Goal: Task Accomplishment & Management: Use online tool/utility

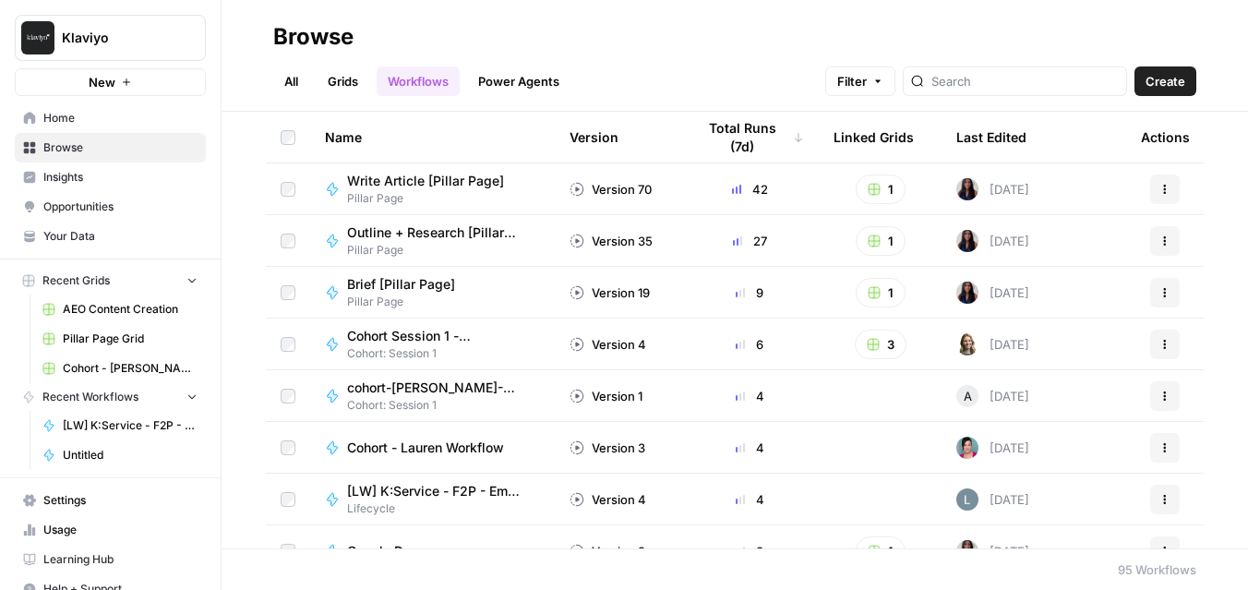
click at [110, 78] on span "New" at bounding box center [102, 82] width 27 height 18
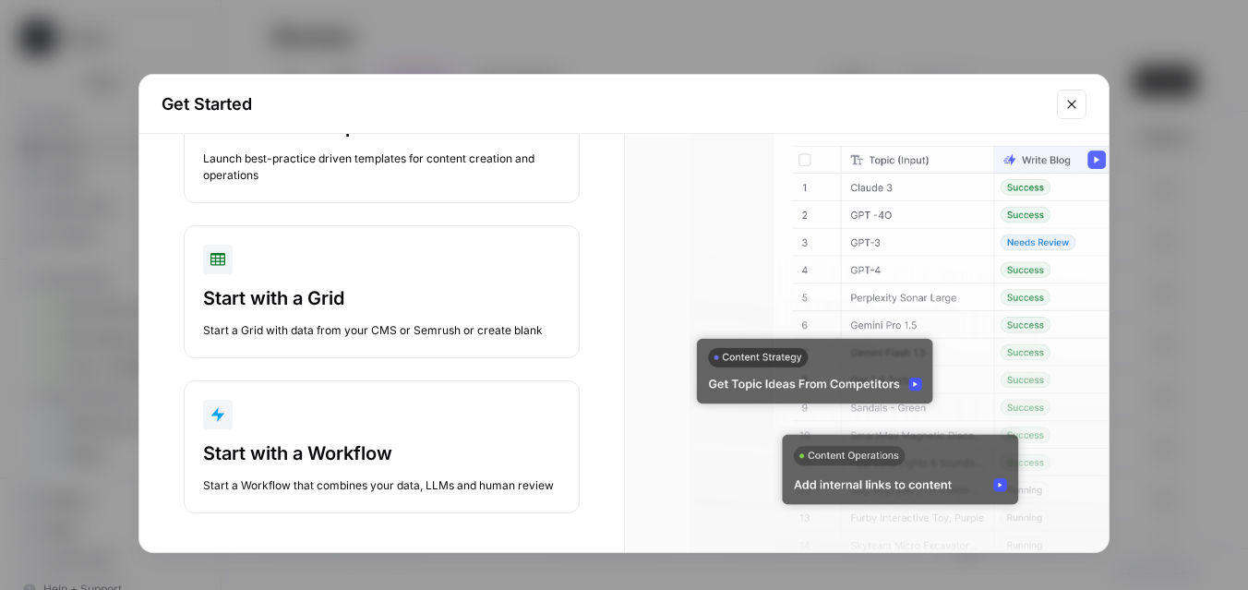
scroll to position [130, 0]
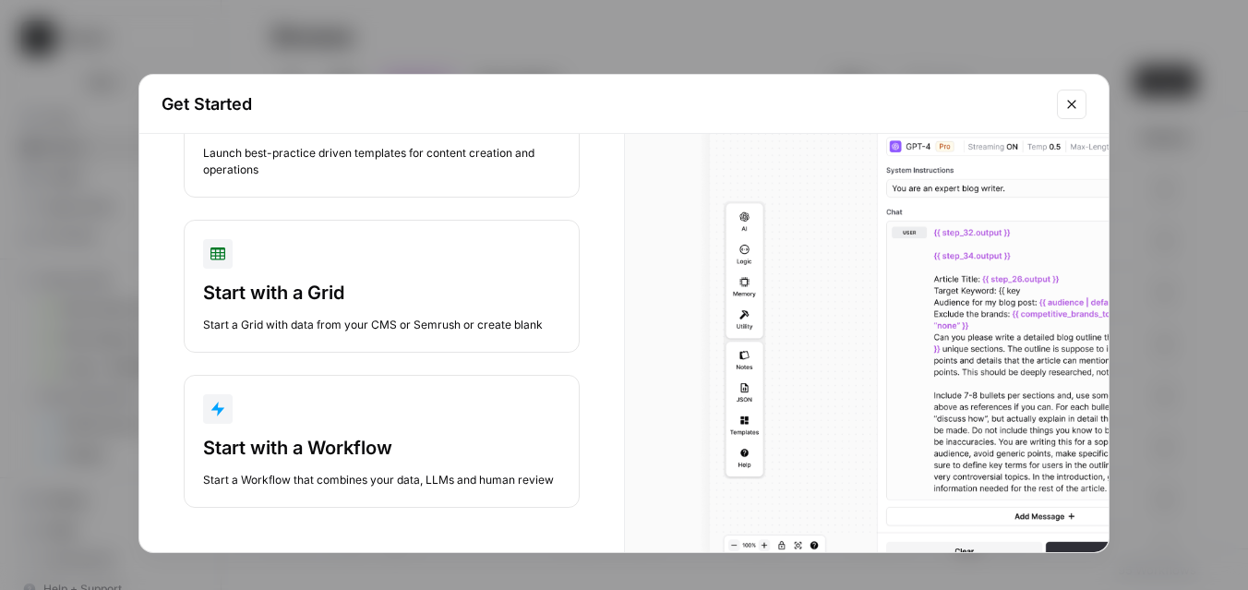
click at [337, 439] on div "Start with a Workflow" at bounding box center [381, 448] width 357 height 26
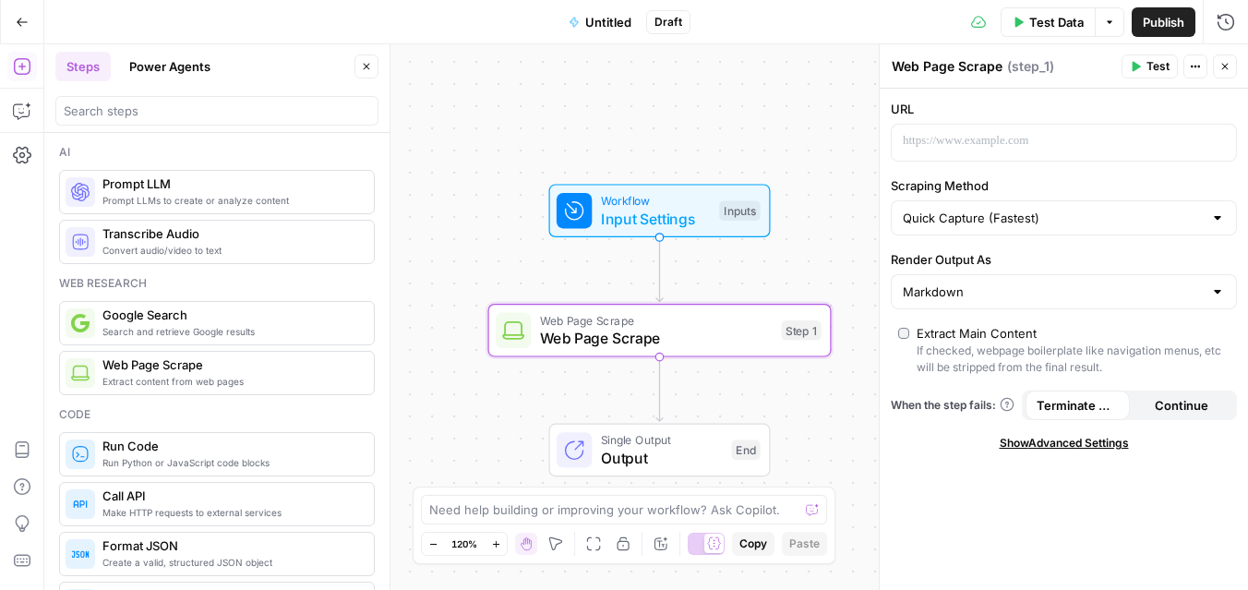
drag, startPoint x: 216, startPoint y: 378, endPoint x: 423, endPoint y: 4, distance: 428.0
click at [924, 156] on div at bounding box center [1049, 143] width 315 height 36
click at [1216, 147] on button "Variables Menu" at bounding box center [1219, 141] width 15 height 15
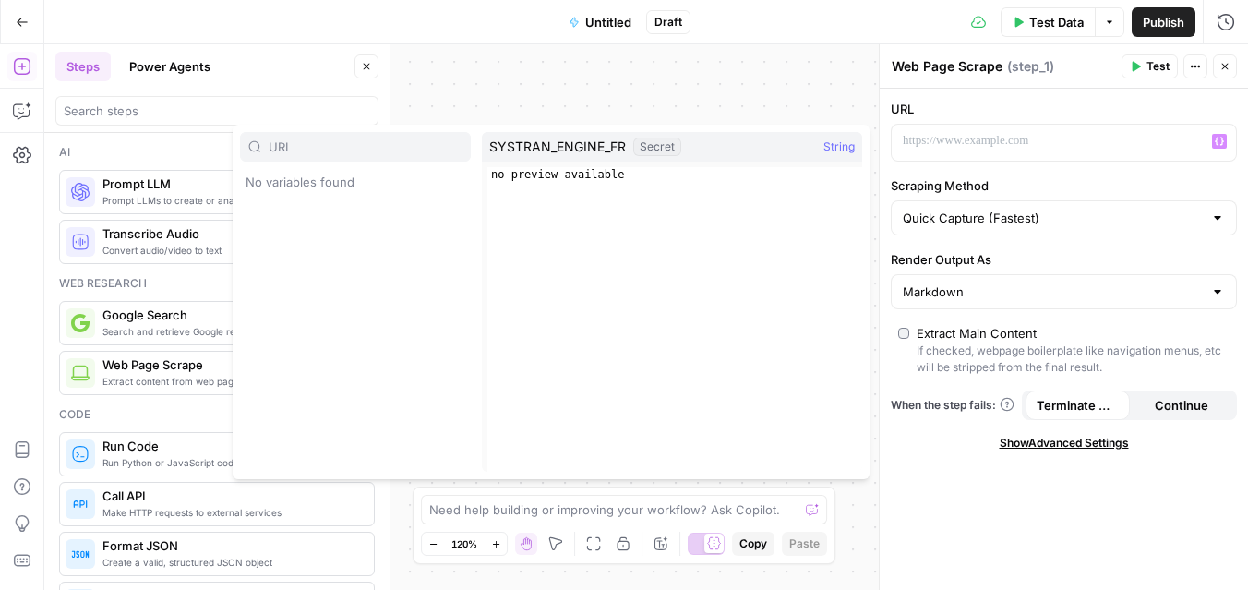
type input "URL"
click at [977, 148] on p at bounding box center [1049, 141] width 293 height 18
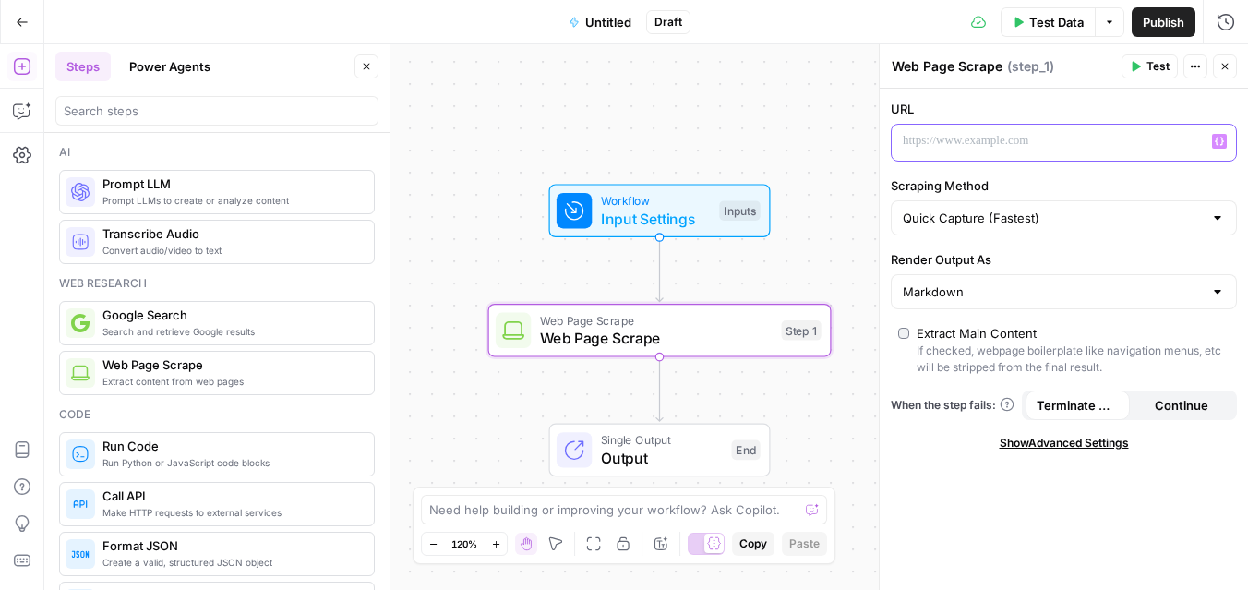
click at [977, 148] on p at bounding box center [1049, 141] width 293 height 18
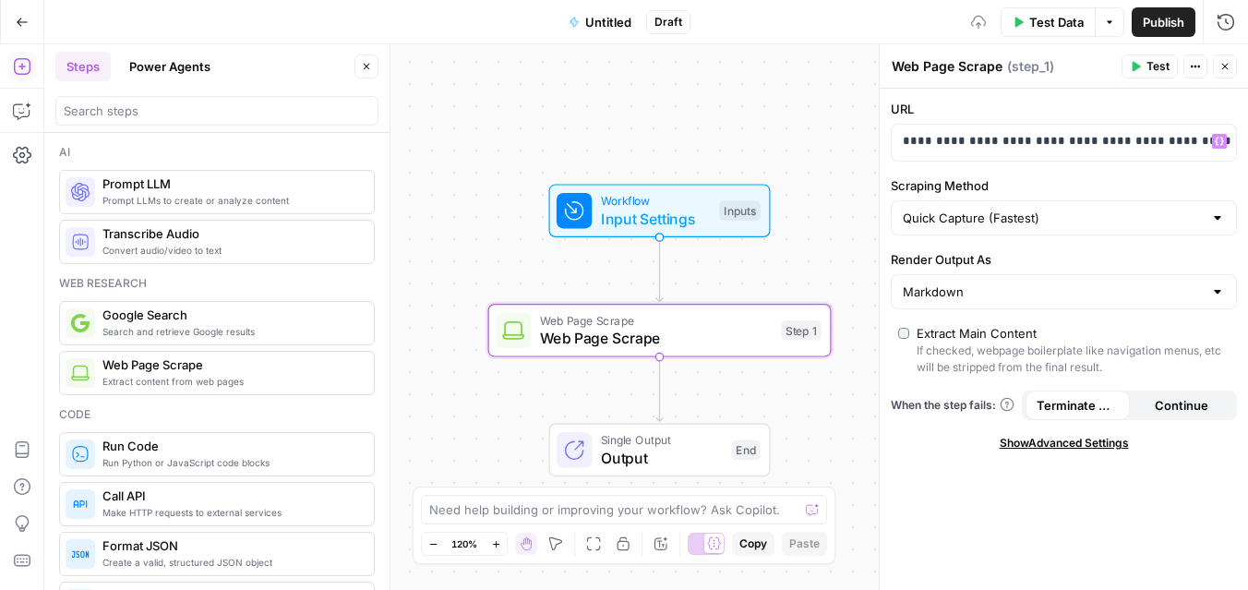
click at [1022, 192] on label "Scraping Method" at bounding box center [1064, 185] width 346 height 18
click at [1022, 209] on input "Quick Capture (Fastest)" at bounding box center [1053, 218] width 300 height 18
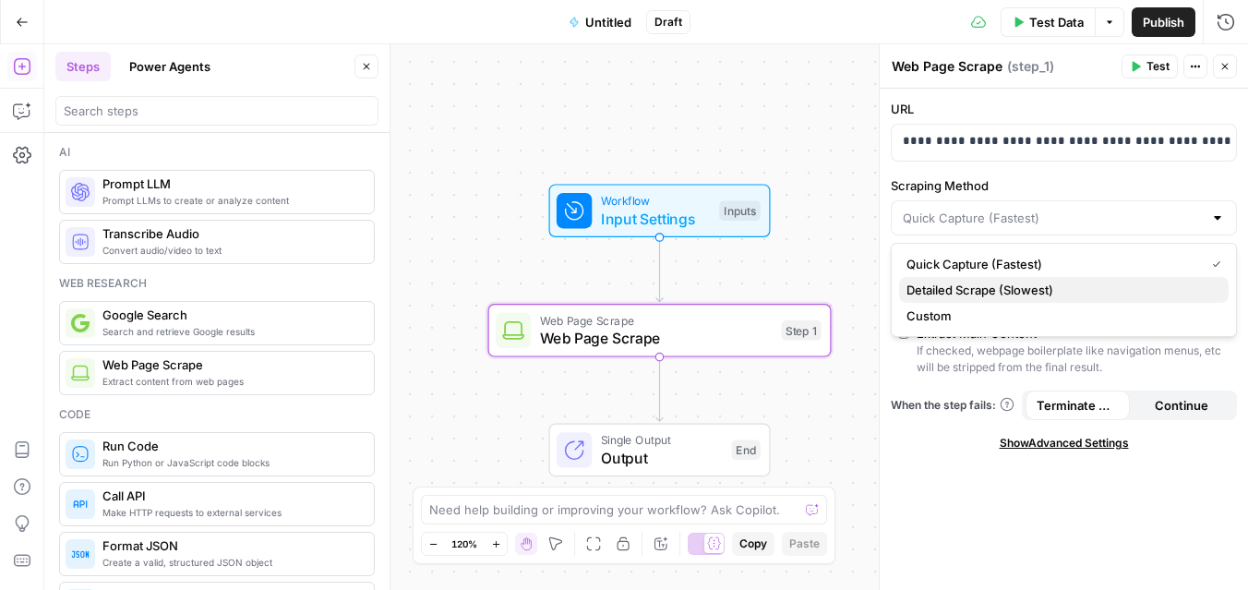
click at [1030, 294] on span "Detailed Scrape (Slowest)" at bounding box center [1059, 290] width 307 height 18
type input "Detailed Scrape (Slowest)"
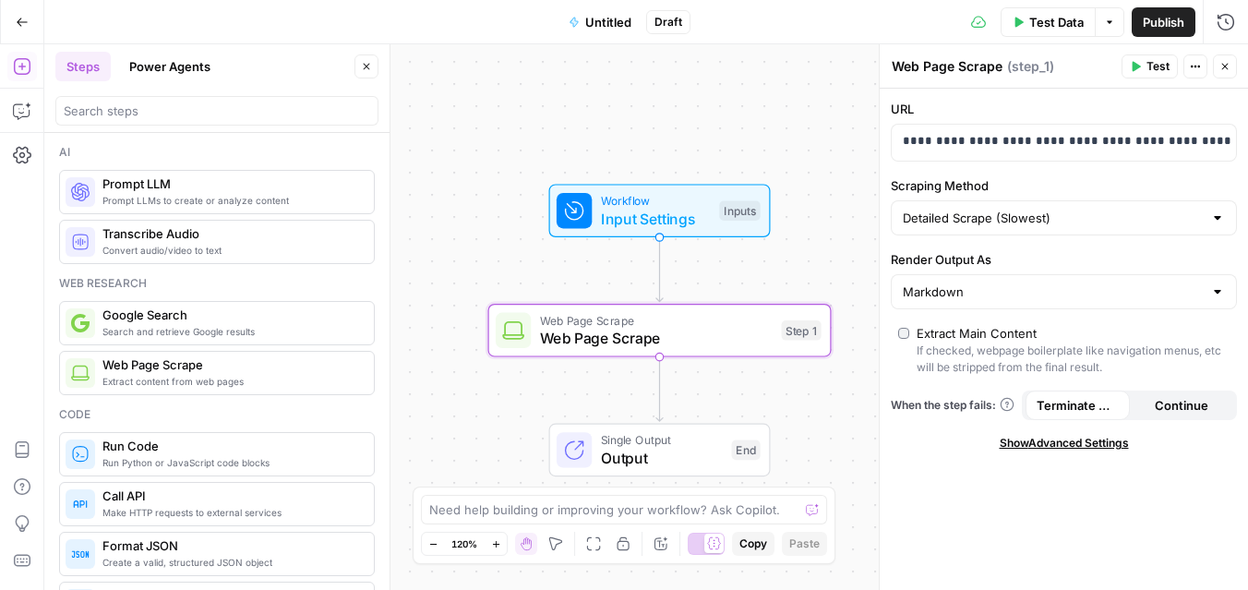
click at [1022, 259] on label "Render Output As" at bounding box center [1064, 259] width 346 height 18
click at [1022, 282] on input "Markdown" at bounding box center [1053, 291] width 300 height 18
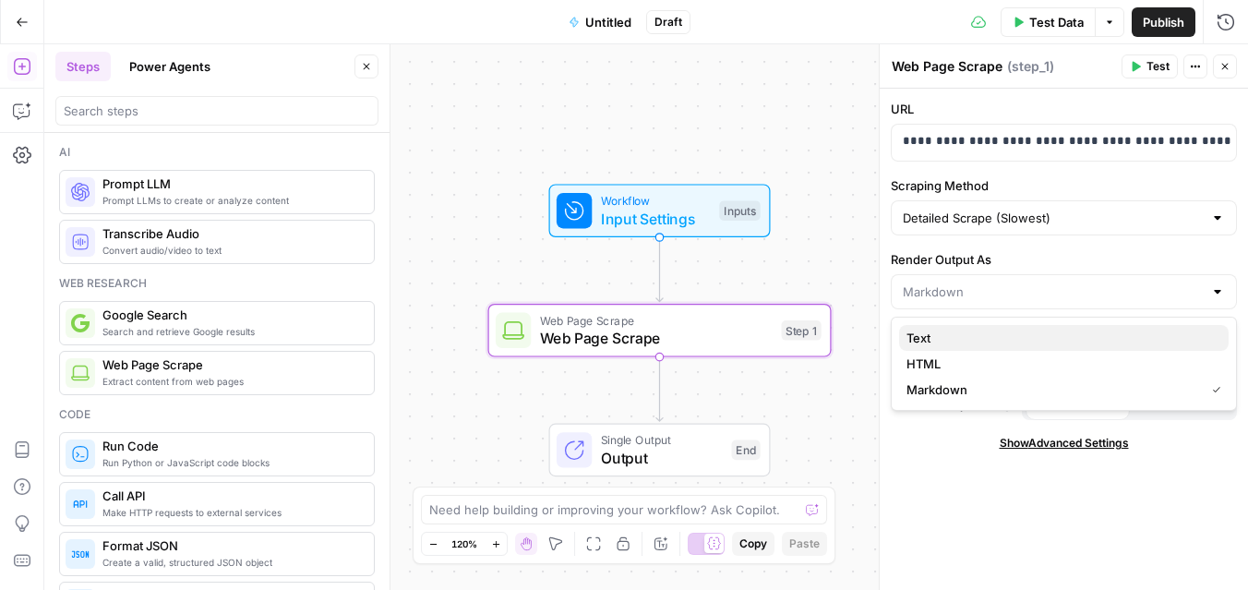
click at [1017, 336] on span "Text" at bounding box center [1059, 338] width 307 height 18
type input "Text"
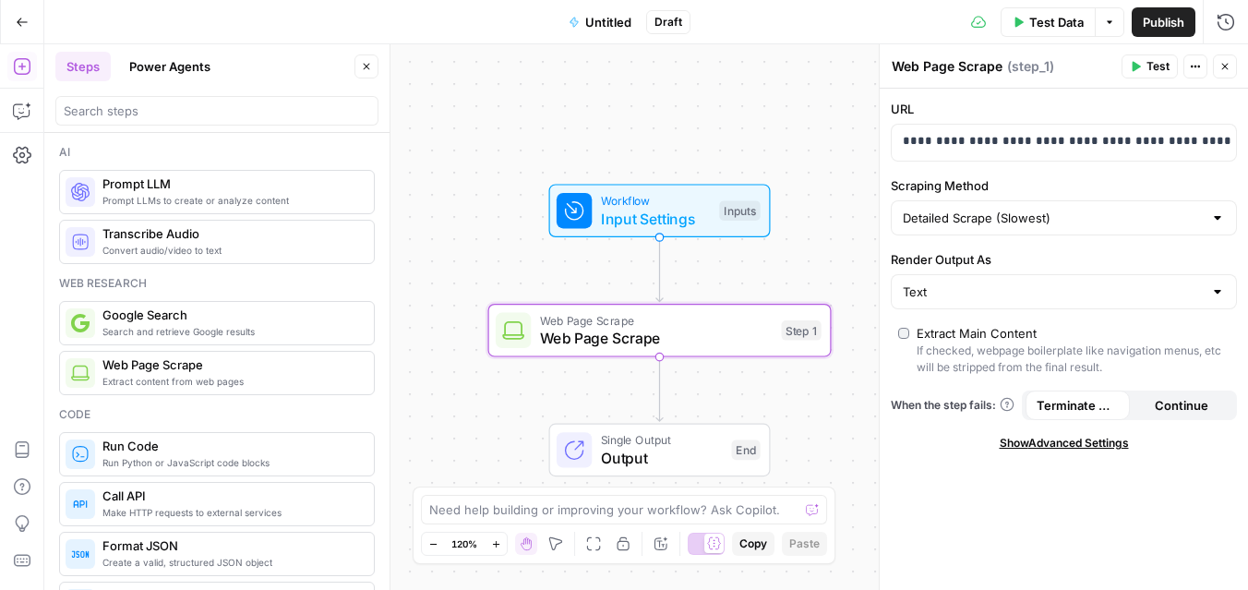
click at [1050, 450] on span "Show Advanced Settings" at bounding box center [1064, 443] width 129 height 17
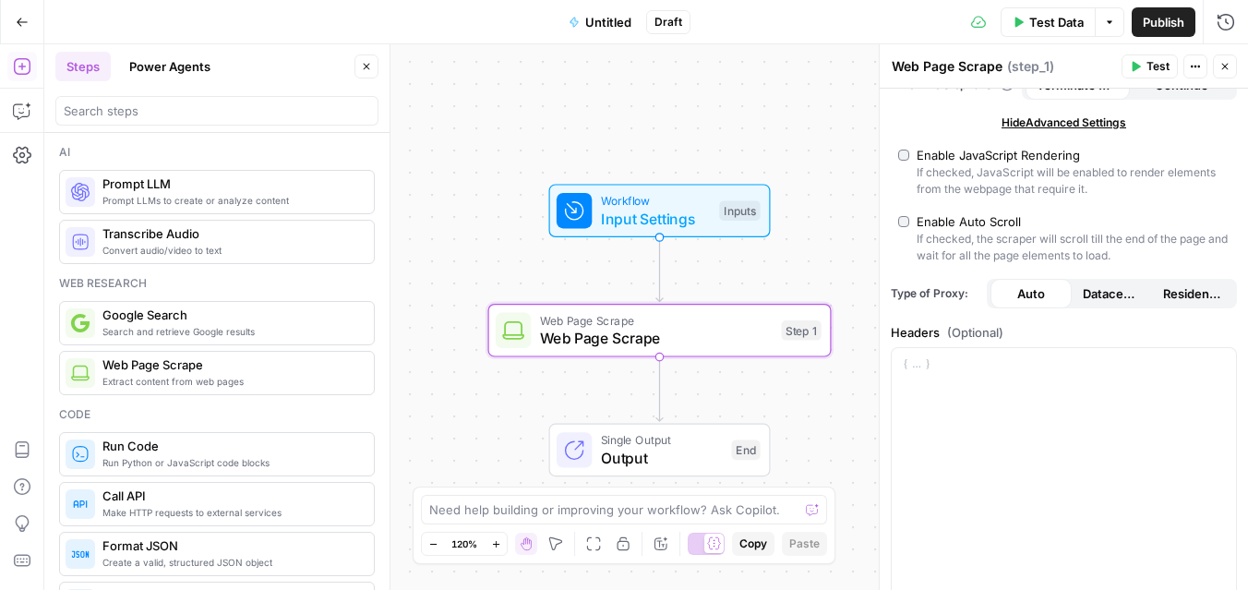
scroll to position [326, 0]
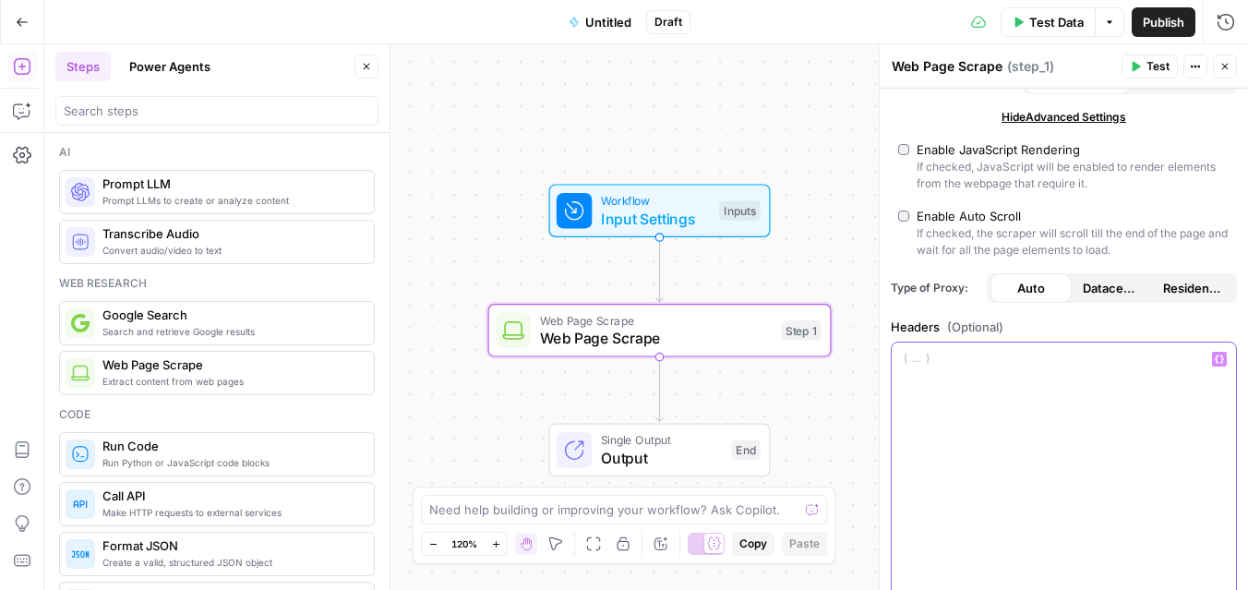
click at [1050, 450] on div at bounding box center [1064, 471] width 344 height 258
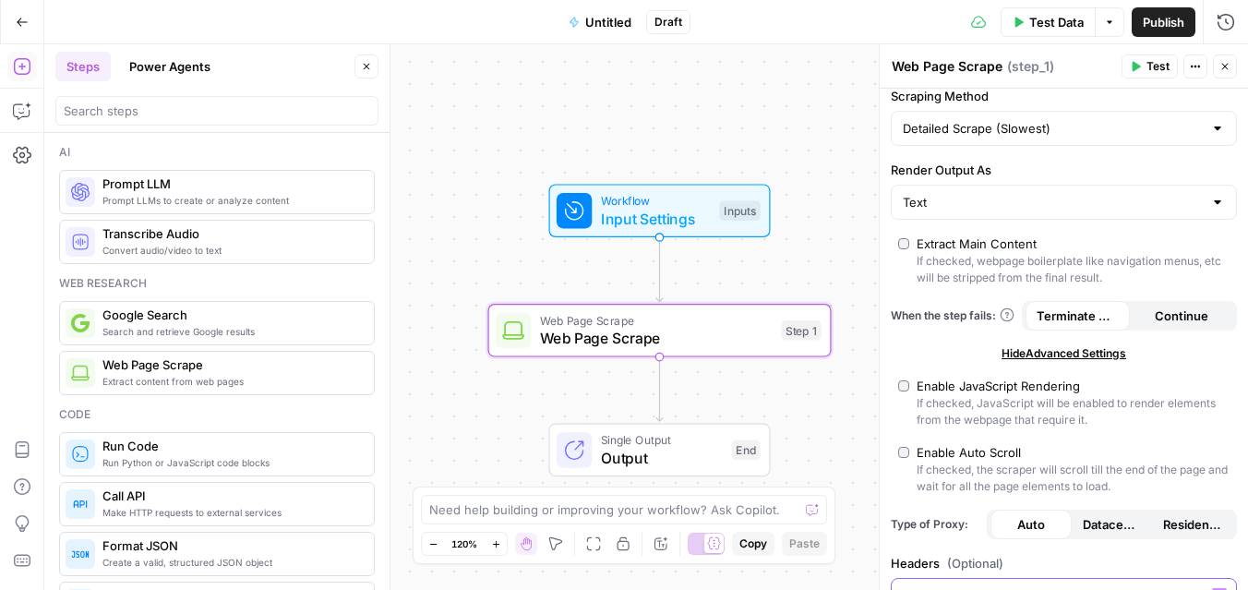
scroll to position [0, 0]
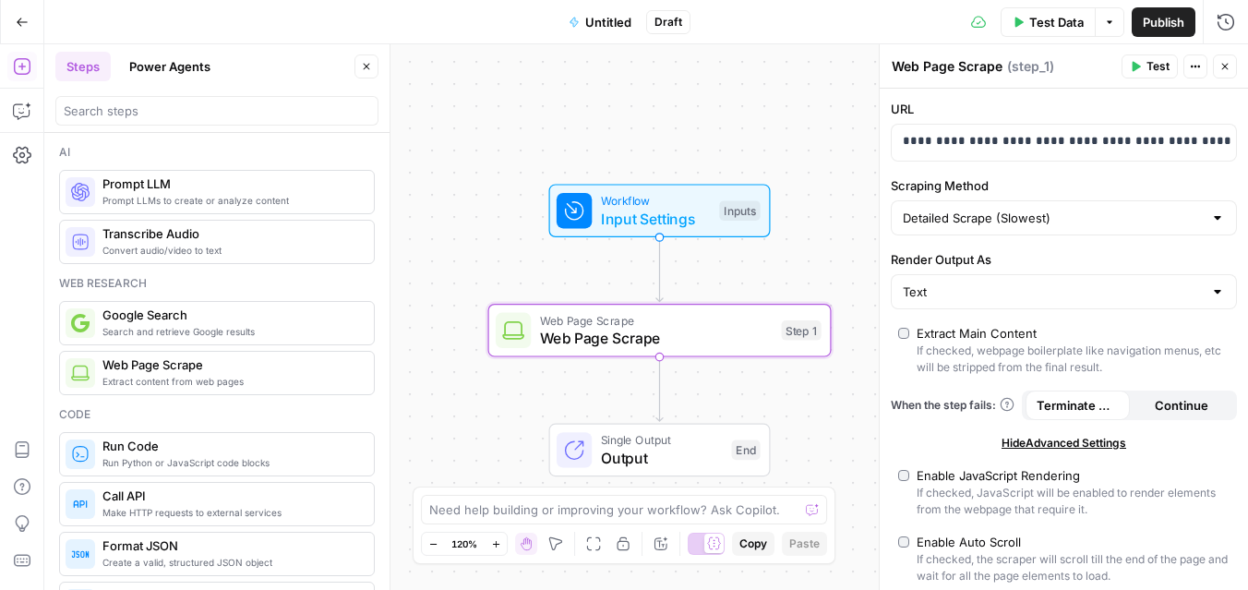
click at [1014, 302] on div "Text" at bounding box center [1064, 291] width 346 height 35
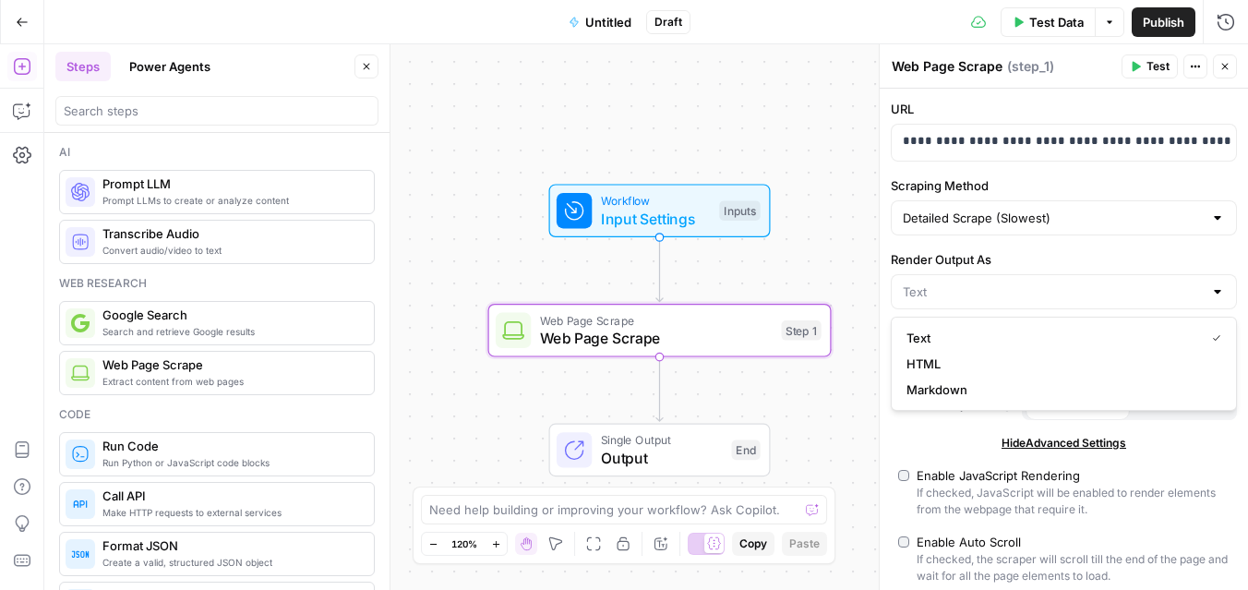
click at [1014, 302] on div at bounding box center [1064, 291] width 346 height 35
click at [1018, 290] on input "Render Output As" at bounding box center [1053, 291] width 300 height 18
type input "Text"
click at [1051, 251] on label "Render Output As" at bounding box center [1064, 259] width 346 height 18
click at [1051, 282] on input "Text" at bounding box center [1053, 291] width 300 height 18
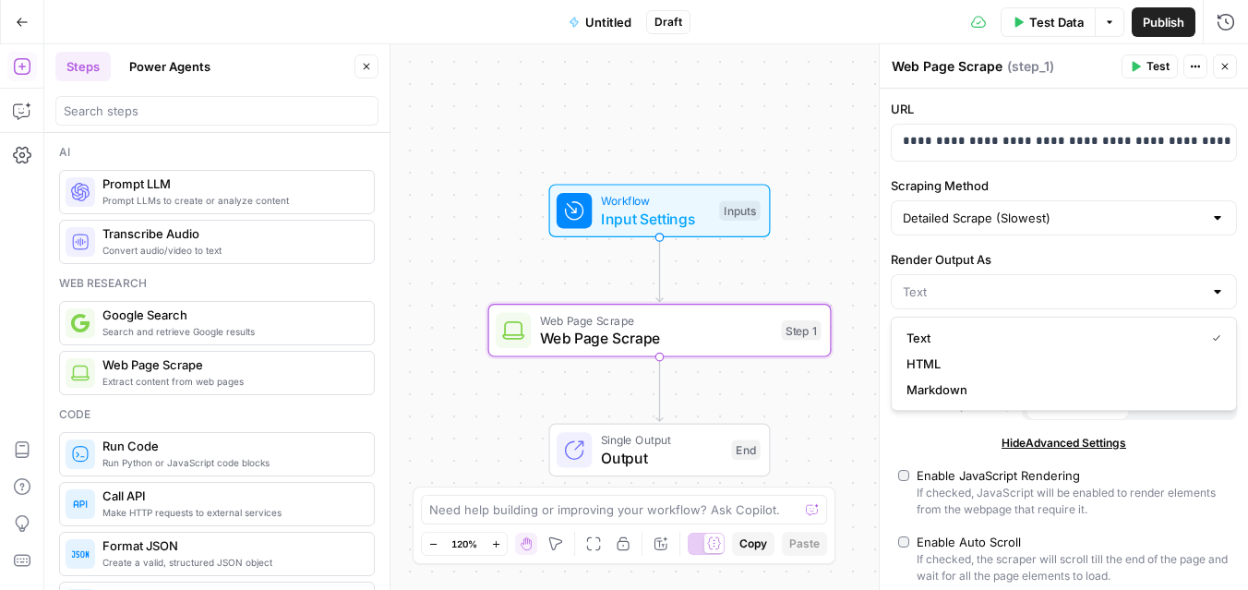
type input "Text"
click at [1051, 251] on label "Render Output As" at bounding box center [1064, 259] width 346 height 18
click at [1051, 282] on input "Text" at bounding box center [1053, 291] width 300 height 18
type input "Text"
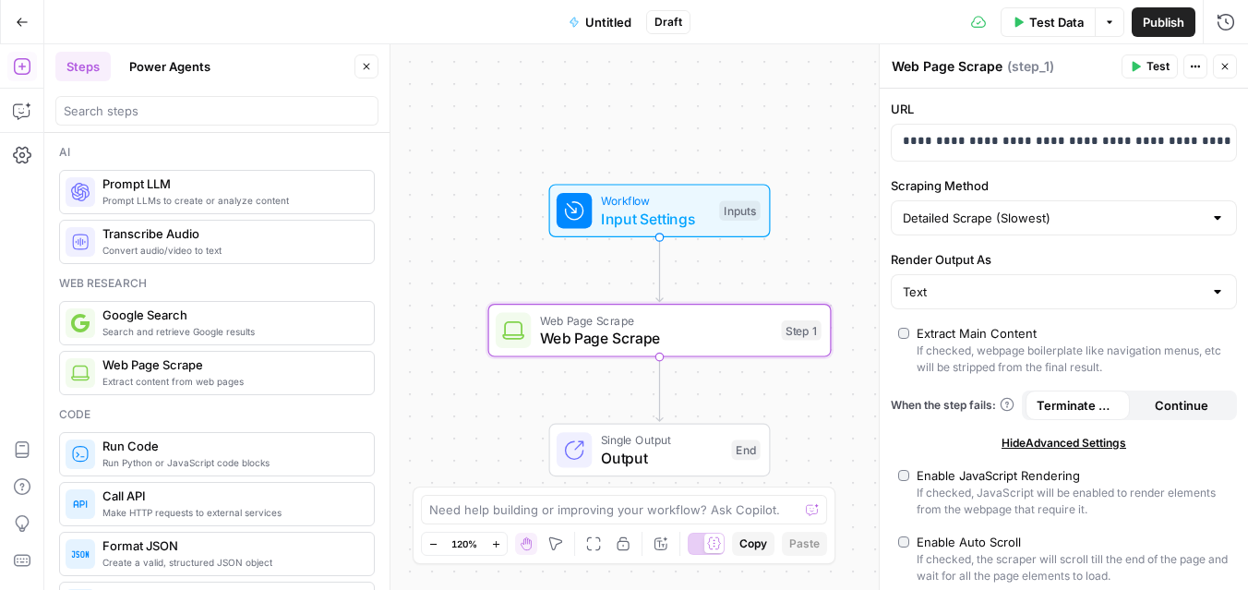
click at [1182, 402] on span "Continue" at bounding box center [1182, 405] width 54 height 18
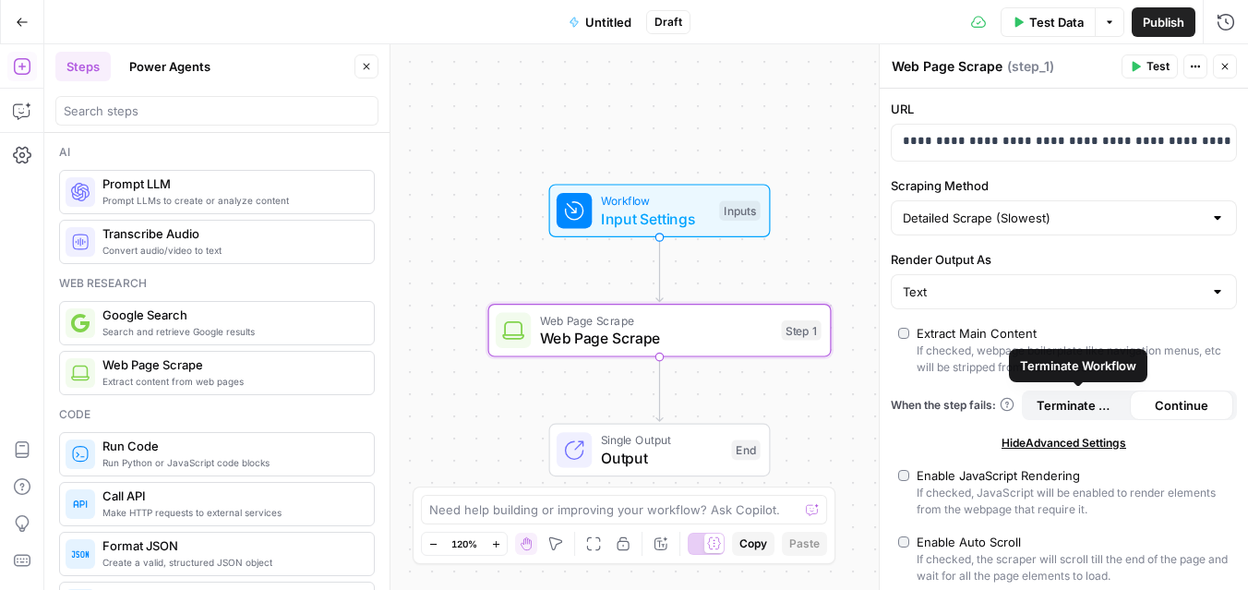
click at [1097, 412] on span "Terminate Workflow" at bounding box center [1078, 405] width 82 height 18
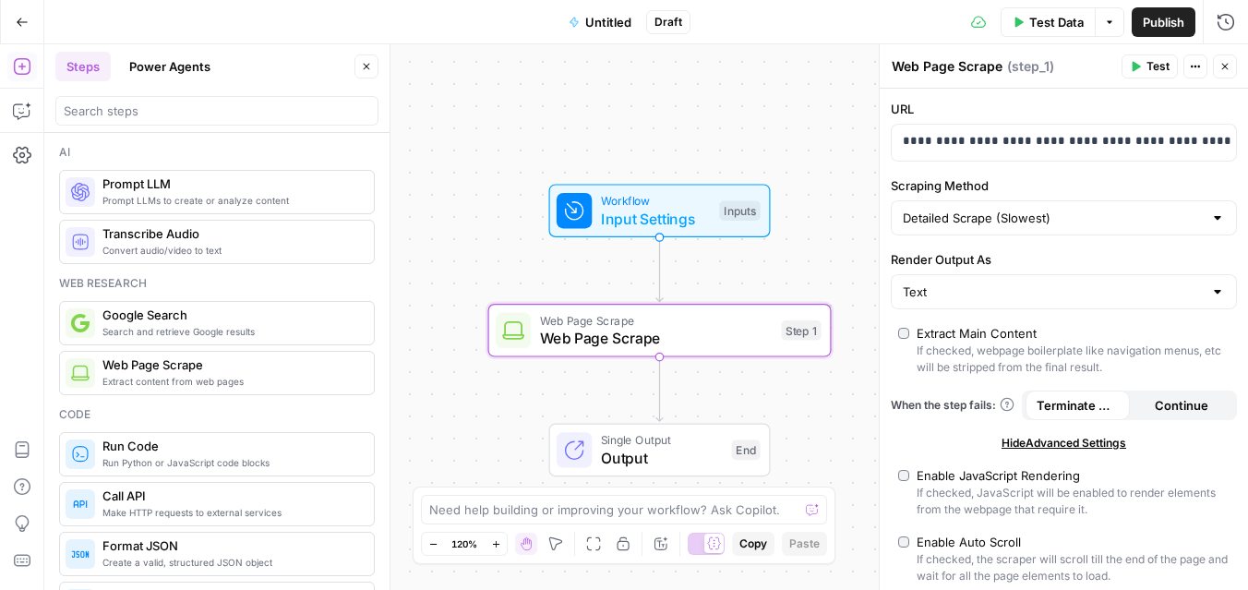
click at [1085, 445] on span "Hide Advanced Settings" at bounding box center [1063, 443] width 125 height 17
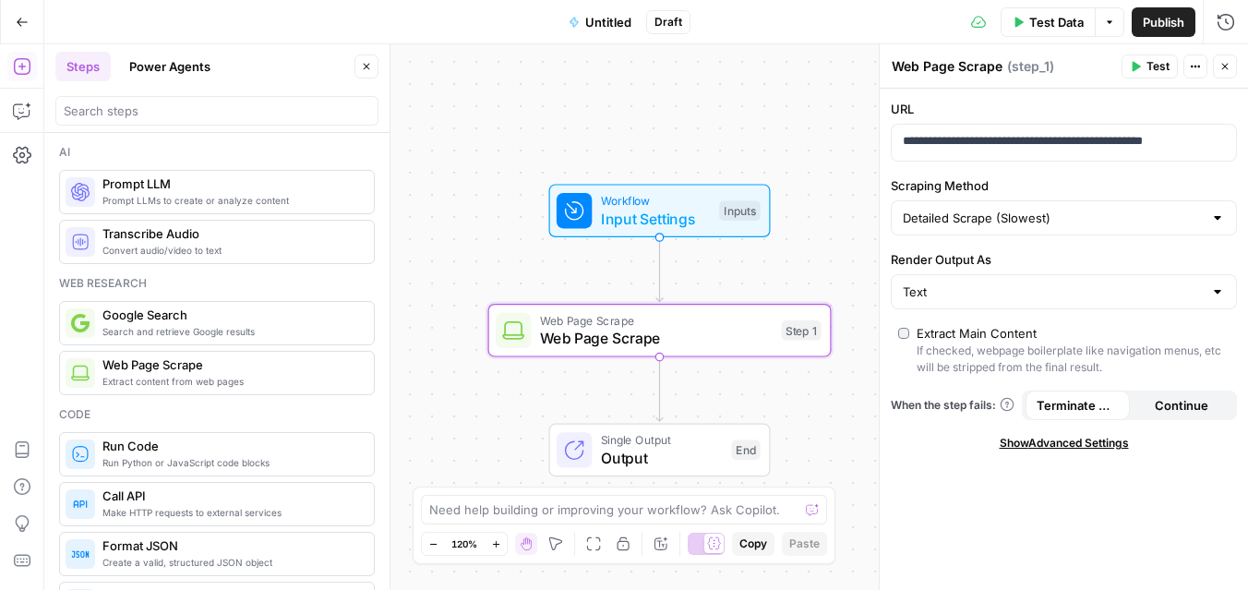
click at [1221, 214] on div at bounding box center [1217, 218] width 15 height 18
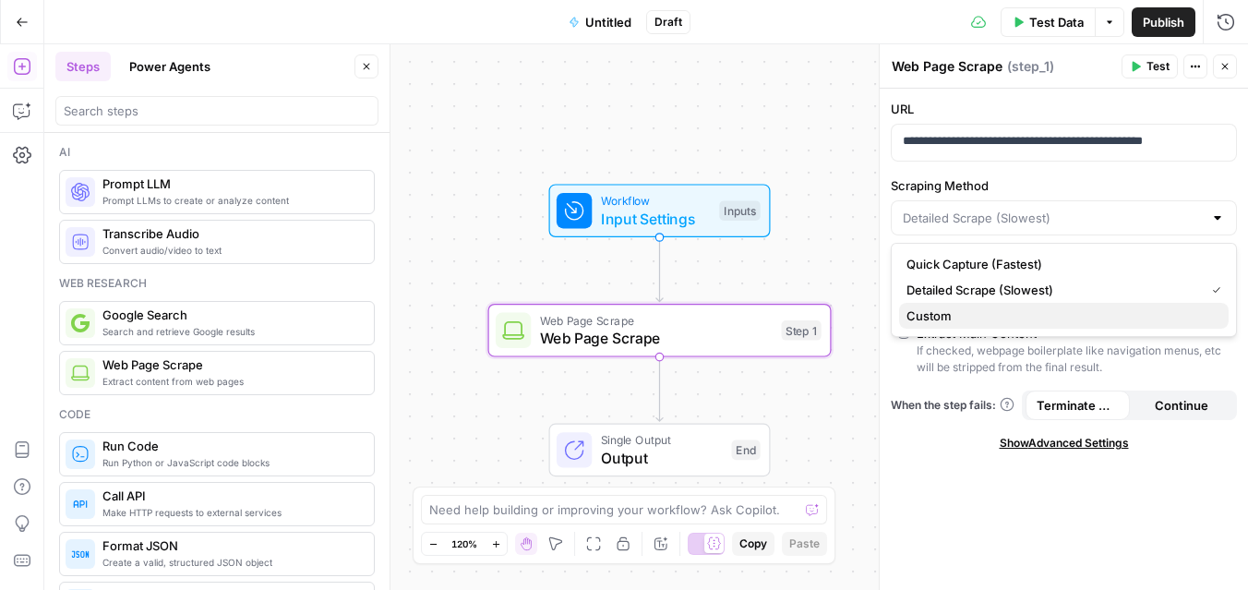
click at [1198, 304] on button "Custom" at bounding box center [1064, 316] width 330 height 26
type input "Custom"
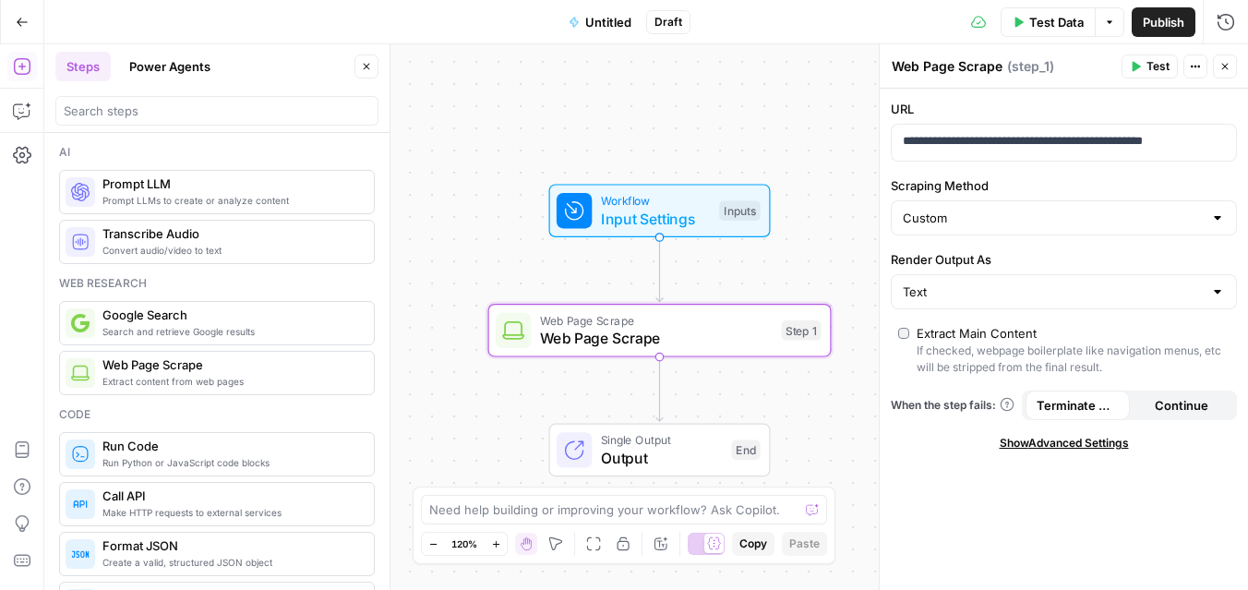
click at [1081, 265] on label "Render Output As" at bounding box center [1064, 259] width 346 height 18
click at [1081, 282] on input "Text" at bounding box center [1053, 291] width 300 height 18
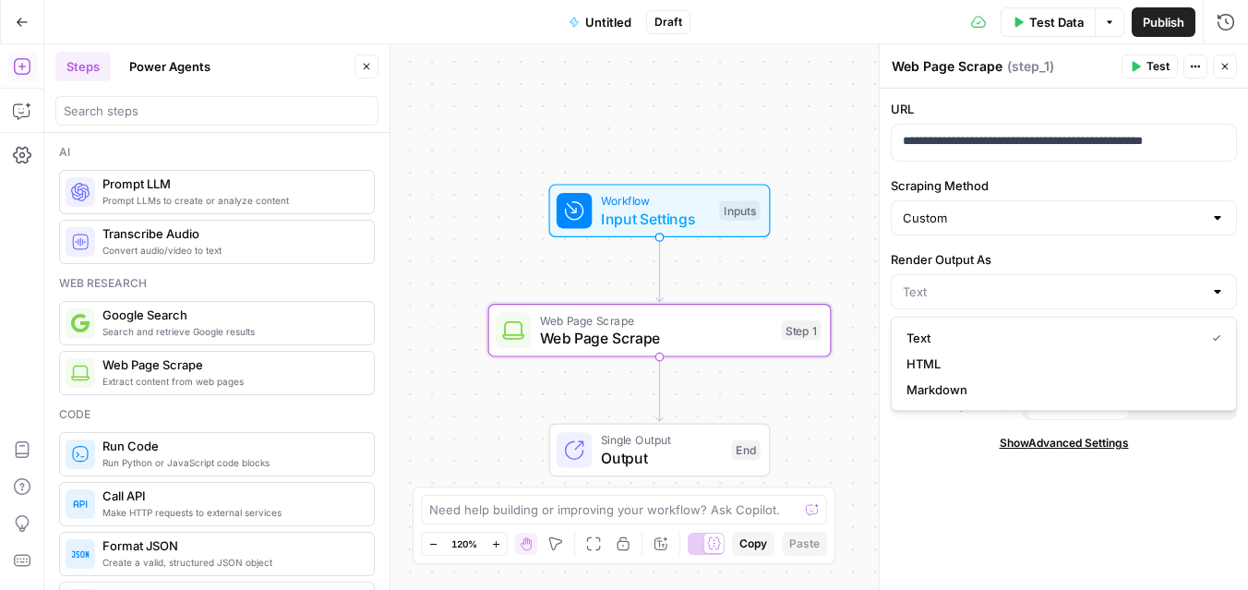
type input "Text"
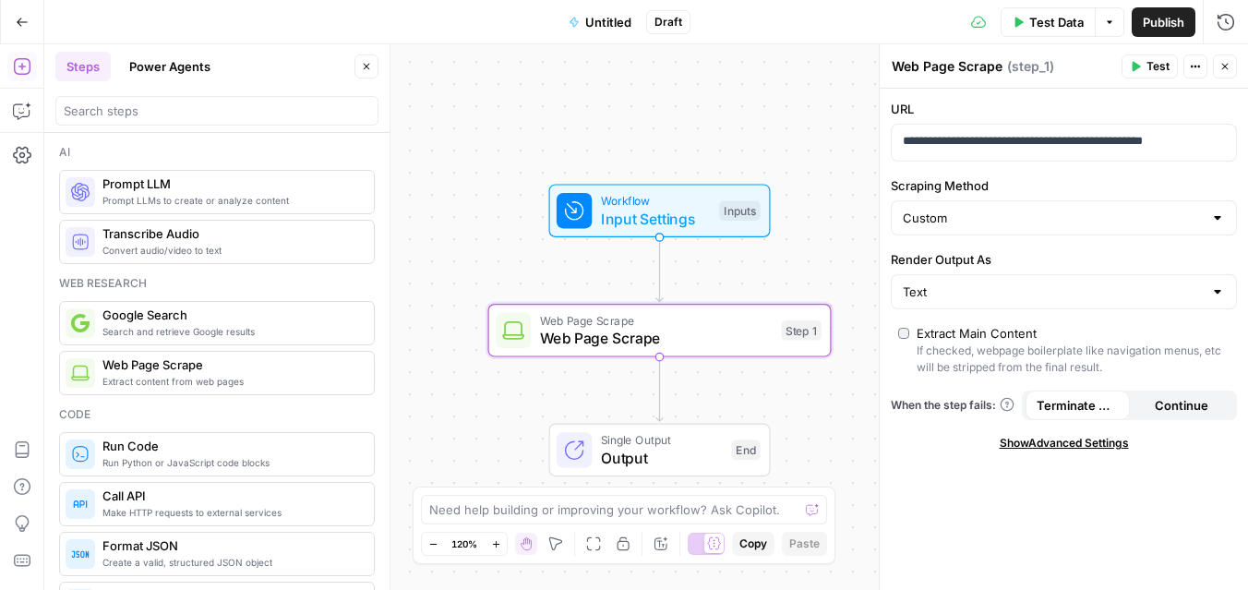
click at [1081, 265] on label "Render Output As" at bounding box center [1064, 259] width 346 height 18
click at [1081, 282] on input "Text" at bounding box center [1053, 291] width 300 height 18
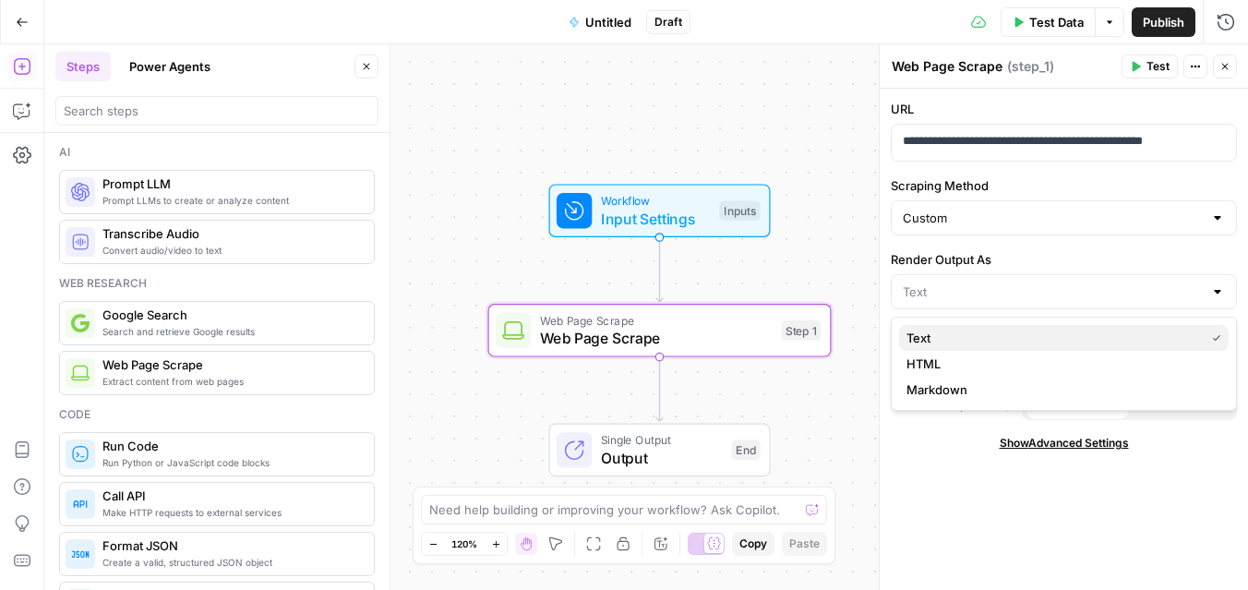
click at [1003, 339] on span "Text" at bounding box center [1051, 338] width 291 height 18
type input "Text"
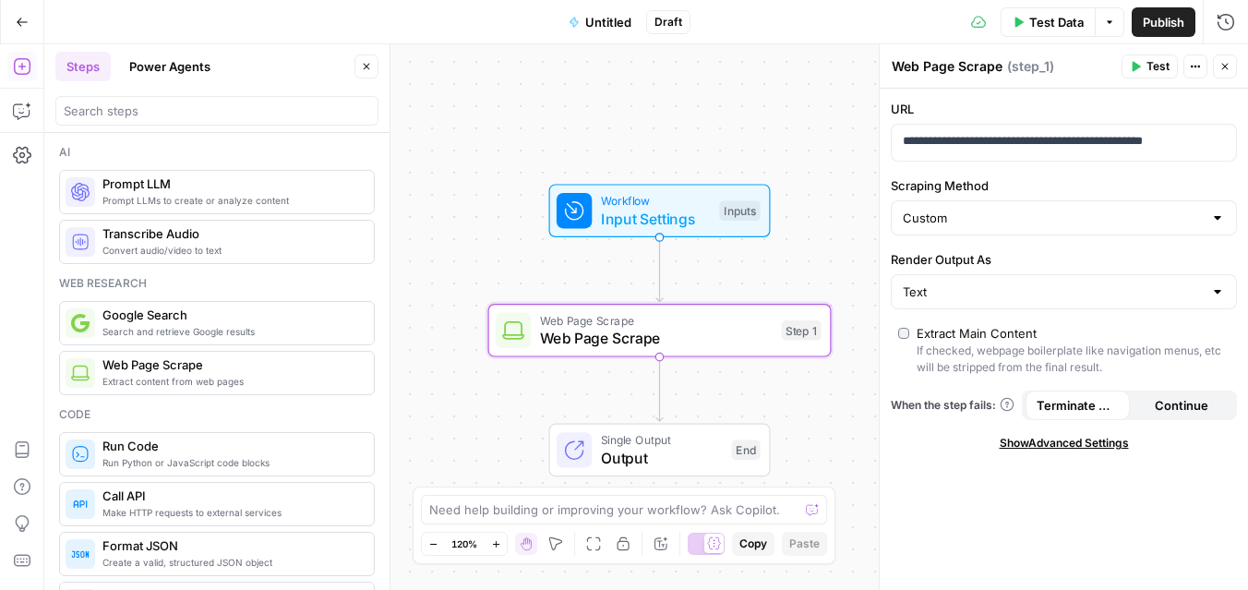
click at [999, 332] on div "Extract Main Content" at bounding box center [977, 333] width 120 height 18
click at [1199, 68] on icon "button" at bounding box center [1195, 66] width 11 height 11
click at [1188, 69] on button "Actions" at bounding box center [1195, 66] width 24 height 24
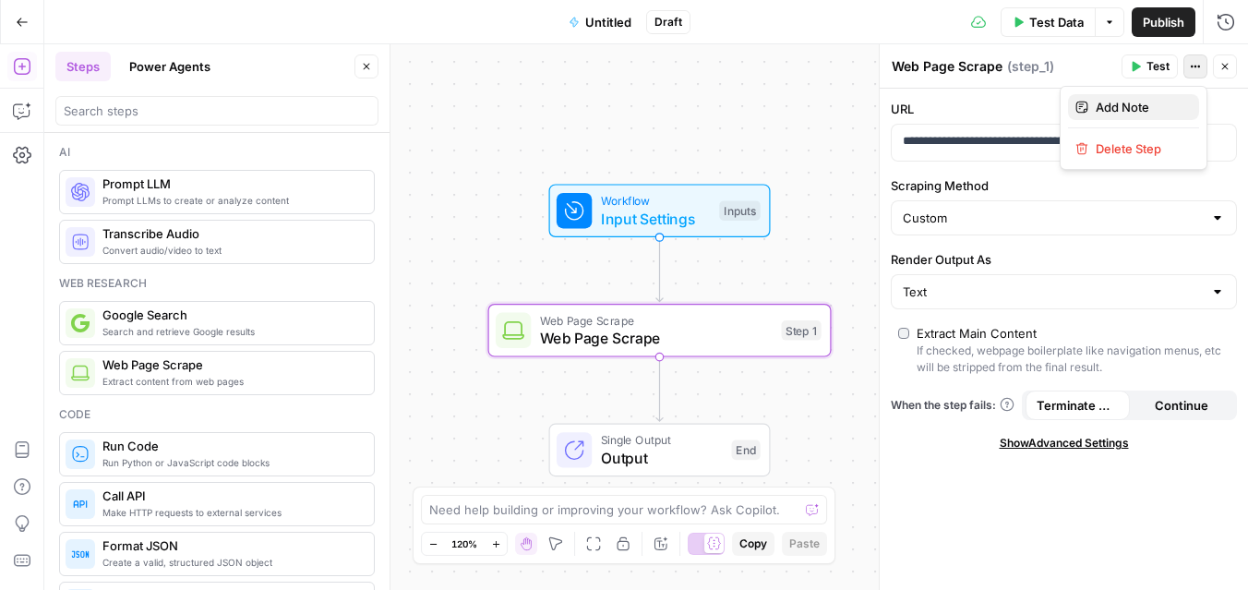
click at [1151, 111] on span "Add Note" at bounding box center [1140, 107] width 89 height 18
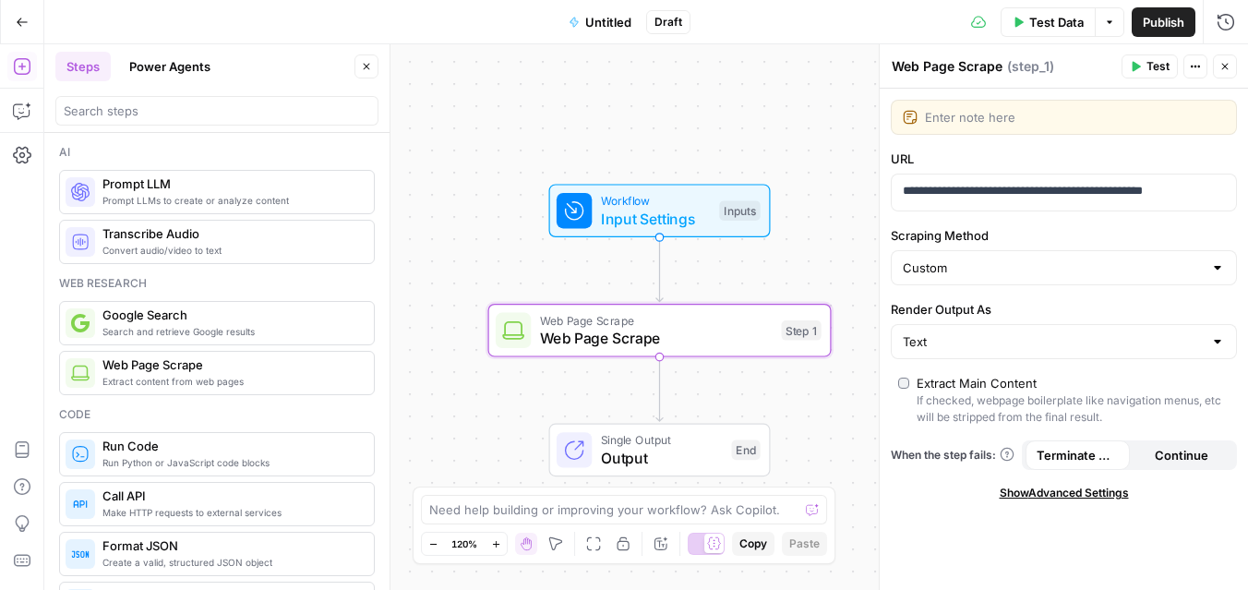
click at [1160, 156] on label "URL" at bounding box center [1064, 159] width 346 height 18
click at [1154, 66] on span "Test" at bounding box center [1157, 66] width 23 height 17
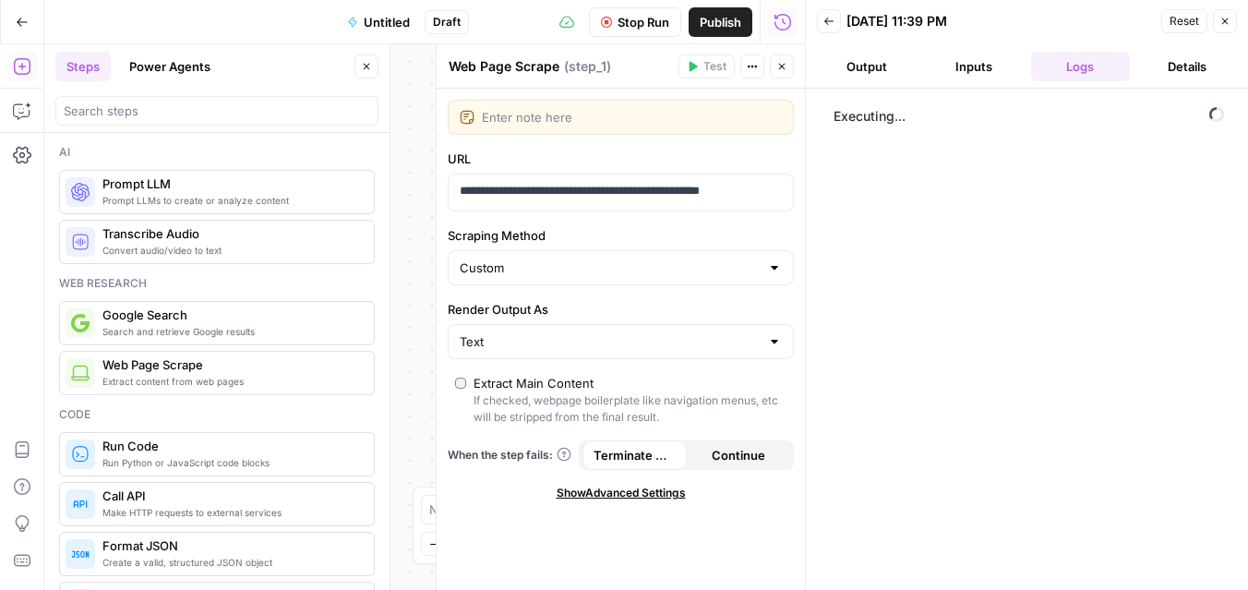
click at [870, 75] on button "Output" at bounding box center [867, 67] width 100 height 30
click at [946, 70] on button "Inputs" at bounding box center [974, 67] width 100 height 30
click at [819, 12] on button "Back" at bounding box center [829, 21] width 24 height 24
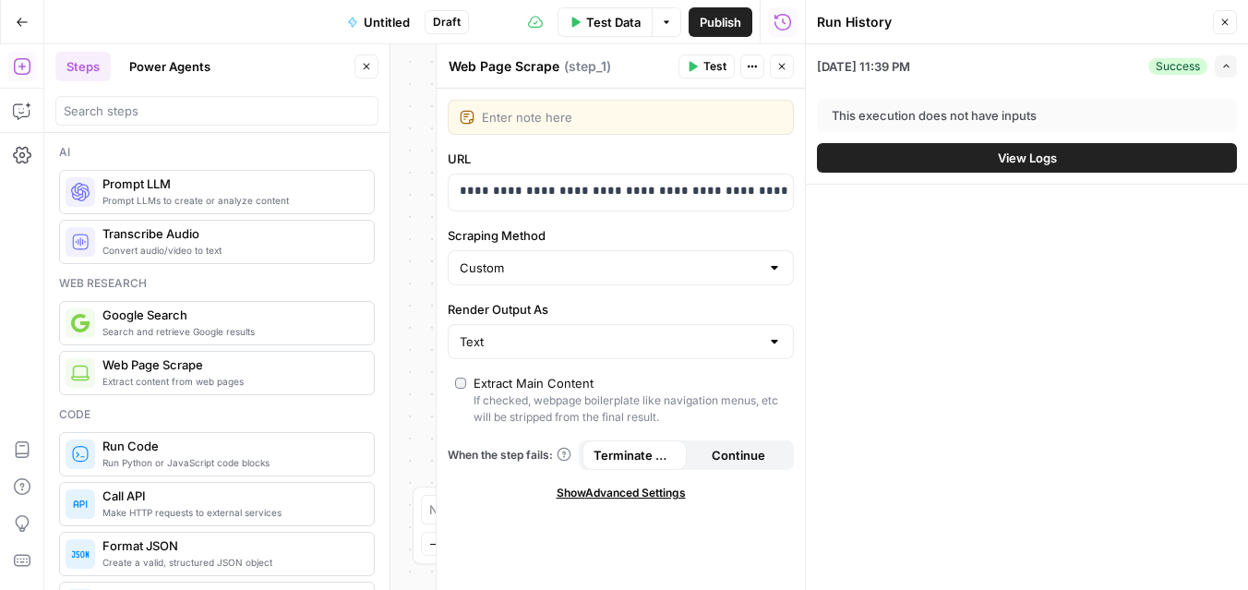
click at [790, 71] on button "Close" at bounding box center [782, 66] width 24 height 24
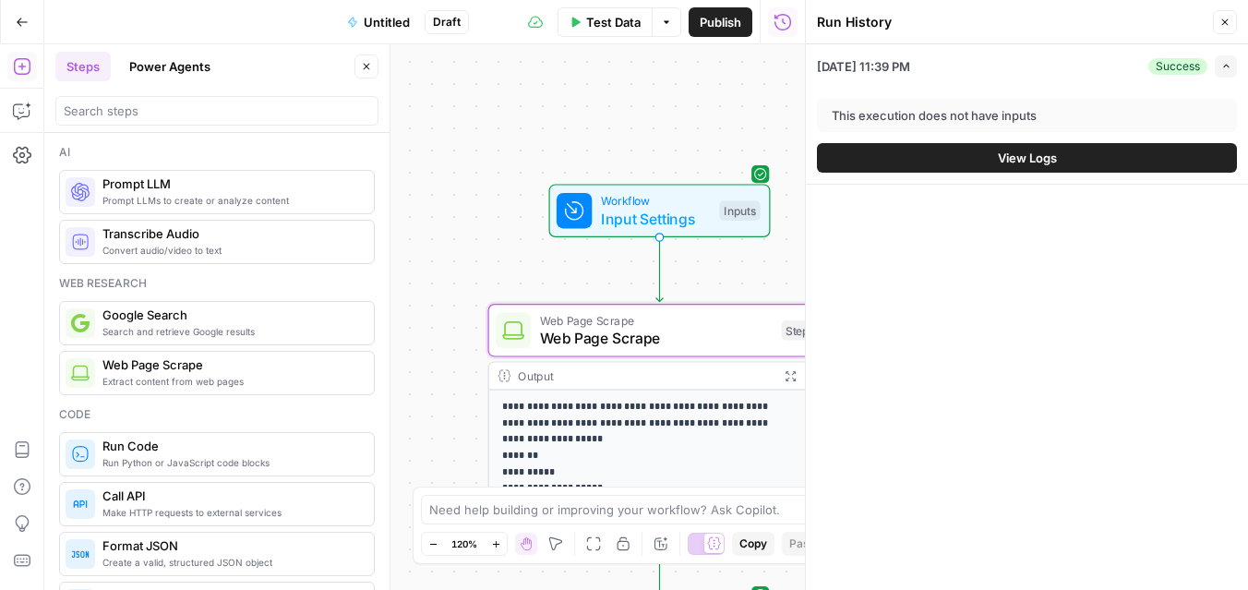
click at [1231, 28] on button "Close" at bounding box center [1225, 22] width 24 height 24
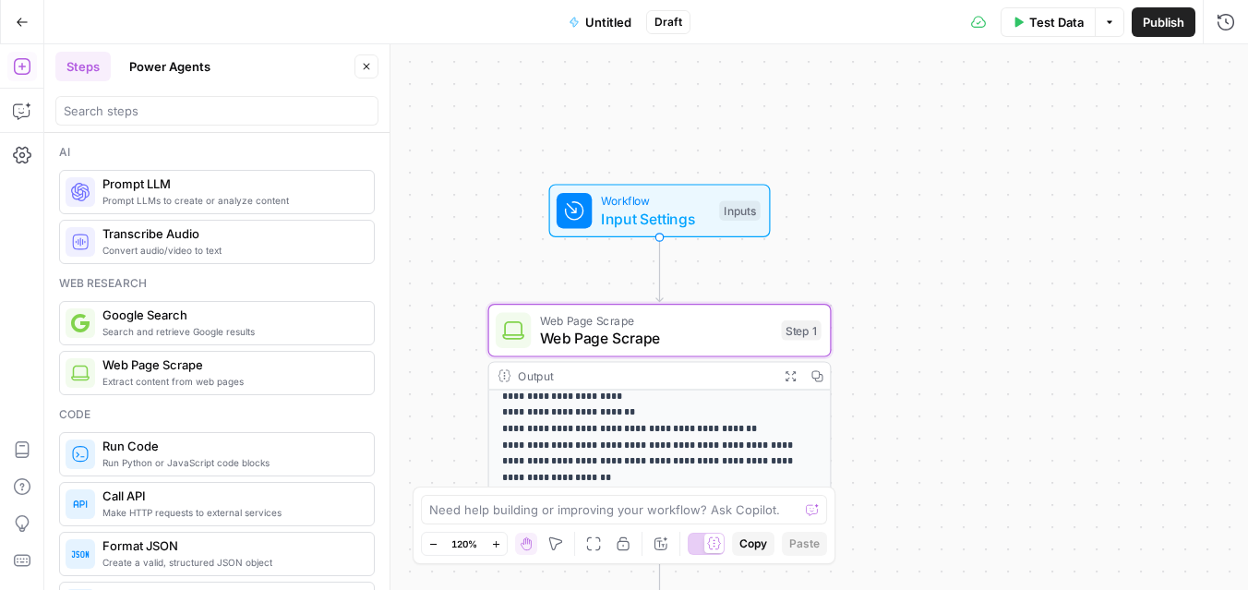
scroll to position [346, 0]
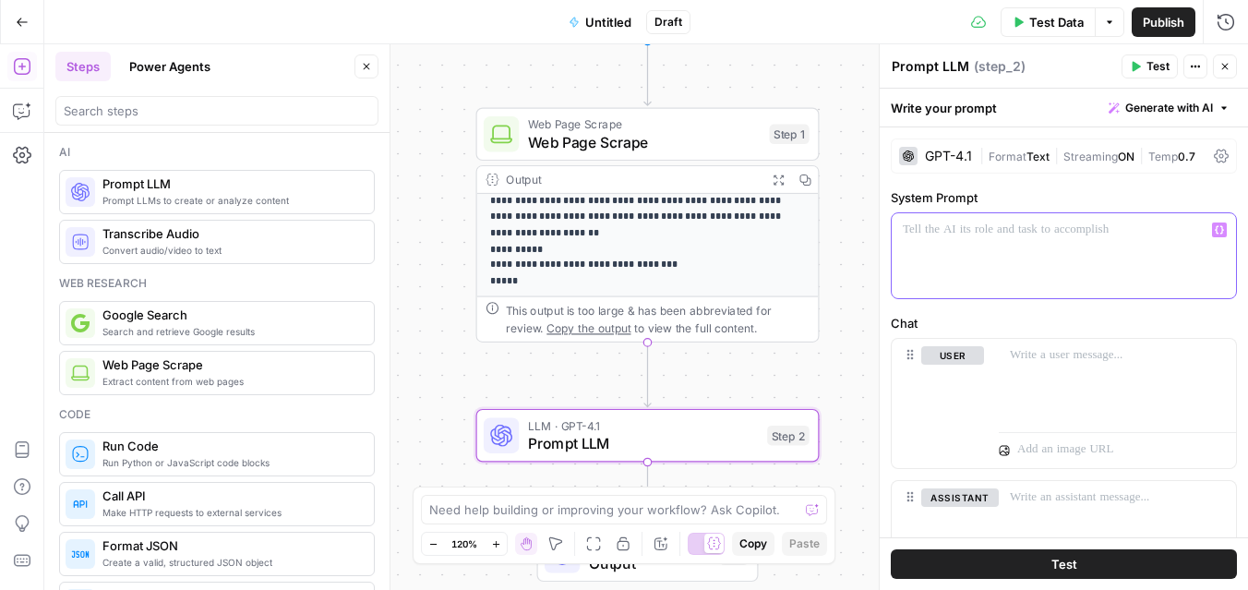
click at [981, 241] on div at bounding box center [1064, 255] width 344 height 85
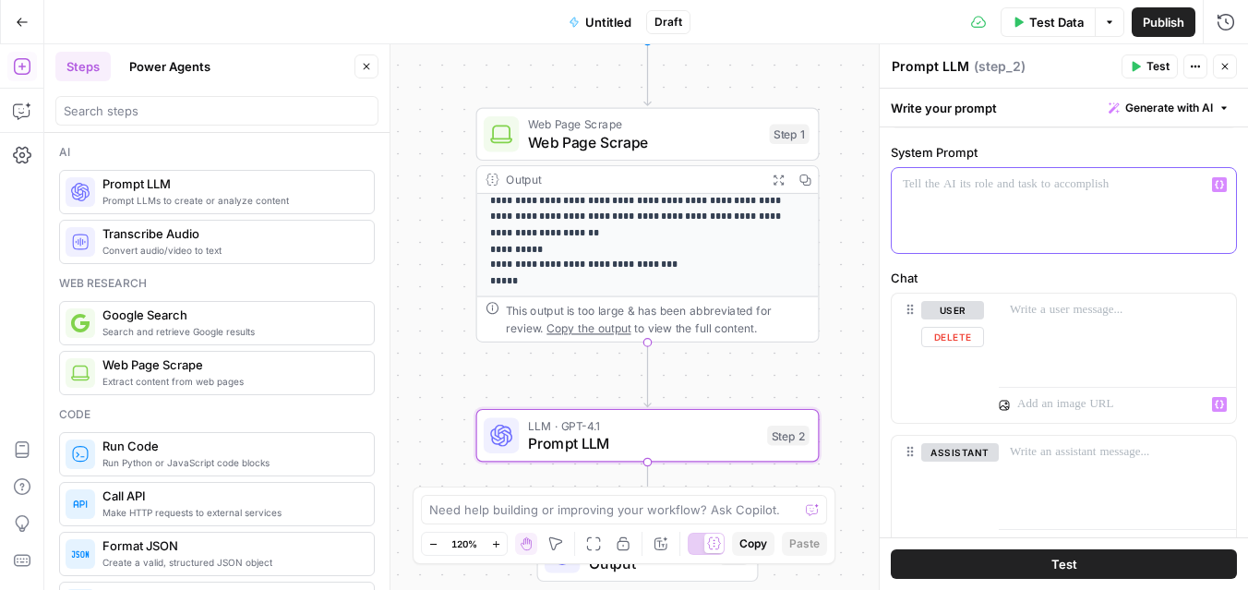
scroll to position [0, 0]
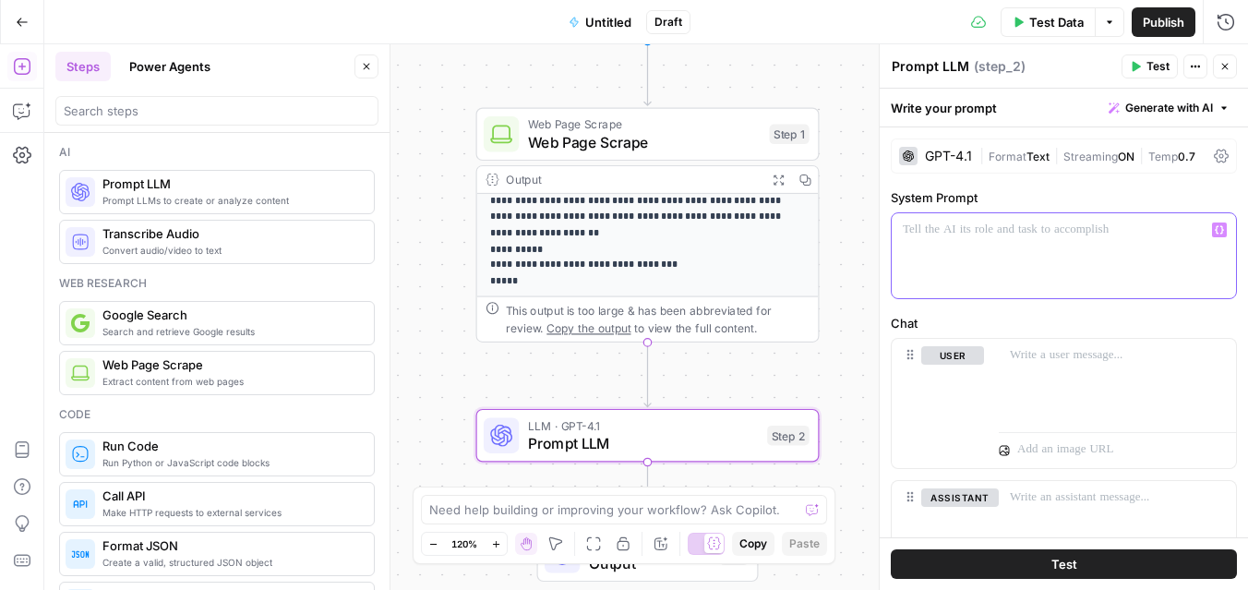
click at [1175, 107] on span "Generate with AI" at bounding box center [1169, 108] width 88 height 17
click at [1115, 114] on button "Generate with AI" at bounding box center [1169, 108] width 136 height 24
click at [1118, 156] on span "Generate" at bounding box center [1144, 148] width 135 height 18
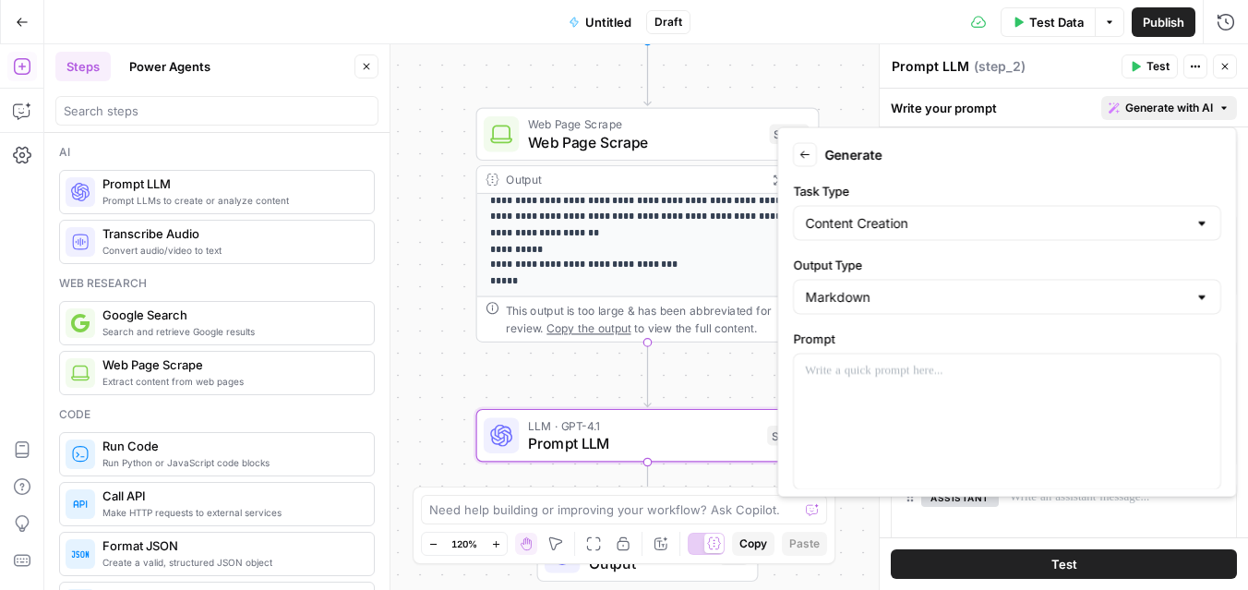
click at [947, 235] on div "Content Creation" at bounding box center [1007, 223] width 428 height 35
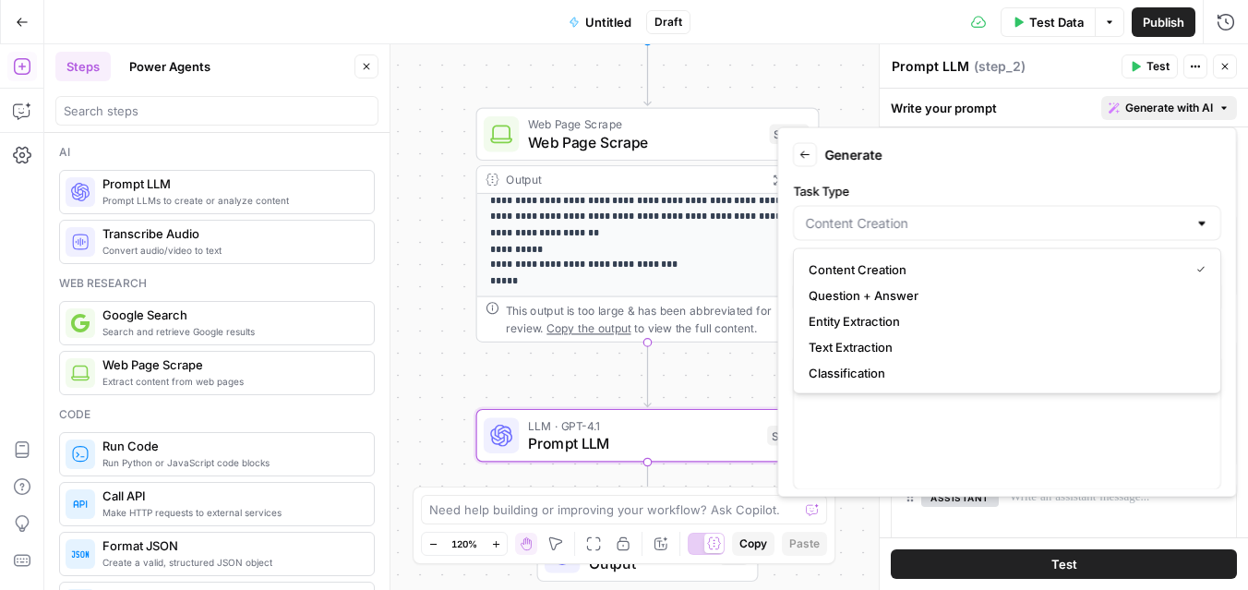
click at [949, 233] on div at bounding box center [1007, 223] width 428 height 35
type input "Content Creation"
click at [987, 179] on form "Back Generate Task Type Content Creation Output Type Markdown Prompt Show Advan…" at bounding box center [1007, 313] width 443 height 354
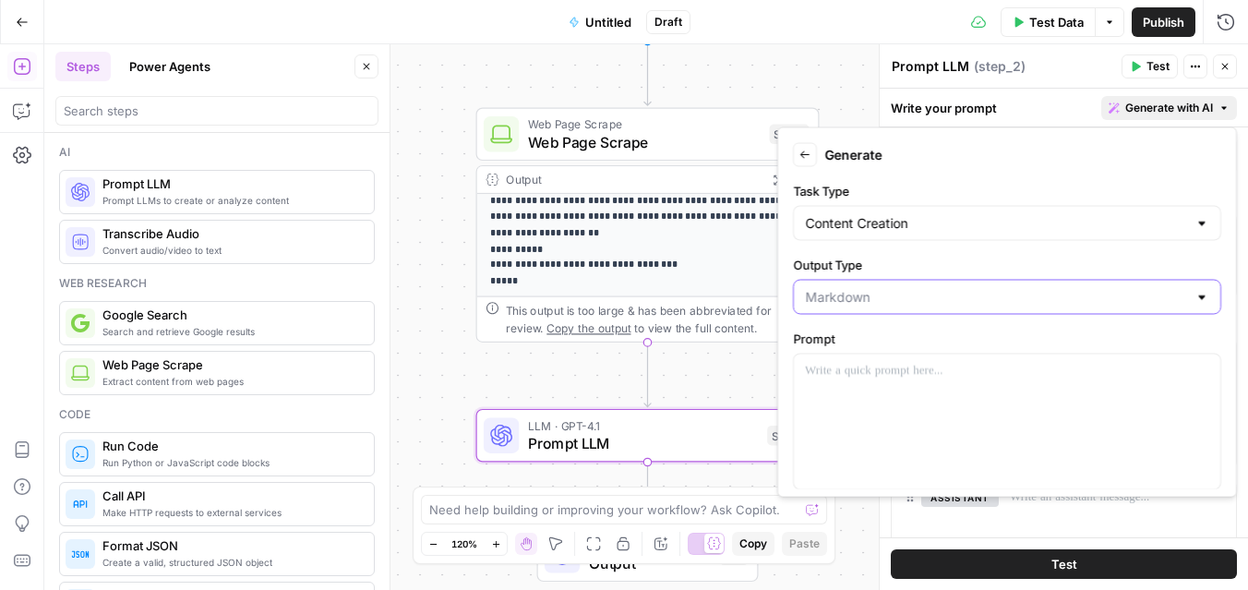
click at [919, 297] on input "Output Type" at bounding box center [996, 297] width 382 height 18
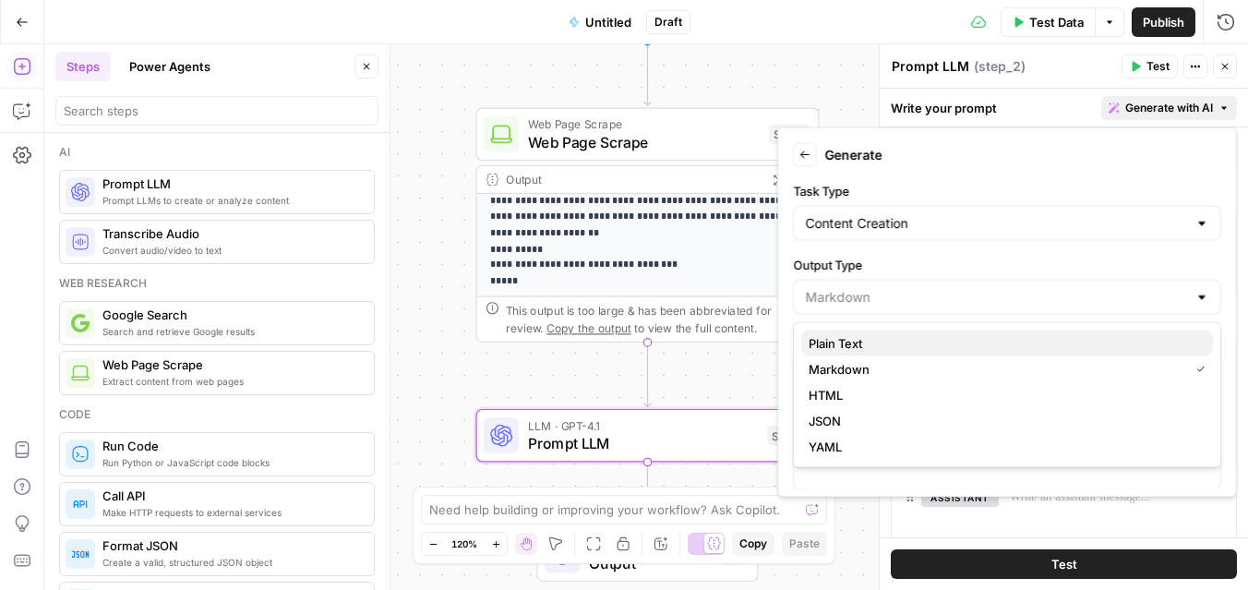
click at [912, 353] on button "Plain Text" at bounding box center [1007, 343] width 412 height 26
type input "Plain Text"
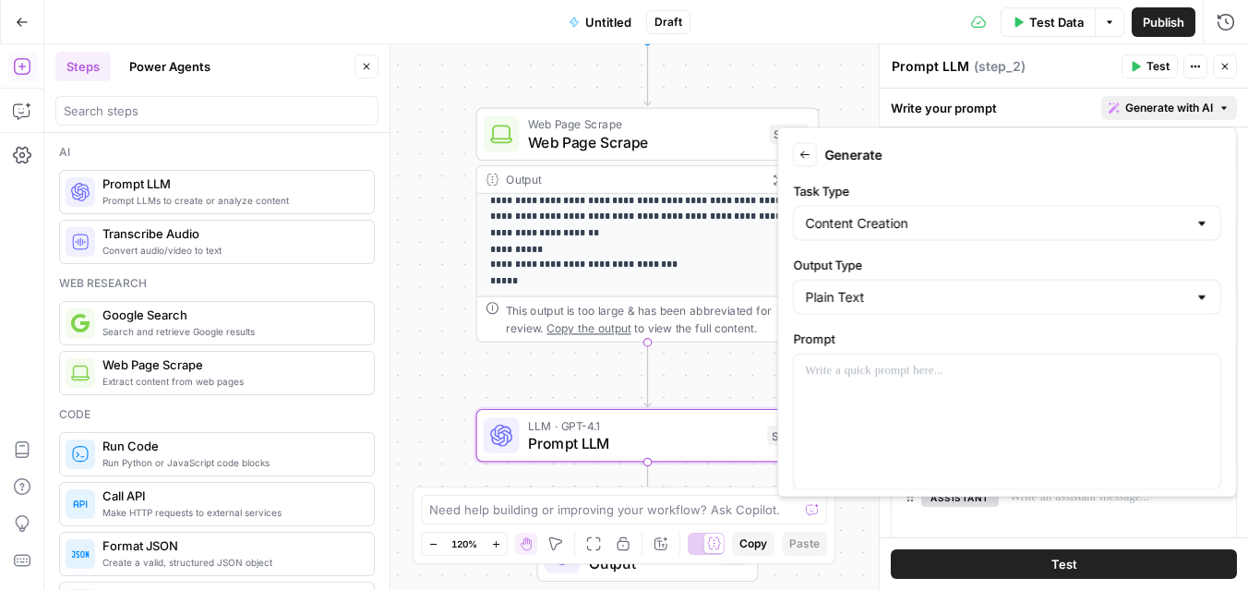
click at [916, 342] on label "Prompt" at bounding box center [1007, 339] width 428 height 18
click at [916, 371] on p at bounding box center [1007, 371] width 404 height 18
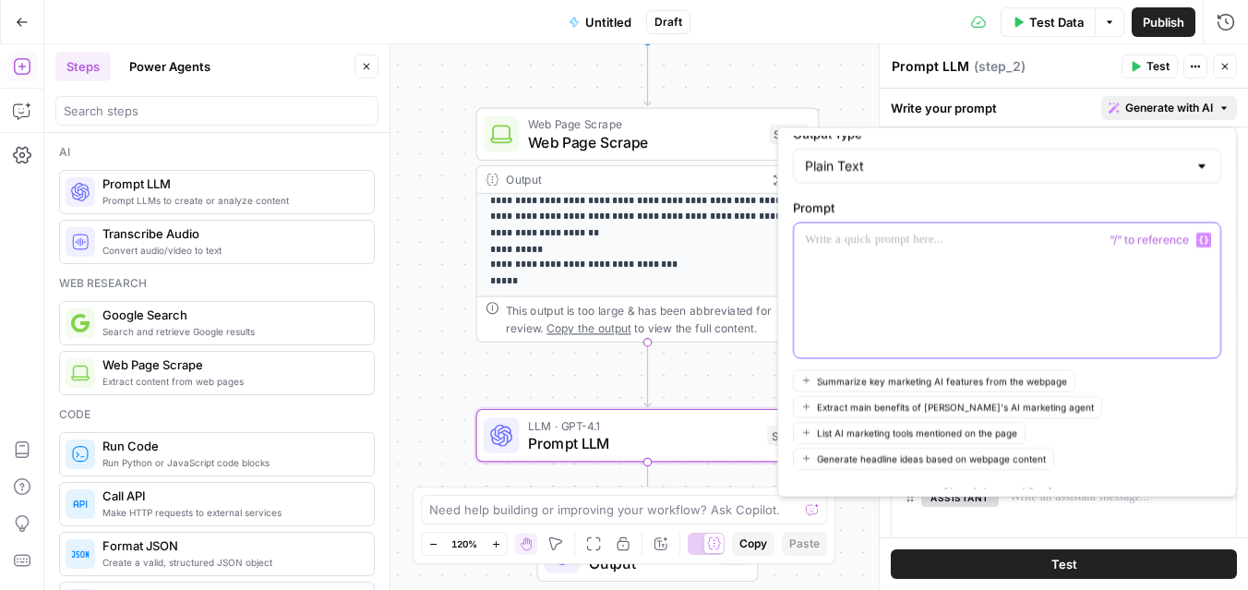
scroll to position [148, 0]
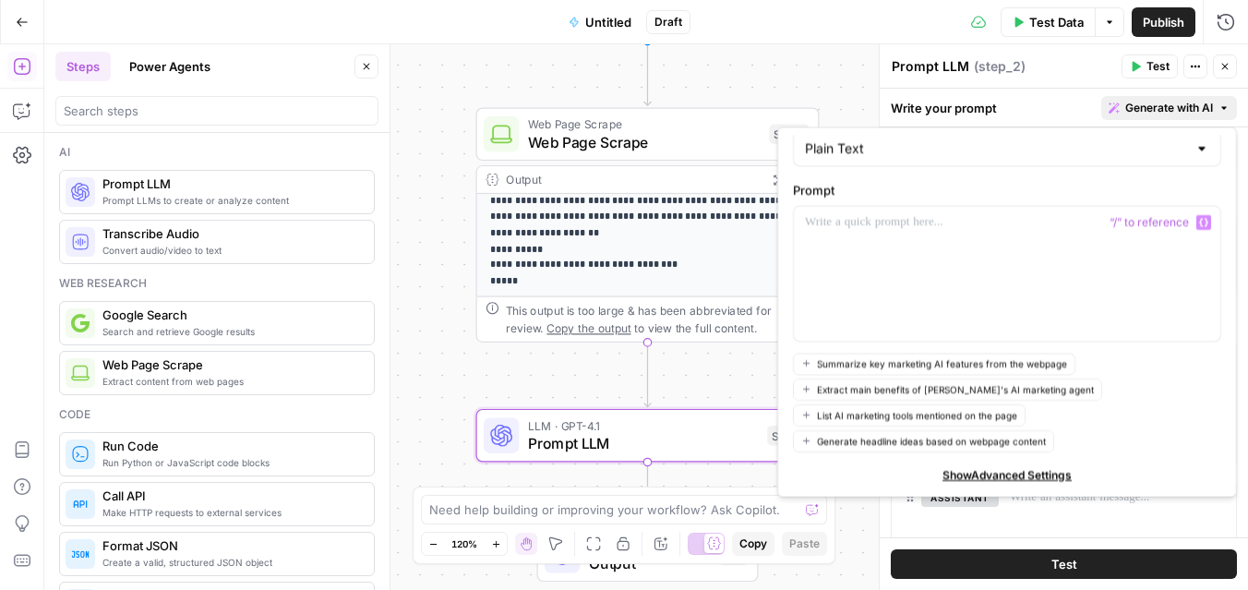
click at [808, 392] on icon "button" at bounding box center [806, 390] width 10 height 10
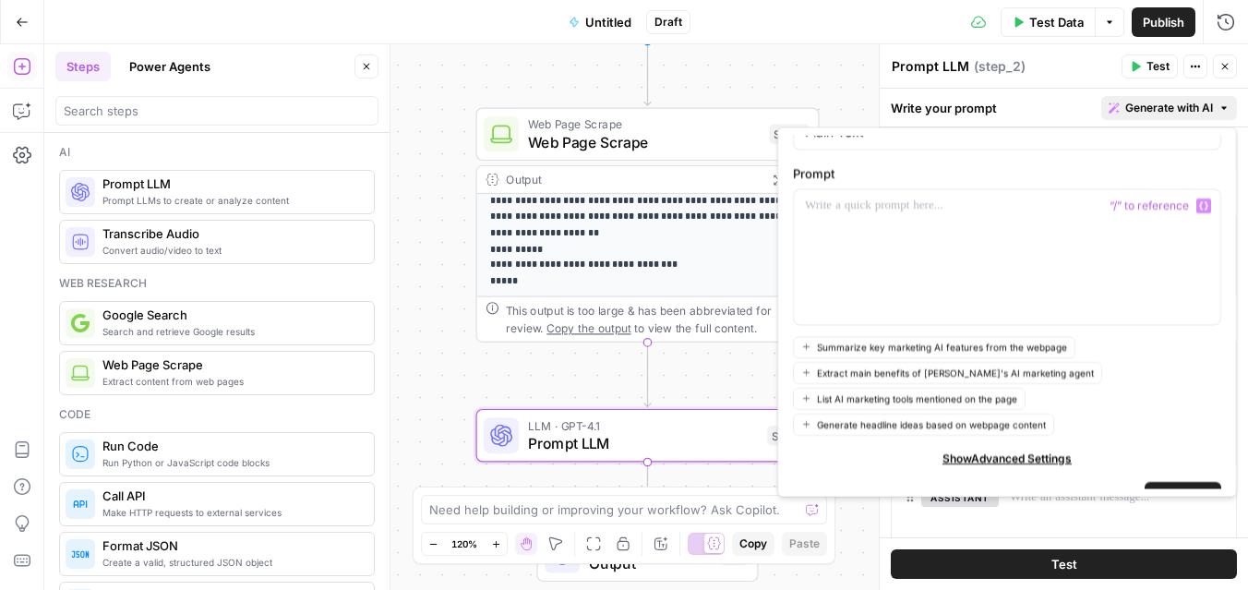
scroll to position [166, 0]
click at [810, 398] on icon "button" at bounding box center [806, 397] width 10 height 10
click at [872, 394] on span "List AI marketing tools mentioned on the page" at bounding box center [917, 397] width 200 height 15
drag, startPoint x: 870, startPoint y: 400, endPoint x: 970, endPoint y: 220, distance: 205.8
click at [970, 220] on form "Back Generate Task Type Content Creation Output Type Plain Text Prompt “/” to r…" at bounding box center [1007, 313] width 443 height 354
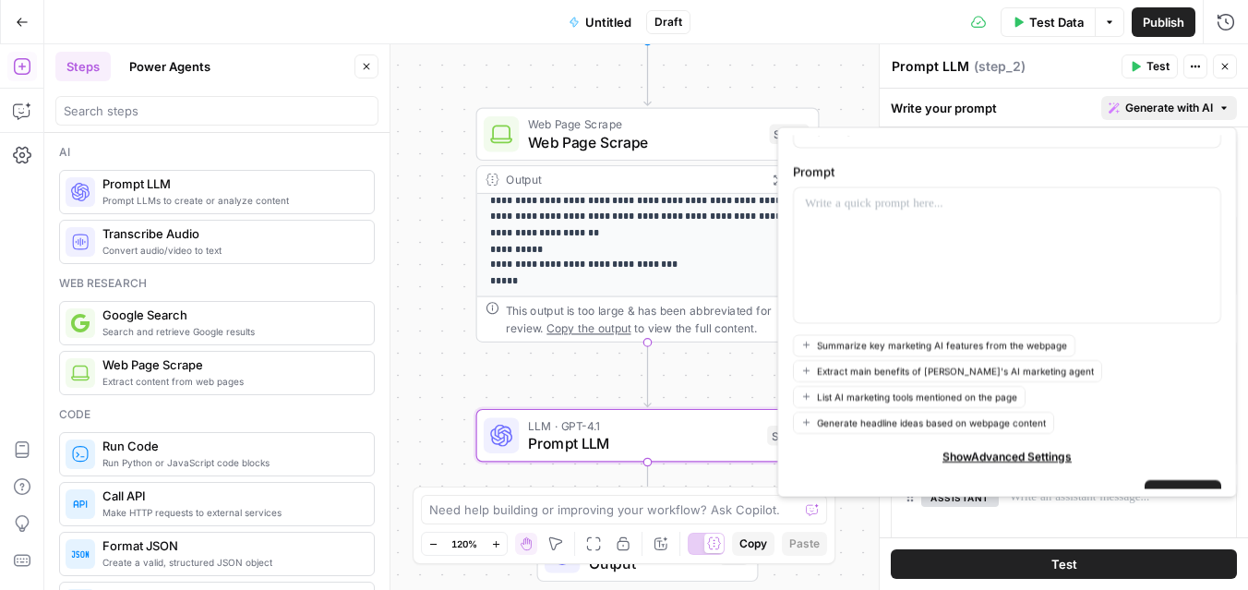
click at [928, 394] on span "List AI marketing tools mentioned on the page" at bounding box center [917, 397] width 200 height 15
click at [929, 384] on div "Summarize key marketing AI features from the webpage Extract main benefits of K…" at bounding box center [1007, 384] width 428 height 100
click at [813, 396] on button "List AI marketing tools mentioned on the page" at bounding box center [909, 397] width 233 height 22
click at [806, 396] on icon "button" at bounding box center [806, 397] width 6 height 6
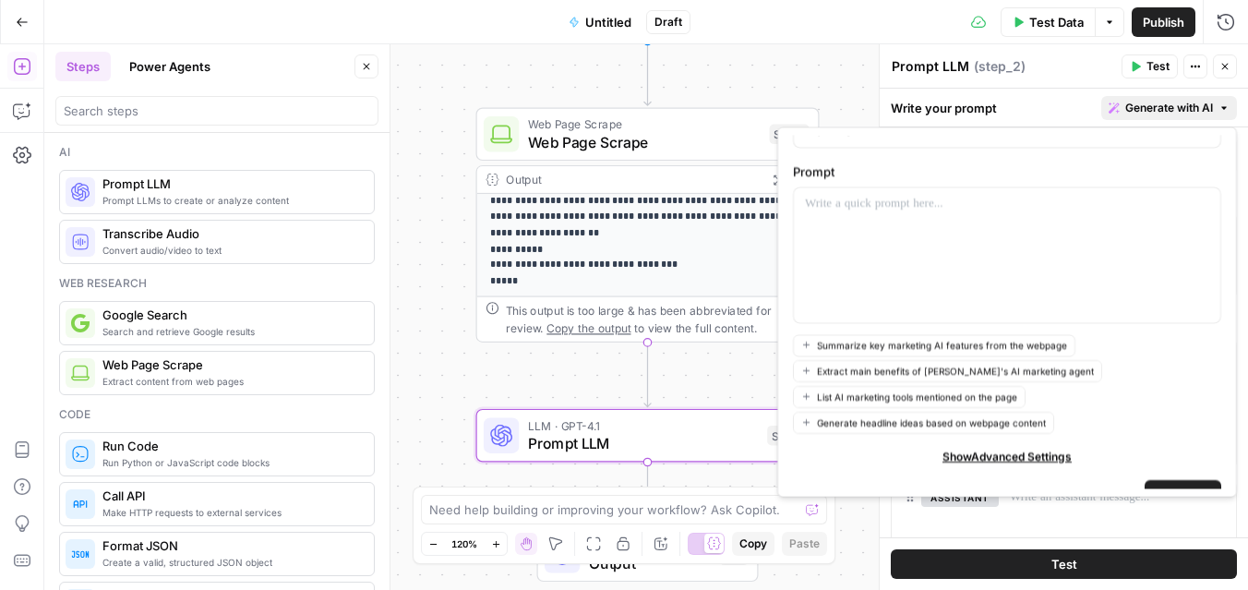
click at [806, 396] on icon "button" at bounding box center [806, 397] width 6 height 6
click at [825, 222] on div at bounding box center [1007, 255] width 426 height 135
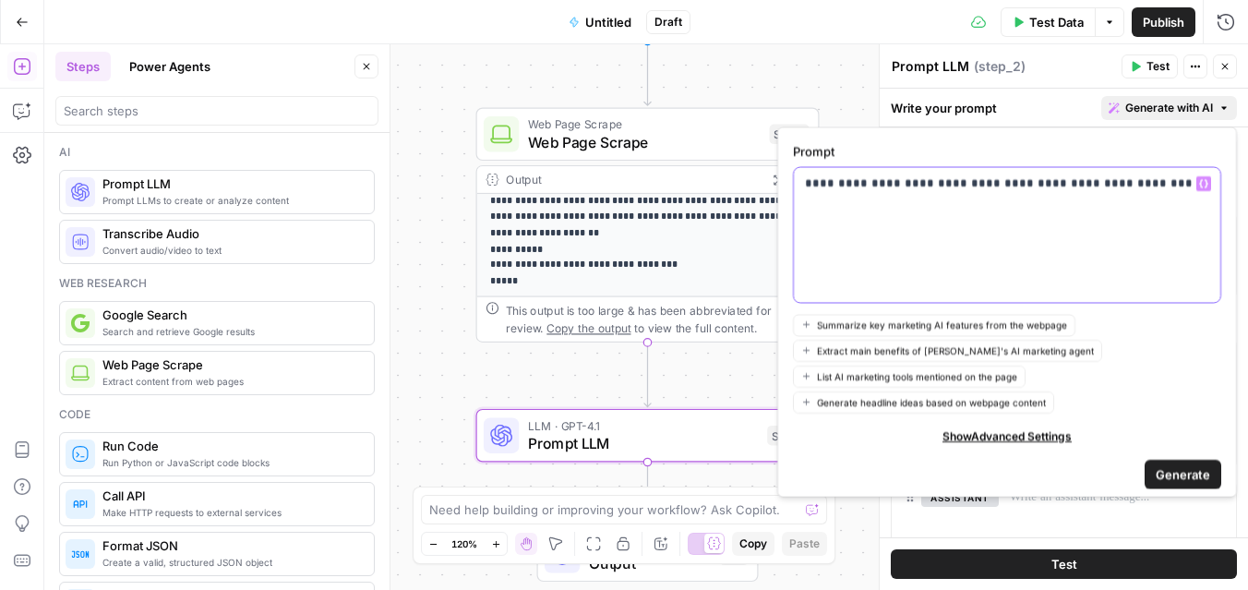
scroll to position [194, 0]
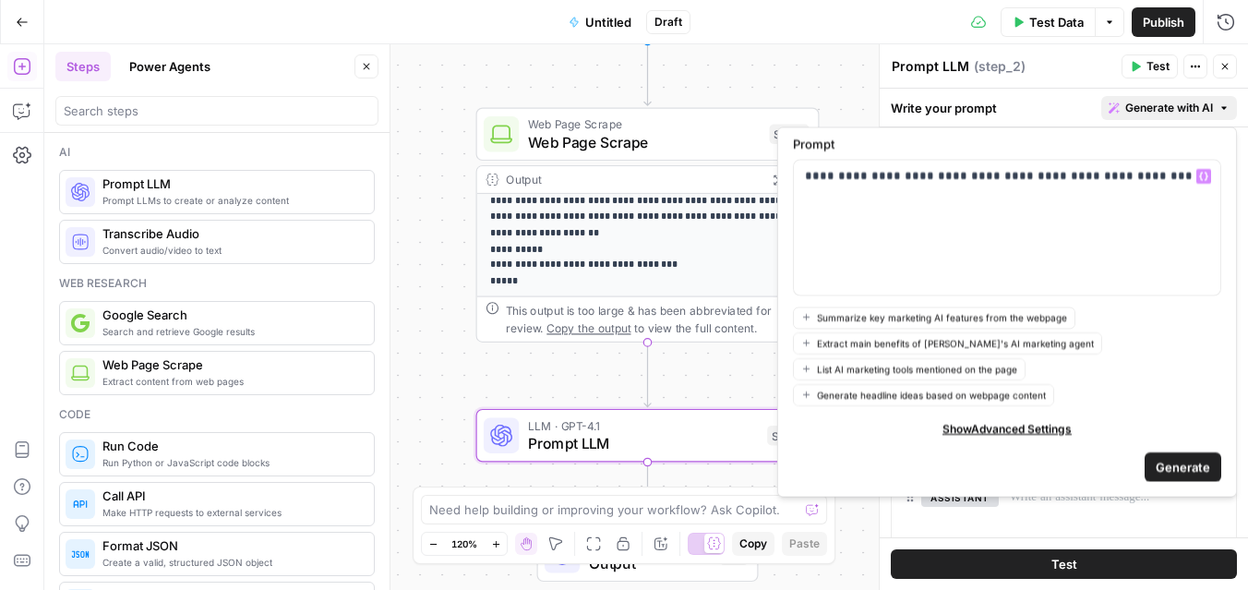
click at [1180, 466] on span "Generate" at bounding box center [1183, 467] width 54 height 18
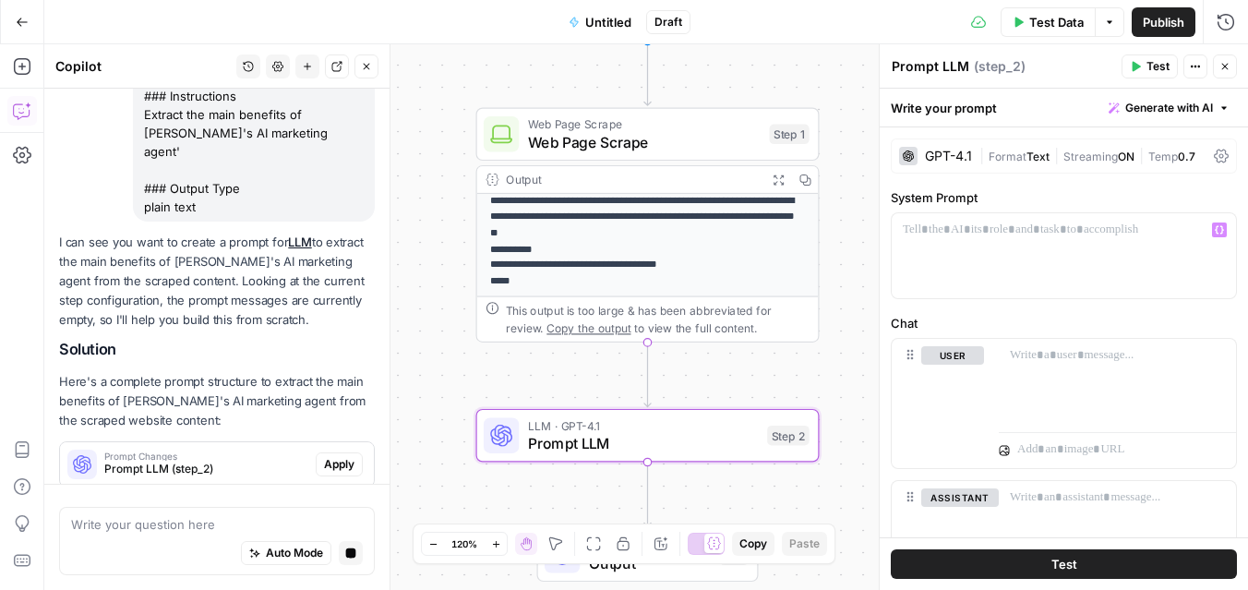
scroll to position [319, 0]
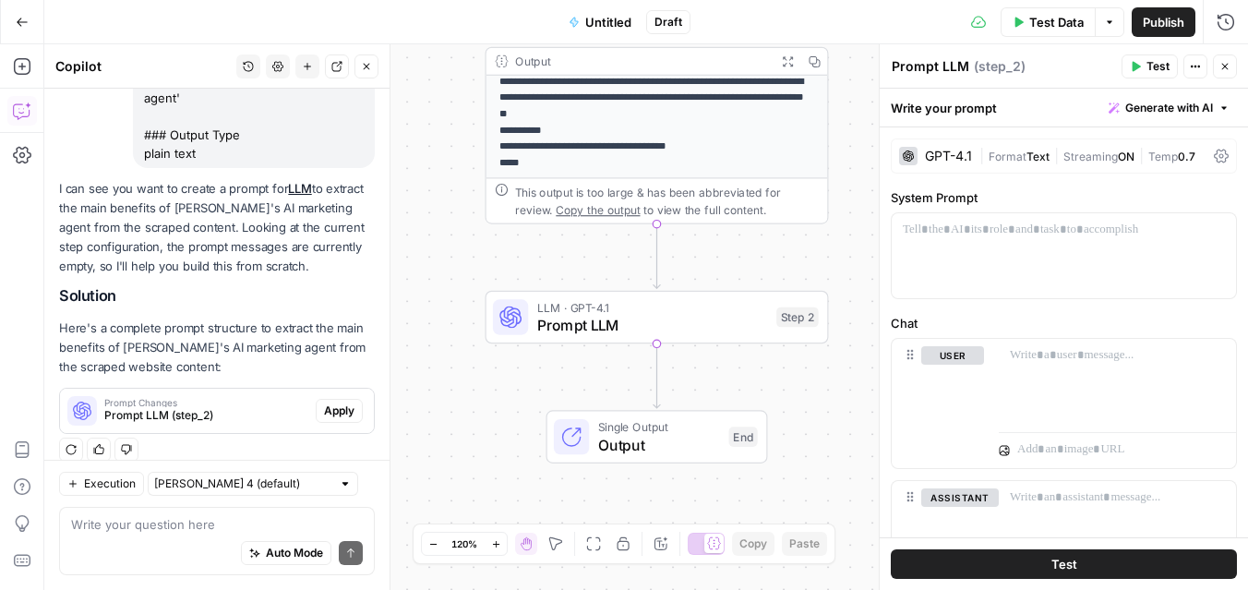
click at [648, 440] on span "Output" at bounding box center [659, 445] width 122 height 22
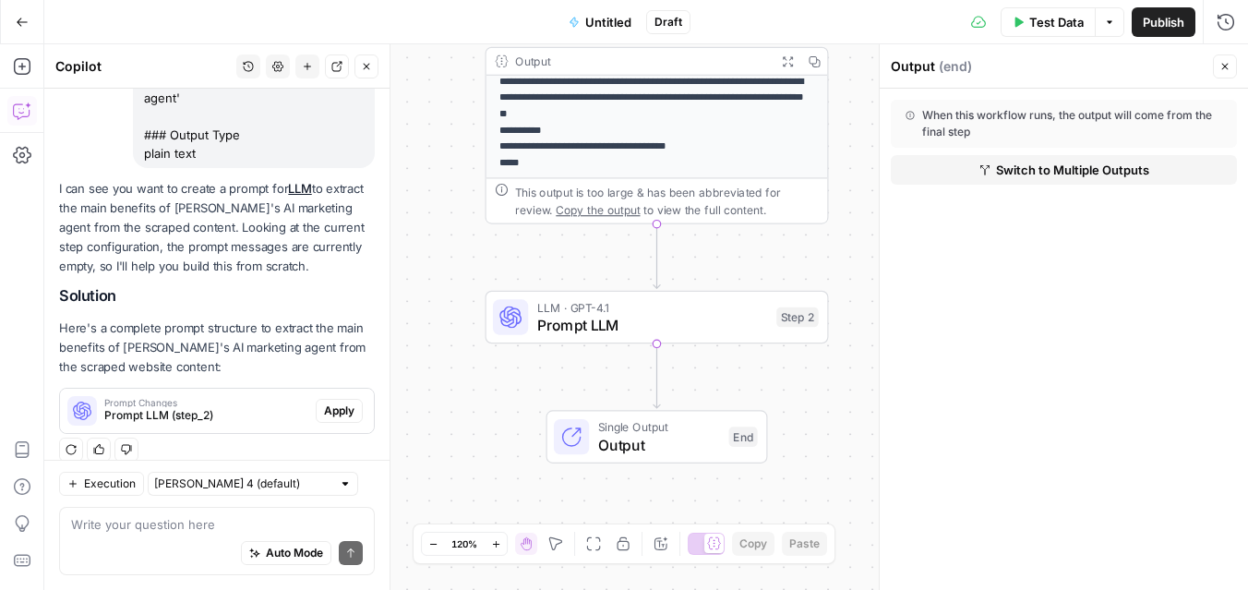
click at [1087, 127] on div "When this workflow runs, the output will come from the final step" at bounding box center [1063, 123] width 317 height 33
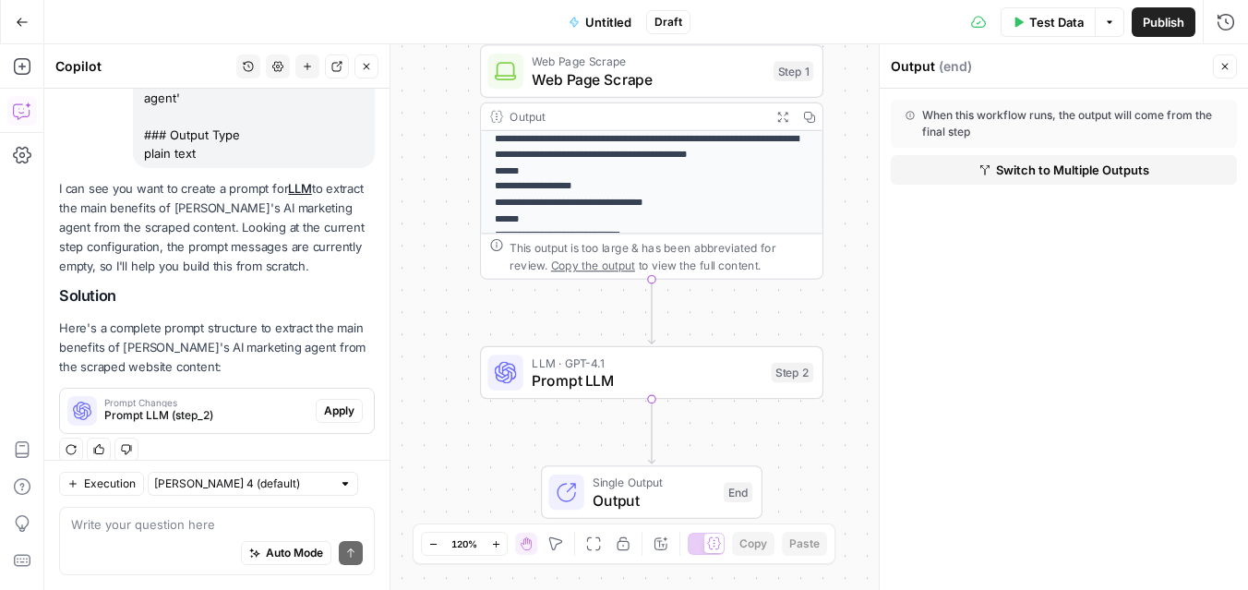
scroll to position [0, 0]
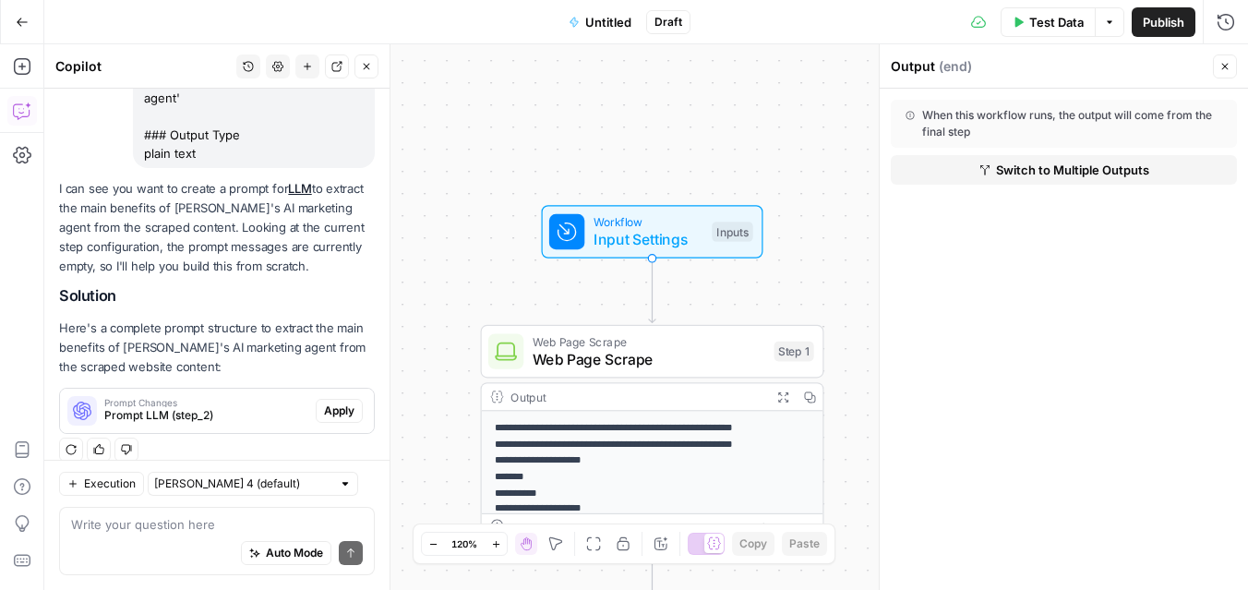
click at [638, 231] on span "Input Settings" at bounding box center [649, 239] width 110 height 22
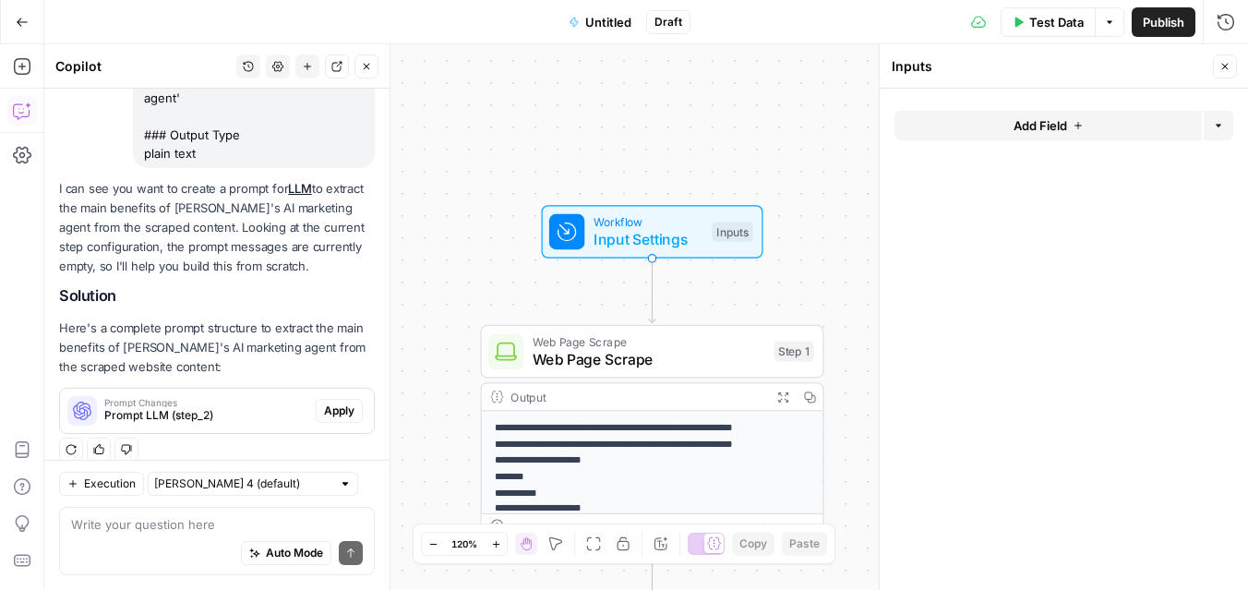
click at [1040, 127] on span "Add Field" at bounding box center [1040, 125] width 54 height 18
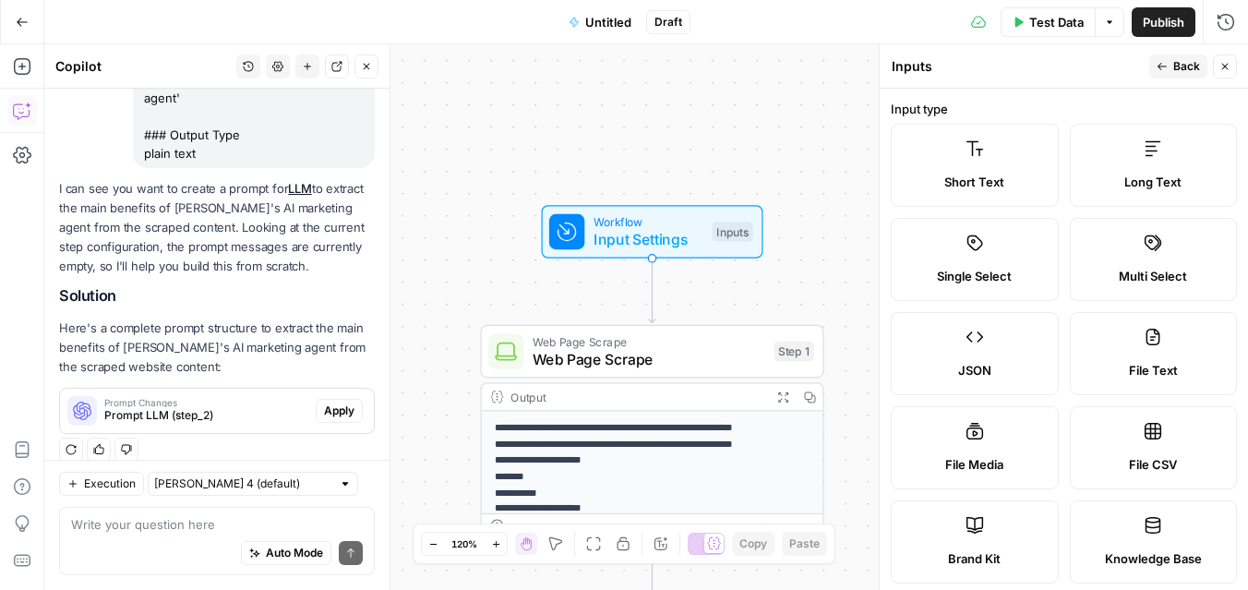
click at [975, 531] on icon at bounding box center [974, 525] width 18 height 18
type input "Brand Kit"
type input "brand_kit"
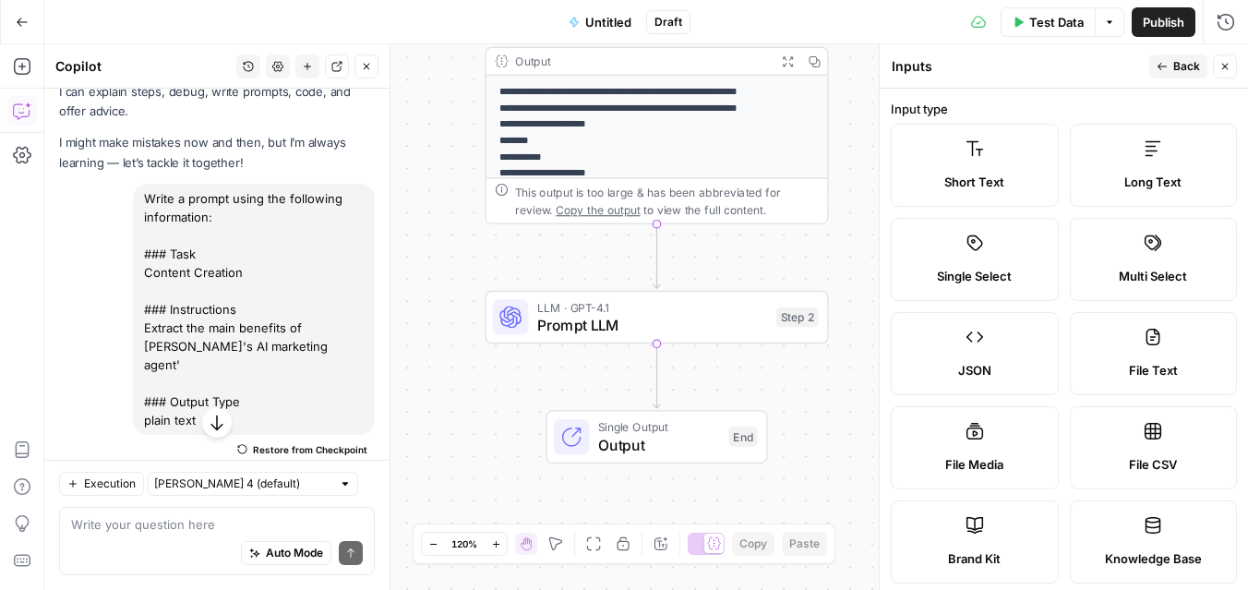
scroll to position [59, 0]
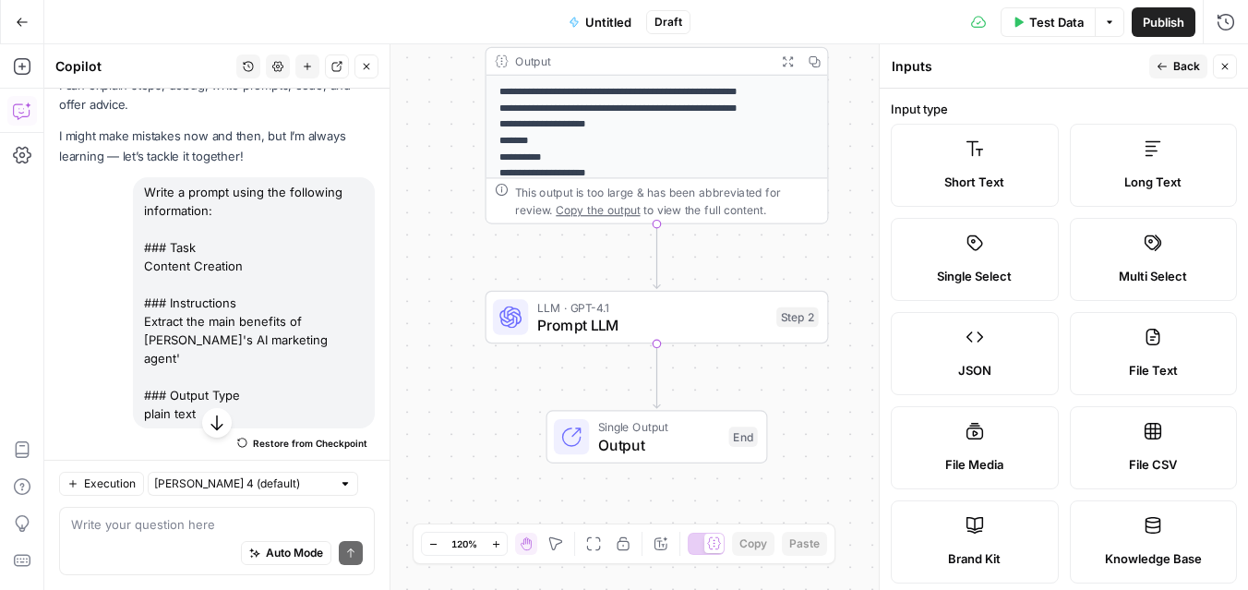
click at [642, 129] on p "**********" at bounding box center [657, 336] width 316 height 502
click at [534, 61] on div "Output" at bounding box center [641, 62] width 253 height 18
click at [1232, 69] on button "Close" at bounding box center [1225, 66] width 24 height 24
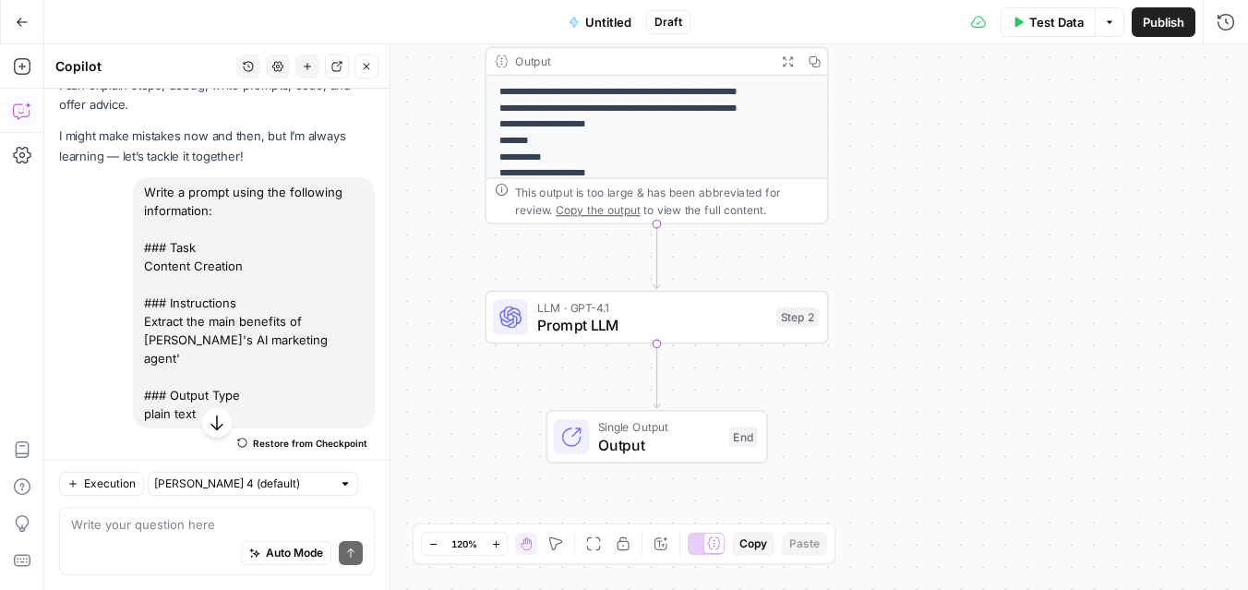
click at [16, 25] on icon "button" at bounding box center [22, 22] width 13 height 13
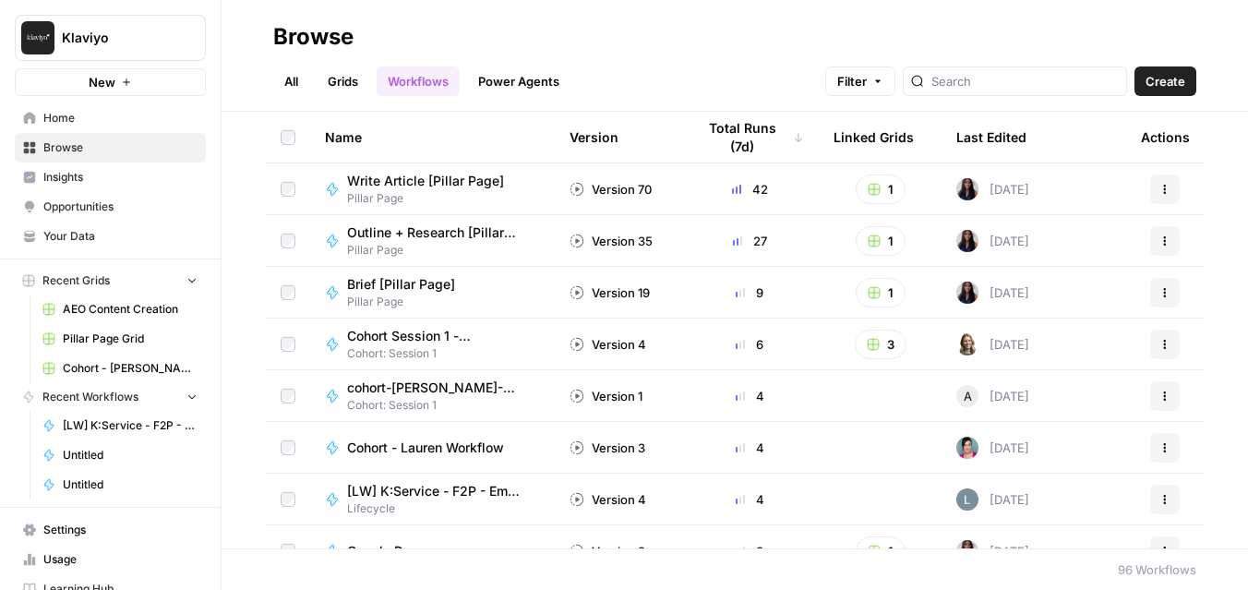
click at [1170, 87] on span "Create" at bounding box center [1165, 81] width 40 height 18
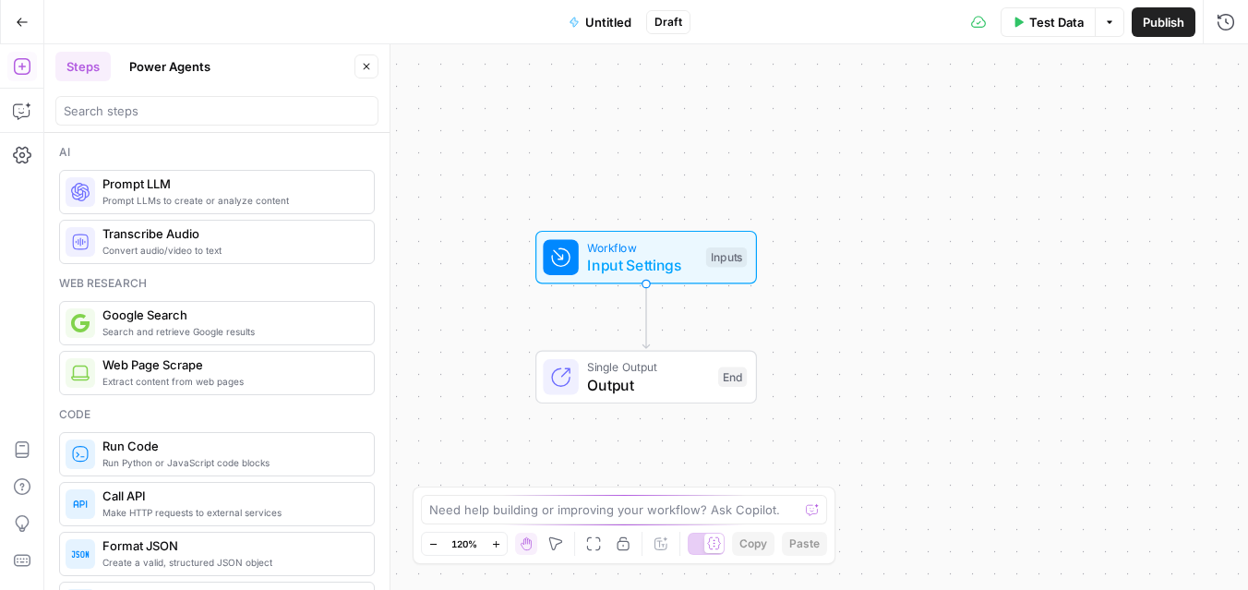
click at [598, 25] on span "Untitled" at bounding box center [608, 22] width 46 height 18
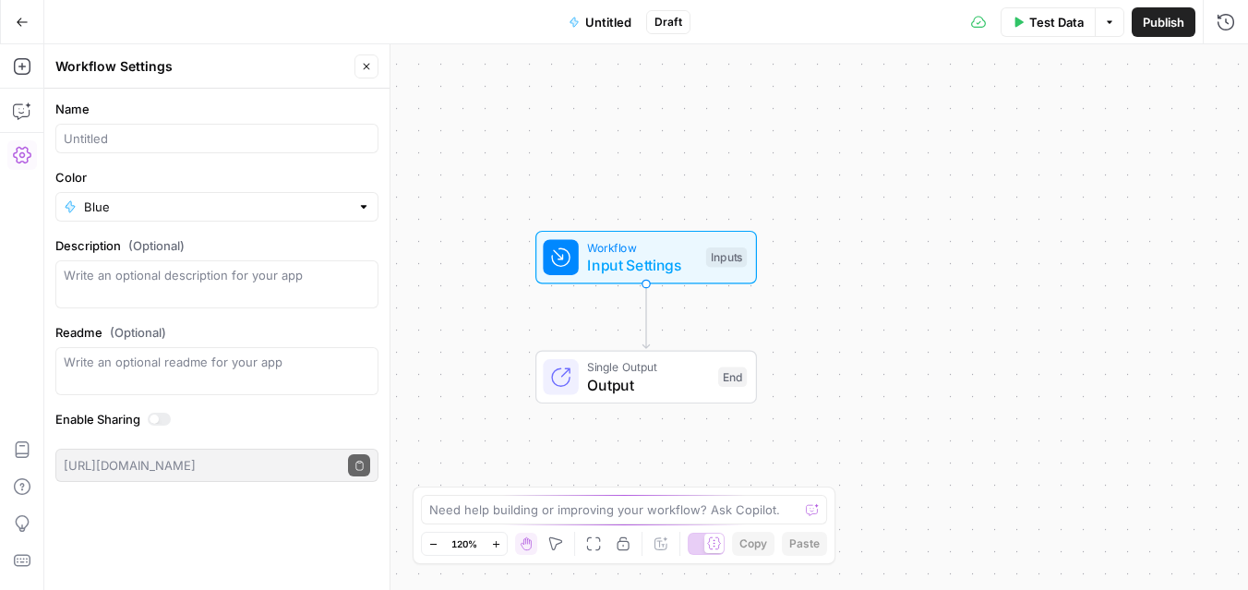
click at [597, 24] on span "Untitled" at bounding box center [608, 22] width 46 height 18
click at [92, 140] on input "Name" at bounding box center [217, 138] width 306 height 18
type input "["
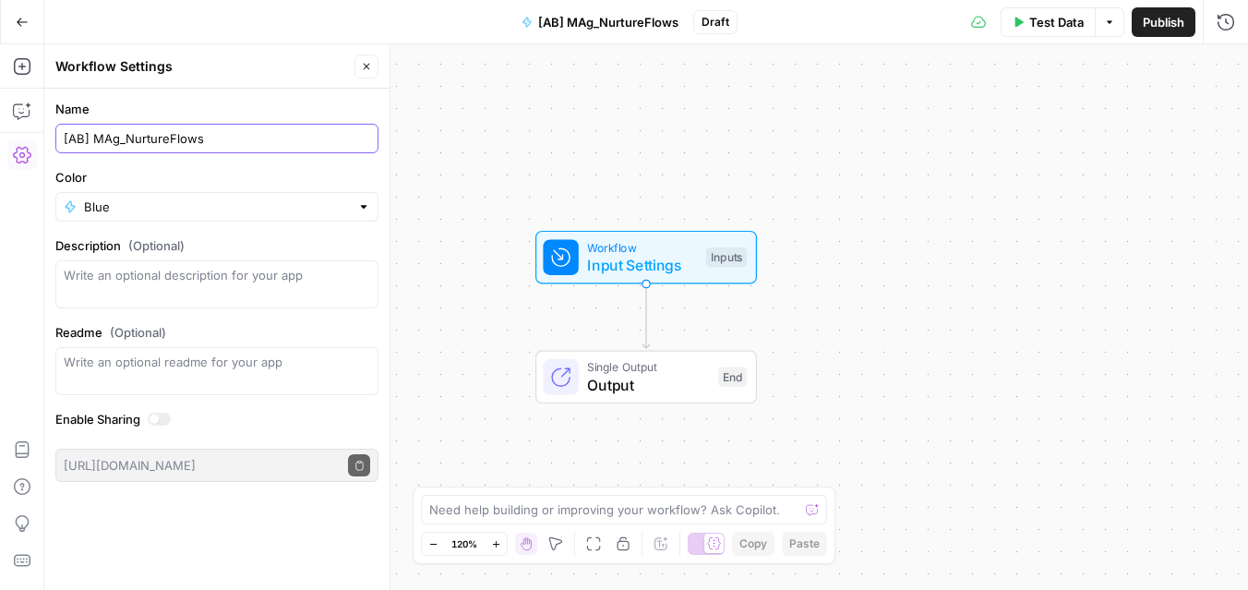
type input "[AB] MAg_NurtureFlows"
click at [477, 98] on div "Workflow Input Settings Inputs Single Output Output End" at bounding box center [646, 317] width 1204 height 546
click at [659, 258] on span "Input Settings" at bounding box center [642, 266] width 110 height 22
click at [645, 383] on span "Output" at bounding box center [648, 386] width 122 height 22
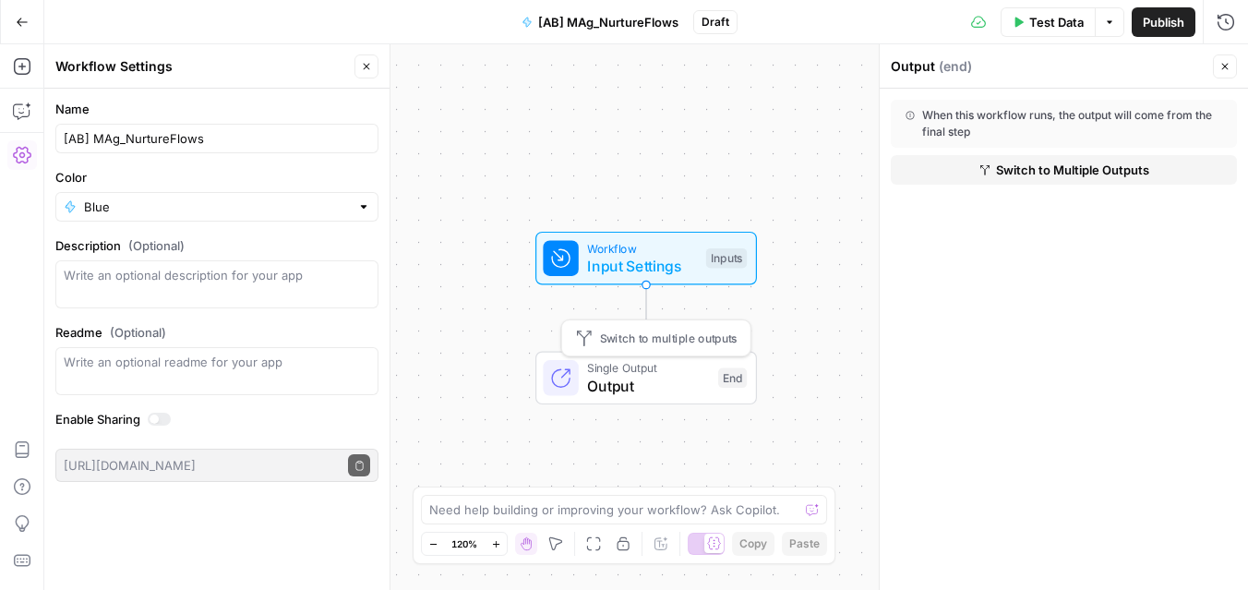
click at [654, 341] on span "Switch to multiple outputs" at bounding box center [669, 339] width 138 height 18
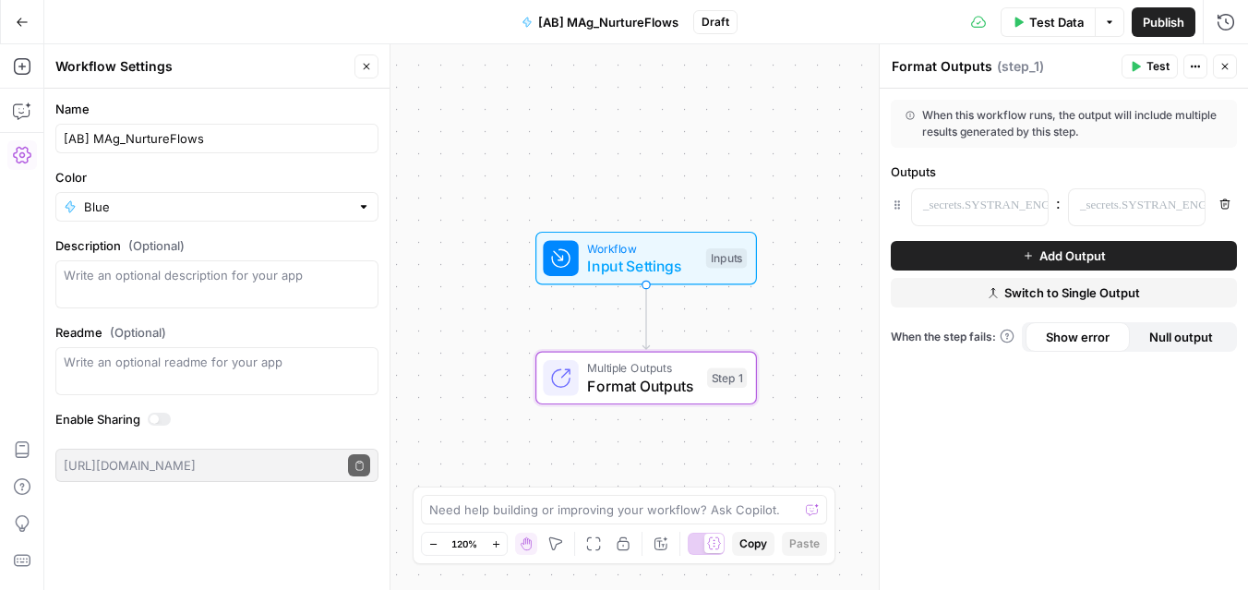
click at [1124, 281] on button "Switch to Single Output" at bounding box center [1064, 293] width 346 height 30
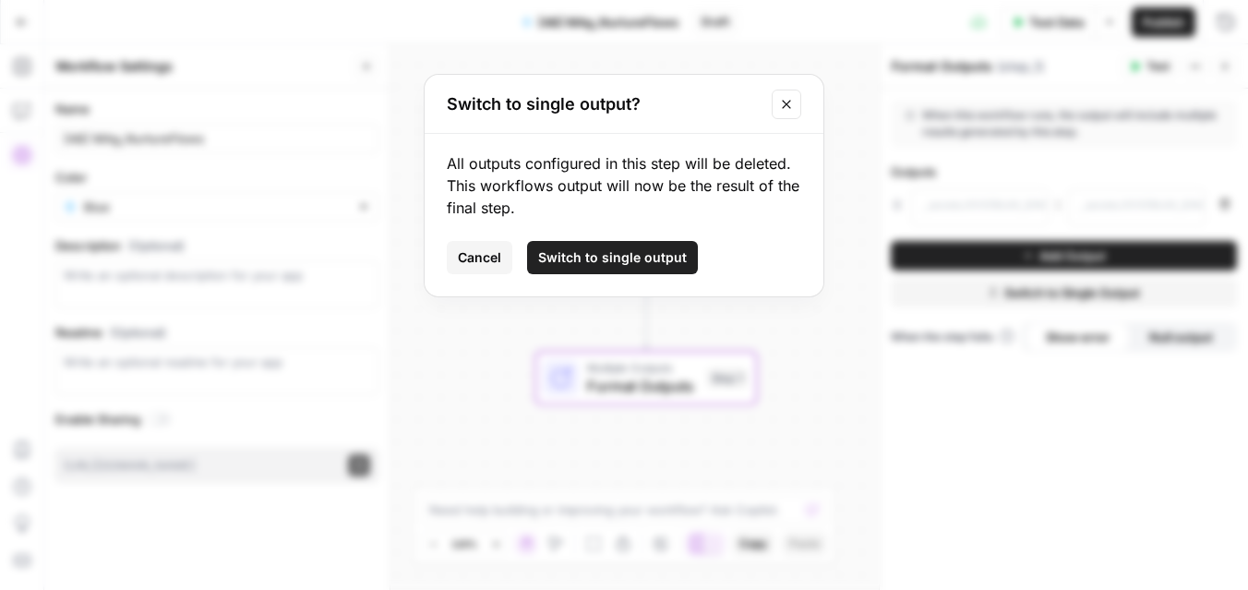
click at [658, 257] on span "Switch to single output" at bounding box center [612, 257] width 149 height 18
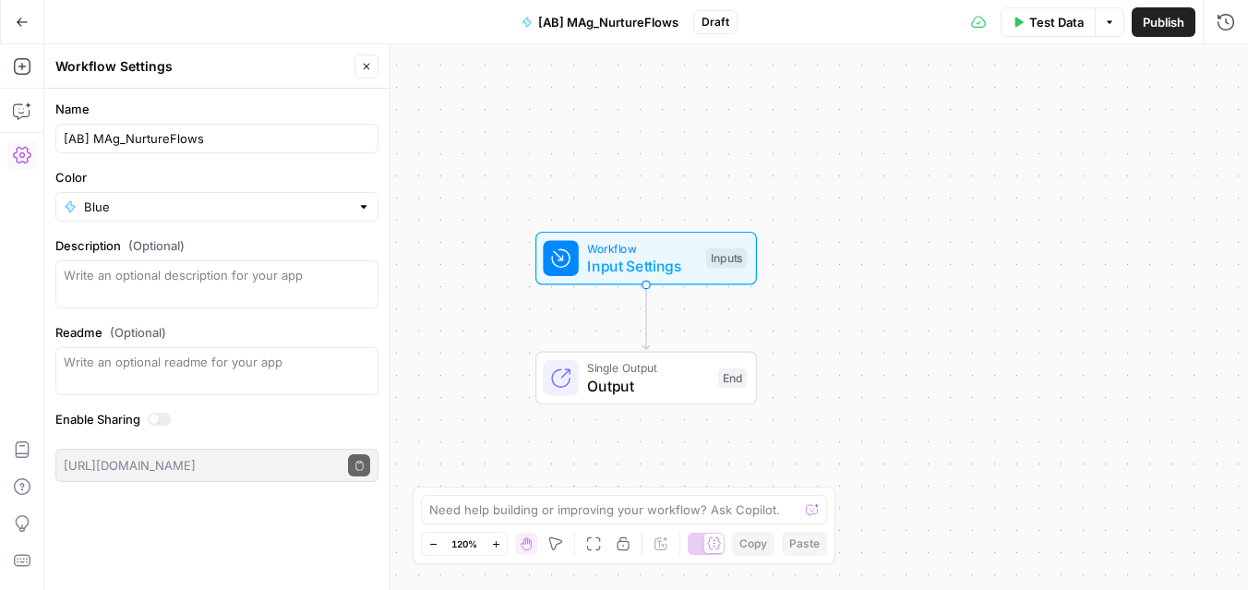
click at [664, 373] on span "Single Output" at bounding box center [648, 368] width 122 height 18
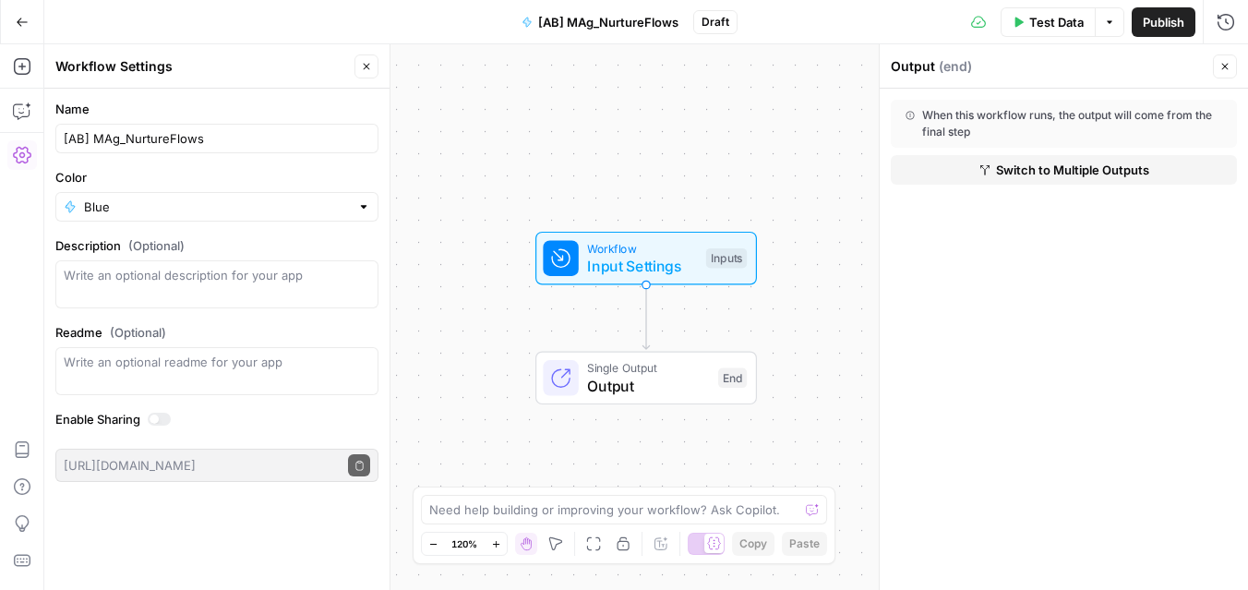
click at [929, 69] on div "Output ( end )" at bounding box center [1049, 66] width 317 height 18
click at [192, 284] on textarea "Description (Optional)" at bounding box center [217, 284] width 306 height 37
click at [204, 216] on div "Blue" at bounding box center [216, 207] width 323 height 30
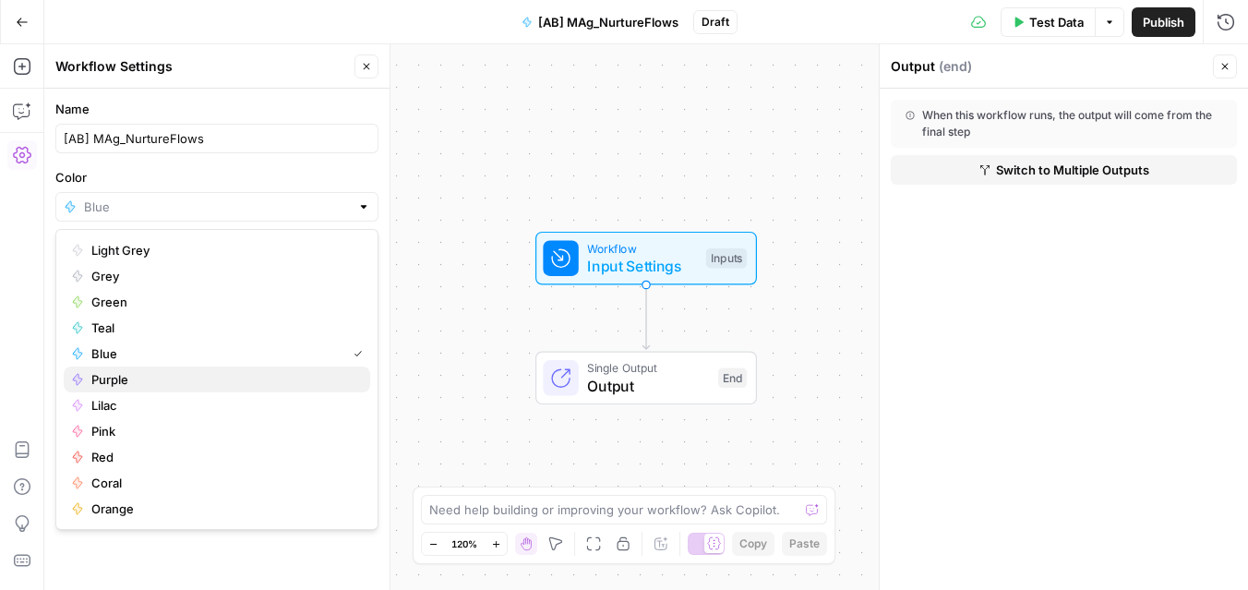
click at [162, 372] on span "Purple" at bounding box center [223, 379] width 264 height 18
type input "Purple"
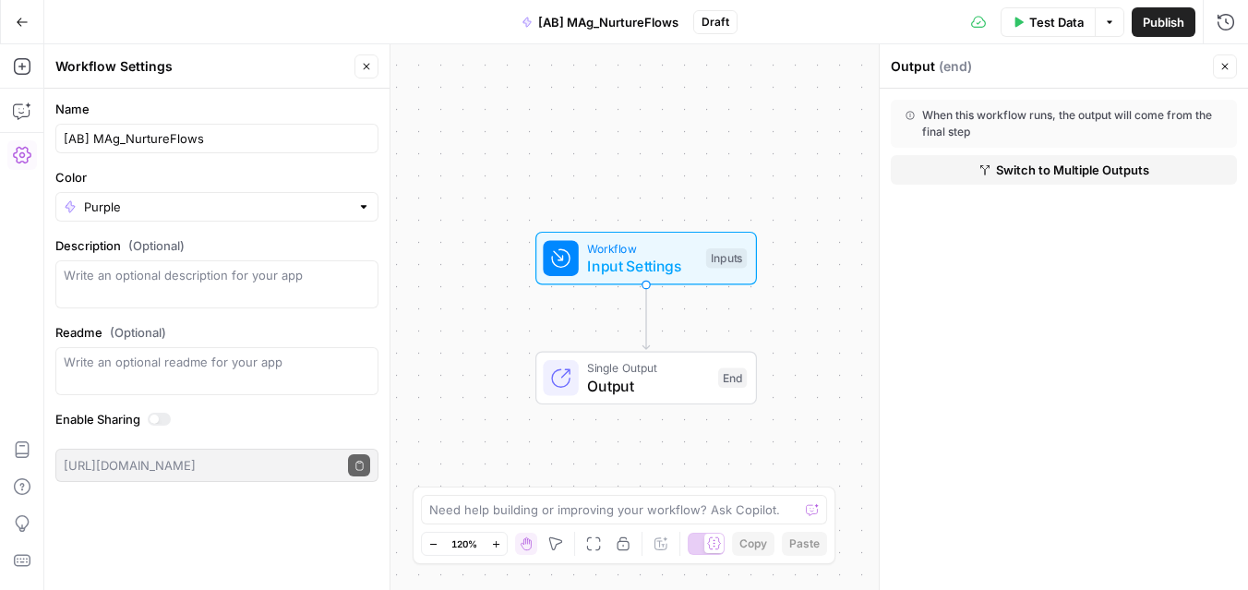
click at [375, 62] on button "Close" at bounding box center [366, 66] width 24 height 24
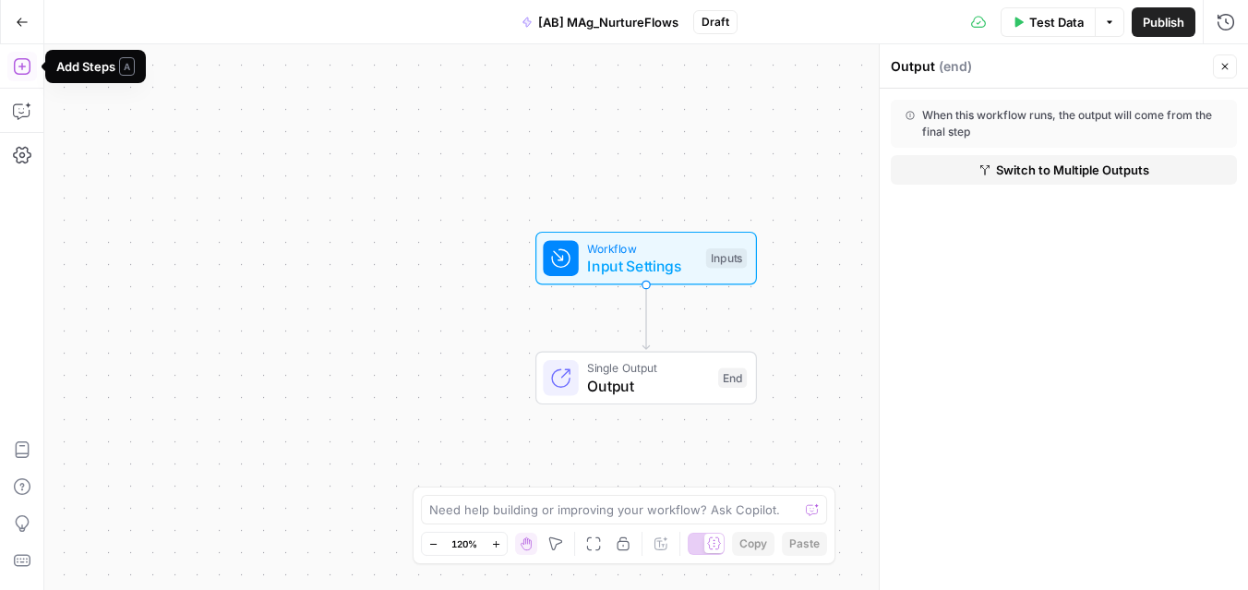
click at [18, 72] on icon "button" at bounding box center [22, 66] width 18 height 18
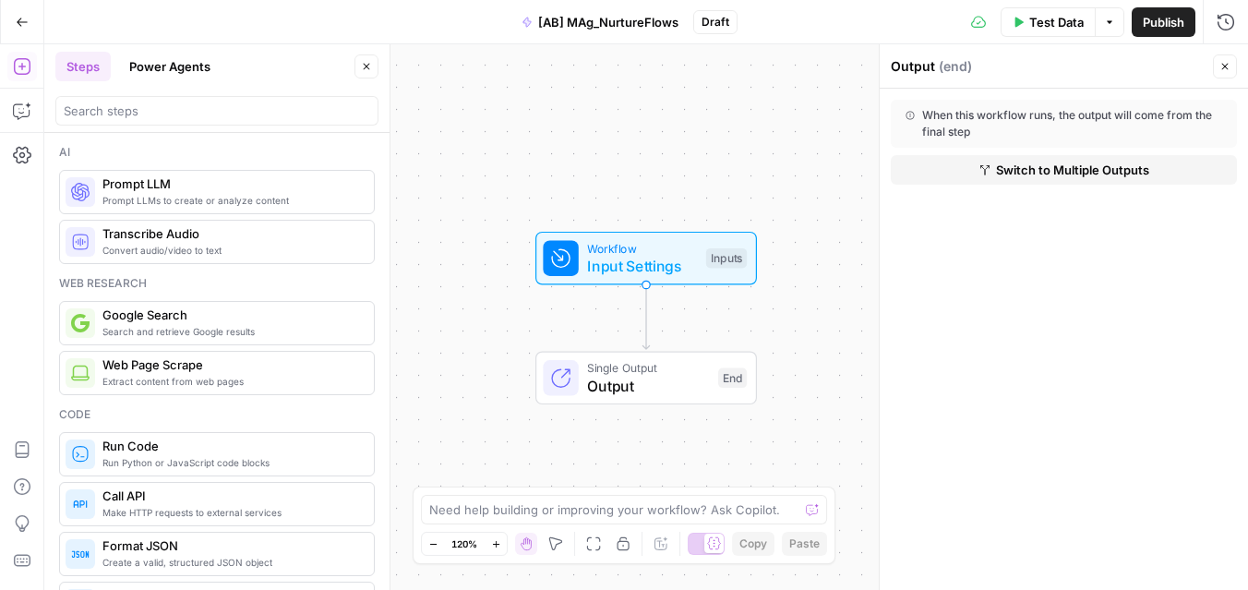
click at [196, 67] on button "Power Agents" at bounding box center [169, 67] width 103 height 30
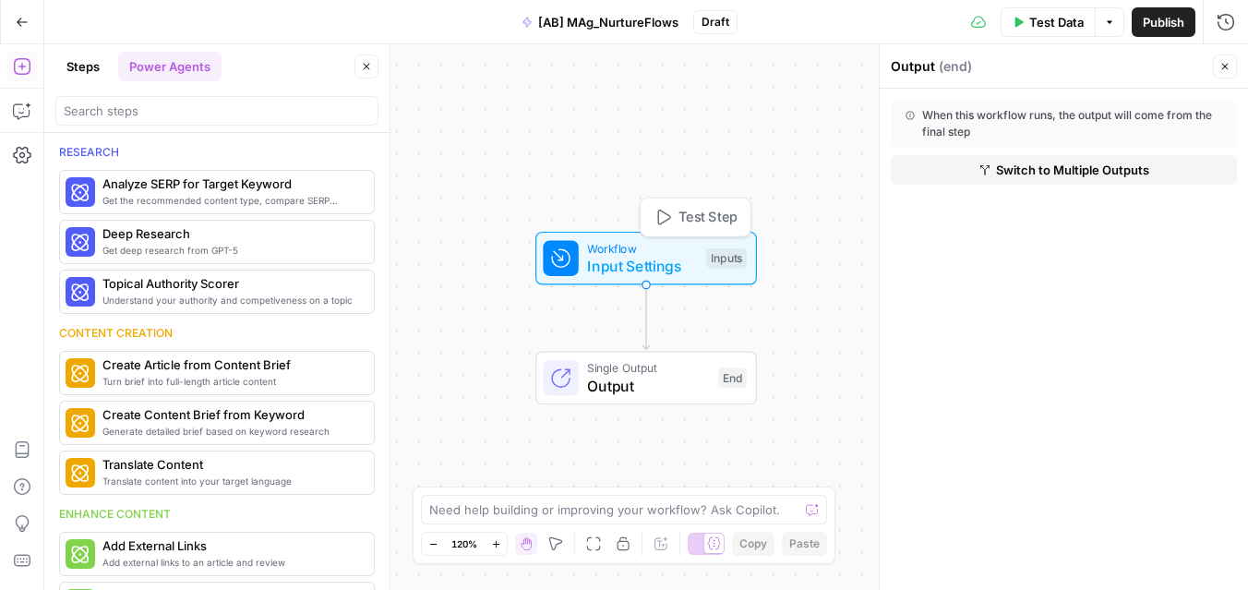
click at [634, 261] on span "Input Settings" at bounding box center [642, 266] width 110 height 22
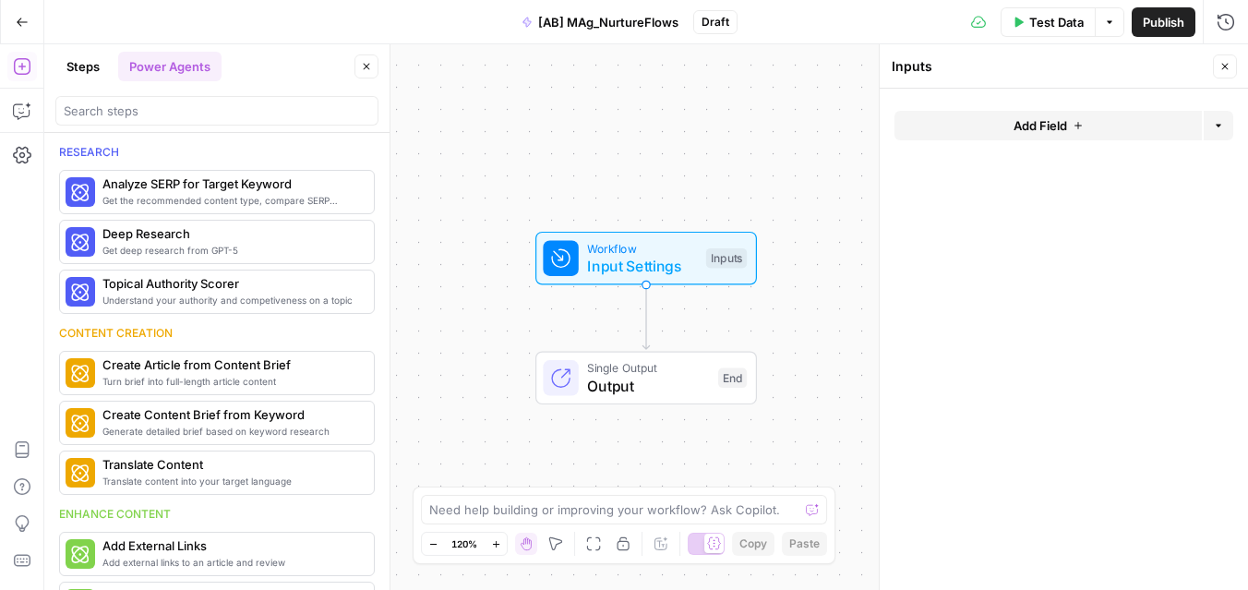
click at [1031, 126] on span "Add Field" at bounding box center [1040, 125] width 54 height 18
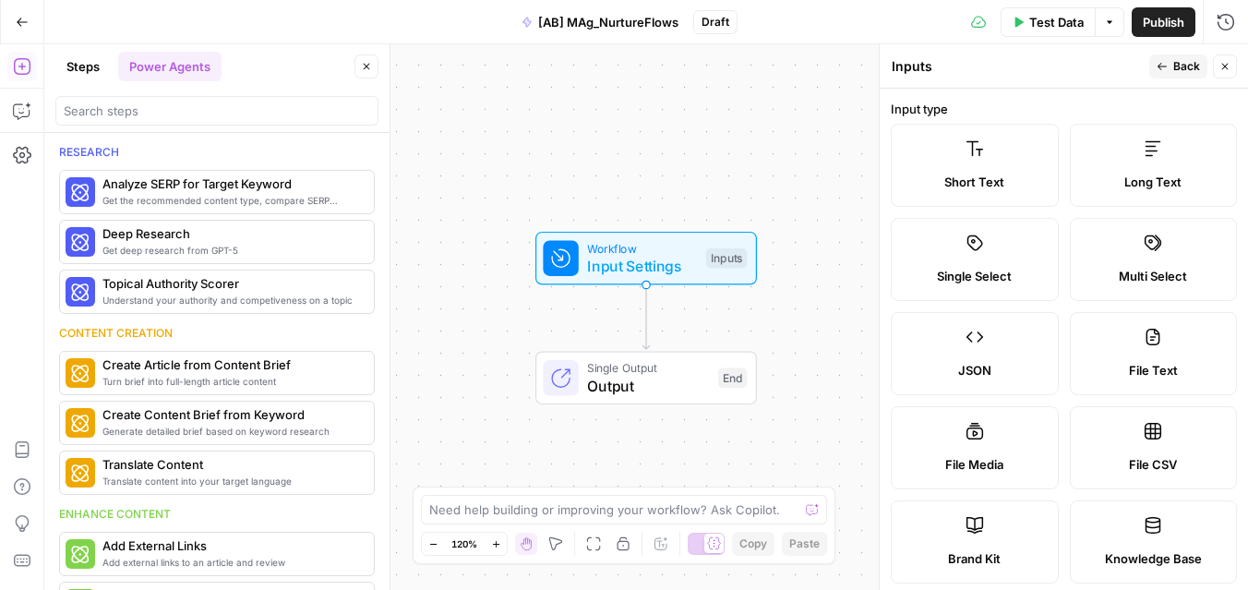
click at [999, 536] on label "Brand Kit" at bounding box center [975, 541] width 168 height 83
type input "Brand Kit"
type input "brand_kit"
click at [972, 535] on label "Brand Kit" at bounding box center [975, 541] width 168 height 83
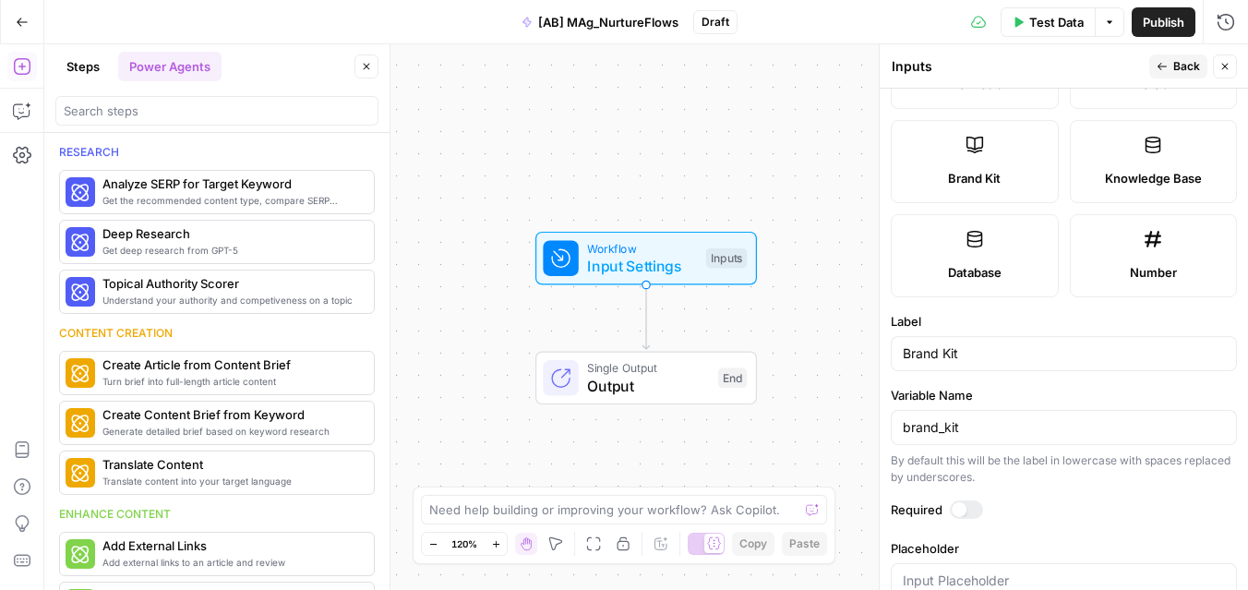
scroll to position [424, 0]
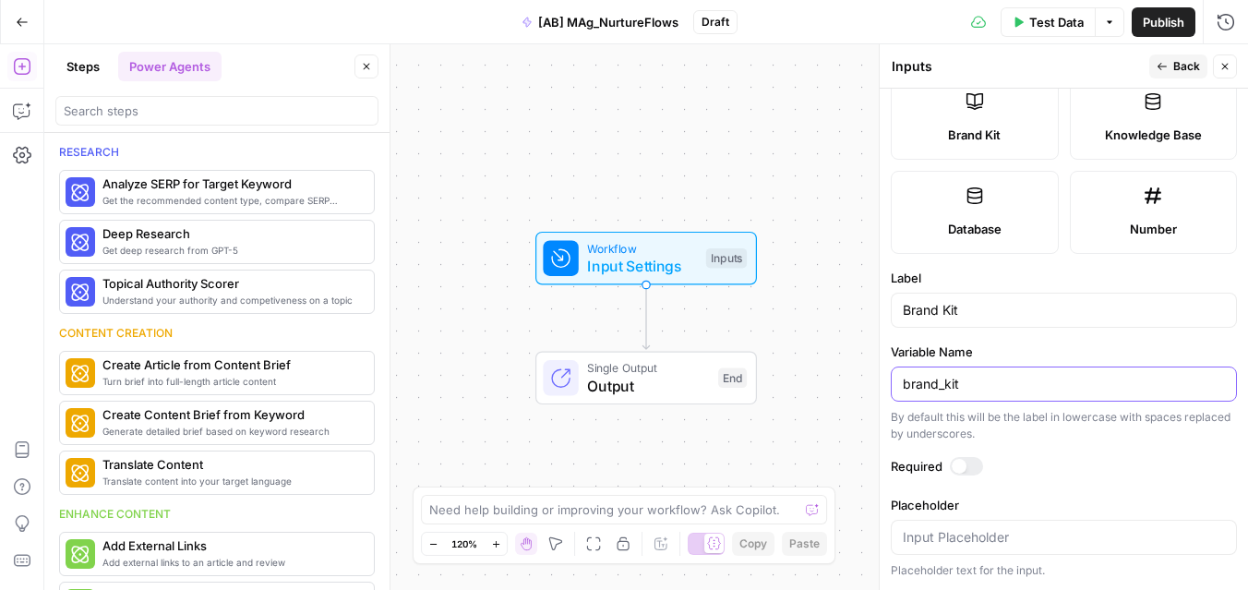
click at [981, 388] on input "brand_kit" at bounding box center [1064, 384] width 322 height 18
click at [1026, 458] on label "Required" at bounding box center [1064, 466] width 346 height 18
click at [981, 539] on input "Placeholder" at bounding box center [1064, 537] width 322 height 18
type input "BrandKit"
click at [957, 462] on div at bounding box center [959, 466] width 15 height 15
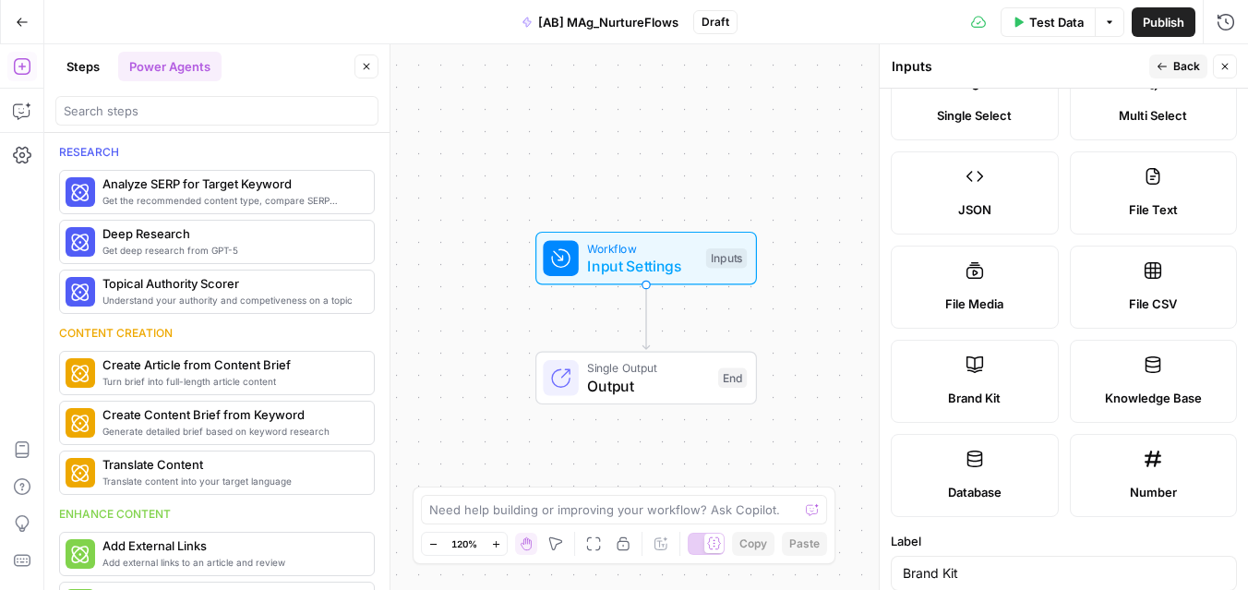
scroll to position [0, 0]
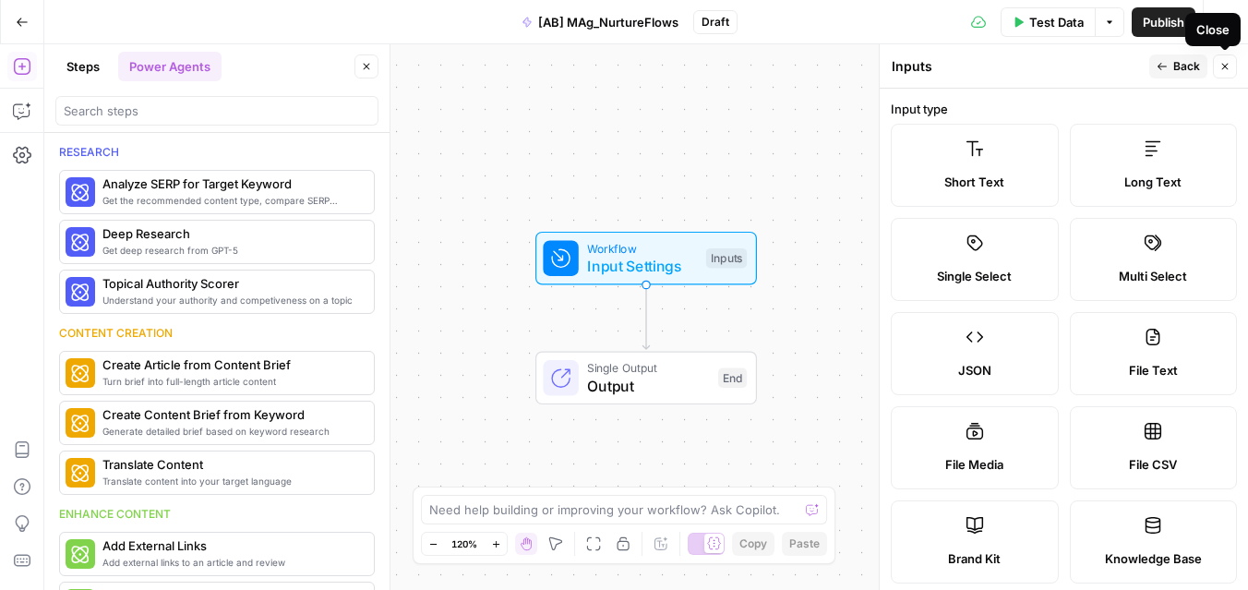
click at [1224, 69] on icon "button" at bounding box center [1224, 66] width 11 height 11
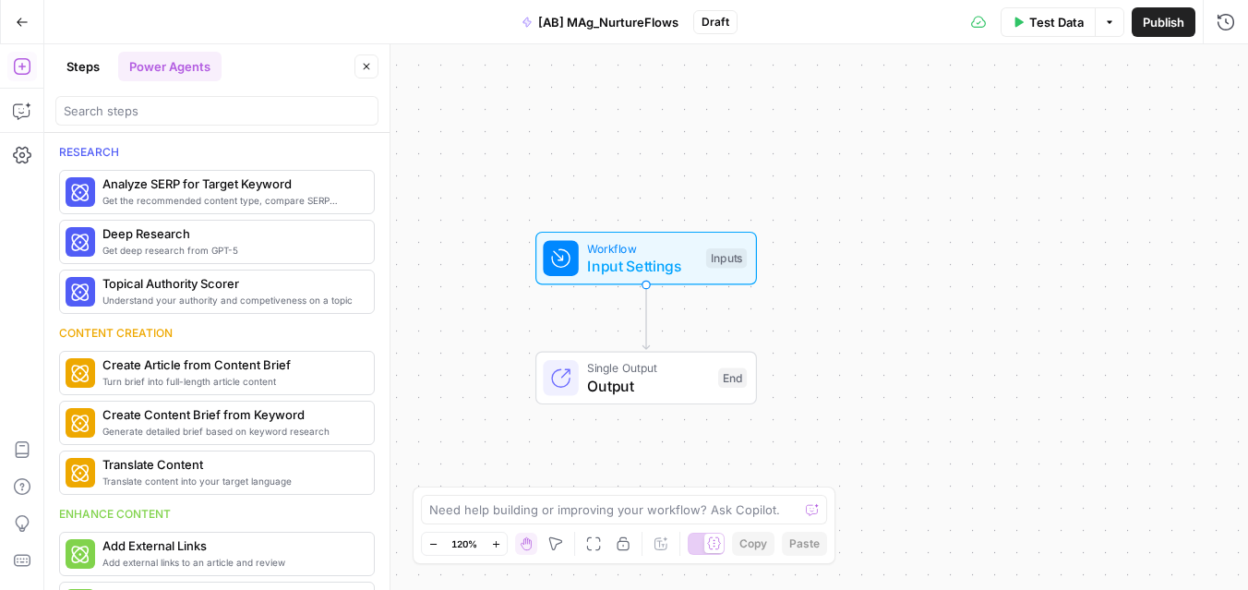
click at [636, 275] on span "Input Settings" at bounding box center [642, 266] width 110 height 22
click at [1006, 215] on button "Add Field" at bounding box center [1047, 207] width 307 height 30
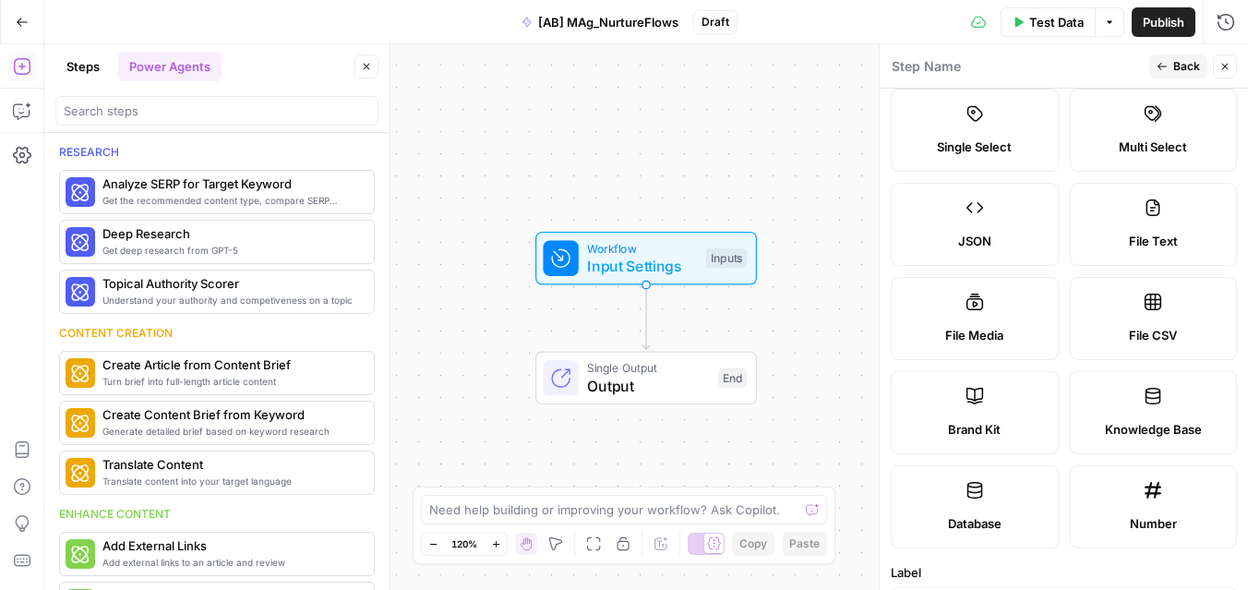
scroll to position [131, 0]
click at [1122, 402] on label "Knowledge Base" at bounding box center [1154, 410] width 168 height 83
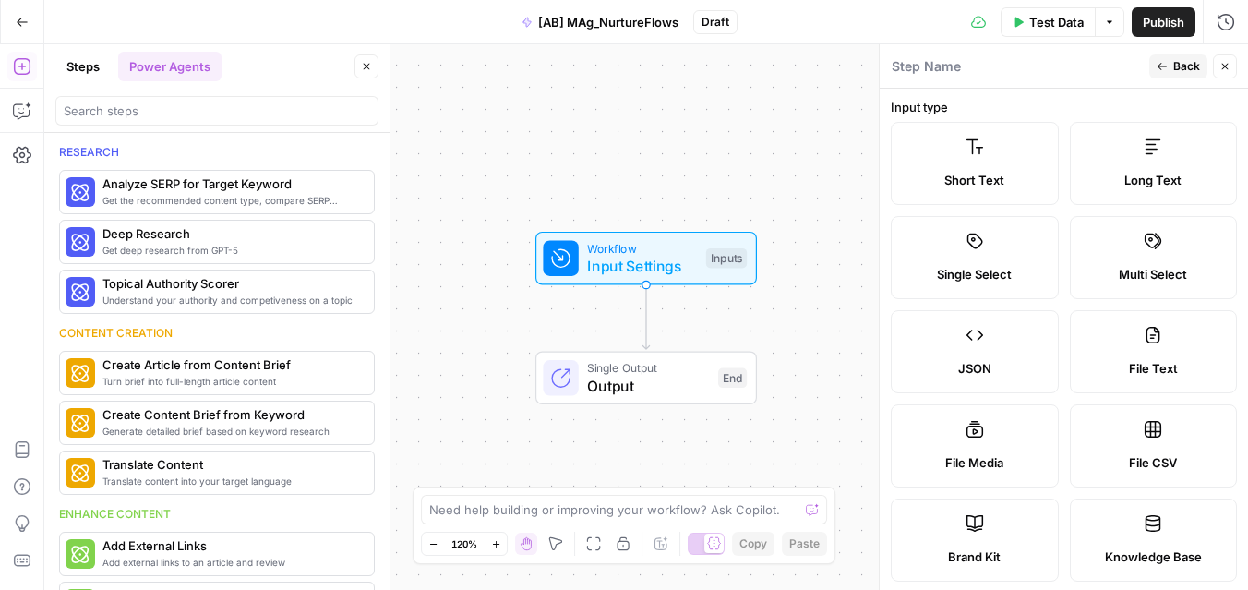
scroll to position [0, 0]
click at [1169, 66] on button "Back" at bounding box center [1178, 66] width 58 height 24
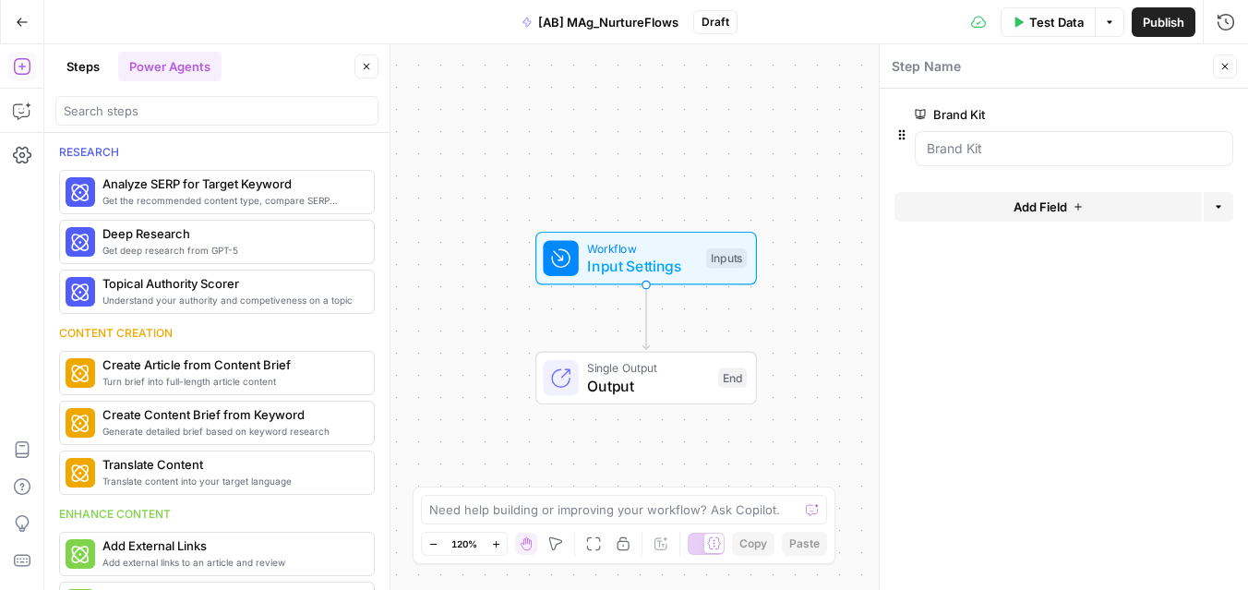
click at [639, 272] on span "Input Settings" at bounding box center [642, 266] width 110 height 22
click at [1044, 156] on Kit "Brand Kit" at bounding box center [1074, 148] width 294 height 18
click at [1038, 207] on span "Add Field" at bounding box center [1040, 207] width 54 height 18
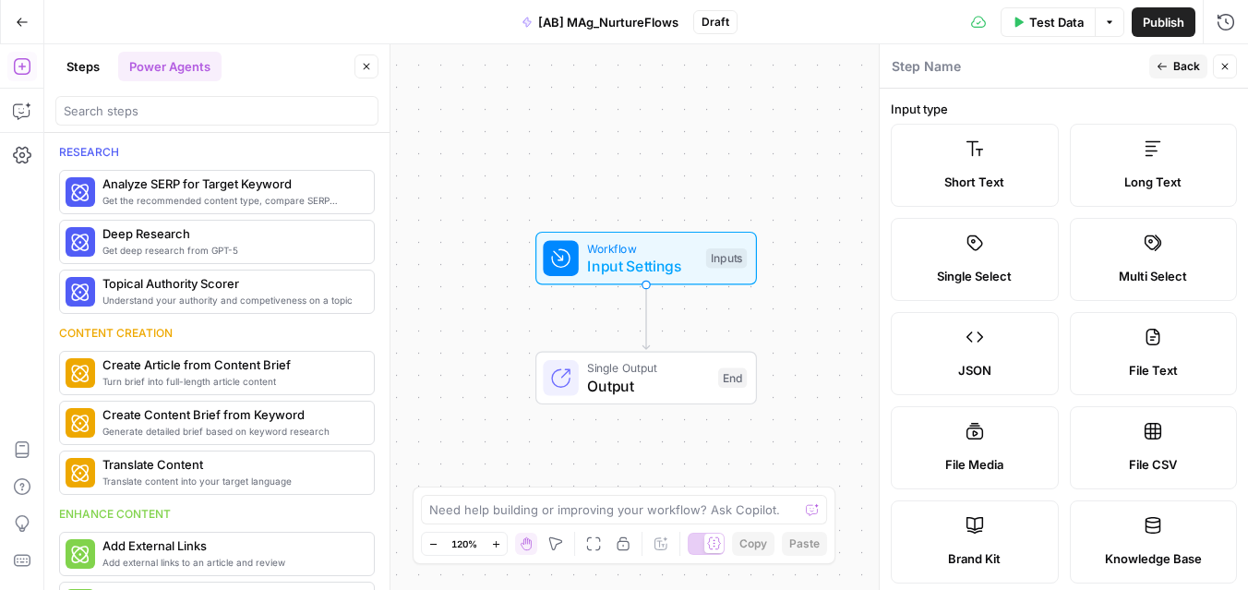
click at [1007, 176] on div "Short Text" at bounding box center [974, 182] width 137 height 18
click at [998, 144] on label "Short Text" at bounding box center [975, 165] width 168 height 83
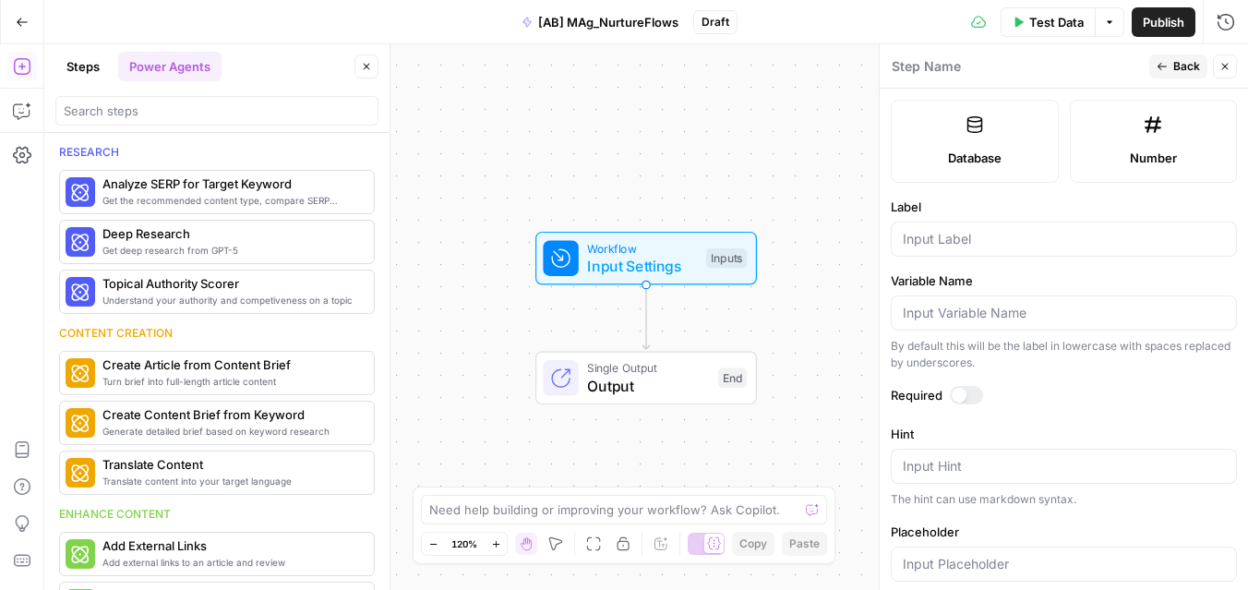
scroll to position [492, 0]
click at [954, 246] on input "Label" at bounding box center [1064, 242] width 322 height 18
type input "URL"
click at [952, 318] on input "Variable Name" at bounding box center [1064, 315] width 322 height 18
type input "/"
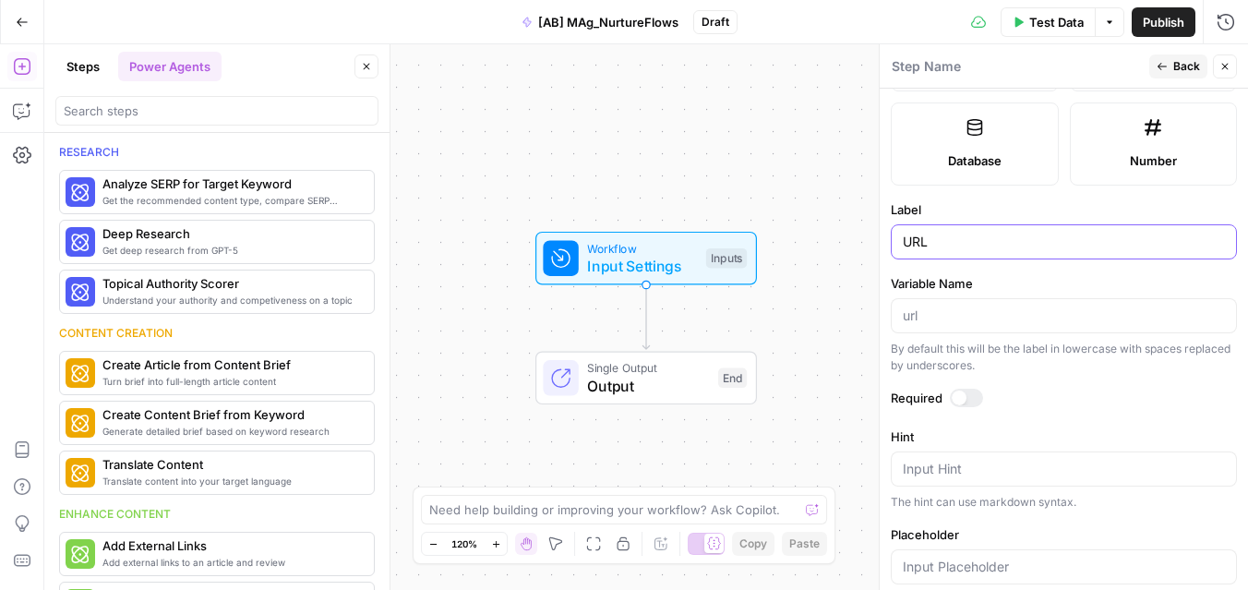
click at [943, 237] on input "URL" at bounding box center [1064, 242] width 322 height 18
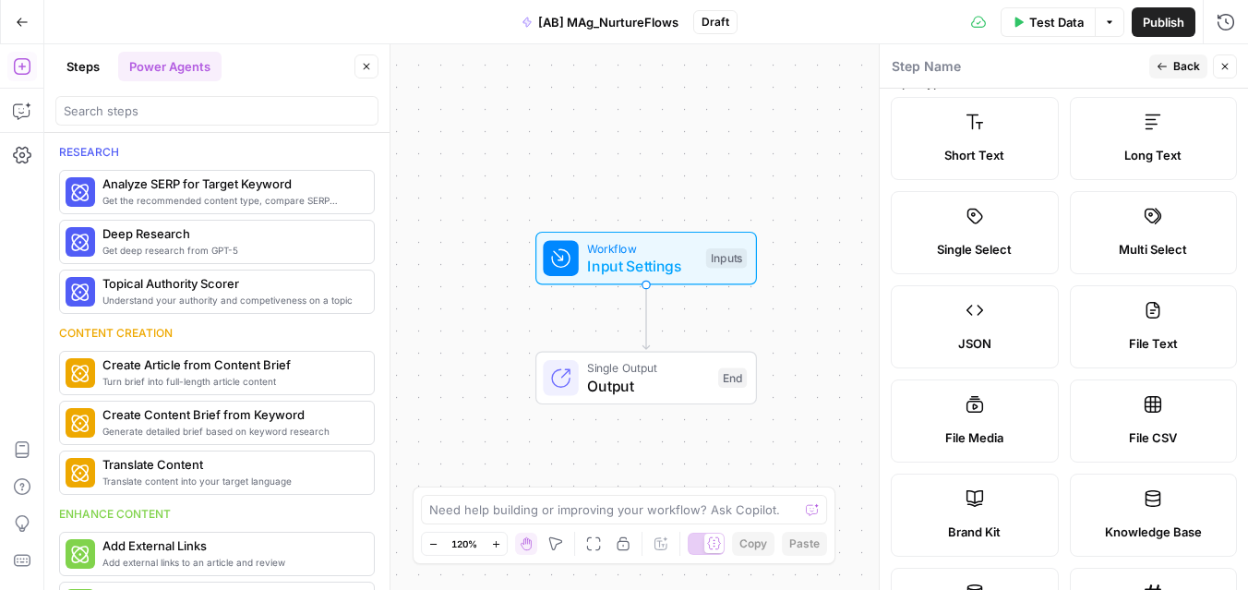
scroll to position [0, 0]
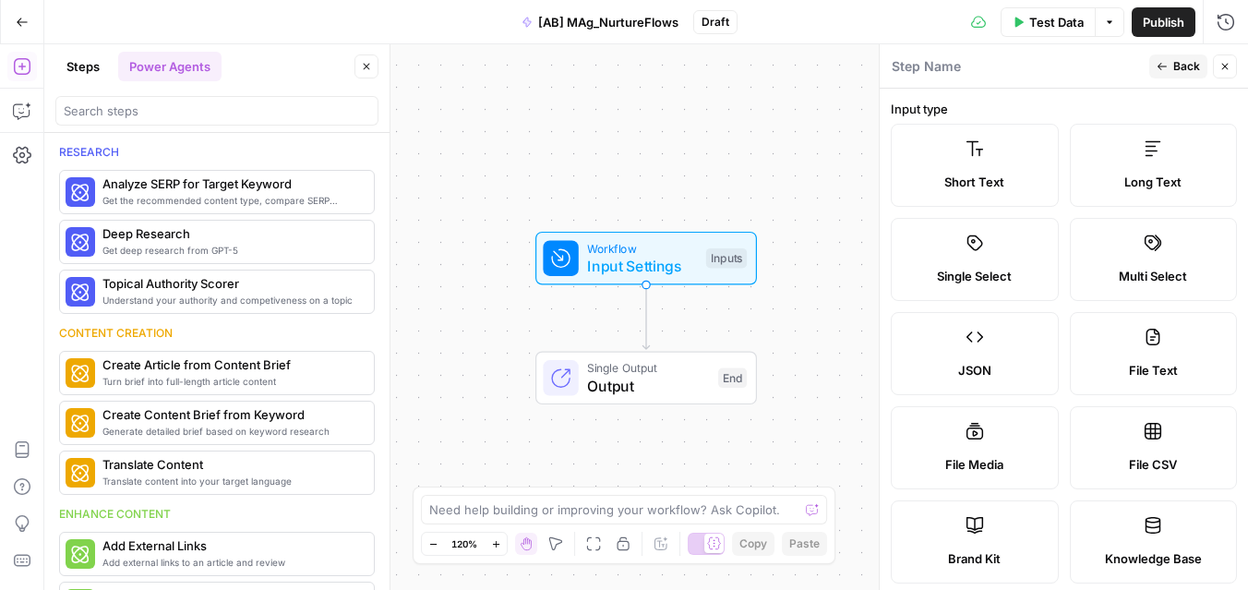
click at [660, 373] on span "Single Output" at bounding box center [648, 368] width 122 height 18
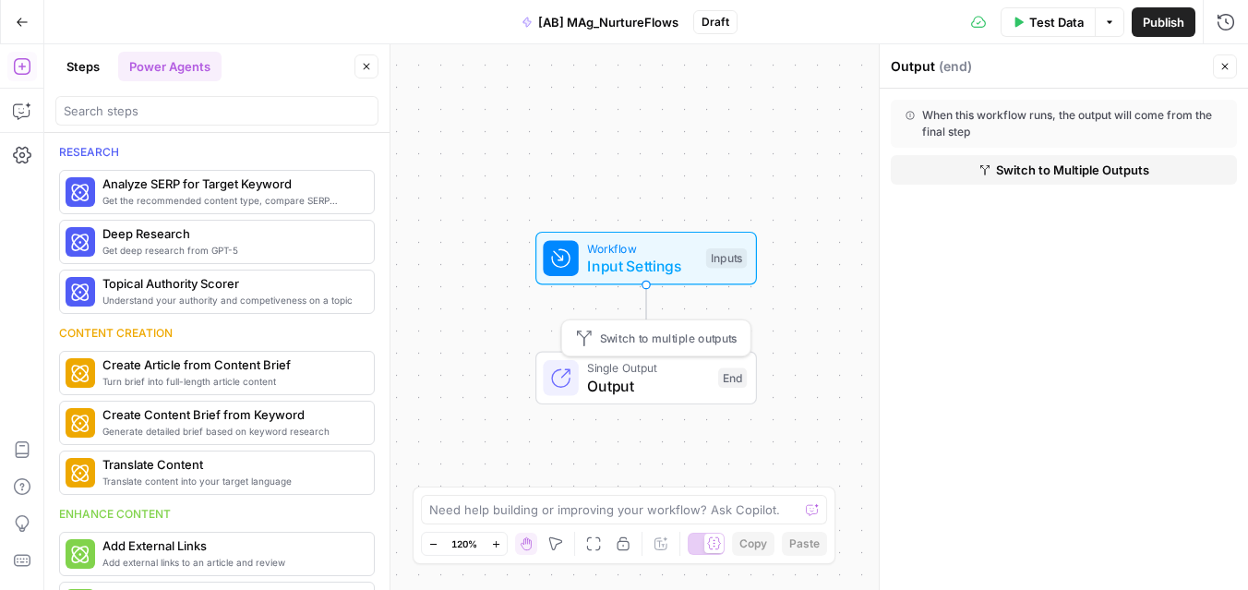
click at [664, 267] on span "Input Settings" at bounding box center [642, 266] width 110 height 22
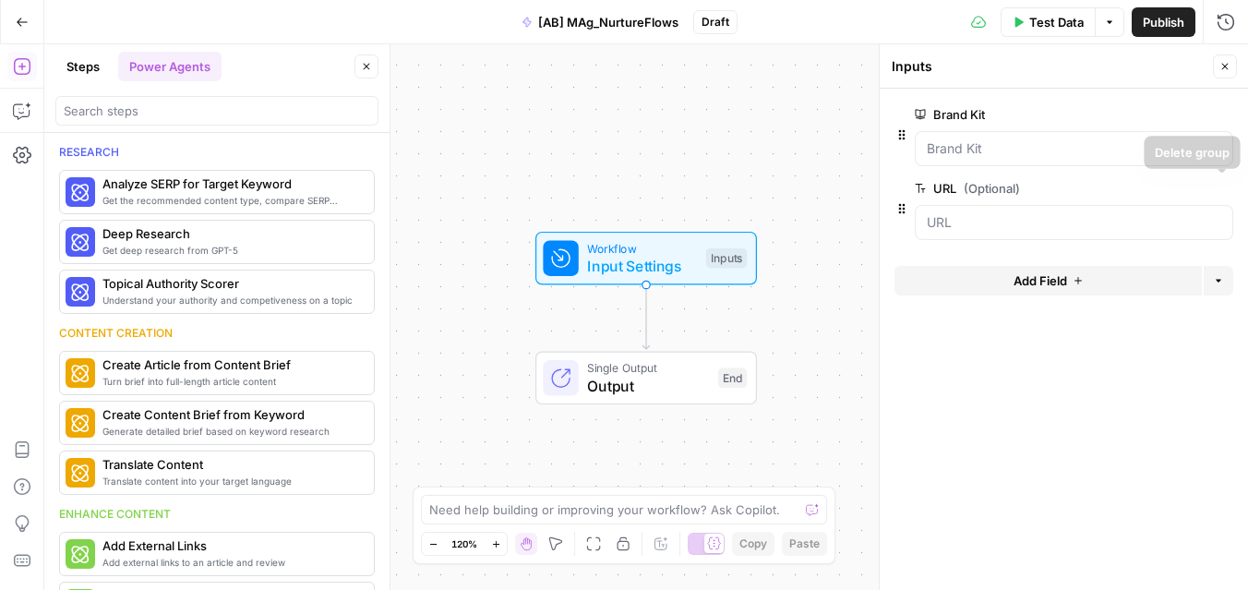
click at [1230, 186] on button "Delete group" at bounding box center [1222, 188] width 22 height 22
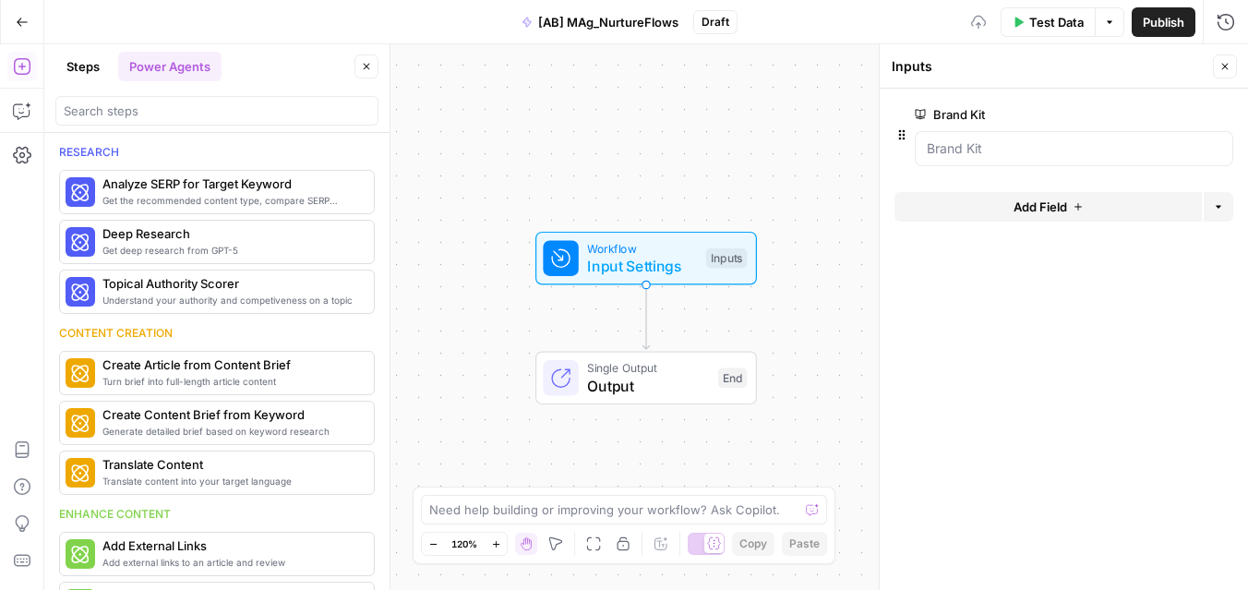
click at [1044, 210] on span "Add Field" at bounding box center [1040, 207] width 54 height 18
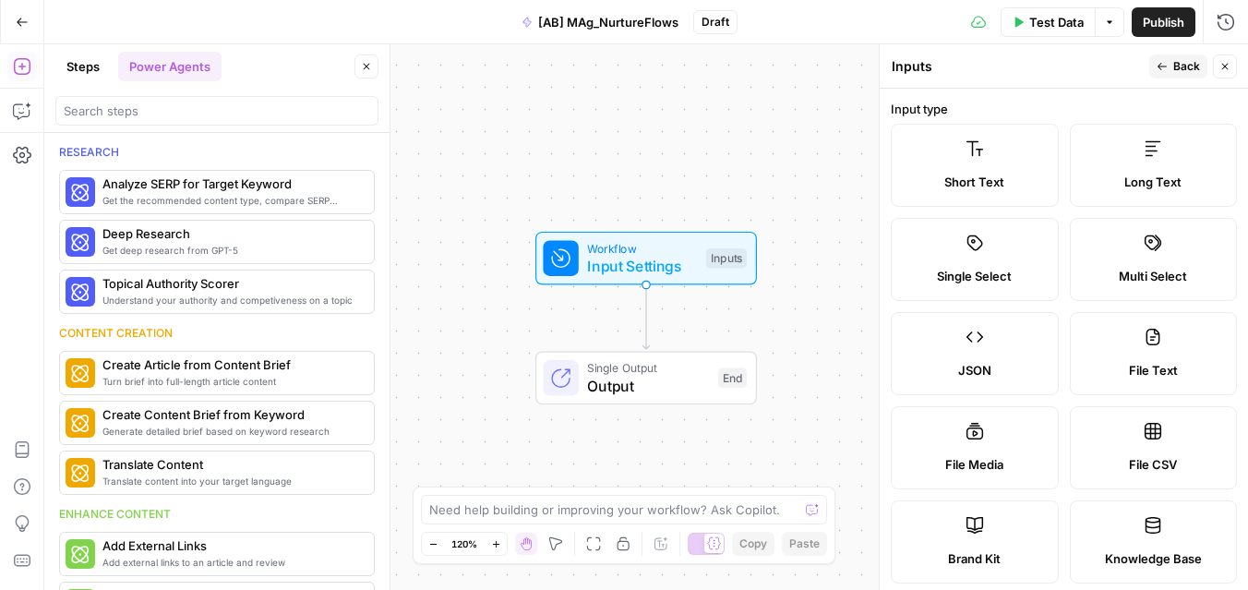
click at [1005, 170] on label "Short Text" at bounding box center [975, 165] width 168 height 83
click at [936, 171] on label "Short Text" at bounding box center [975, 165] width 168 height 83
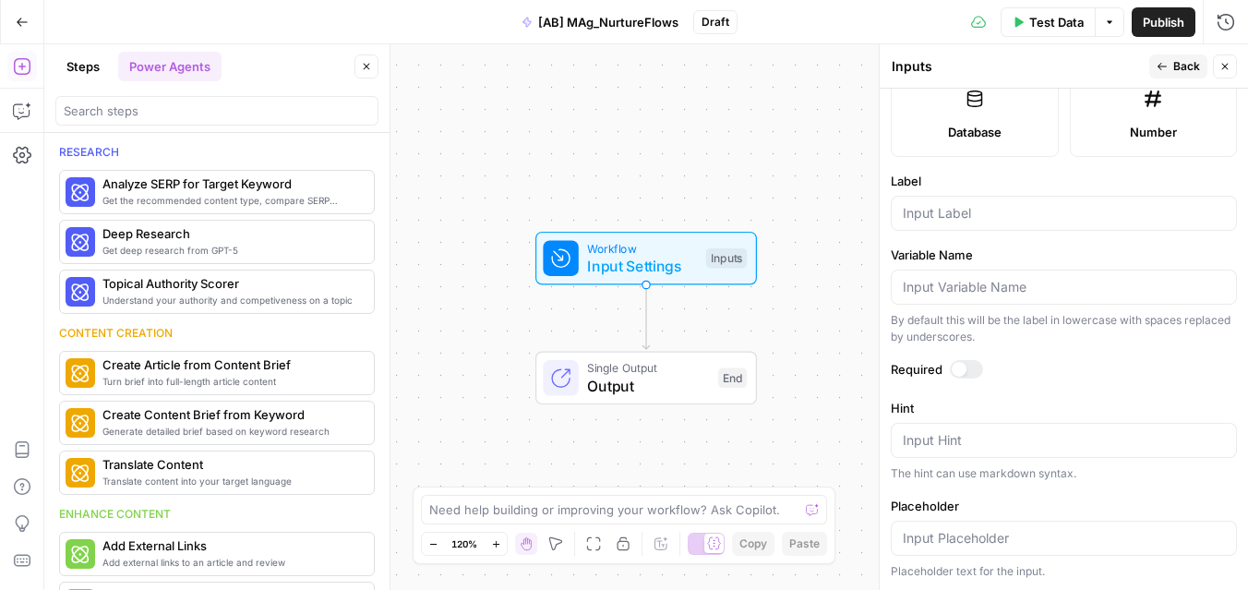
scroll to position [422, 0]
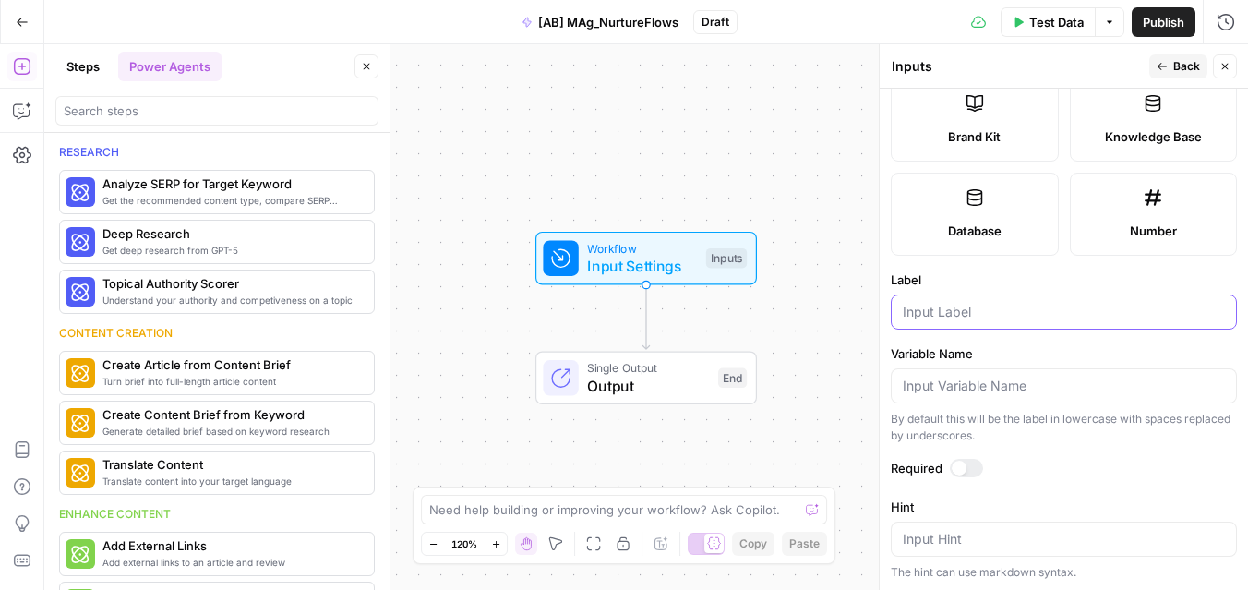
click at [922, 317] on input "Label" at bounding box center [1064, 312] width 322 height 18
type input "/"
click at [953, 302] on div "/" at bounding box center [1064, 311] width 346 height 35
click at [953, 312] on input "/" at bounding box center [1064, 312] width 322 height 18
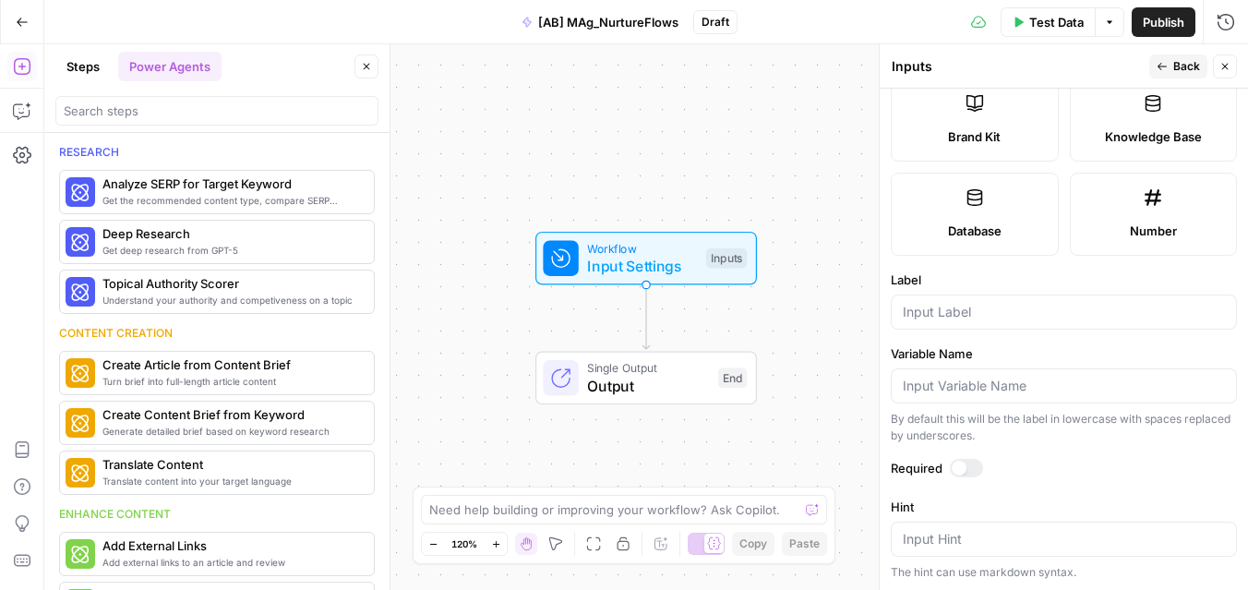
click at [1181, 67] on span "Back" at bounding box center [1186, 66] width 27 height 17
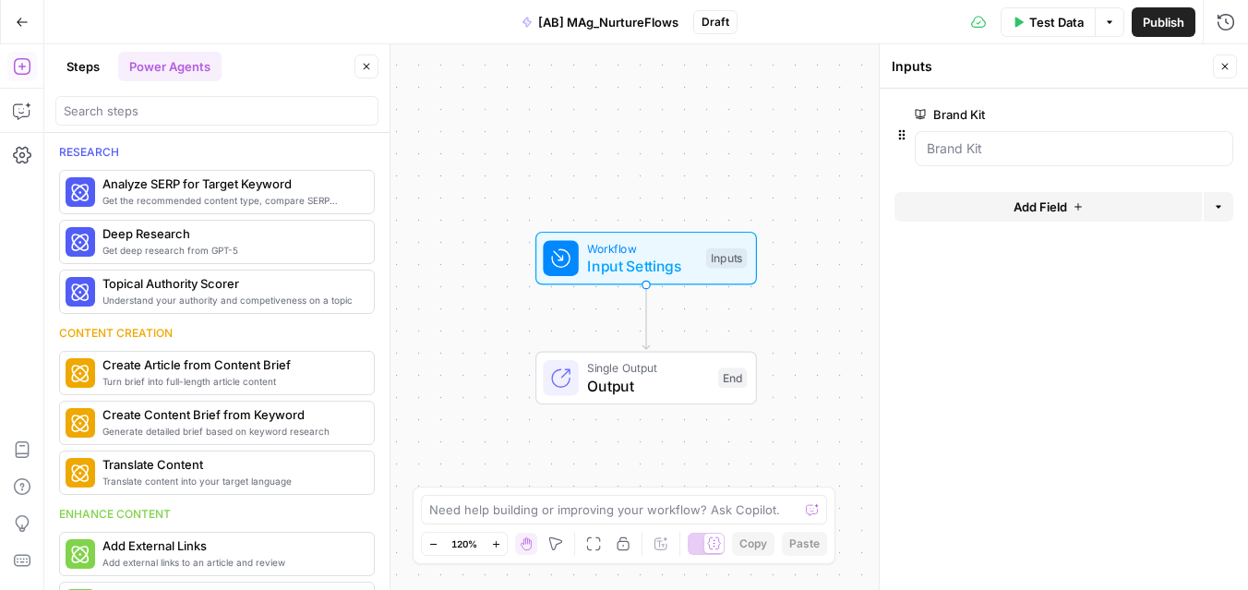
click at [1106, 407] on form "Brand Kit edit field Delete group Add Field Options" at bounding box center [1064, 339] width 368 height 501
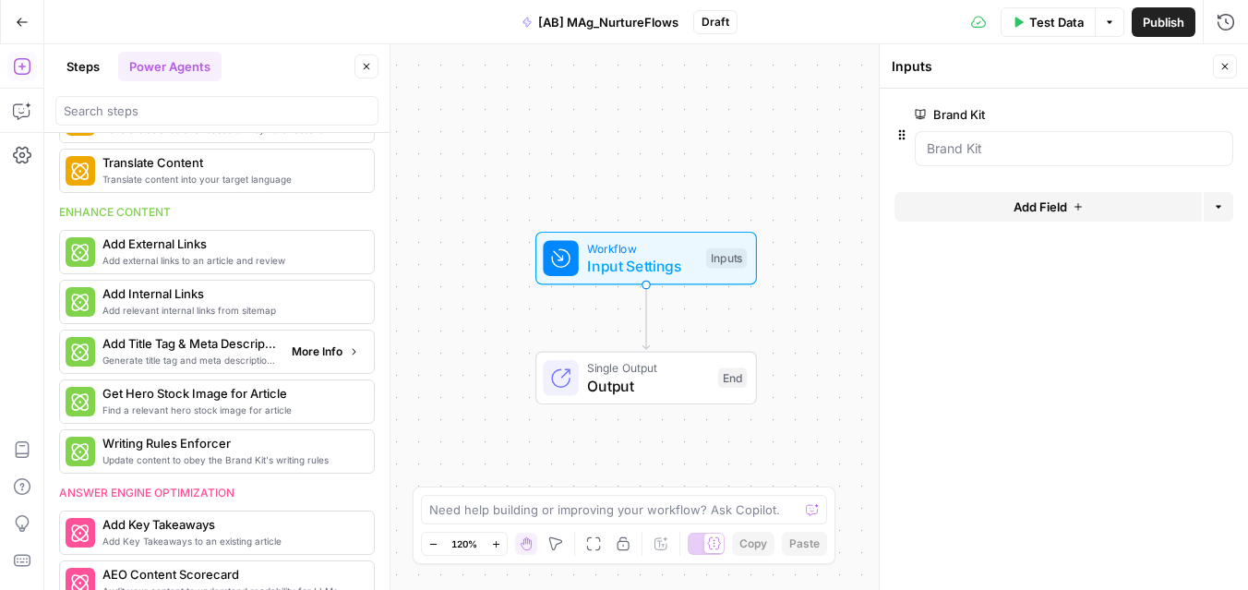
scroll to position [0, 0]
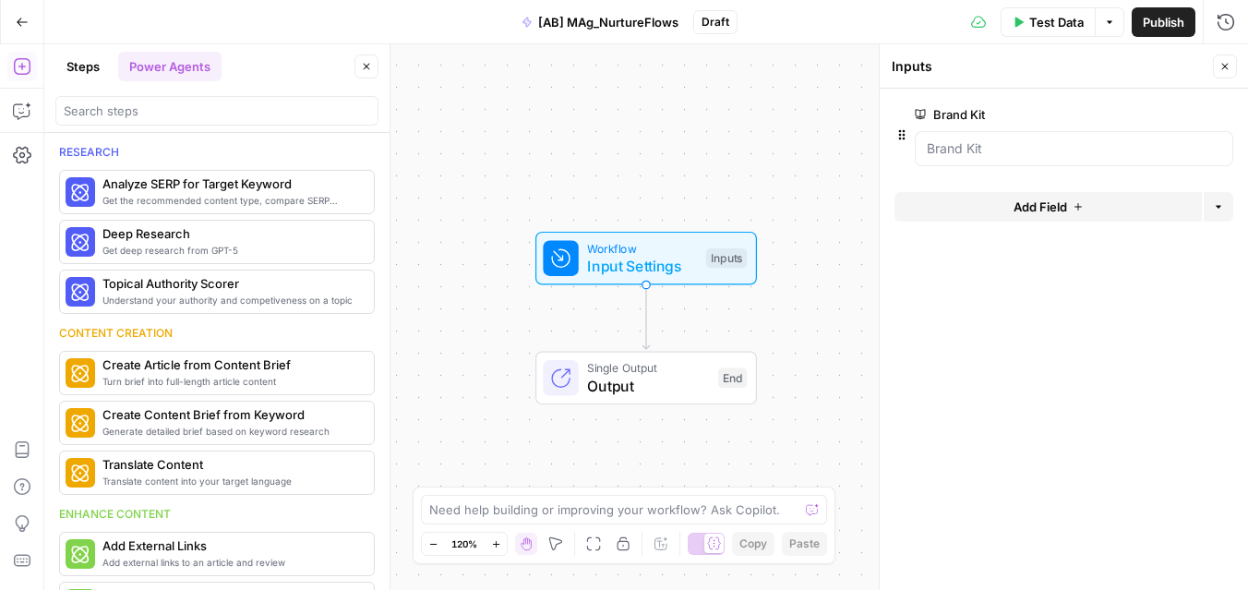
click at [200, 98] on div at bounding box center [216, 111] width 323 height 30
click at [96, 68] on div "Add Steps A" at bounding box center [95, 67] width 74 height 18
click at [76, 59] on button "Steps" at bounding box center [82, 67] width 55 height 30
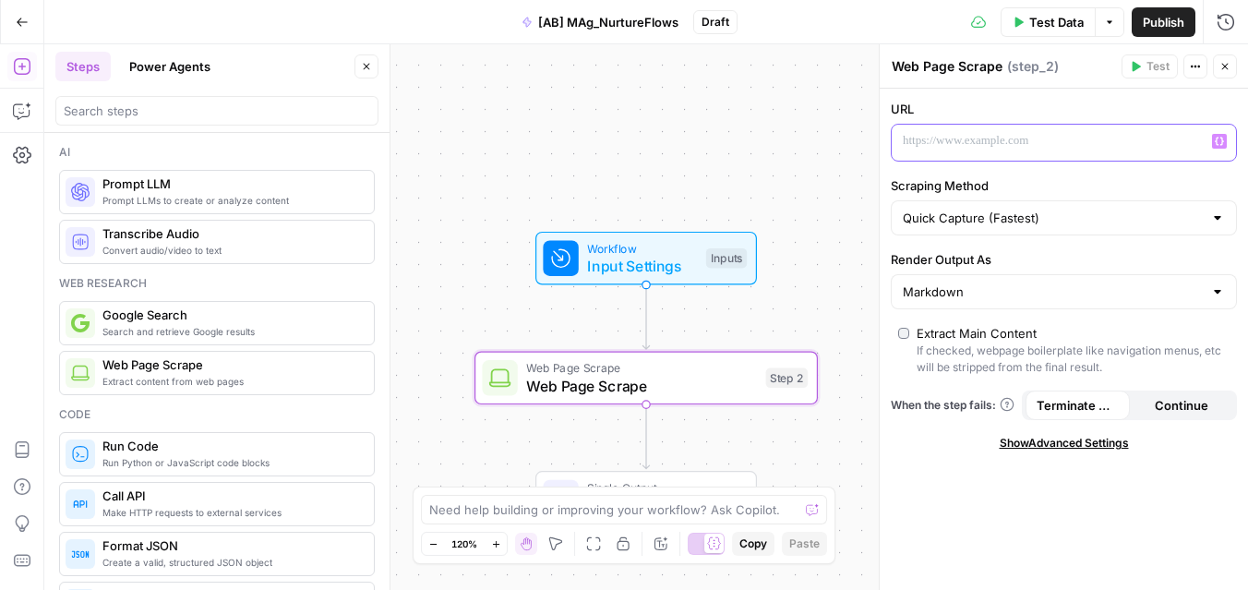
click at [978, 150] on div at bounding box center [1049, 143] width 315 height 36
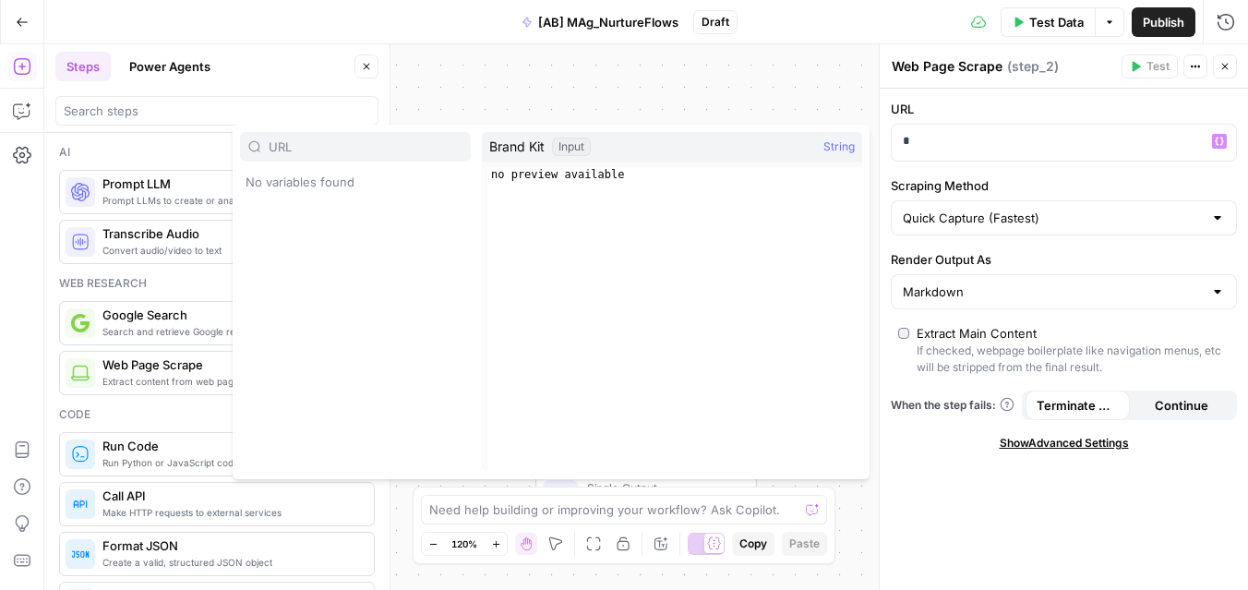
type input "URL"
click at [1220, 145] on icon "button" at bounding box center [1219, 142] width 9 height 8
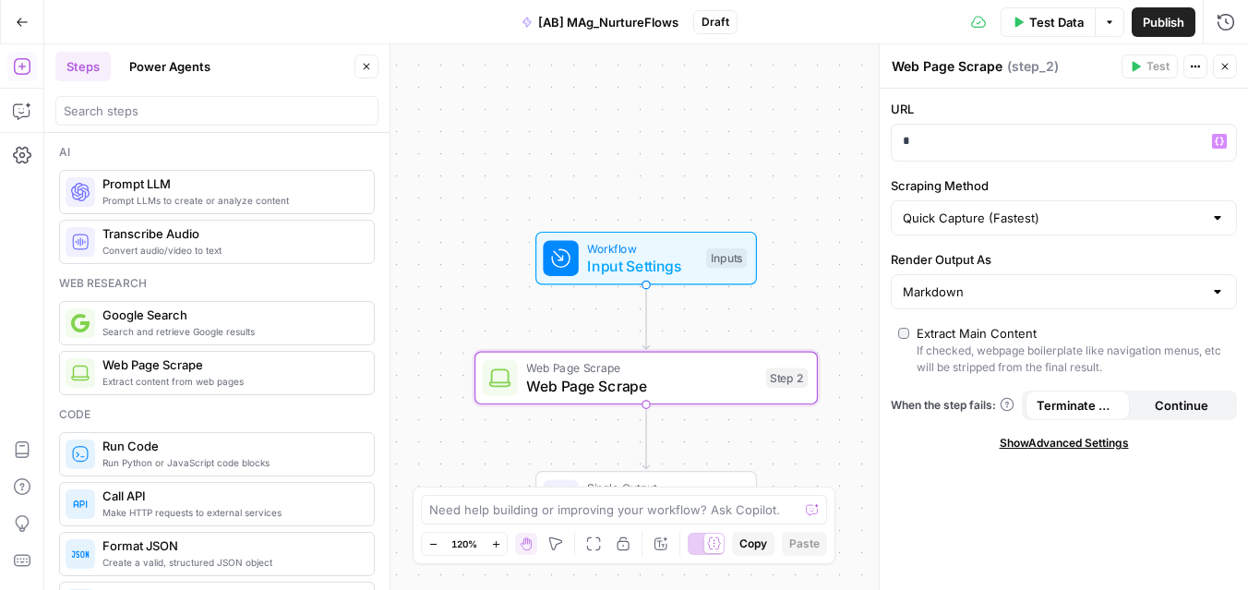
click at [786, 88] on div "Workflow Input Settings Inputs Web Page Scrape Web Page Scrape Step 2 Single Ou…" at bounding box center [646, 317] width 1204 height 546
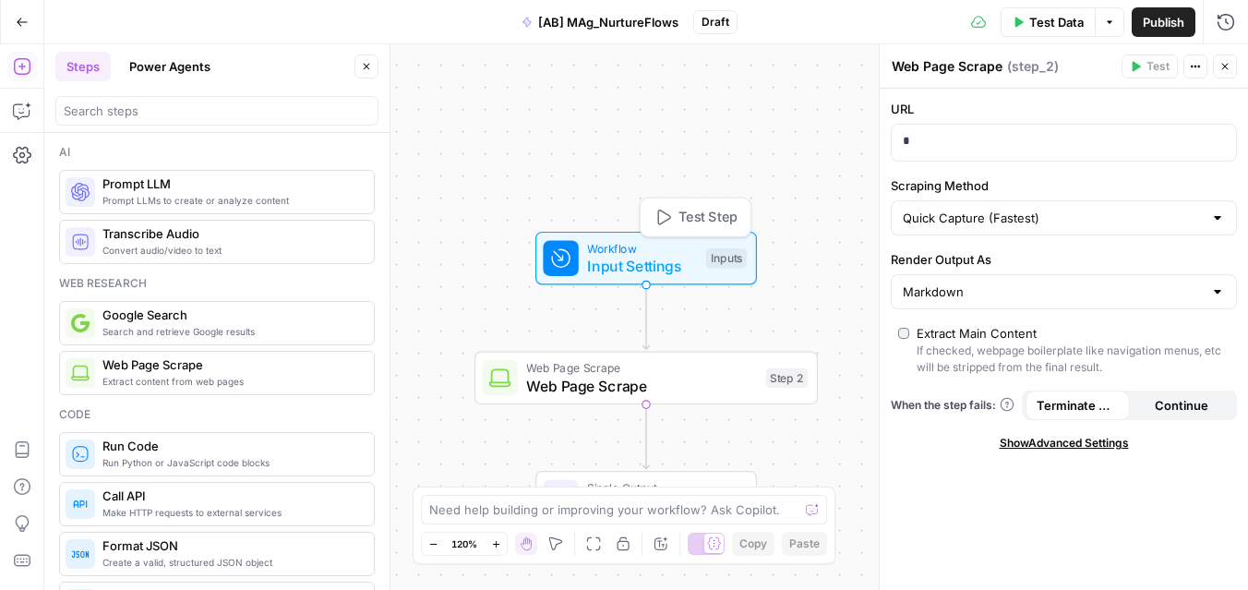
click at [701, 261] on div "Workflow Input Settings Inputs Test Step" at bounding box center [645, 258] width 204 height 38
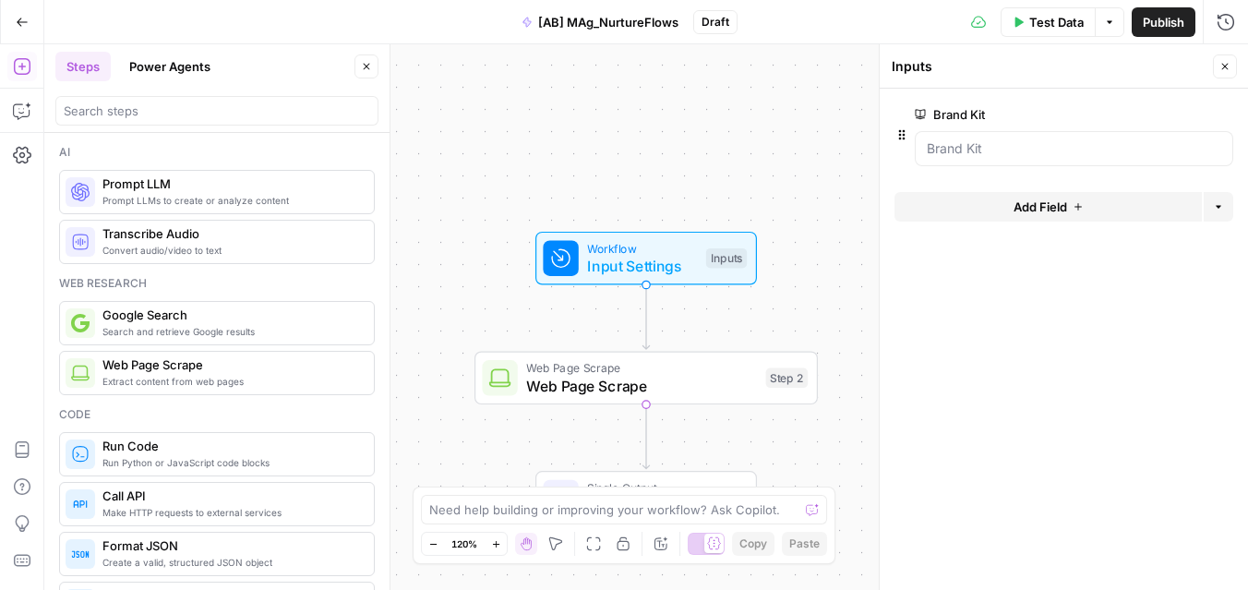
click at [1023, 204] on span "Add Field" at bounding box center [1040, 207] width 54 height 18
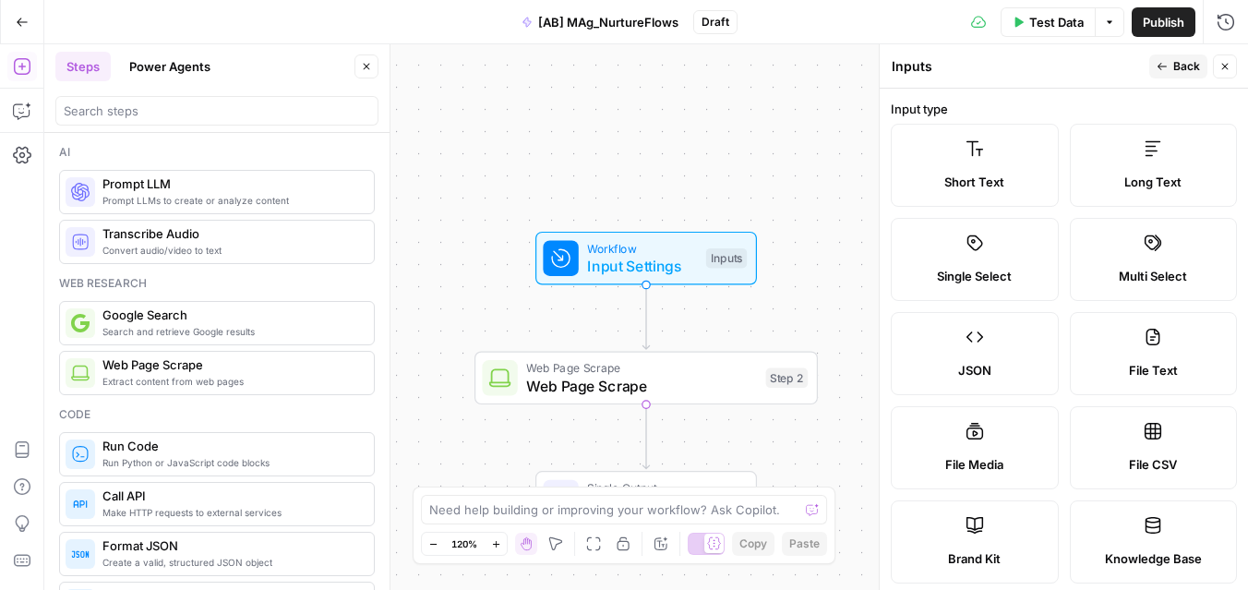
click at [1010, 169] on label "Short Text" at bounding box center [975, 165] width 168 height 83
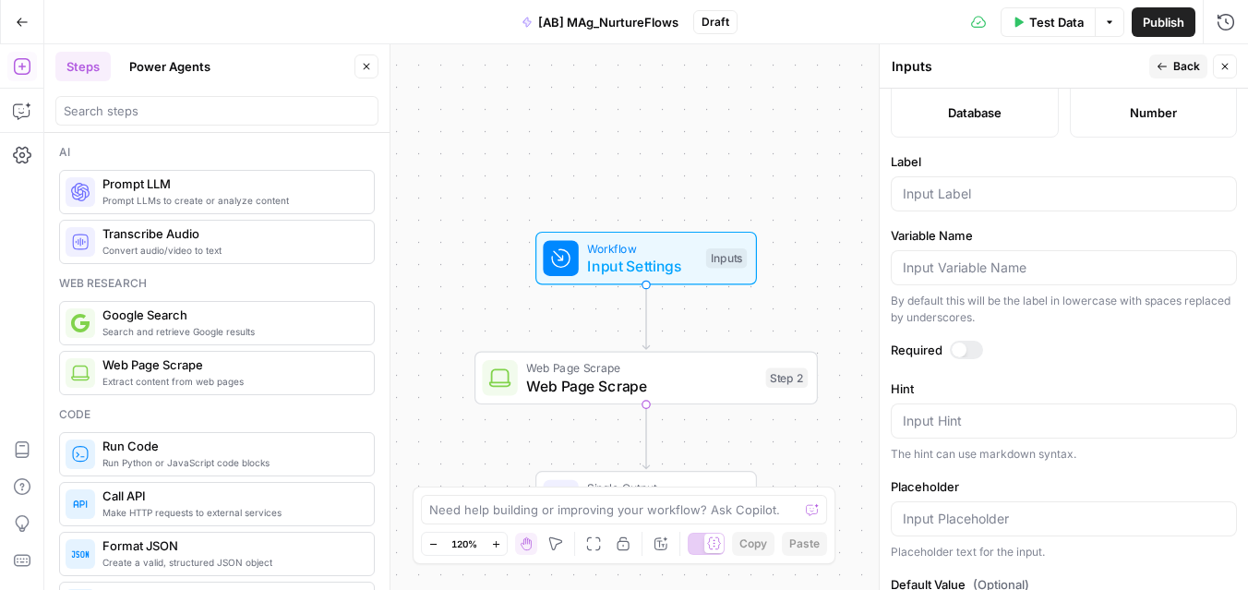
scroll to position [524, 0]
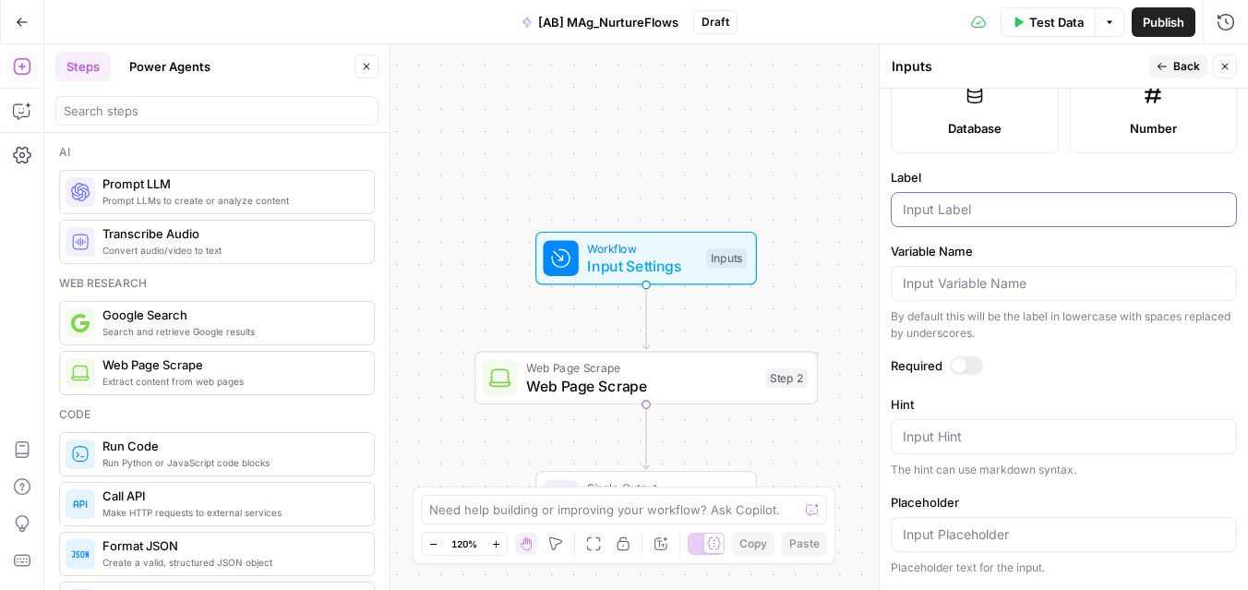
click at [993, 210] on input "Label" at bounding box center [1064, 209] width 322 height 18
type input "URL"
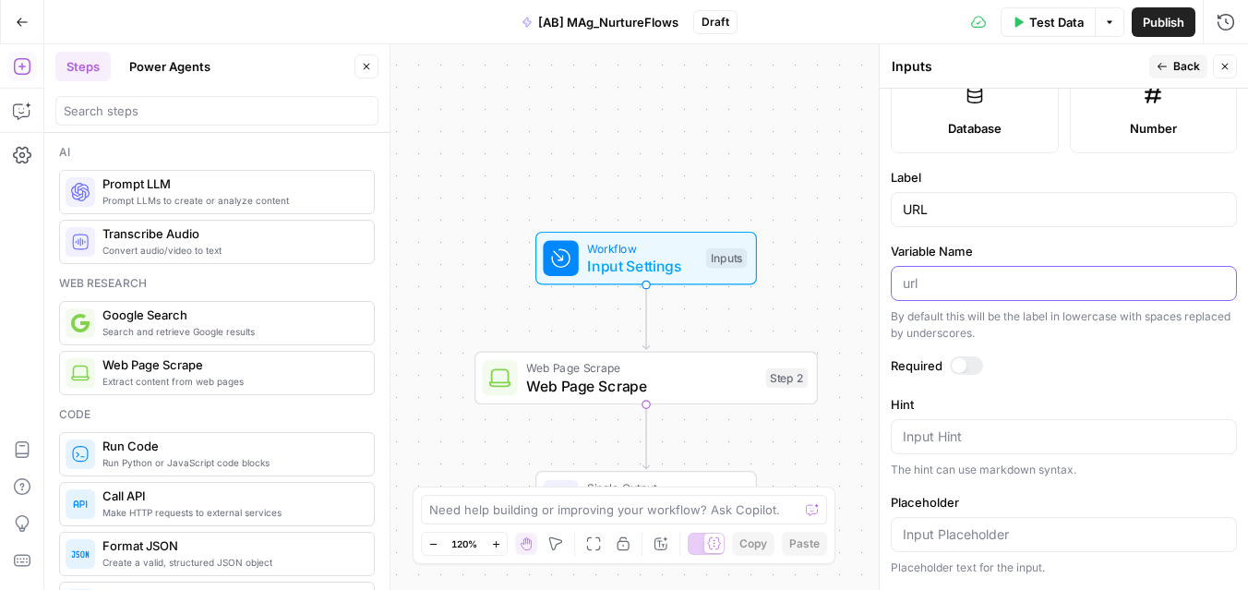
type input "/"
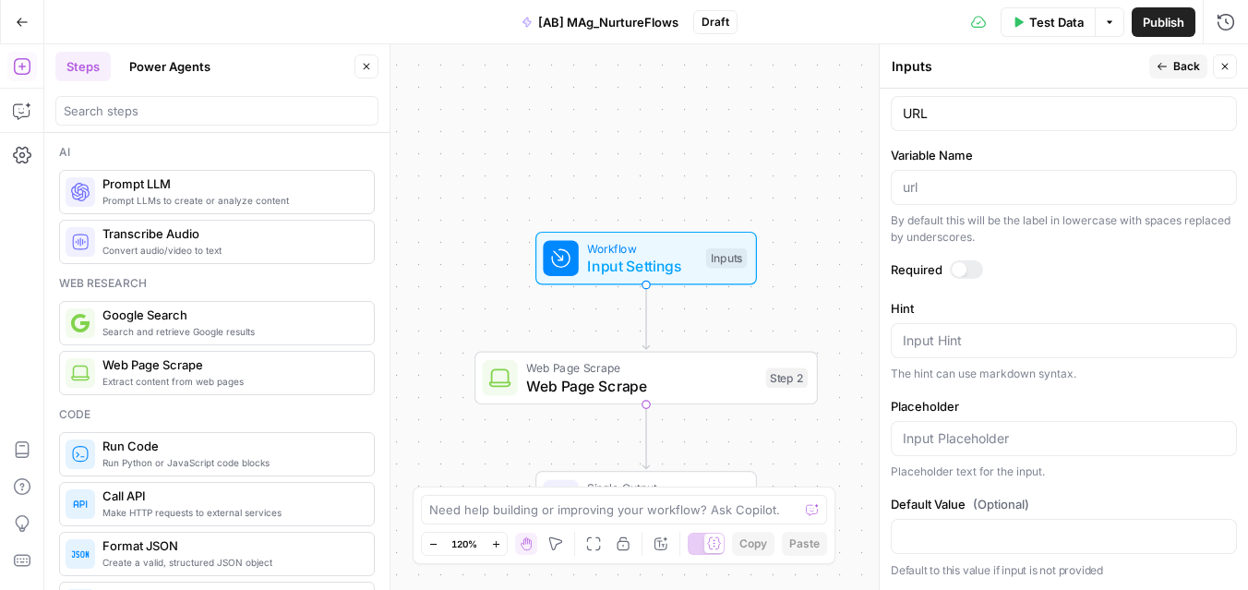
click at [1178, 71] on span "Back" at bounding box center [1186, 66] width 27 height 17
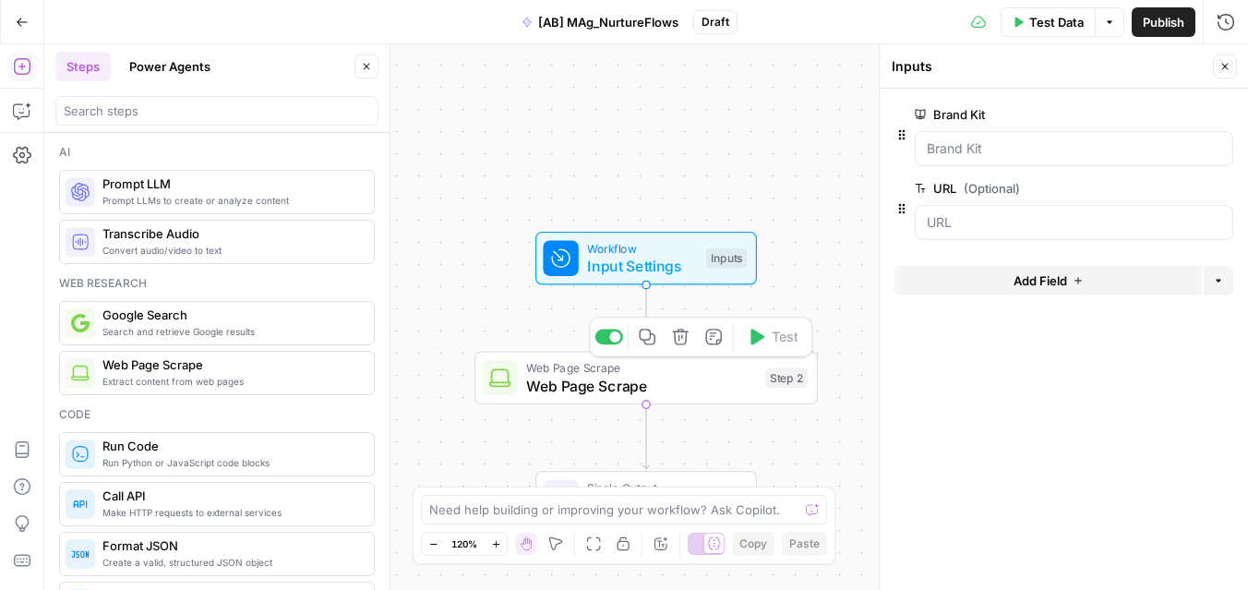
click at [662, 383] on span "Web Page Scrape" at bounding box center [641, 386] width 231 height 22
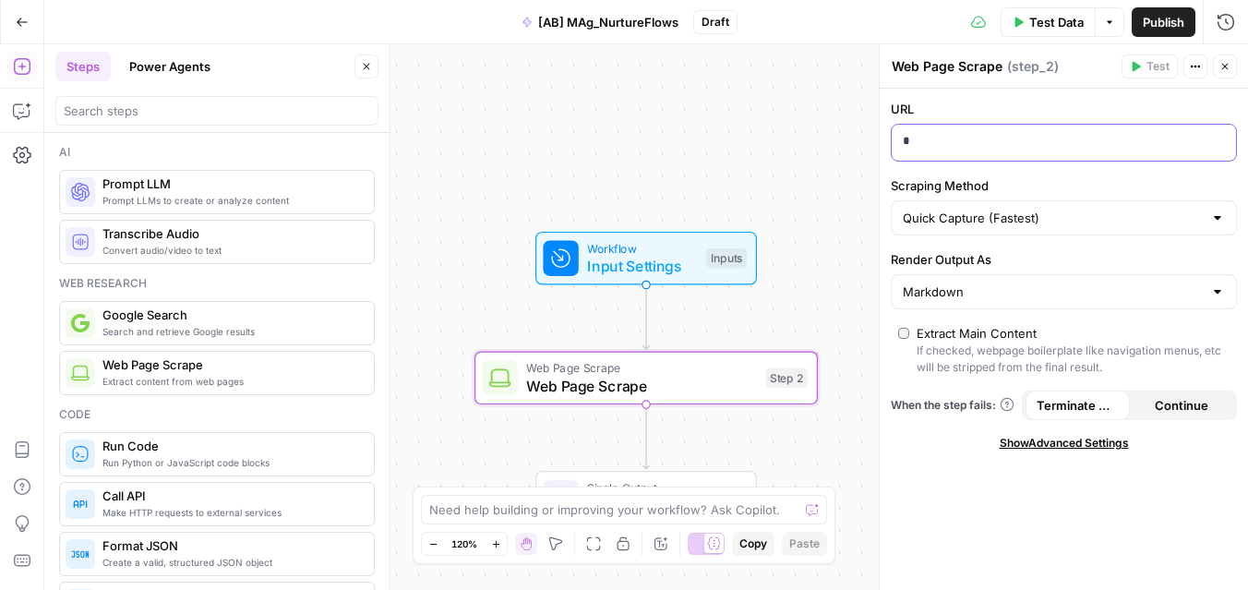
click at [975, 138] on p "*" at bounding box center [1049, 141] width 293 height 18
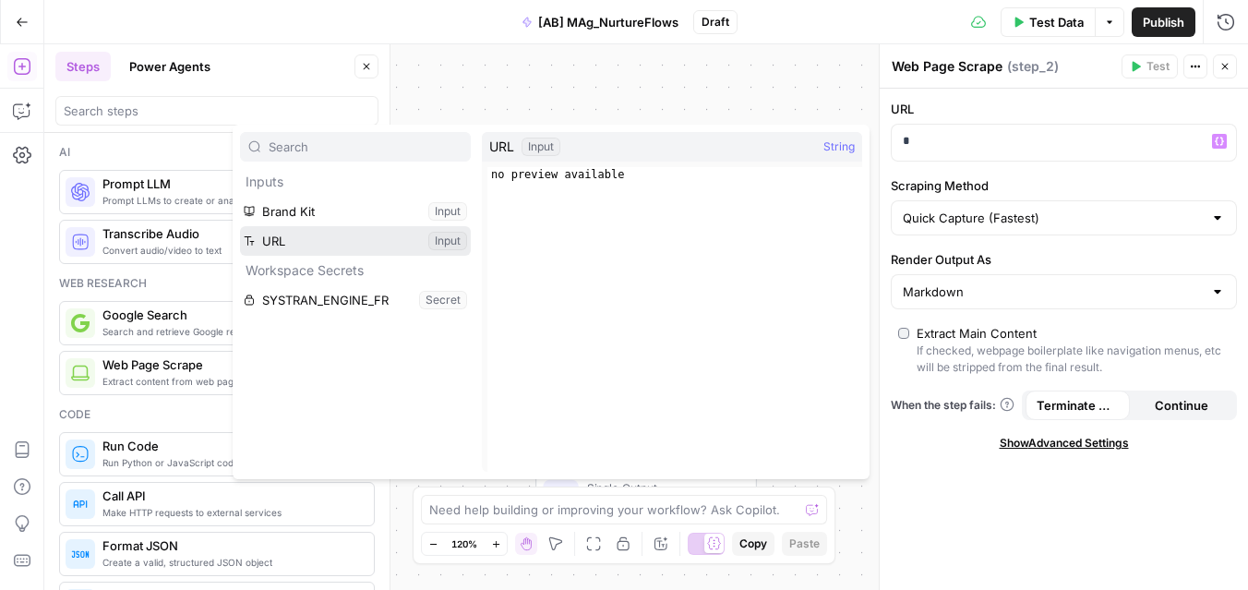
click at [351, 236] on button "Select variable URL" at bounding box center [355, 241] width 231 height 30
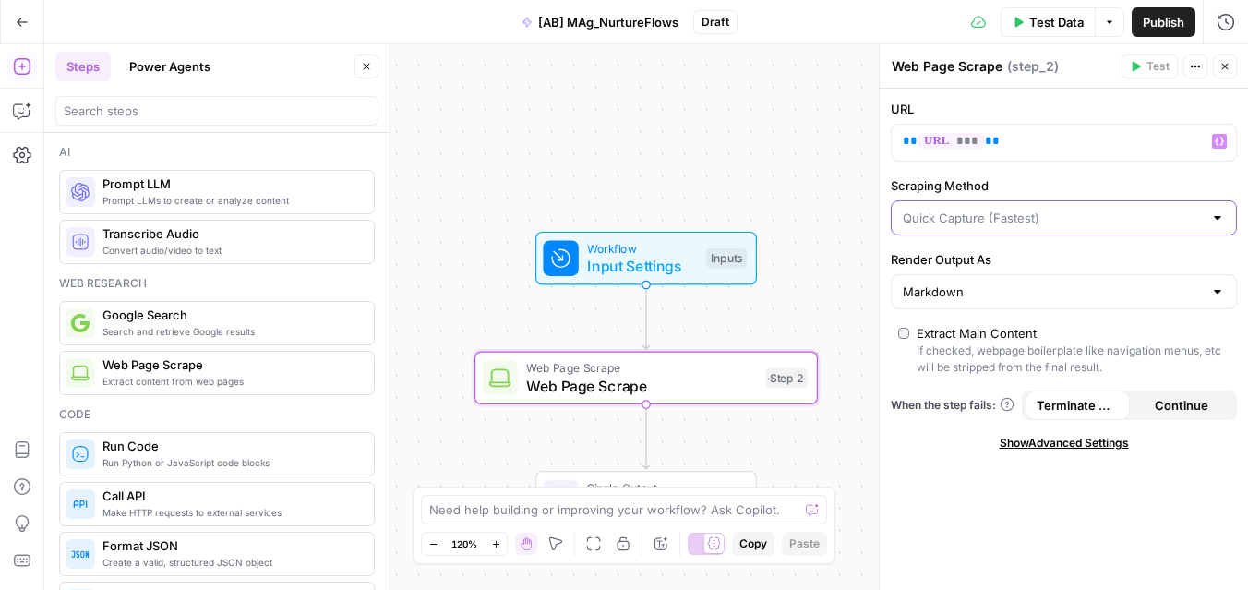
click at [1004, 226] on input "Scraping Method" at bounding box center [1053, 218] width 300 height 18
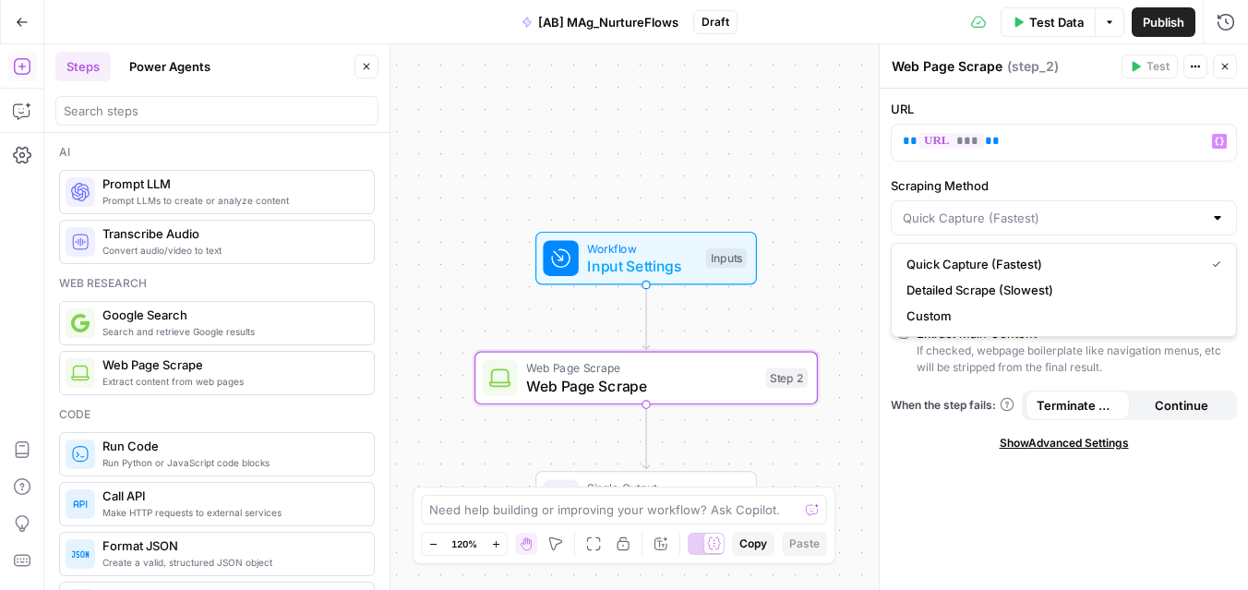
click at [1004, 229] on div at bounding box center [1064, 217] width 346 height 35
type input "Quick Capture (Fastest)"
click at [1039, 179] on label "Scraping Method" at bounding box center [1064, 185] width 346 height 18
click at [1039, 209] on input "Quick Capture (Fastest)" at bounding box center [1053, 218] width 300 height 18
type input "Quick Capture (Fastest)"
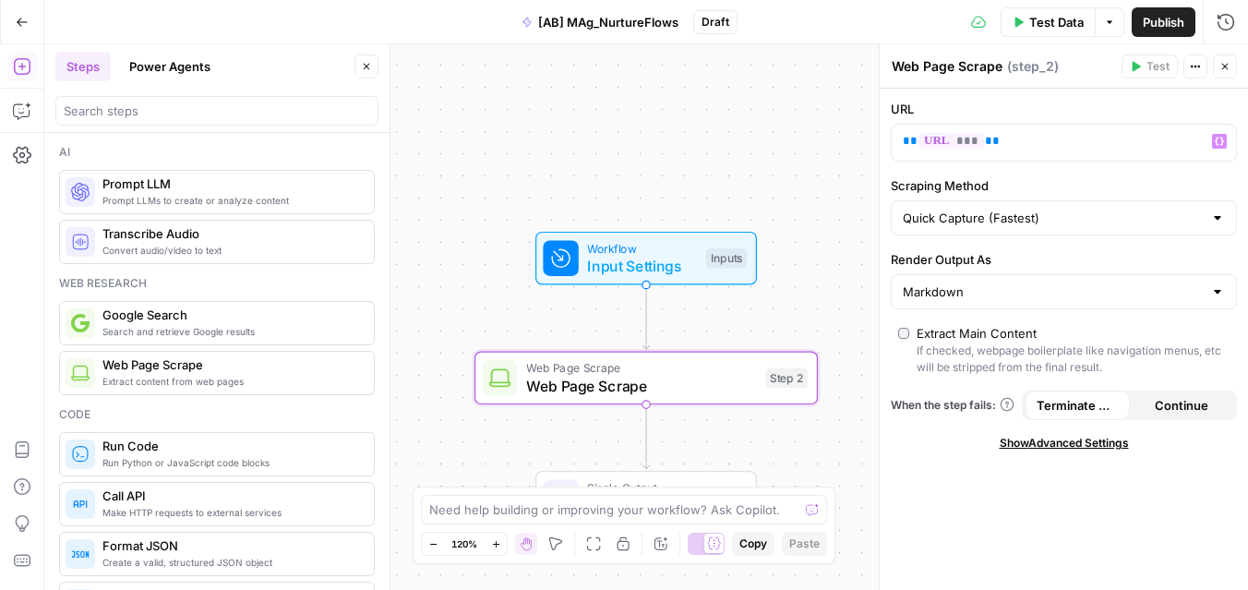
click at [1030, 195] on div "Scraping Method Quick Capture (Fastest)" at bounding box center [1064, 205] width 346 height 59
click at [975, 303] on div "Markdown" at bounding box center [1064, 291] width 346 height 35
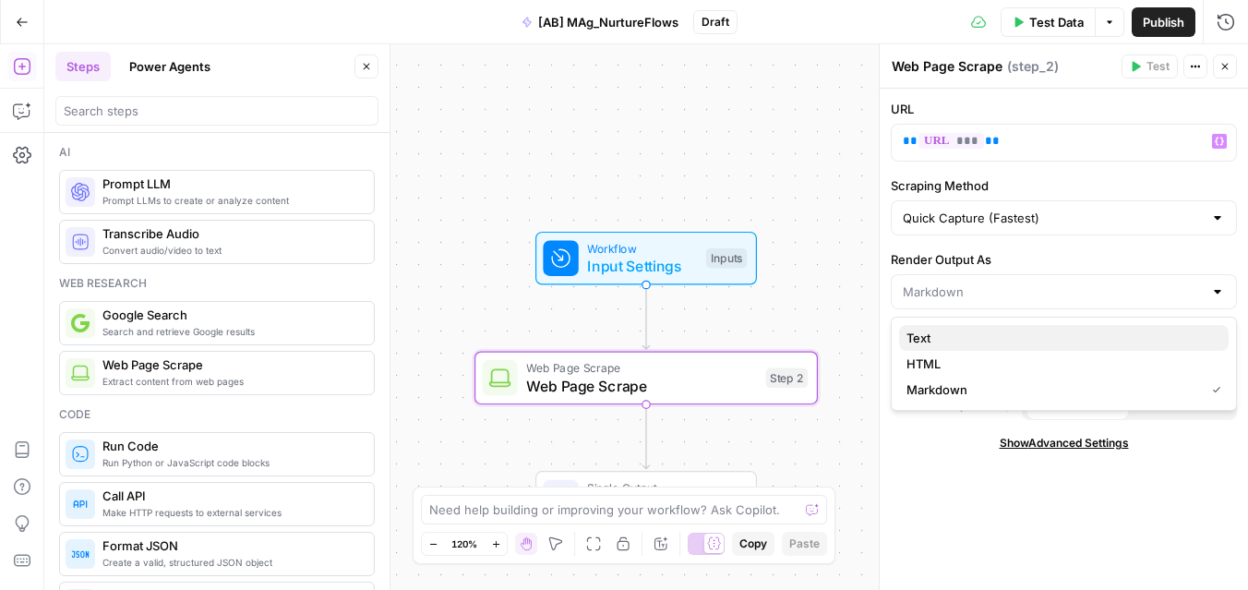
click at [968, 345] on span "Text" at bounding box center [1059, 338] width 307 height 18
type input "Text"
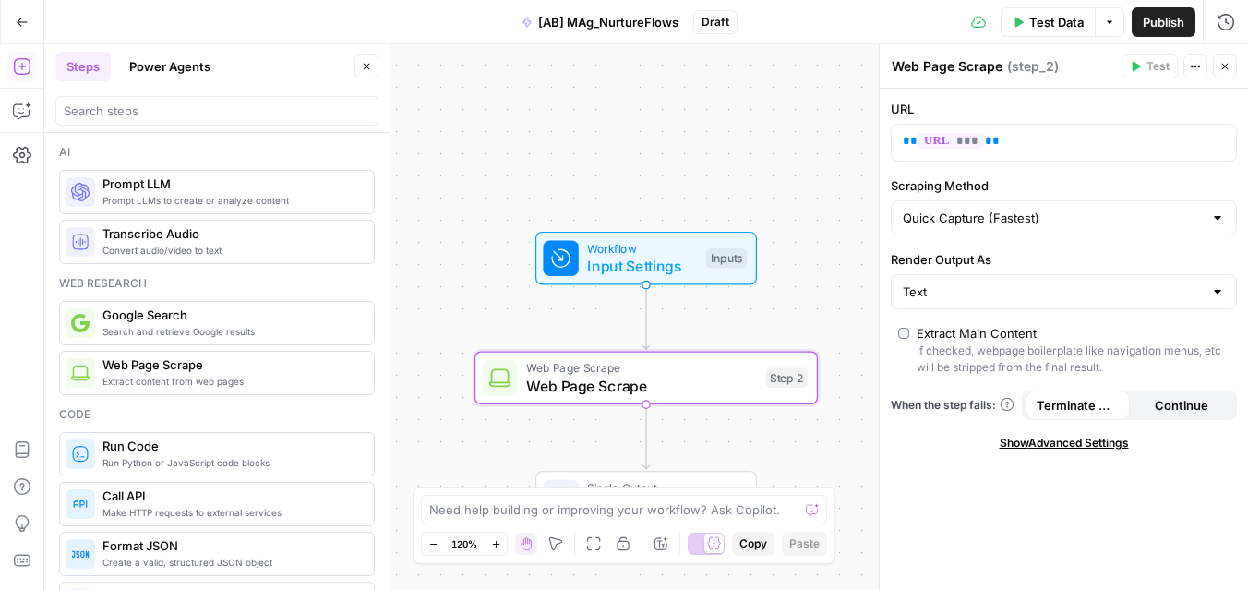
click at [1138, 116] on label "URL" at bounding box center [1064, 109] width 346 height 18
click at [1100, 147] on p "** *** **" at bounding box center [1064, 141] width 322 height 18
click at [1107, 223] on input "Scraping Method" at bounding box center [1053, 218] width 300 height 18
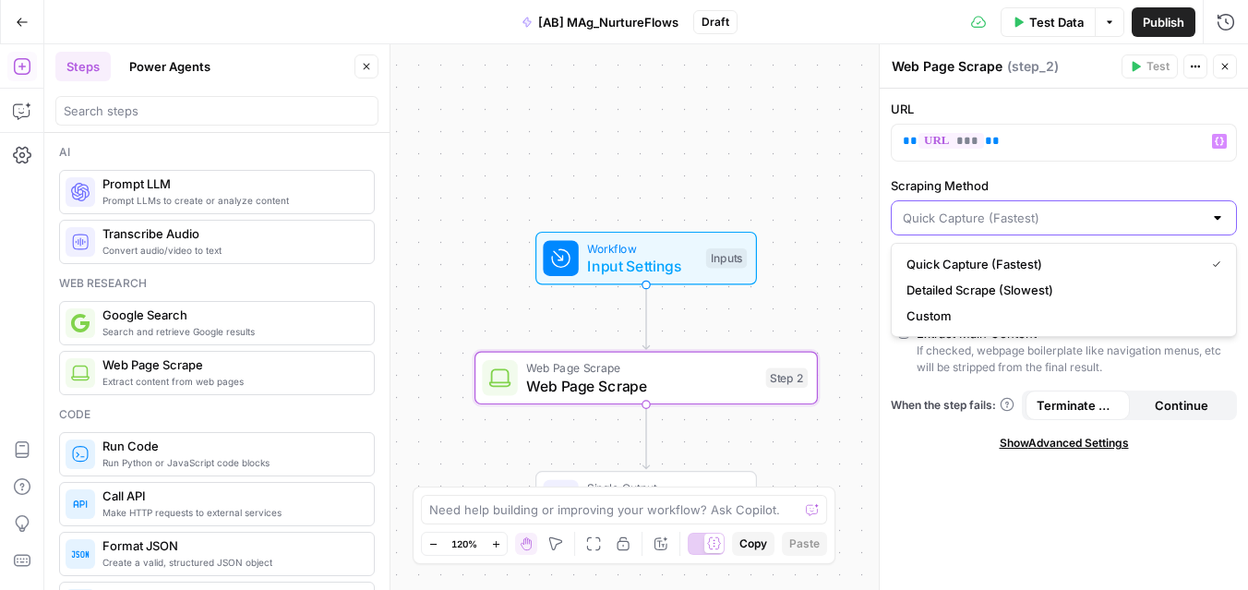
click at [1107, 223] on input "Scraping Method" at bounding box center [1053, 218] width 300 height 18
type input "Quick Capture (Fastest)"
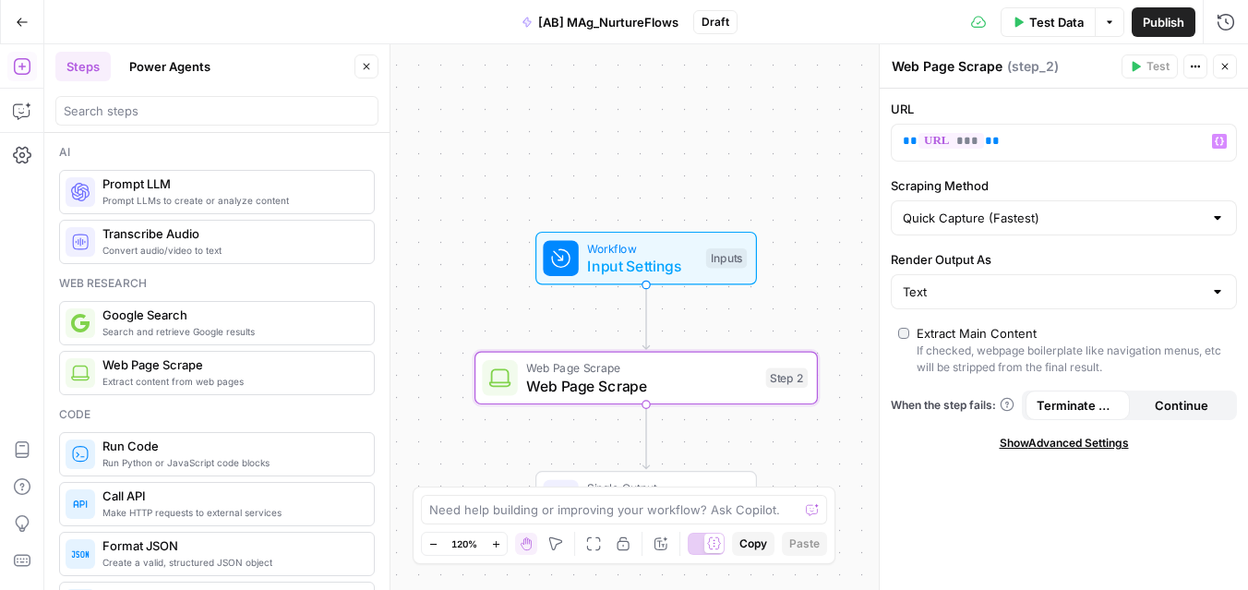
click at [1109, 186] on label "Scraping Method" at bounding box center [1064, 185] width 346 height 18
click at [1109, 209] on input "Quick Capture (Fastest)" at bounding box center [1053, 218] width 300 height 18
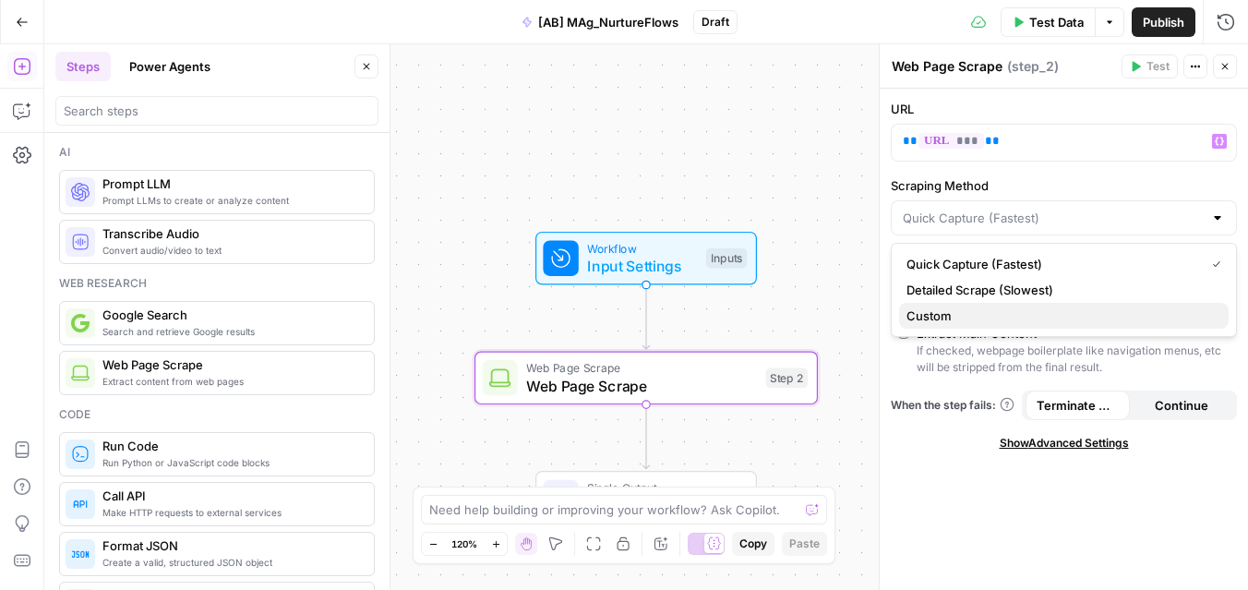
click at [1054, 311] on span "Custom" at bounding box center [1059, 315] width 307 height 18
type input "Custom"
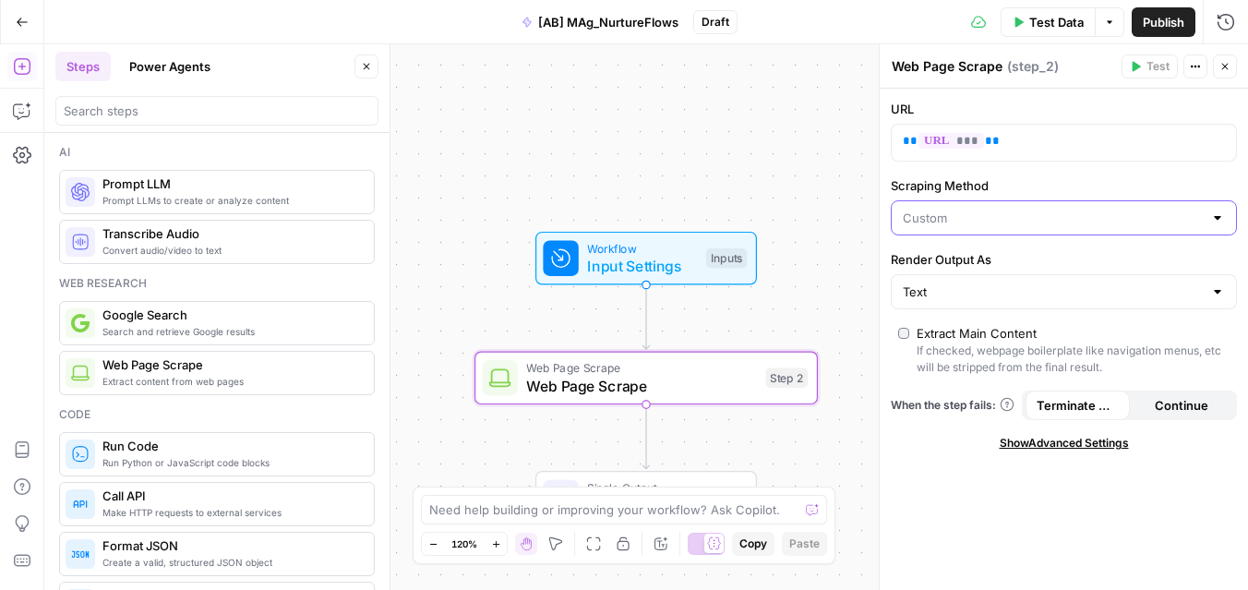
click at [1072, 217] on input "Scraping Method" at bounding box center [1053, 218] width 300 height 18
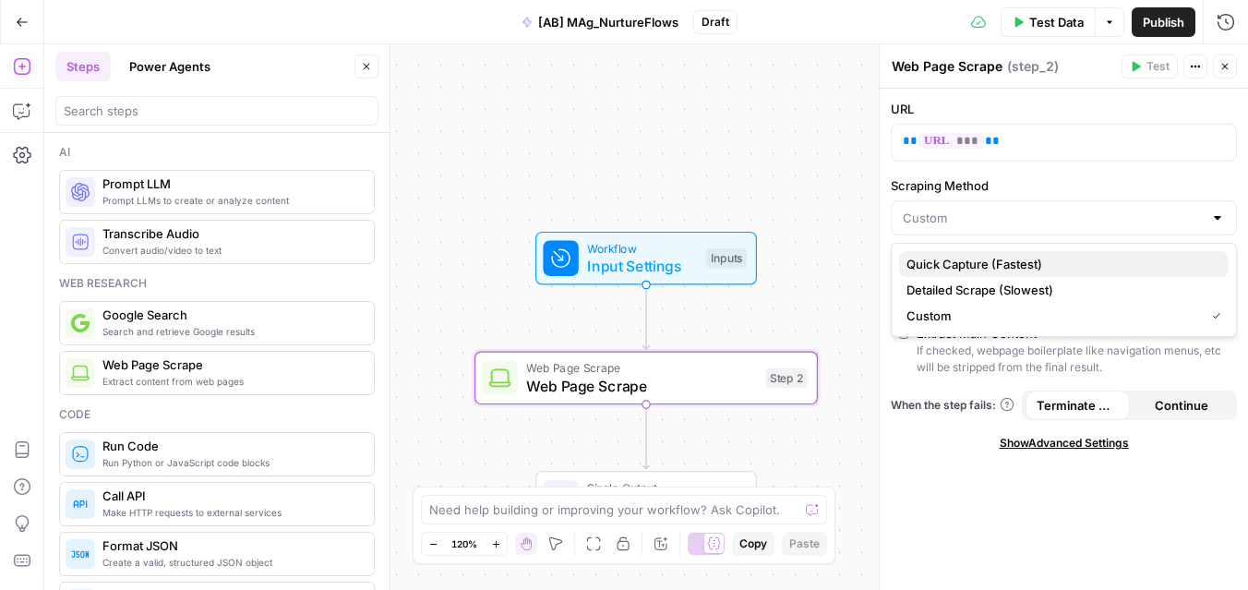
click at [1041, 262] on span "Quick Capture (Fastest)" at bounding box center [1059, 264] width 307 height 18
type input "Quick Capture (Fastest)"
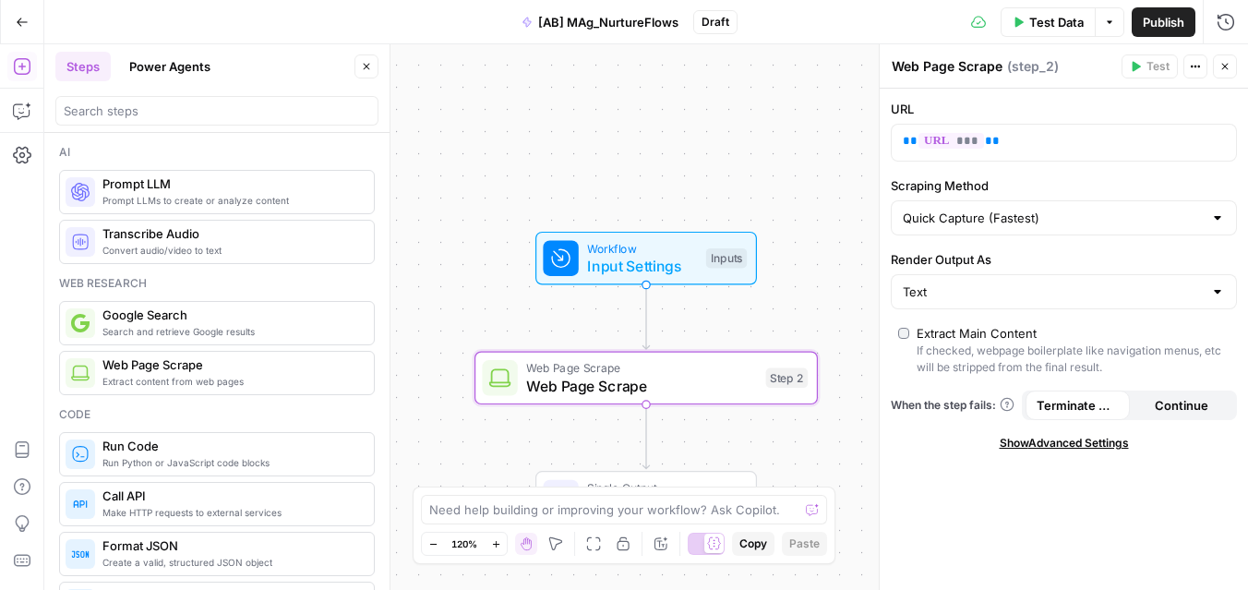
click at [1054, 447] on span "Show Advanced Settings" at bounding box center [1064, 443] width 129 height 17
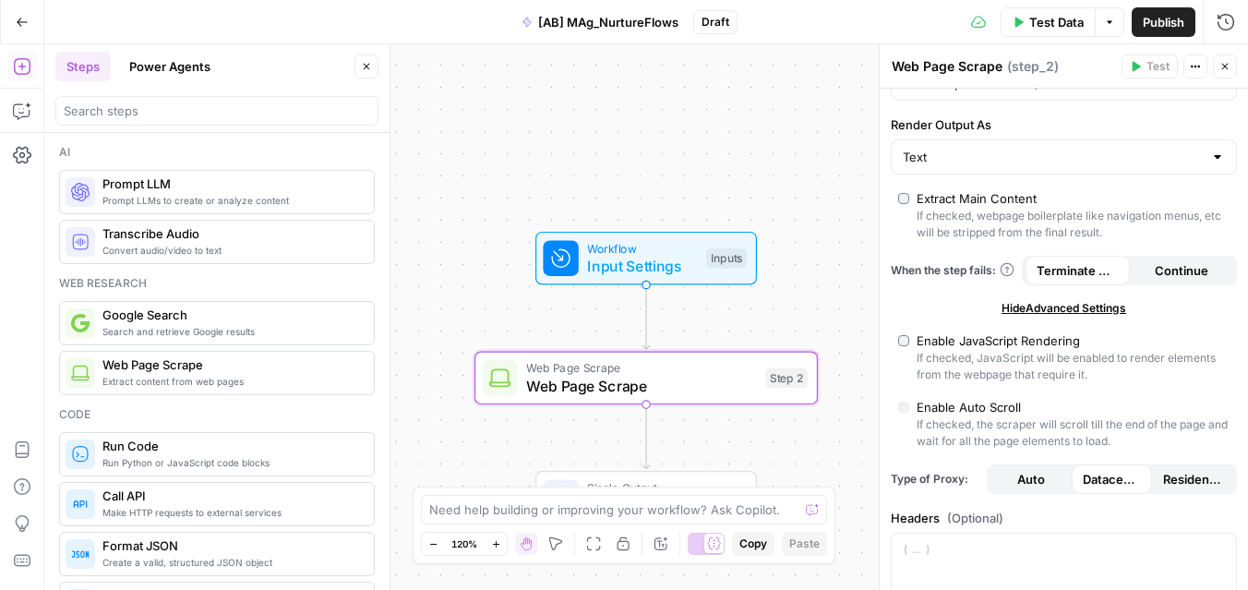
scroll to position [0, 0]
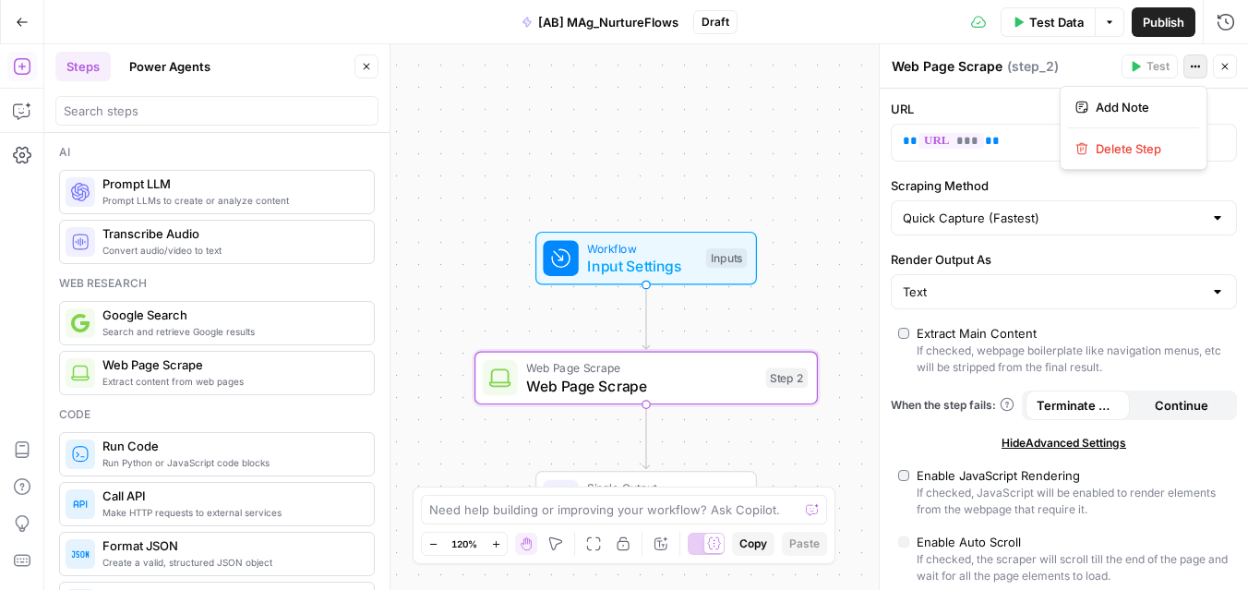
click at [1193, 68] on icon "button" at bounding box center [1195, 66] width 11 height 11
click at [1133, 109] on label "URL" at bounding box center [1064, 109] width 346 height 18
click at [1121, 144] on p "** *** **" at bounding box center [1049, 141] width 293 height 18
click at [901, 147] on div "** *** **" at bounding box center [1049, 143] width 315 height 36
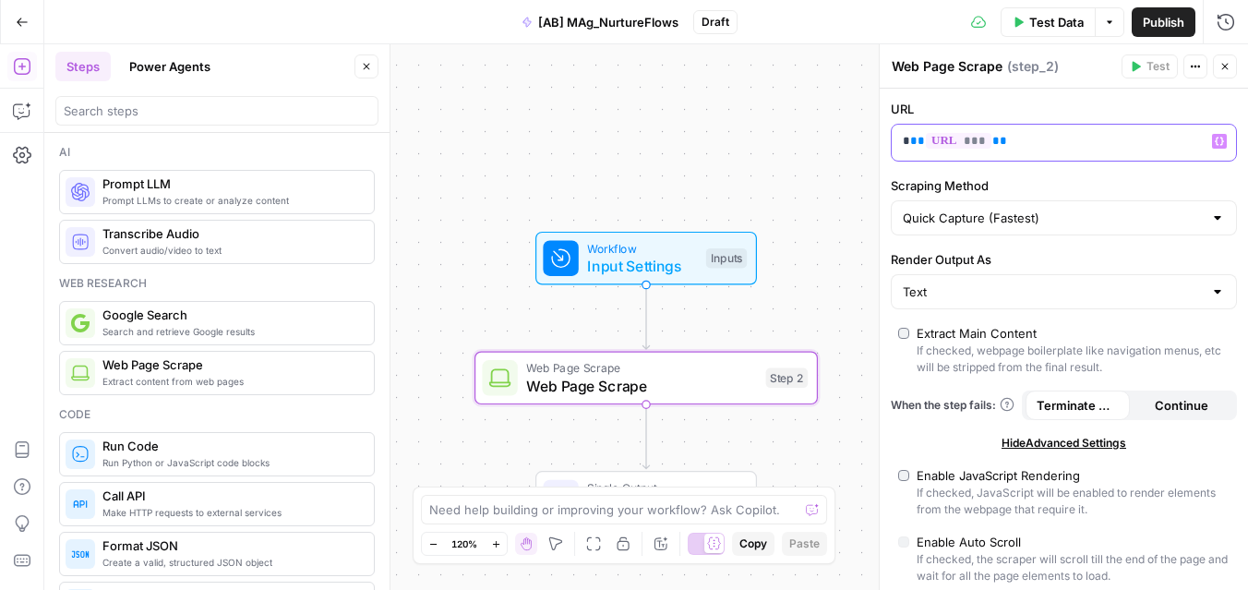
click at [905, 143] on p "* ** *** **" at bounding box center [1049, 141] width 293 height 18
click at [1013, 141] on p "** *** **" at bounding box center [1049, 141] width 293 height 18
click at [1029, 209] on input "Scraping Method" at bounding box center [1053, 218] width 300 height 18
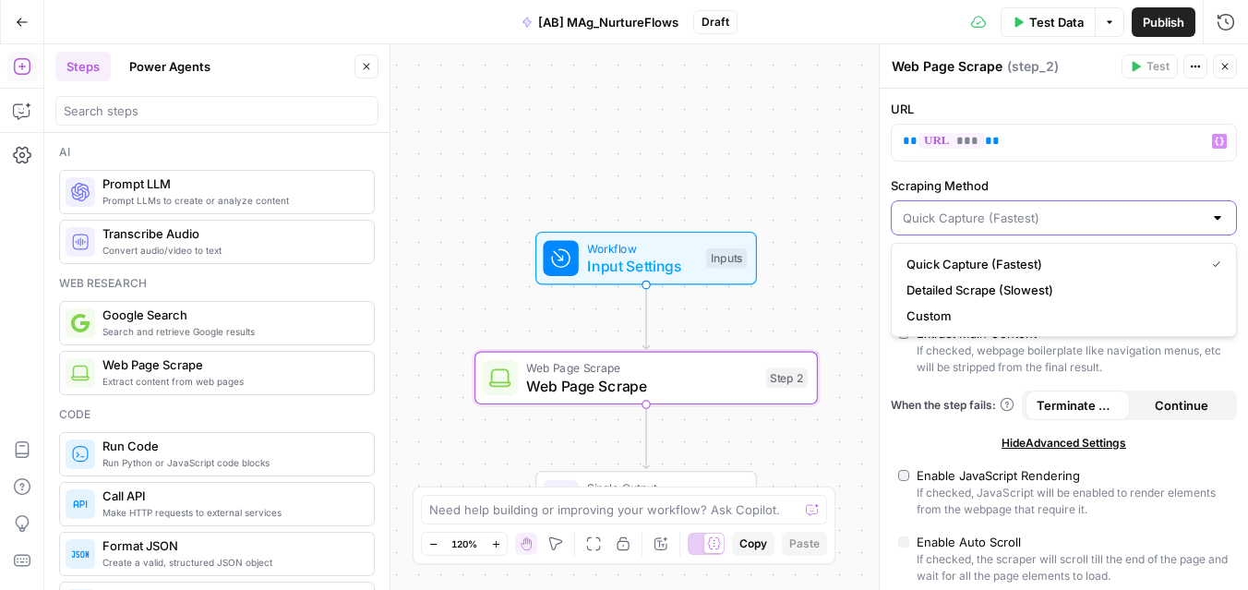
click at [1025, 209] on input "Scraping Method" at bounding box center [1053, 218] width 300 height 18
type input "Quick Capture (Fastest)"
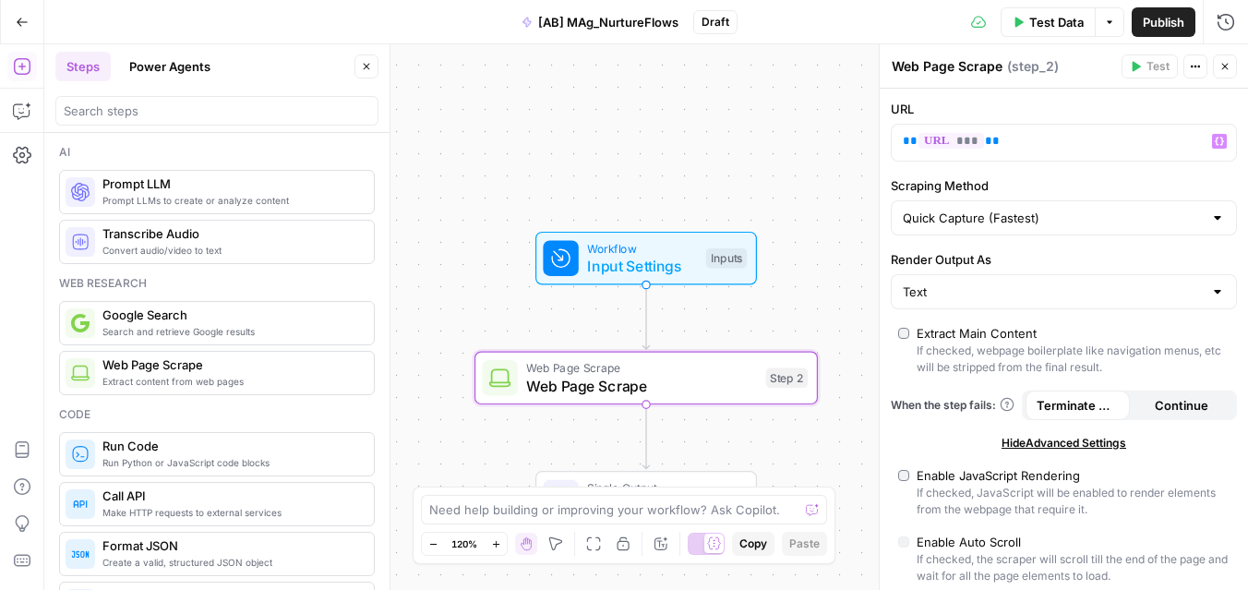
click at [1013, 176] on label "Scraping Method" at bounding box center [1064, 185] width 346 height 18
click at [1013, 209] on input "Quick Capture (Fastest)" at bounding box center [1053, 218] width 300 height 18
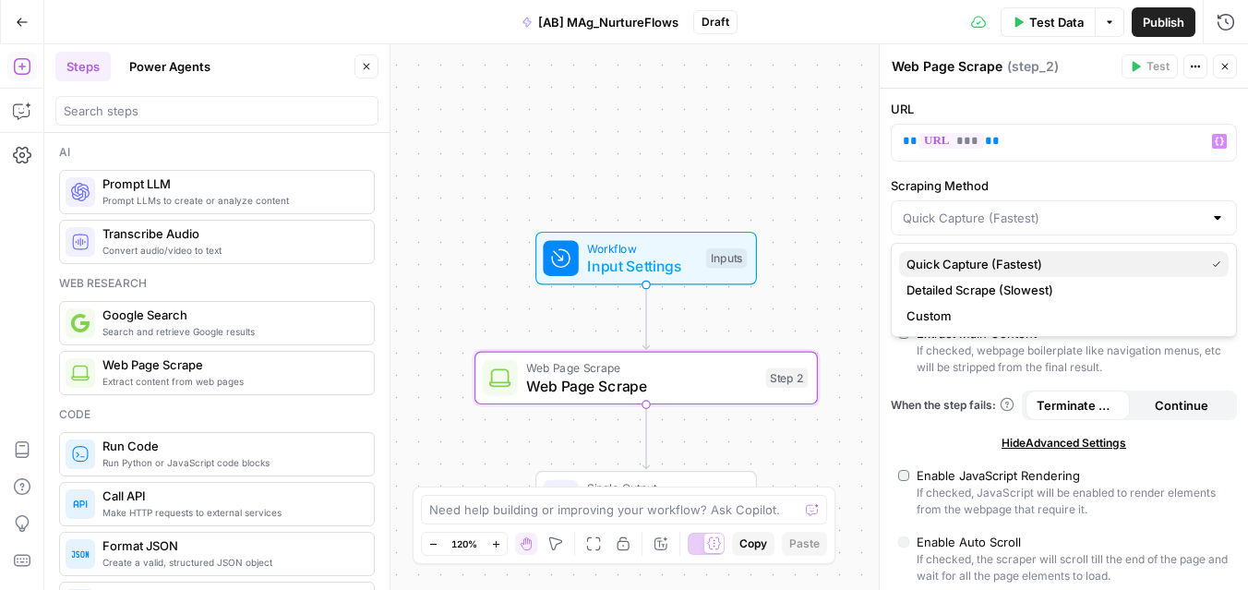
click at [951, 275] on button "Quick Capture (Fastest)" at bounding box center [1064, 264] width 330 height 26
type input "Quick Capture (Fastest)"
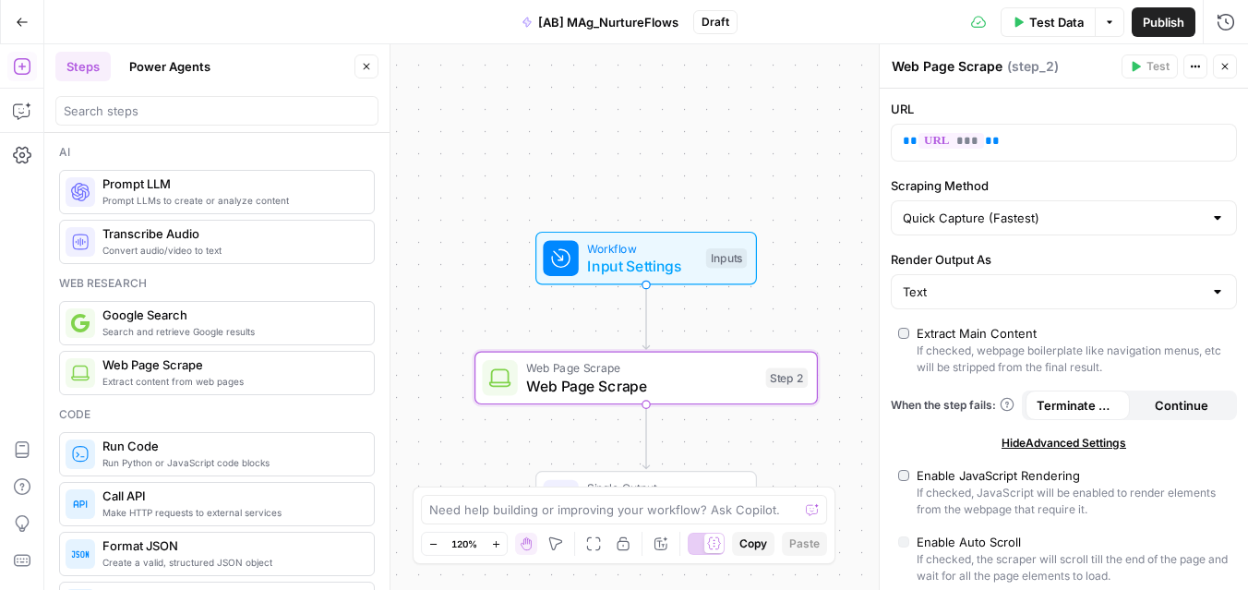
click at [929, 334] on div "Extract Main Content" at bounding box center [977, 333] width 120 height 18
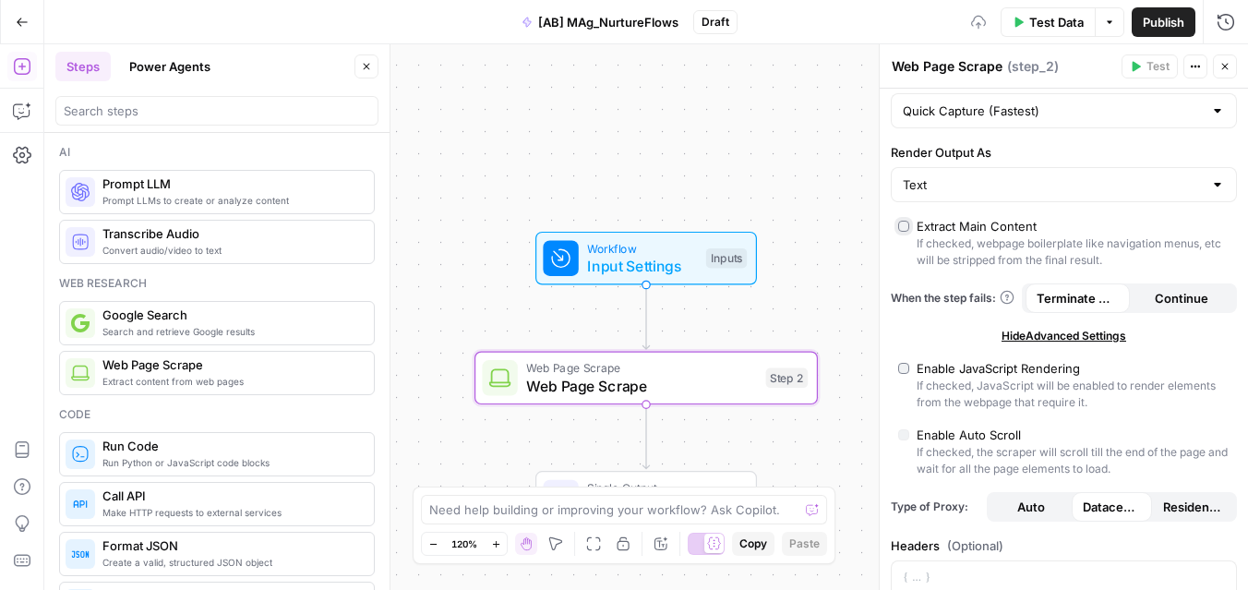
scroll to position [209, 0]
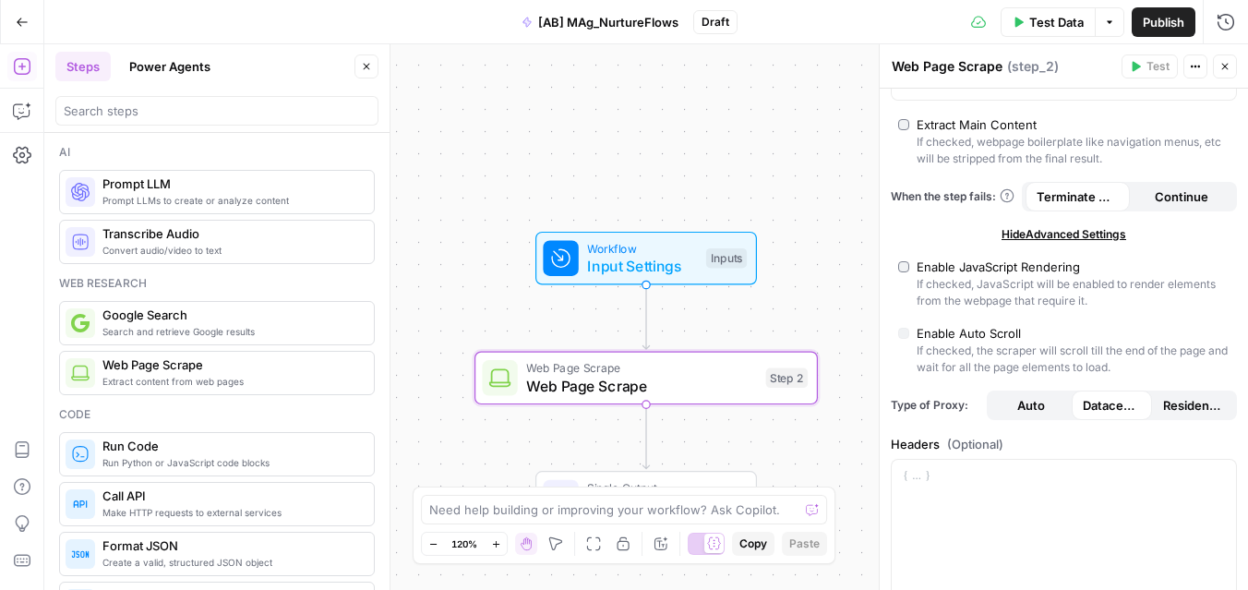
click at [1069, 234] on span "Hide Advanced Settings" at bounding box center [1063, 234] width 125 height 17
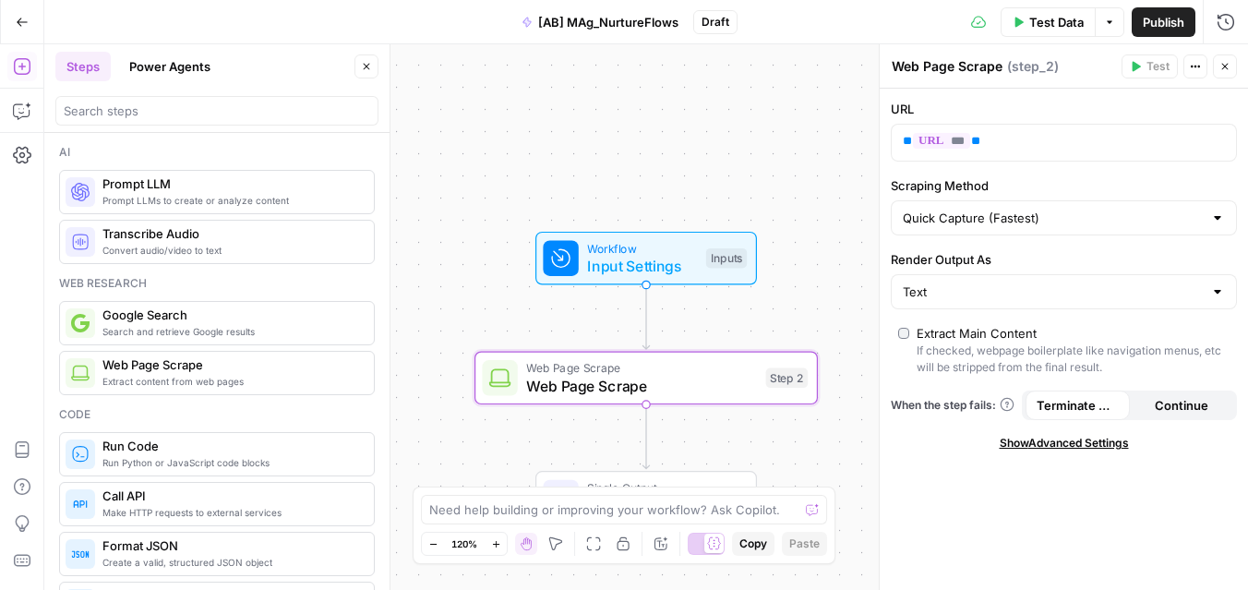
click at [1088, 163] on div "URL ** *** ** Scraping Method Quick Capture (Fastest) Render Output As Text Ext…" at bounding box center [1064, 339] width 368 height 501
click at [1088, 150] on div "** *** **" at bounding box center [1049, 143] width 315 height 36
click at [1114, 15] on button "Options" at bounding box center [1110, 22] width 30 height 30
click at [1057, 72] on span "Run Test" at bounding box center [1057, 65] width 81 height 18
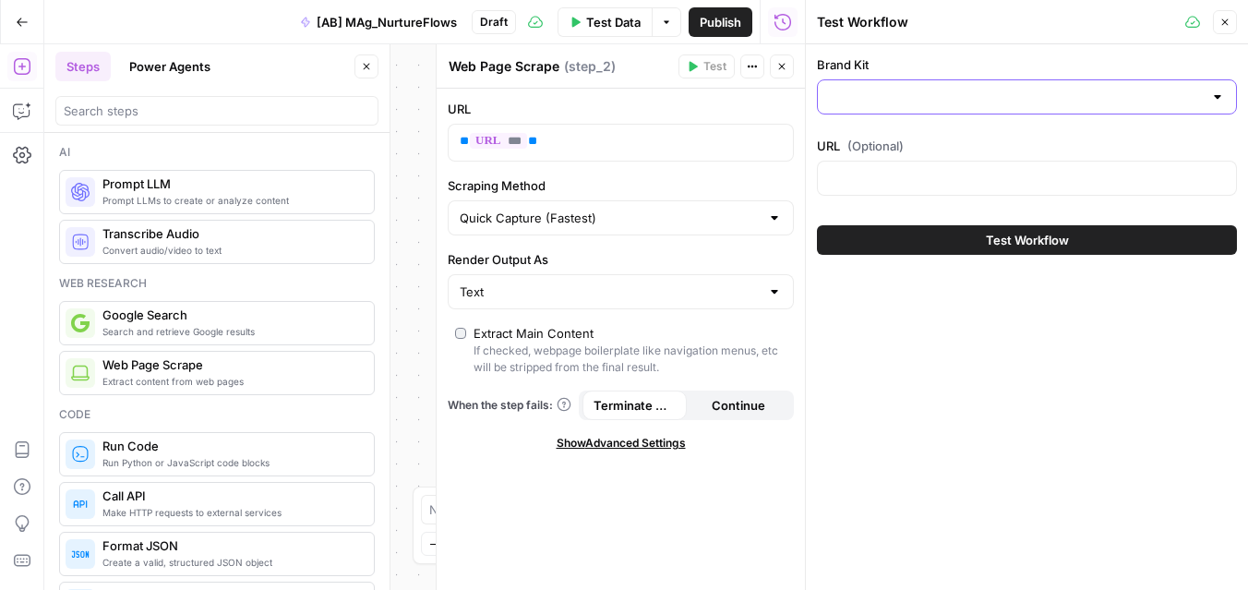
click at [1022, 91] on input "Brand Kit" at bounding box center [1016, 97] width 374 height 18
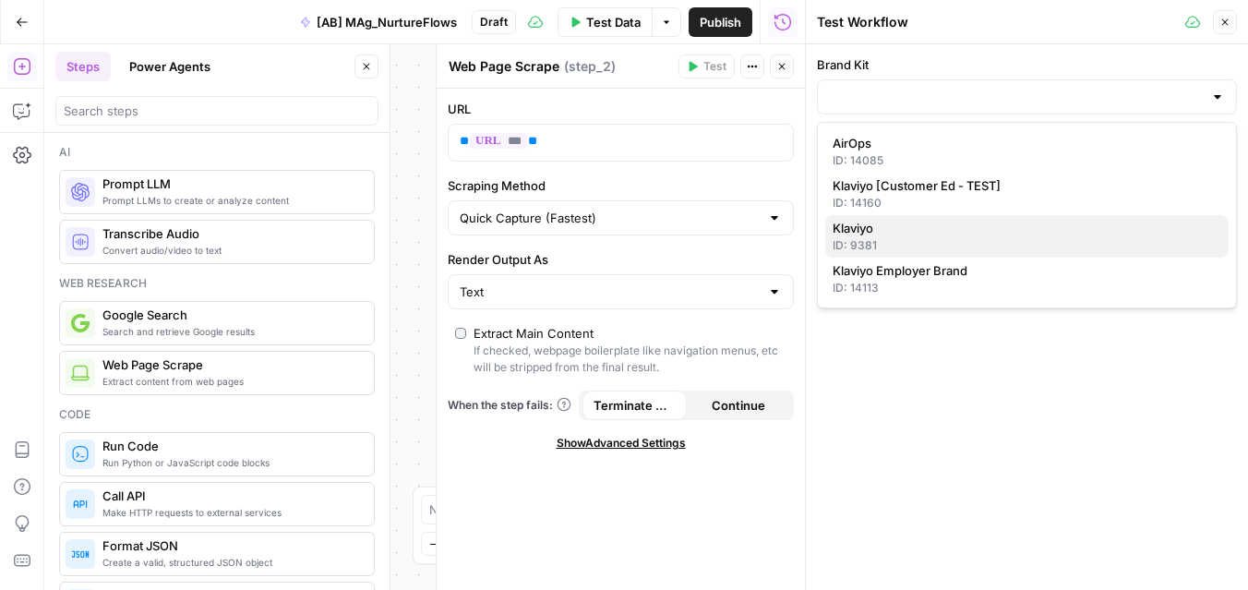
click at [991, 245] on div "ID: 9381" at bounding box center [1027, 245] width 389 height 17
type input "Klaviyo"
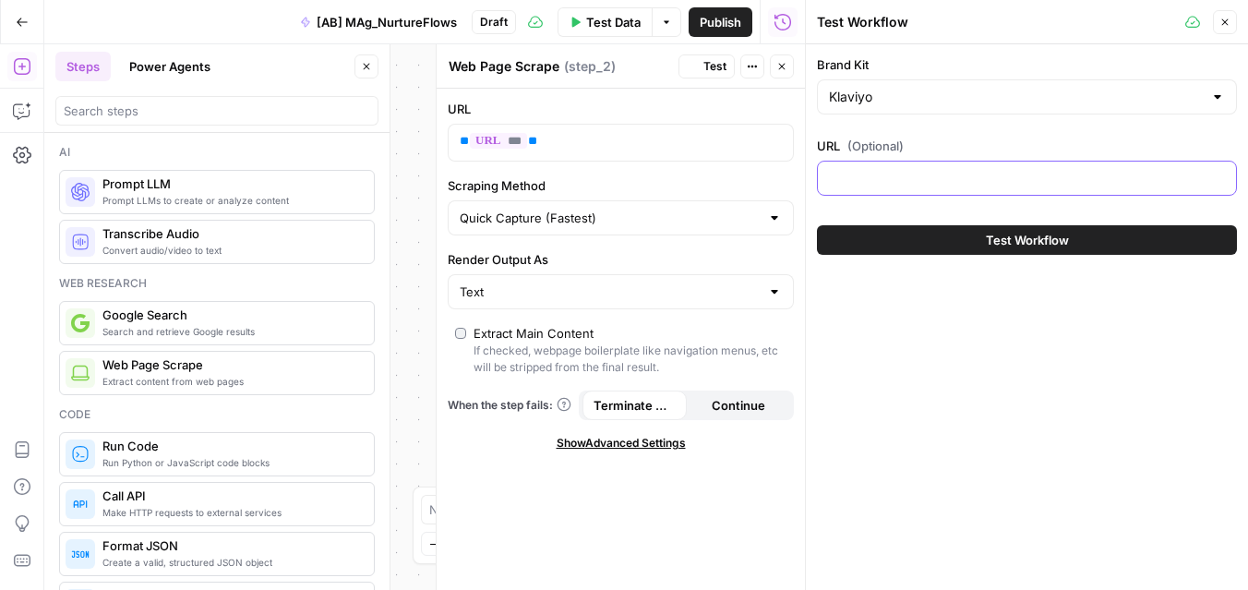
click at [953, 179] on input "URL (Optional)" at bounding box center [1027, 178] width 396 height 18
paste input "[URL][DOMAIN_NAME]"
type input "[URL][DOMAIN_NAME]"
click at [919, 254] on button "Test Workflow" at bounding box center [1027, 240] width 420 height 30
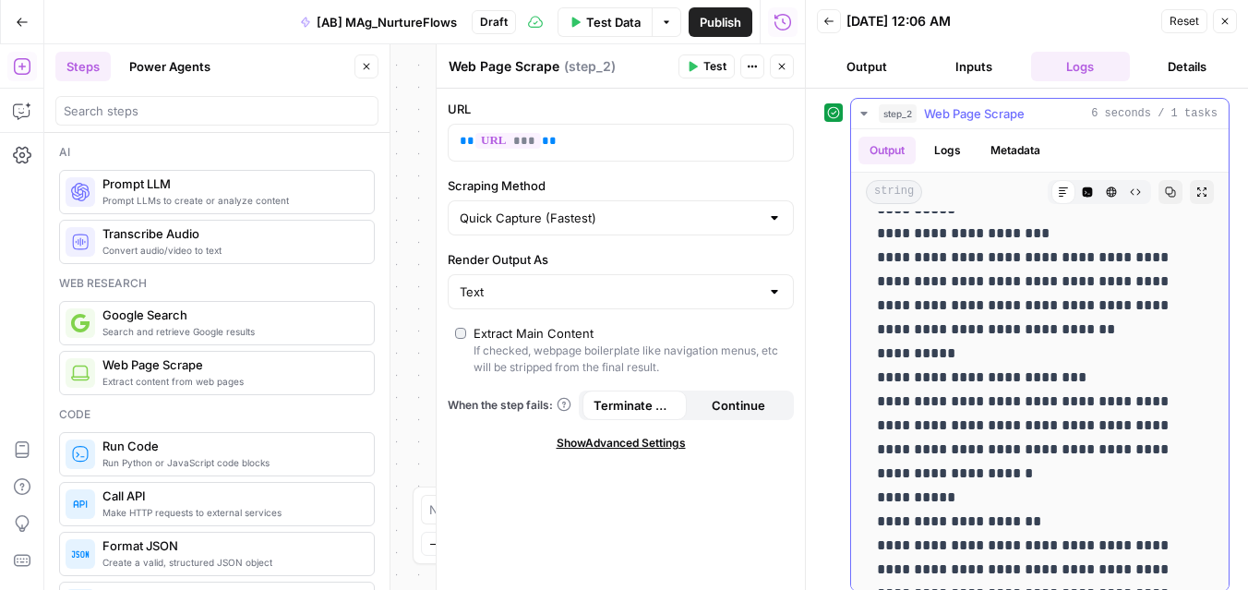
scroll to position [981, 0]
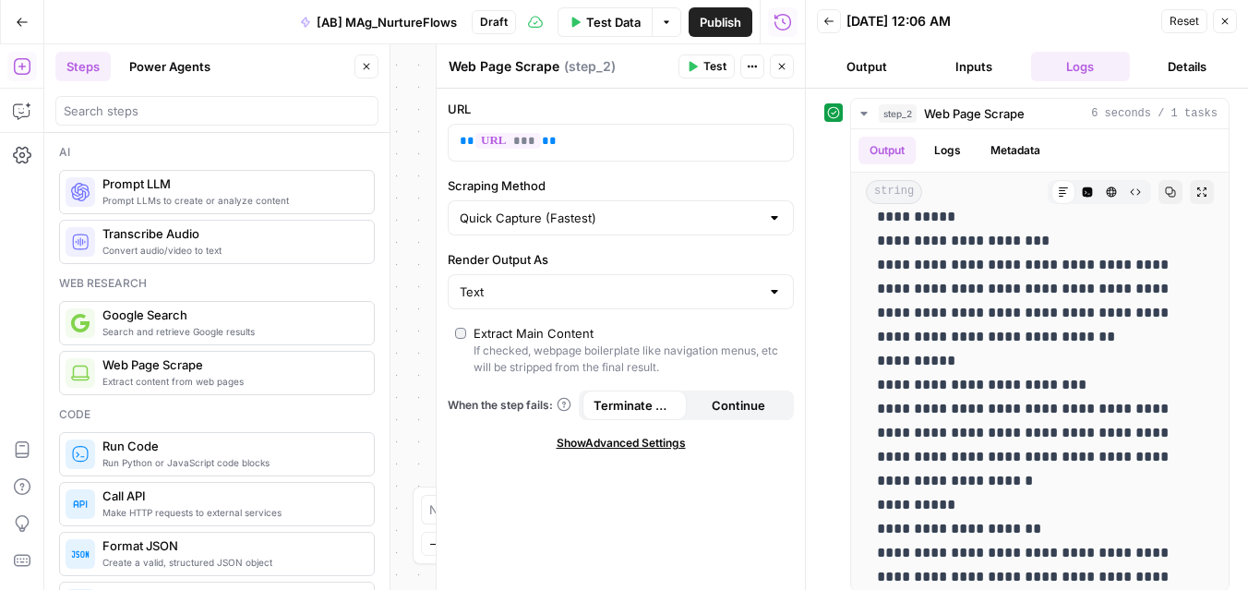
click at [886, 65] on button "Output" at bounding box center [867, 67] width 100 height 30
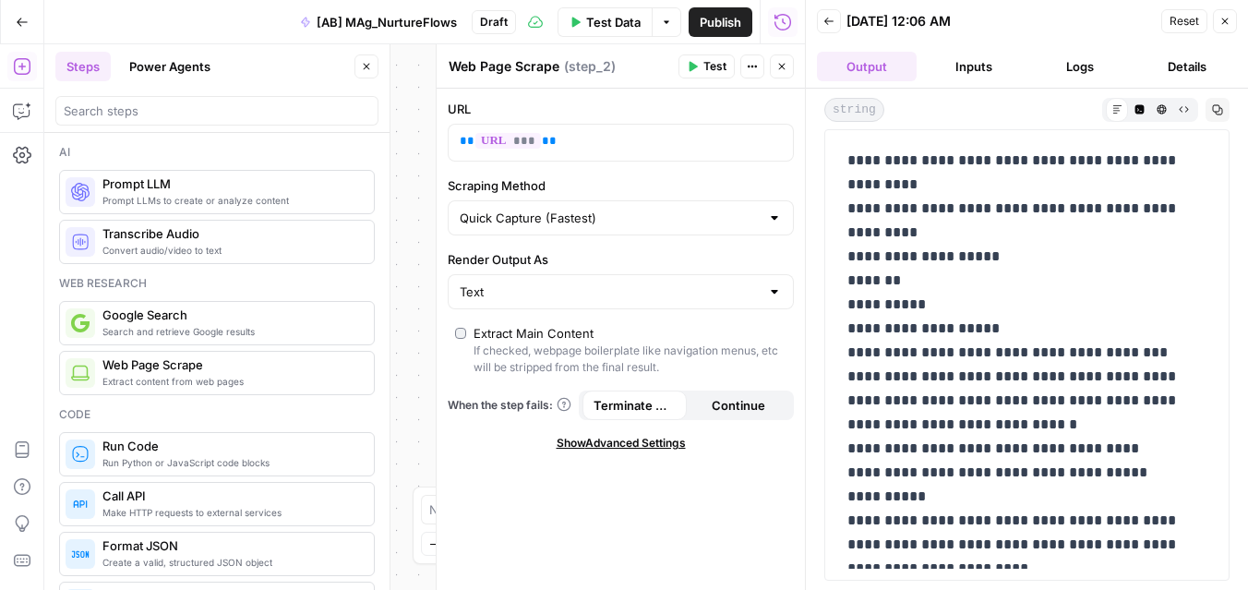
click at [957, 70] on button "Inputs" at bounding box center [974, 67] width 100 height 30
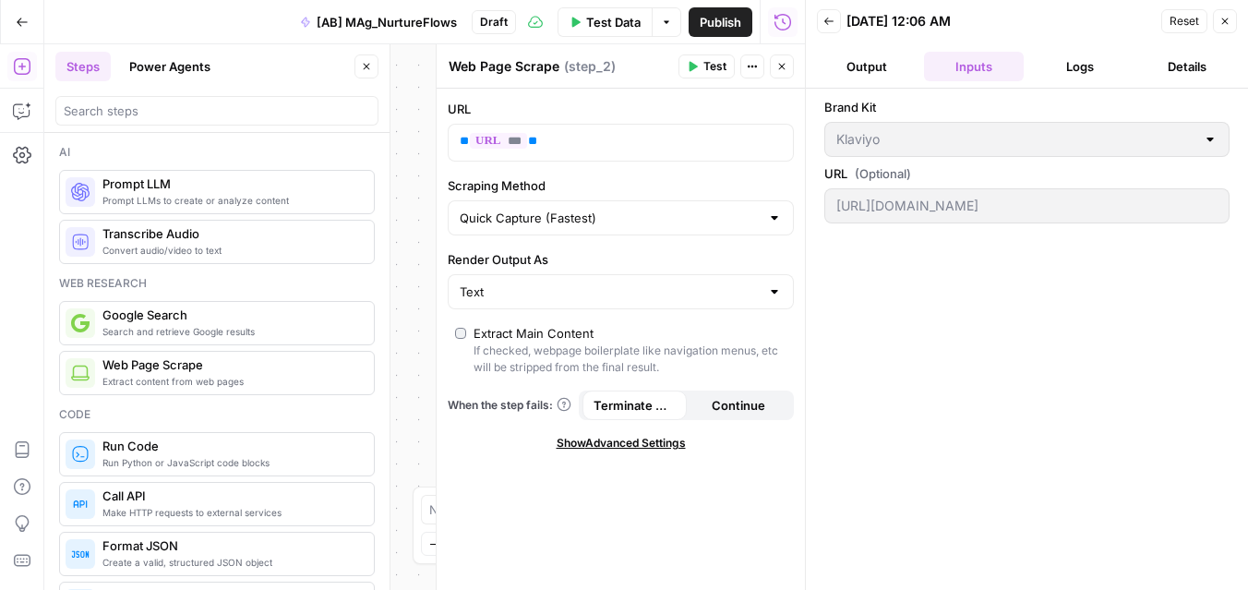
click at [1095, 67] on button "Logs" at bounding box center [1081, 67] width 100 height 30
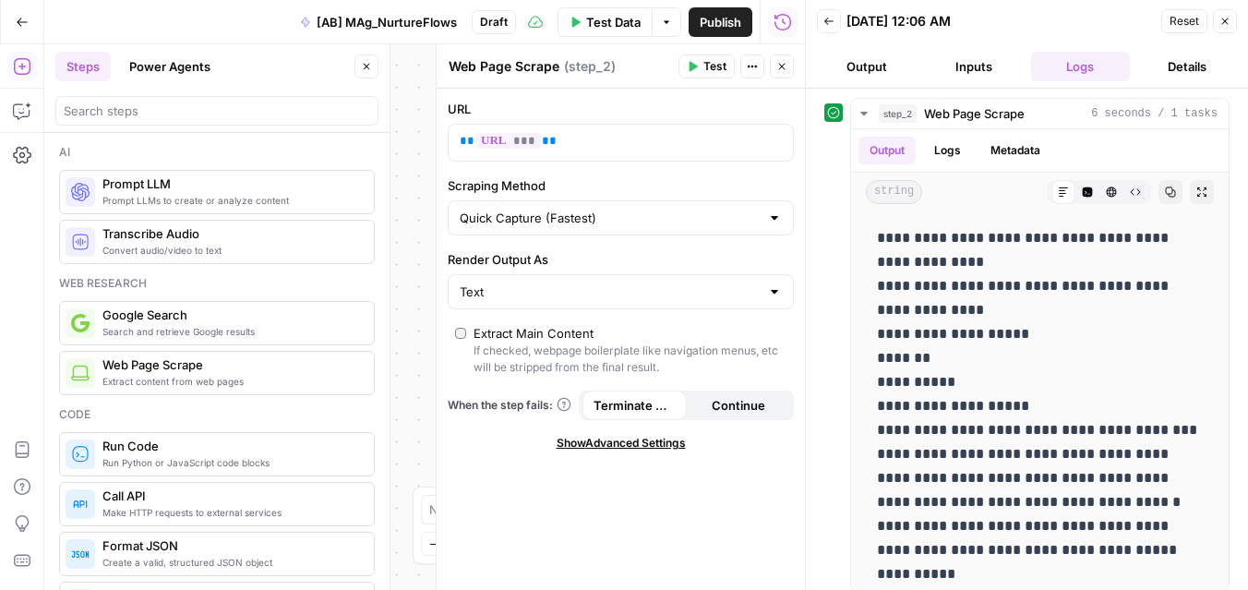
click at [1186, 73] on button "Details" at bounding box center [1187, 67] width 100 height 30
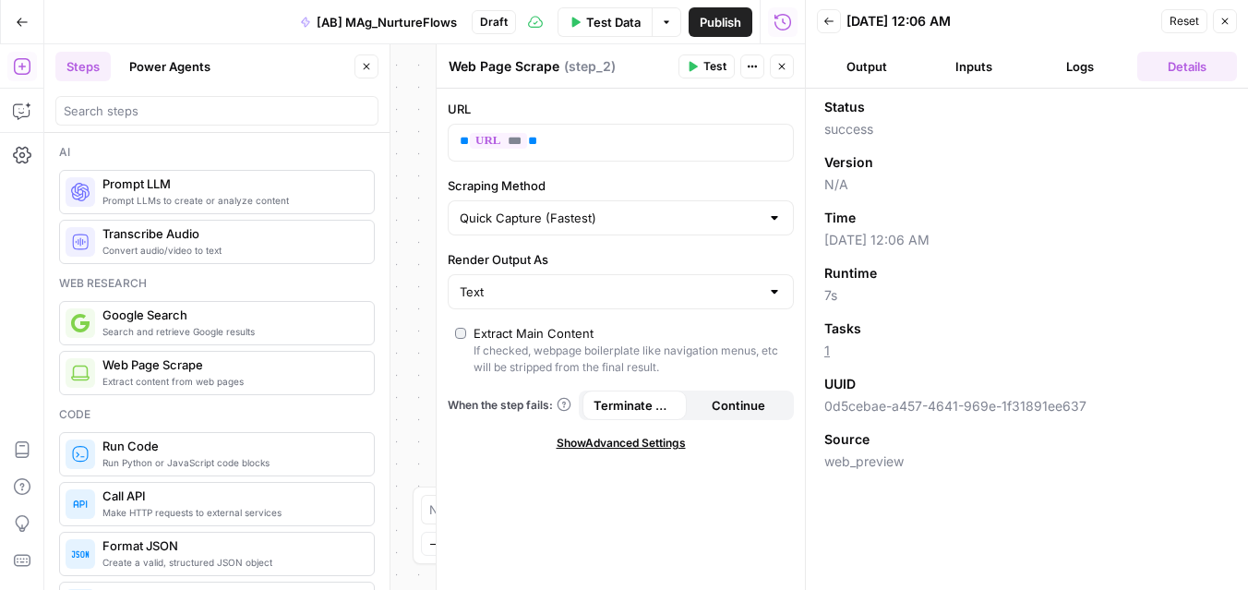
click at [1064, 70] on button "Logs" at bounding box center [1081, 67] width 100 height 30
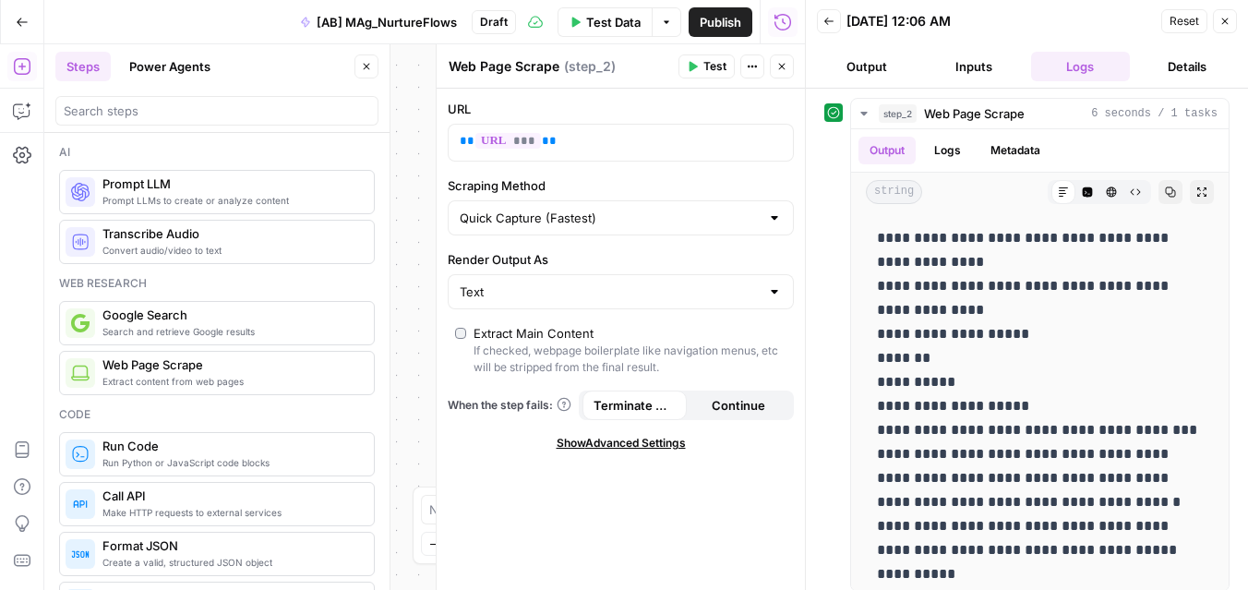
click at [834, 23] on icon "button" at bounding box center [828, 21] width 11 height 11
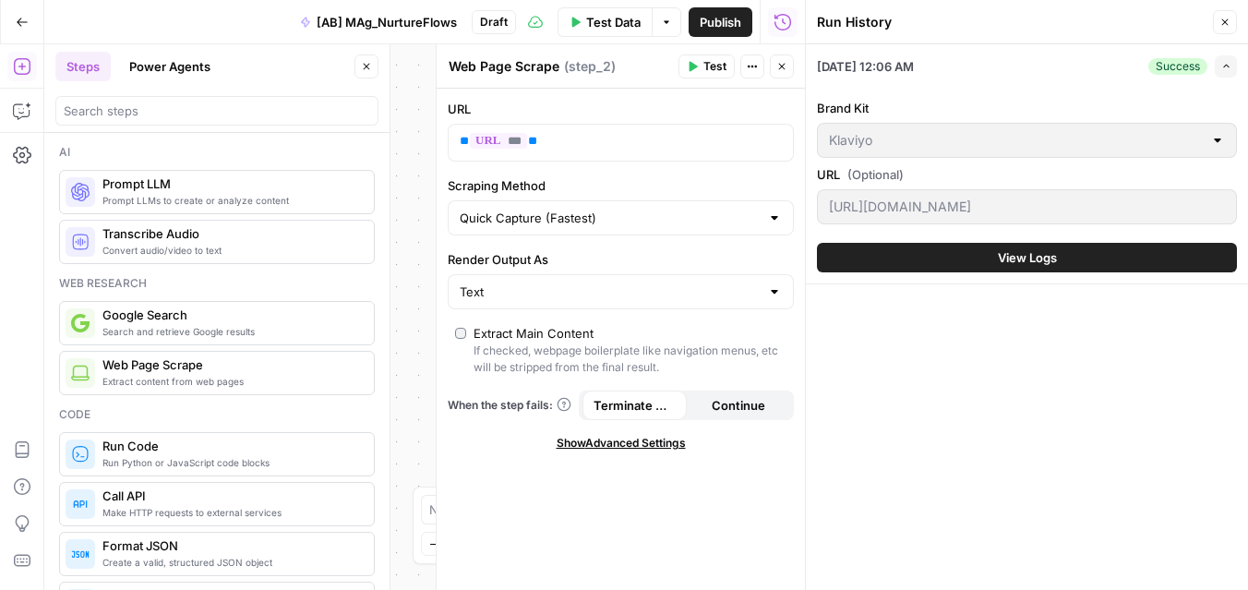
click at [1242, 8] on header "Run History Close" at bounding box center [1027, 22] width 442 height 44
click at [1231, 21] on button "Close" at bounding box center [1225, 22] width 24 height 24
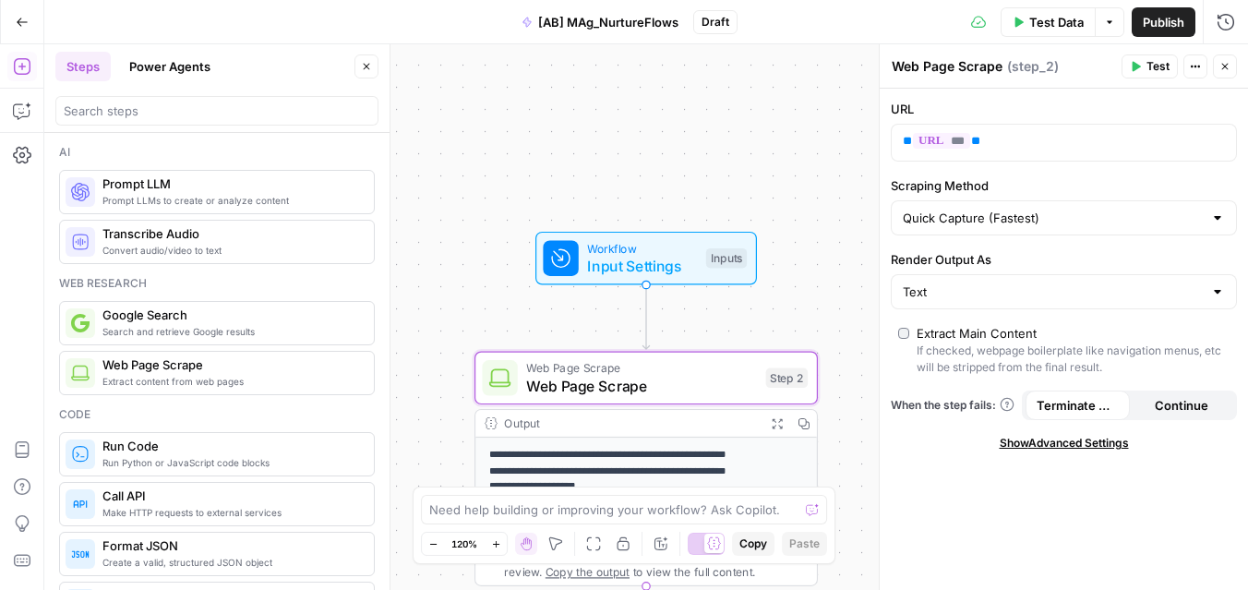
click at [642, 271] on span "Input Settings" at bounding box center [642, 266] width 110 height 22
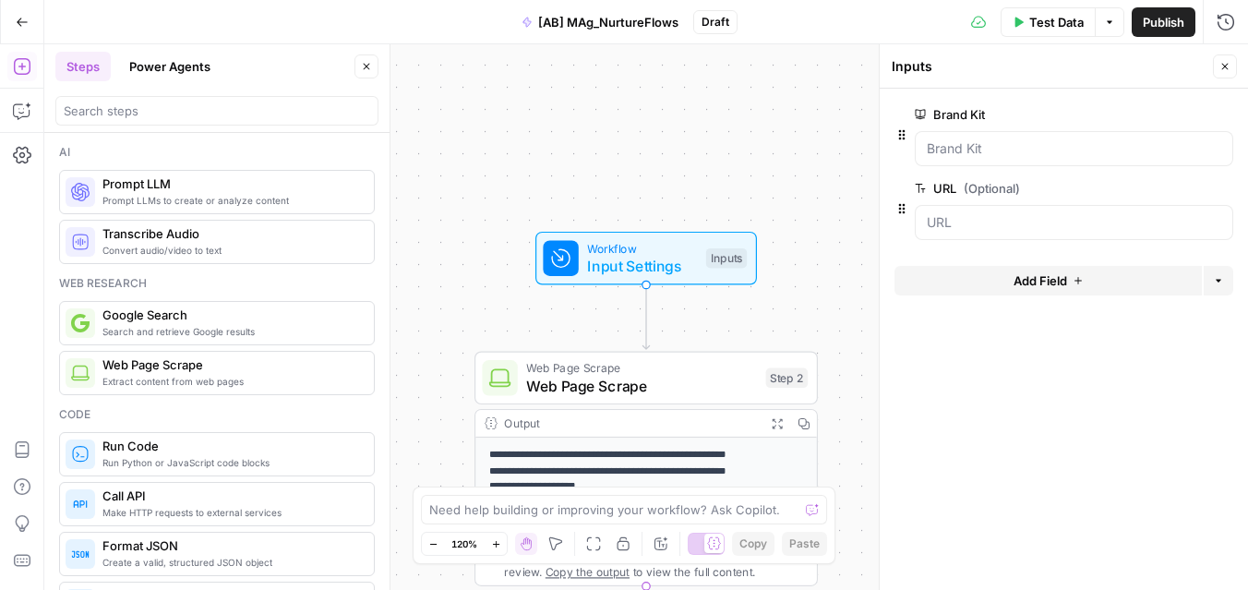
click at [1062, 288] on span "Add Field" at bounding box center [1040, 280] width 54 height 18
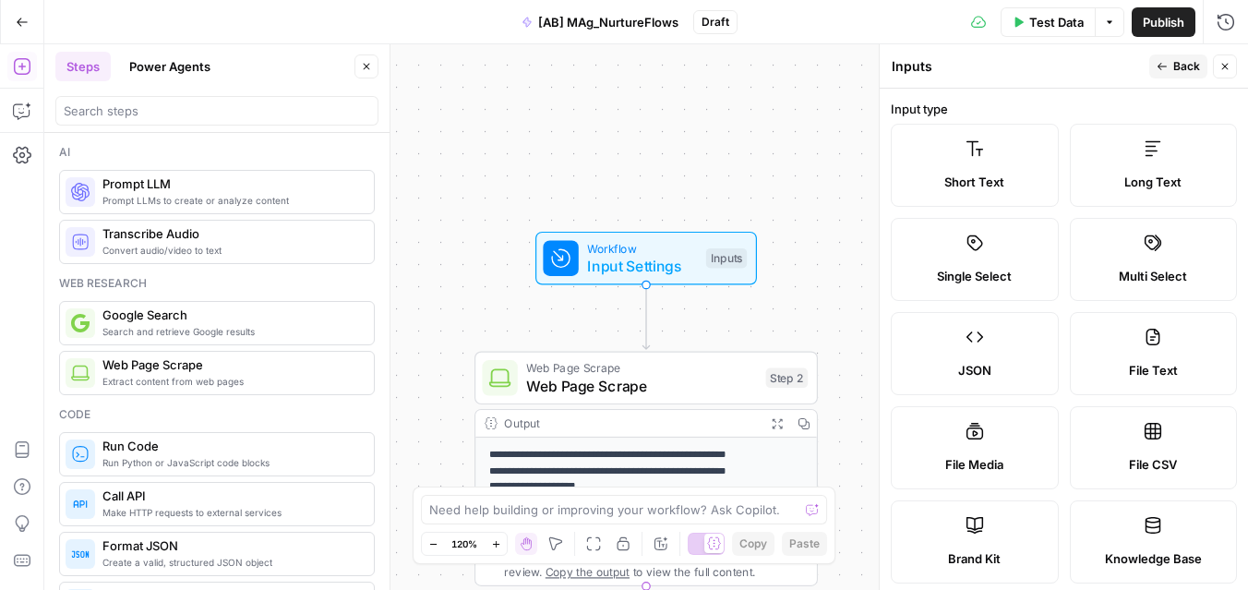
scroll to position [40, 0]
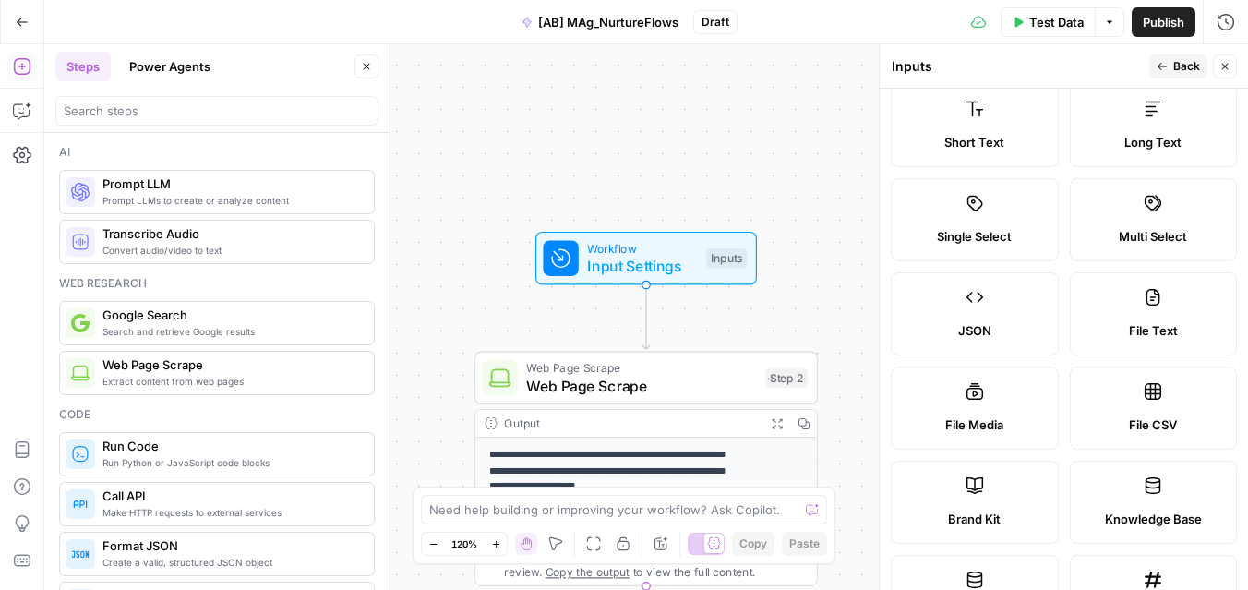
click at [986, 497] on label "Brand Kit" at bounding box center [975, 502] width 168 height 83
type input "Brand Kit"
type input "brand_kit"
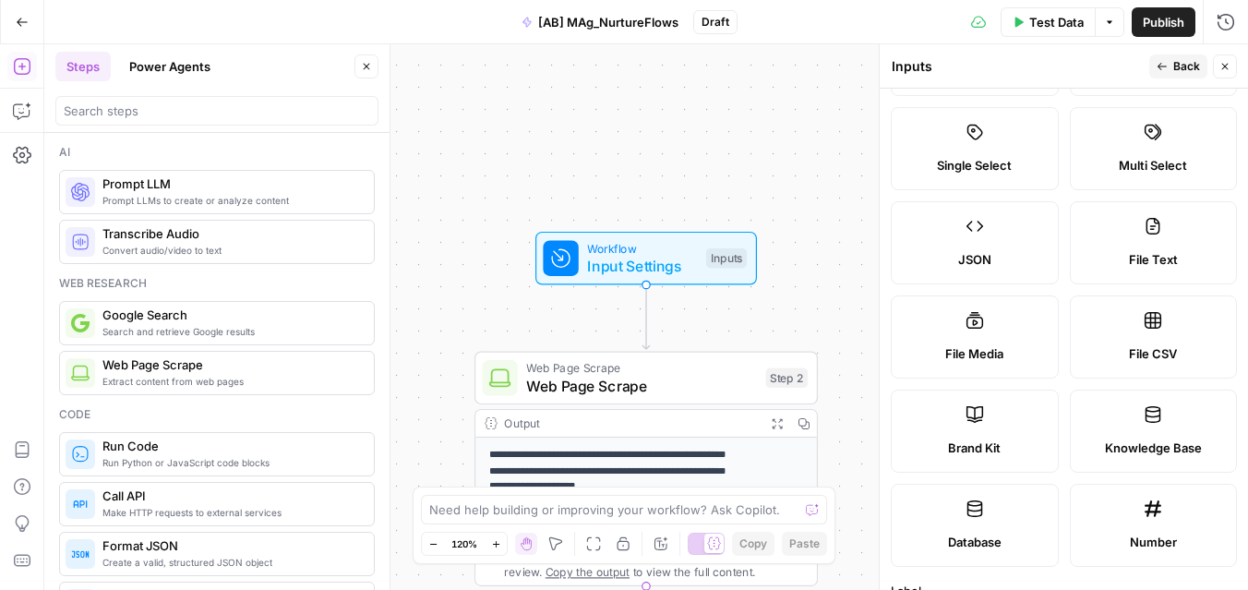
scroll to position [0, 0]
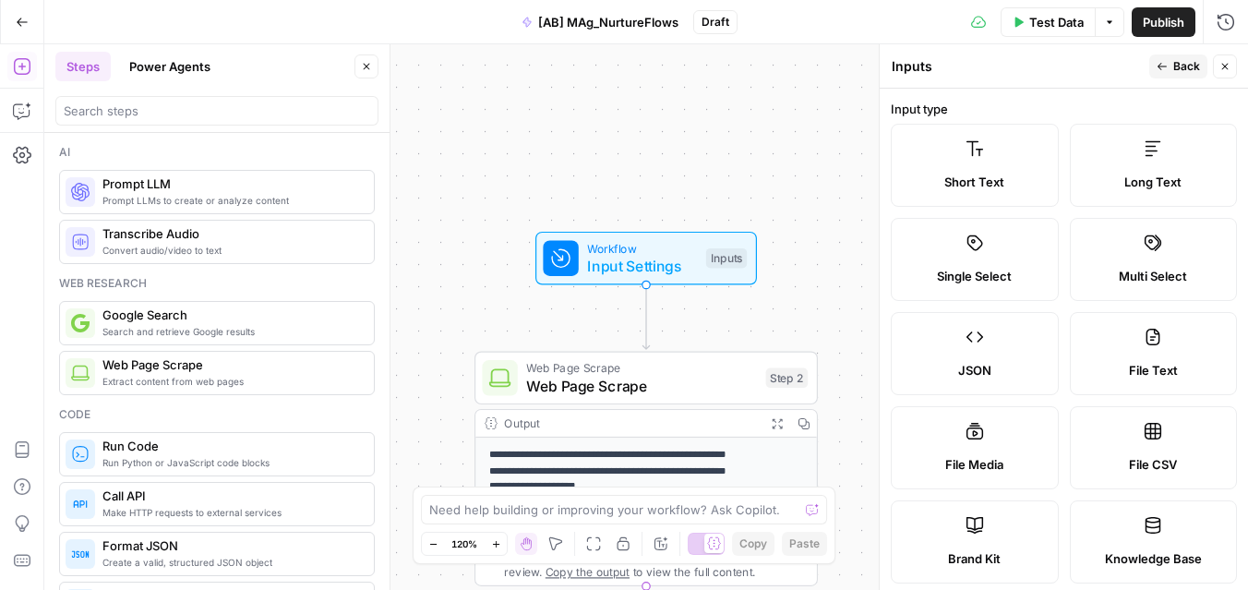
click at [988, 190] on span "Short Text" at bounding box center [974, 182] width 60 height 18
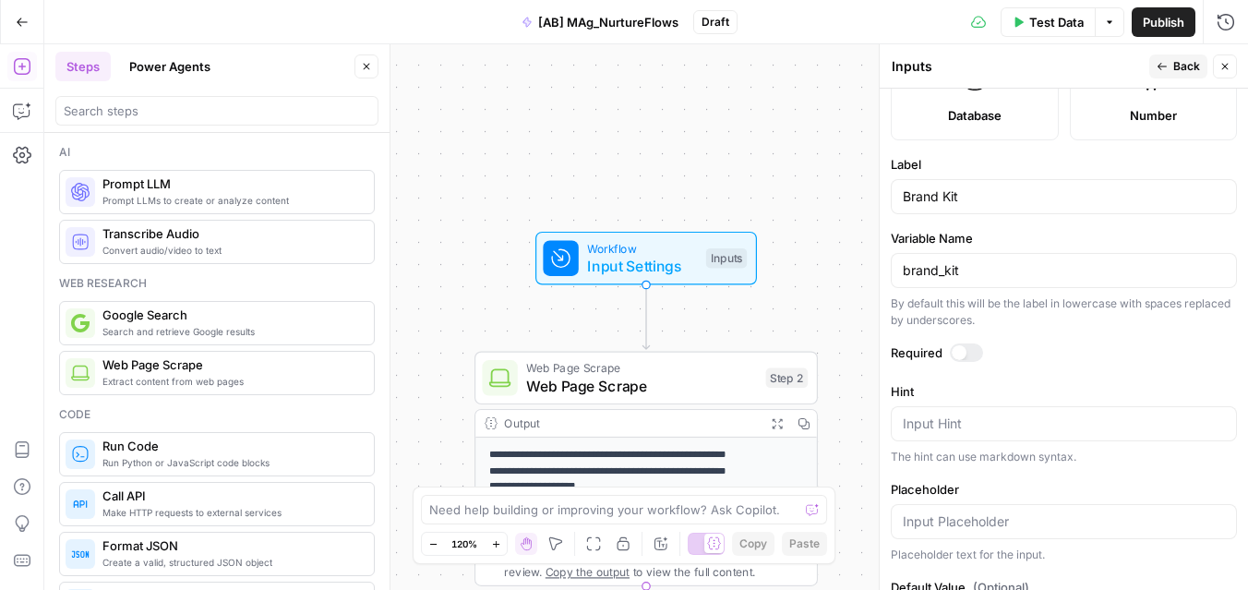
scroll to position [535, 0]
click at [989, 191] on input "Brand Kit" at bounding box center [1064, 198] width 322 height 18
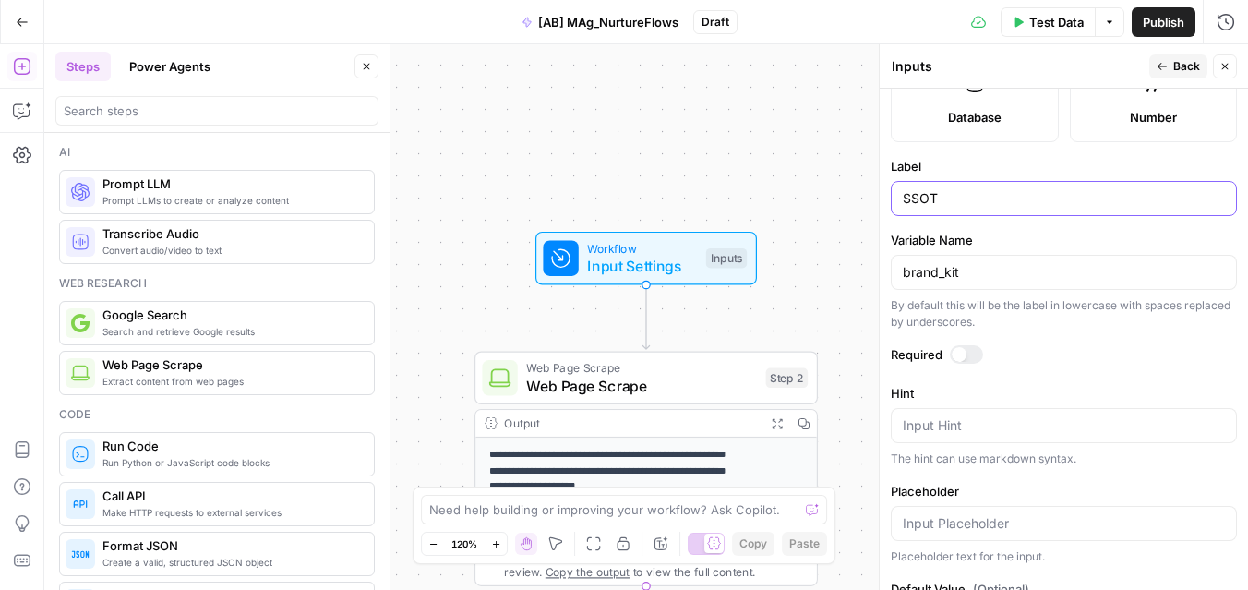
type input "SSOT"
click at [1019, 264] on input "brand_kit" at bounding box center [1064, 272] width 322 height 18
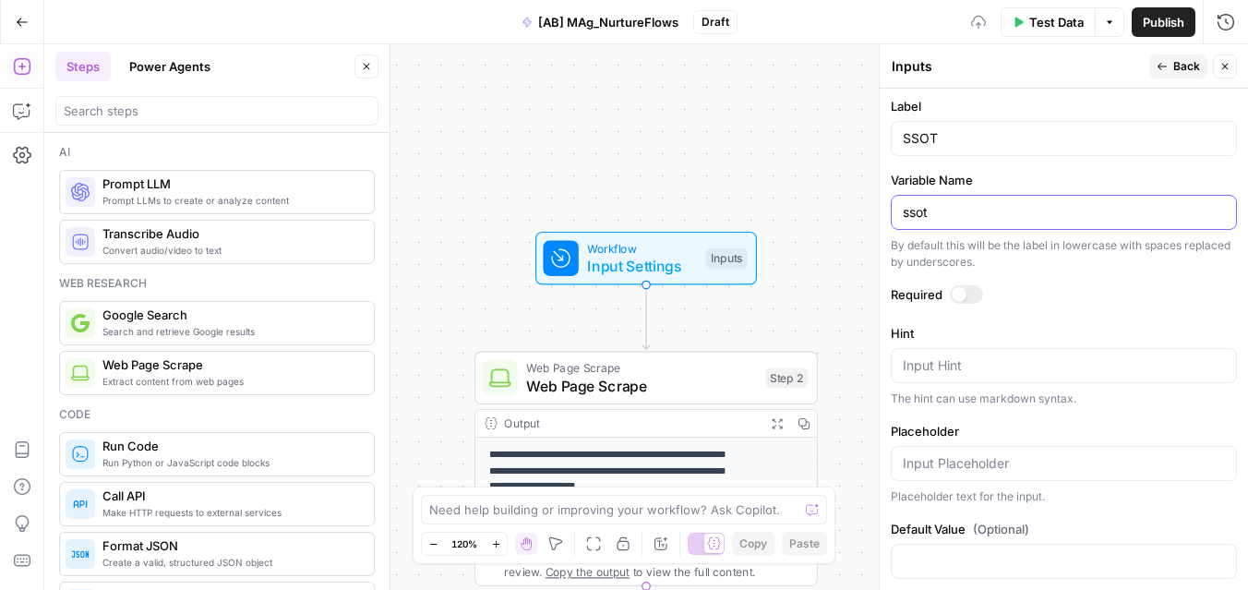
scroll to position [620, 0]
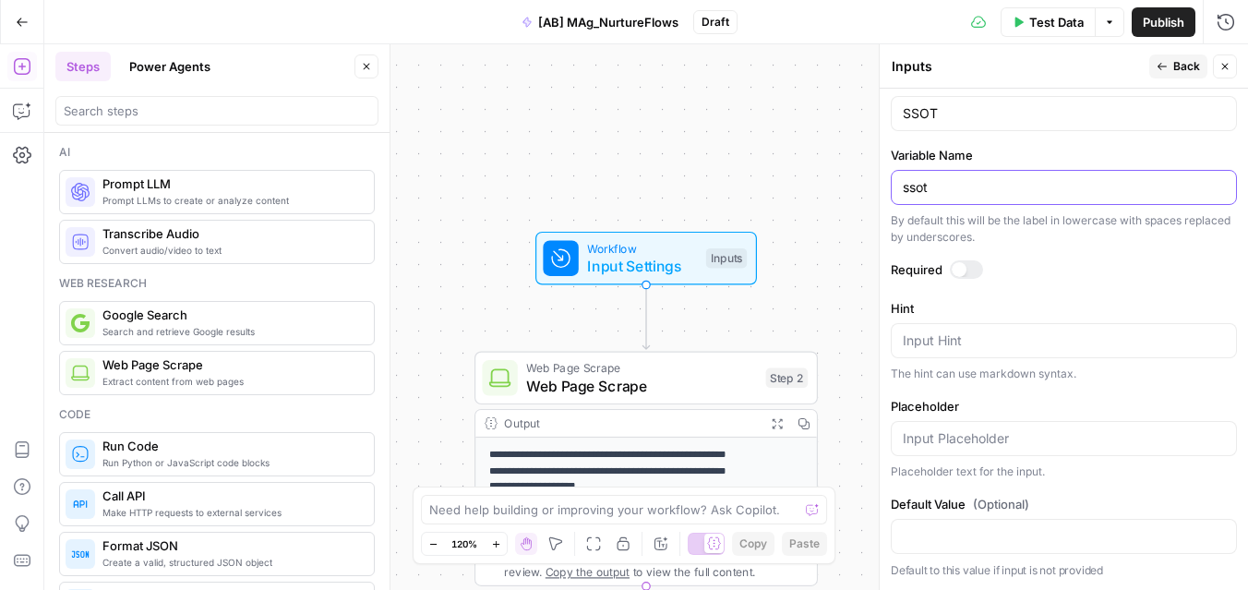
type input "ssot"
click at [965, 269] on div at bounding box center [959, 269] width 15 height 15
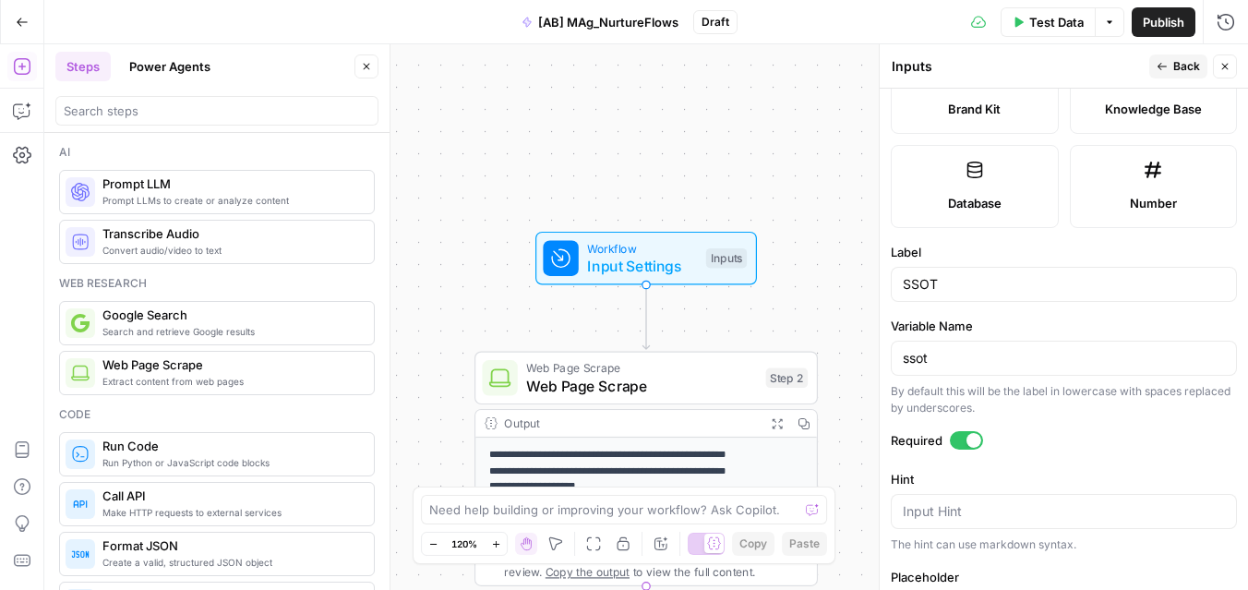
scroll to position [438, 0]
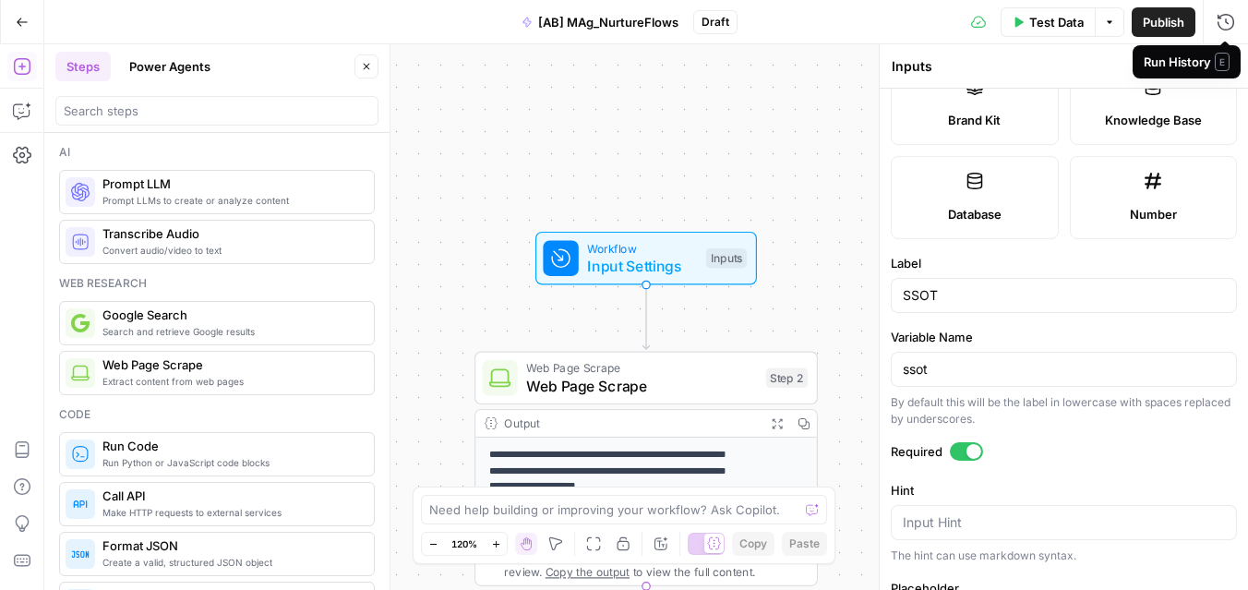
click at [1190, 68] on div "Run History E" at bounding box center [1187, 62] width 86 height 18
click at [1180, 65] on span "Back" at bounding box center [1186, 66] width 27 height 17
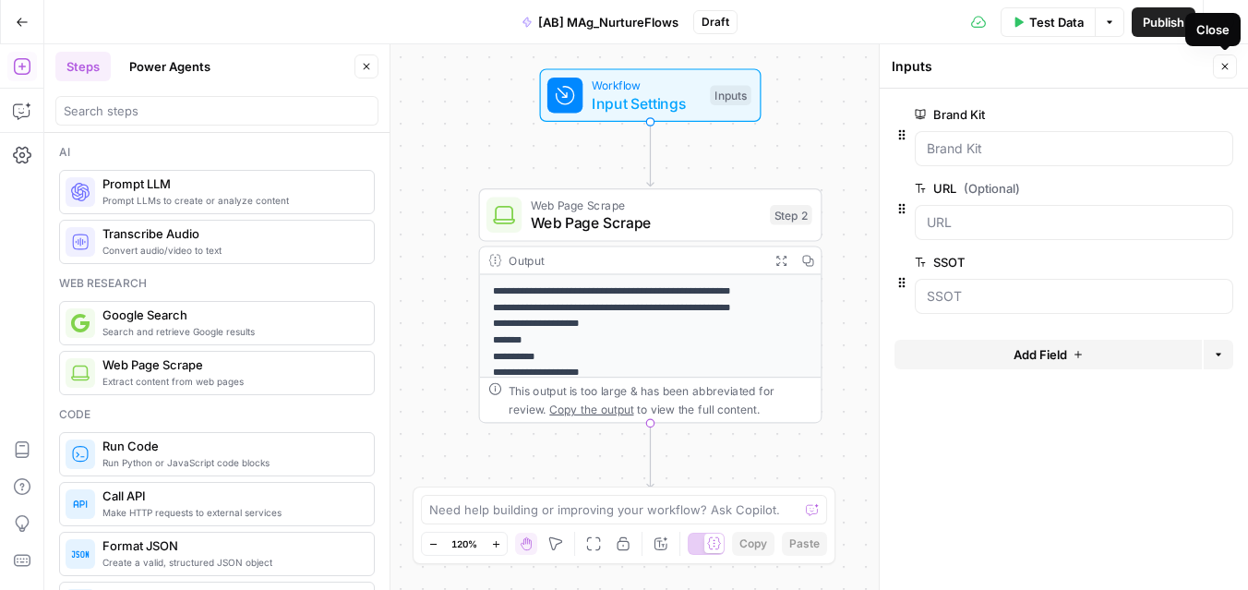
click at [1224, 63] on icon "button" at bounding box center [1224, 66] width 11 height 11
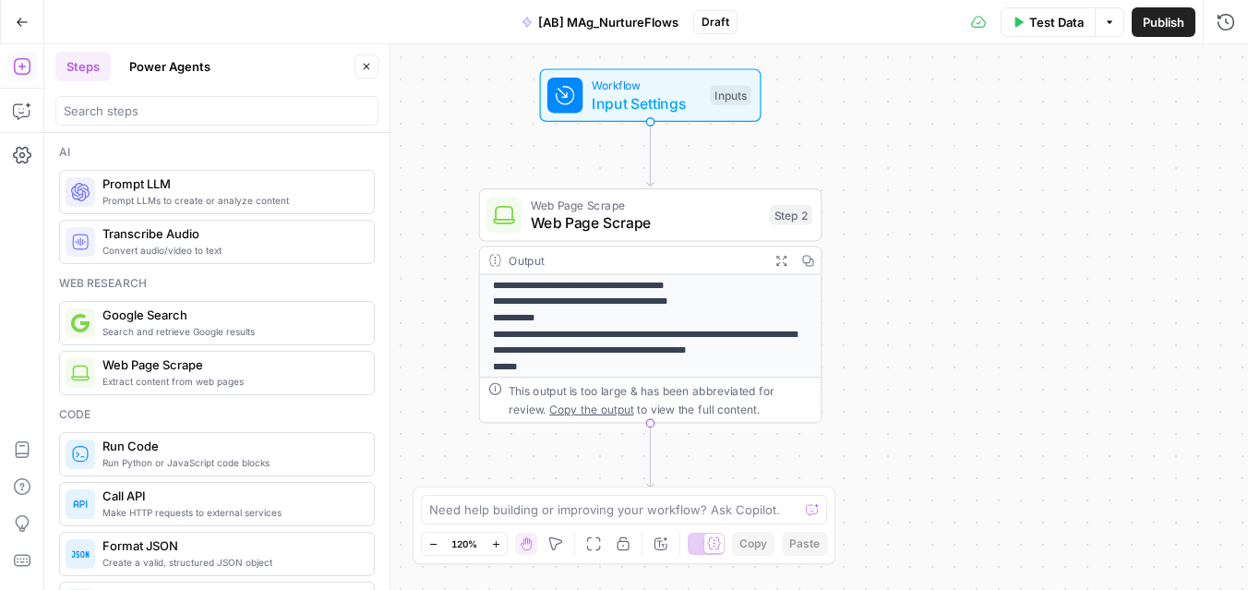
scroll to position [9, 0]
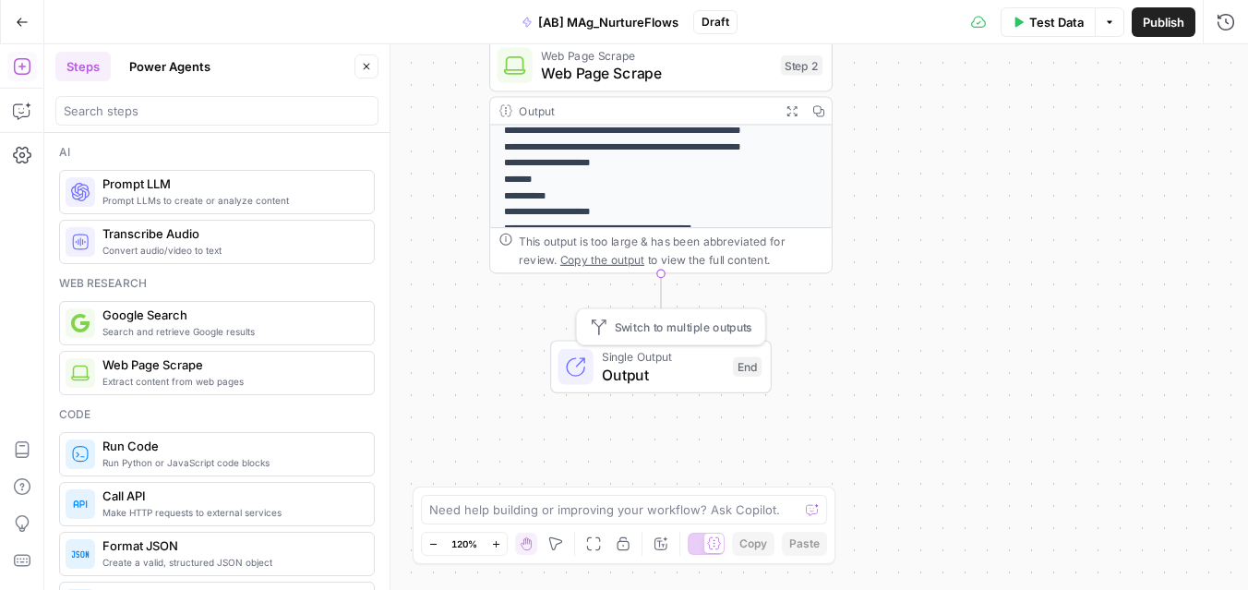
click at [685, 360] on span "Single Output" at bounding box center [663, 357] width 122 height 18
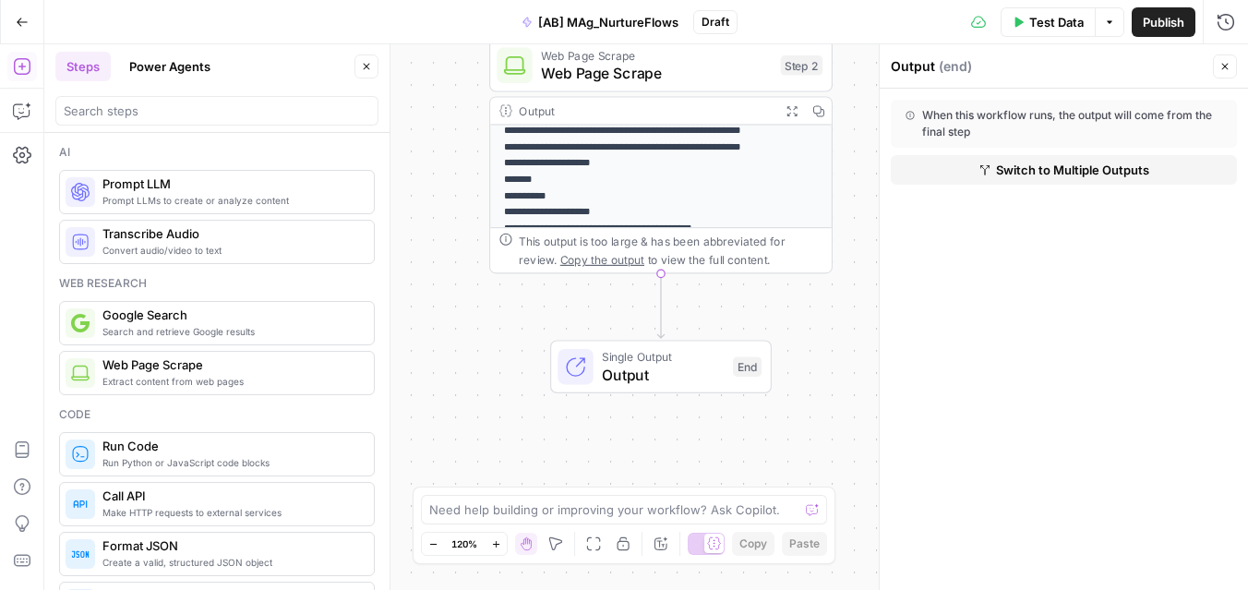
click at [1031, 118] on div "When this workflow runs, the output will come from the final step" at bounding box center [1063, 123] width 317 height 33
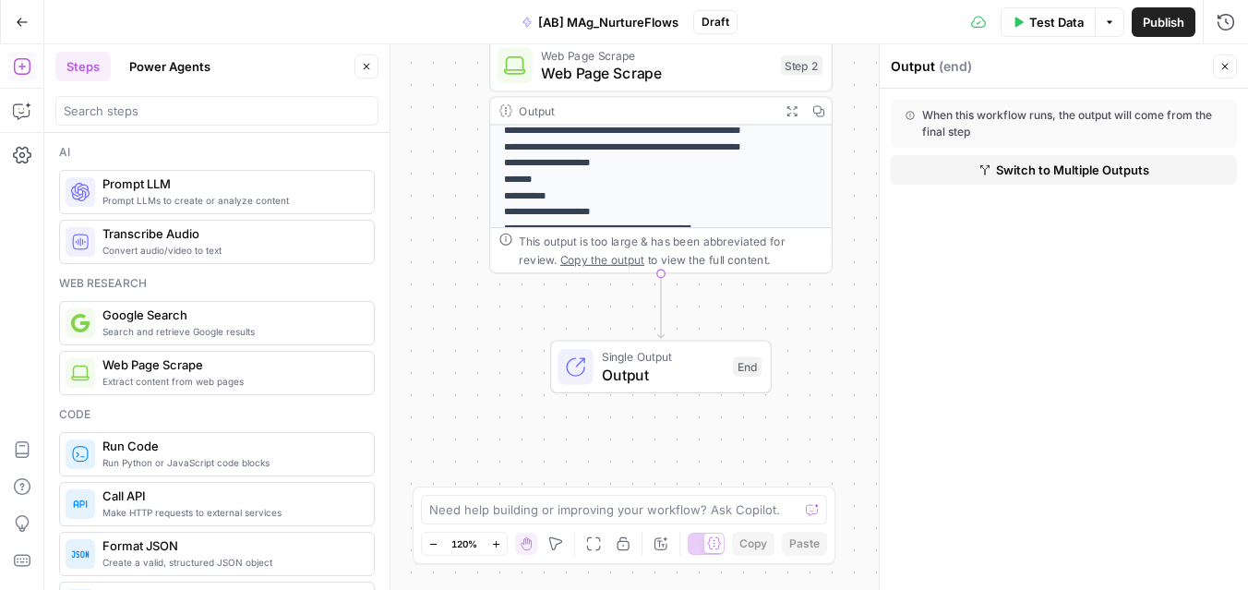
click at [1031, 118] on div "When this workflow runs, the output will come from the final step" at bounding box center [1063, 123] width 317 height 33
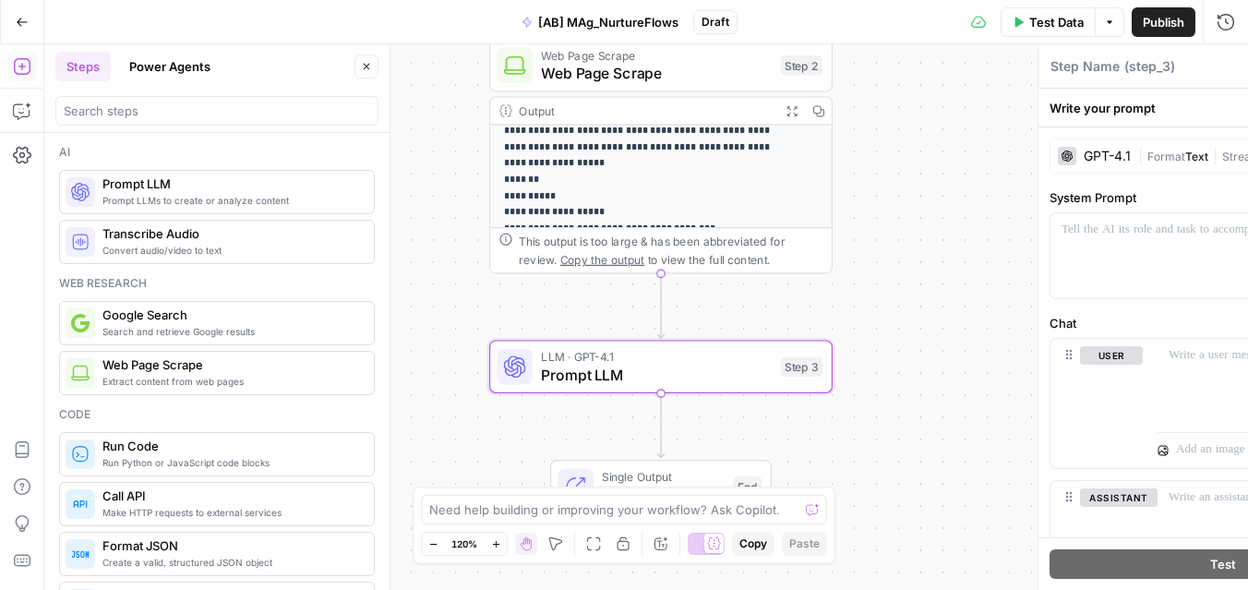
type textarea "Prompt LLM"
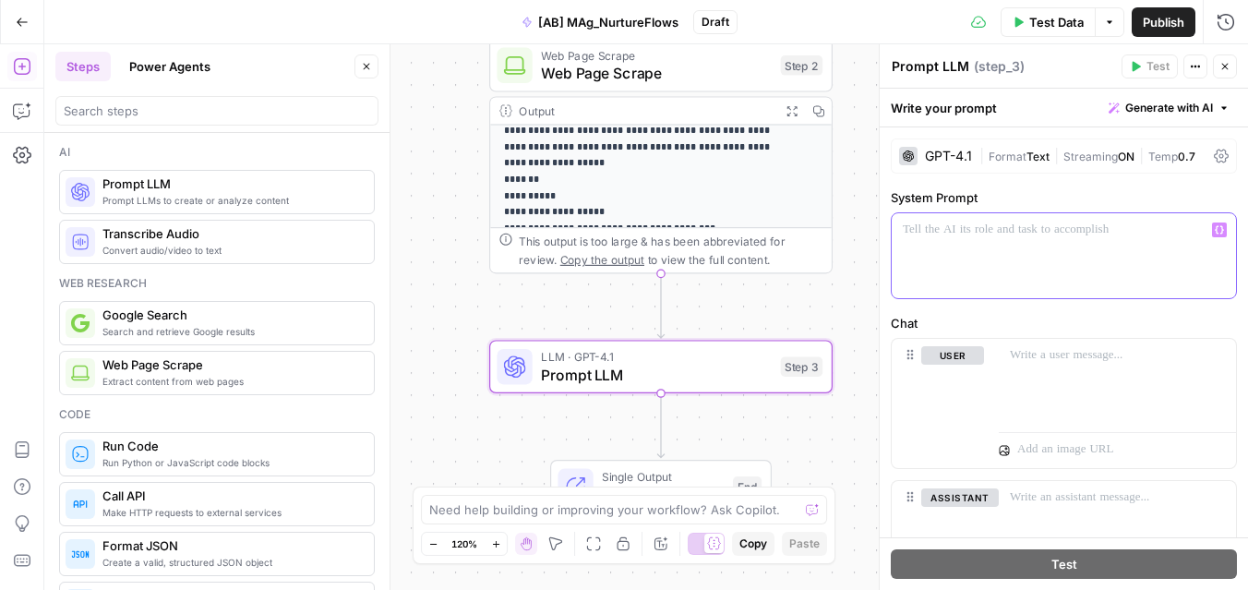
click at [1018, 258] on div at bounding box center [1064, 255] width 344 height 85
click at [950, 168] on div "GPT-4.1 | Format Text | Streaming ON | Temp 0.7" at bounding box center [1064, 155] width 346 height 35
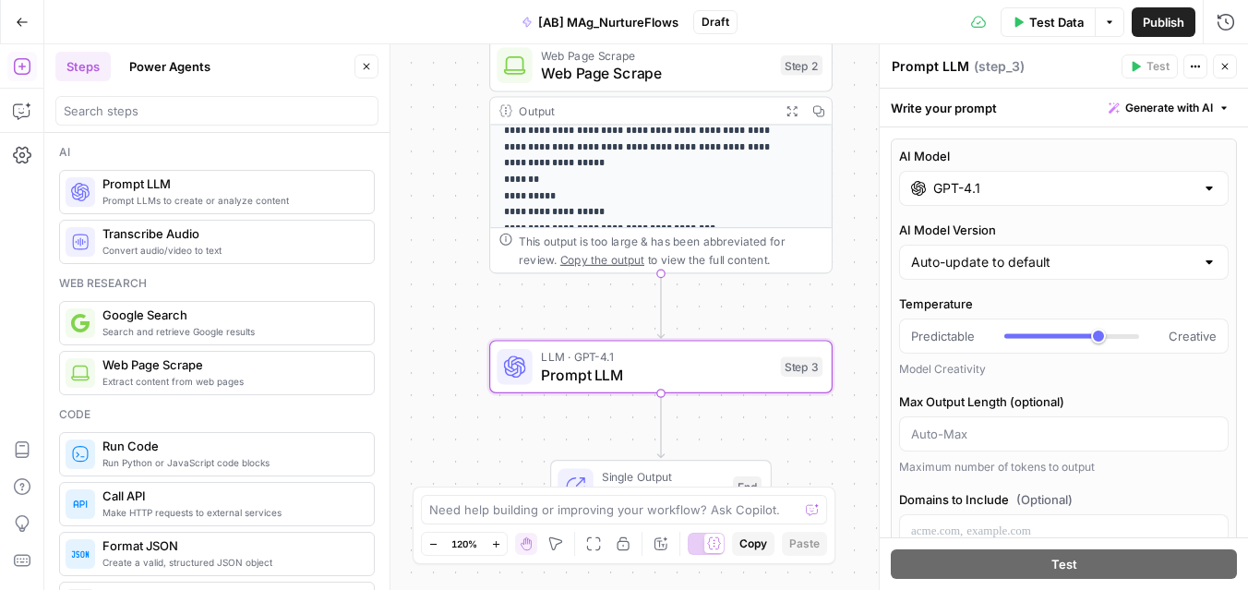
click at [1006, 186] on input "GPT-4.1" at bounding box center [1063, 188] width 261 height 18
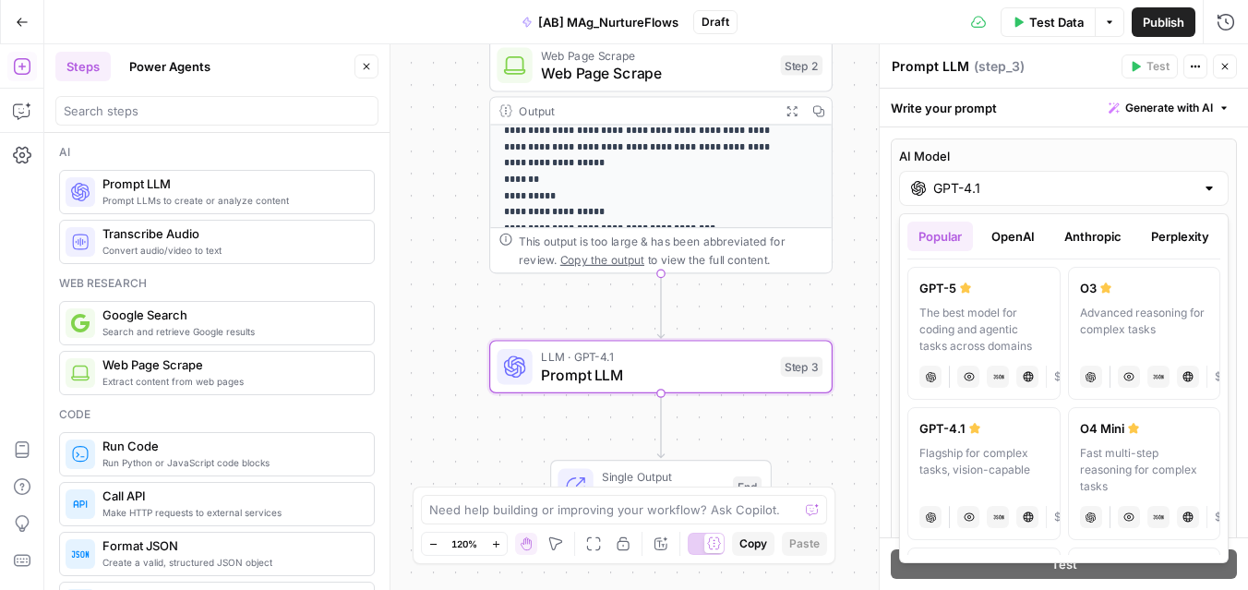
drag, startPoint x: 1137, startPoint y: 331, endPoint x: 1036, endPoint y: 232, distance: 142.3
click at [1036, 232] on div "Popular OpenAI Anthropic Perplexity Google Other GPT-5 The best model for codin…" at bounding box center [1063, 388] width 313 height 333
click at [1099, 244] on button "Anthropic" at bounding box center [1092, 237] width 79 height 30
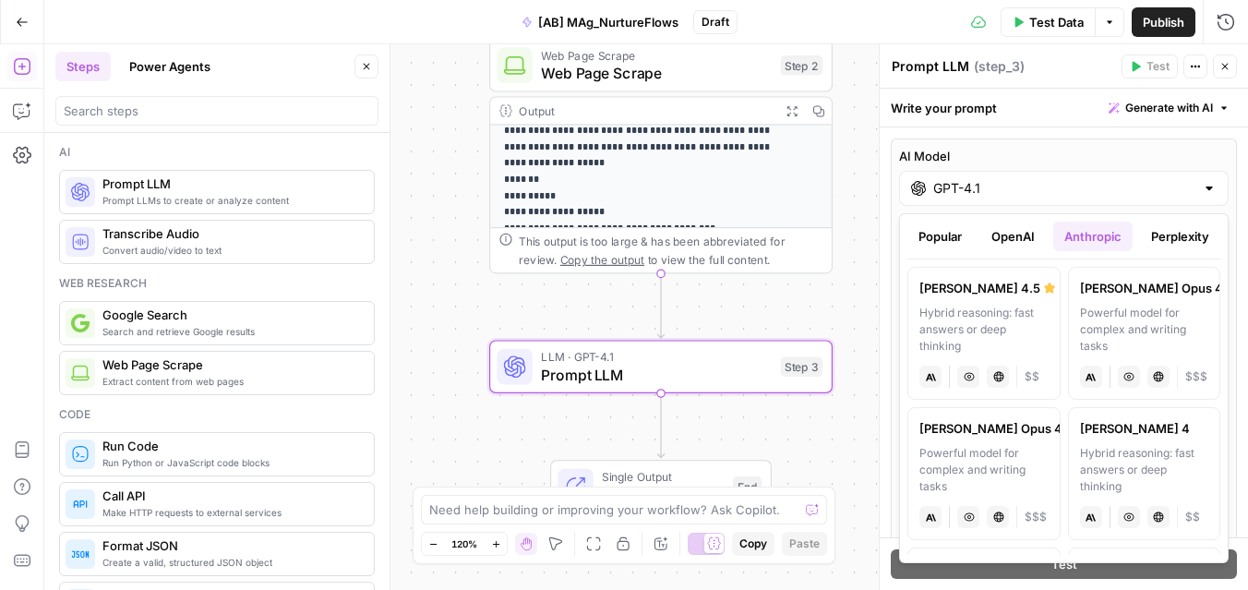
click at [1134, 438] on label "[PERSON_NAME] 4 Hybrid reasoning: fast answers or deep thinking anthropic Visio…" at bounding box center [1144, 473] width 153 height 133
type input "[PERSON_NAME] 4"
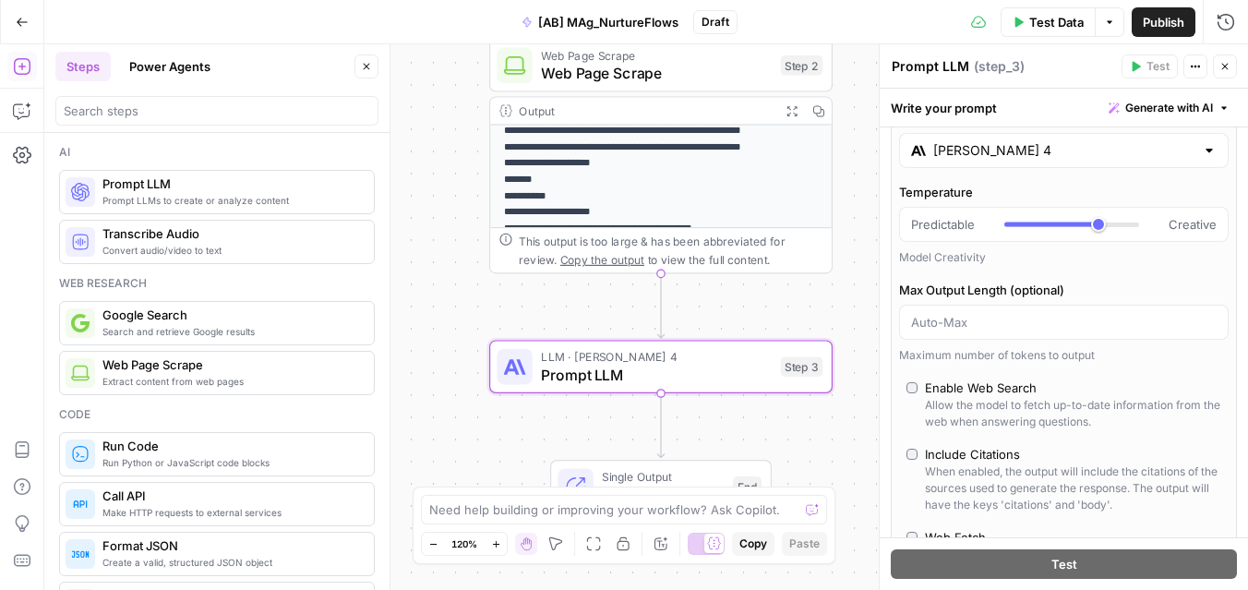
scroll to position [42, 0]
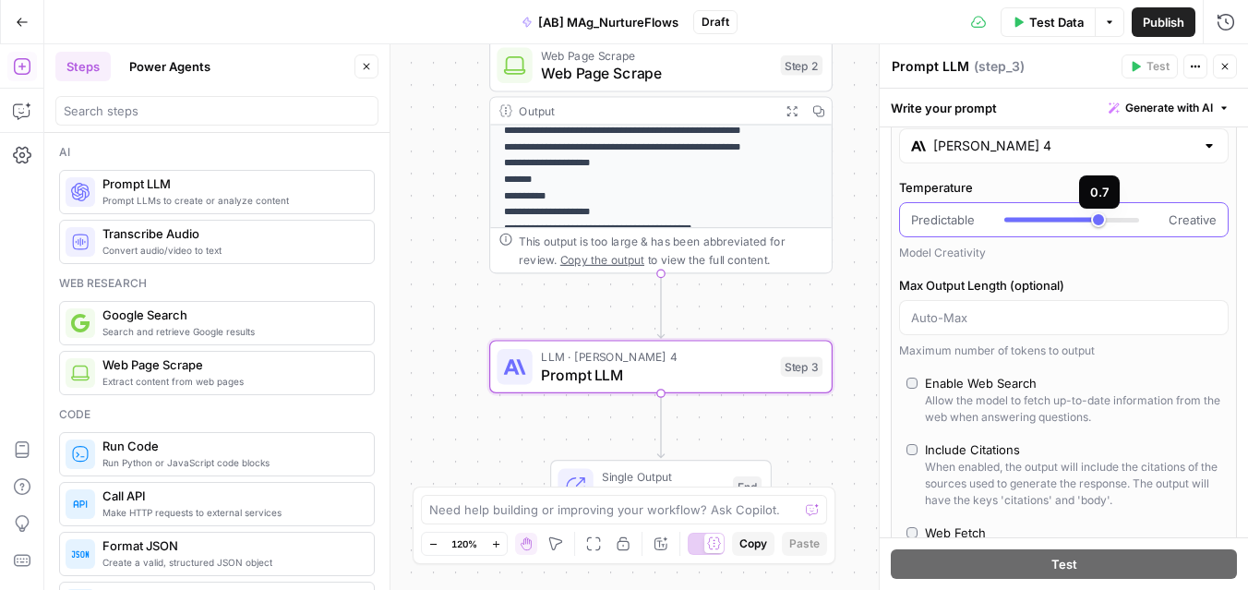
click at [1119, 223] on div at bounding box center [1071, 219] width 135 height 18
type input "***"
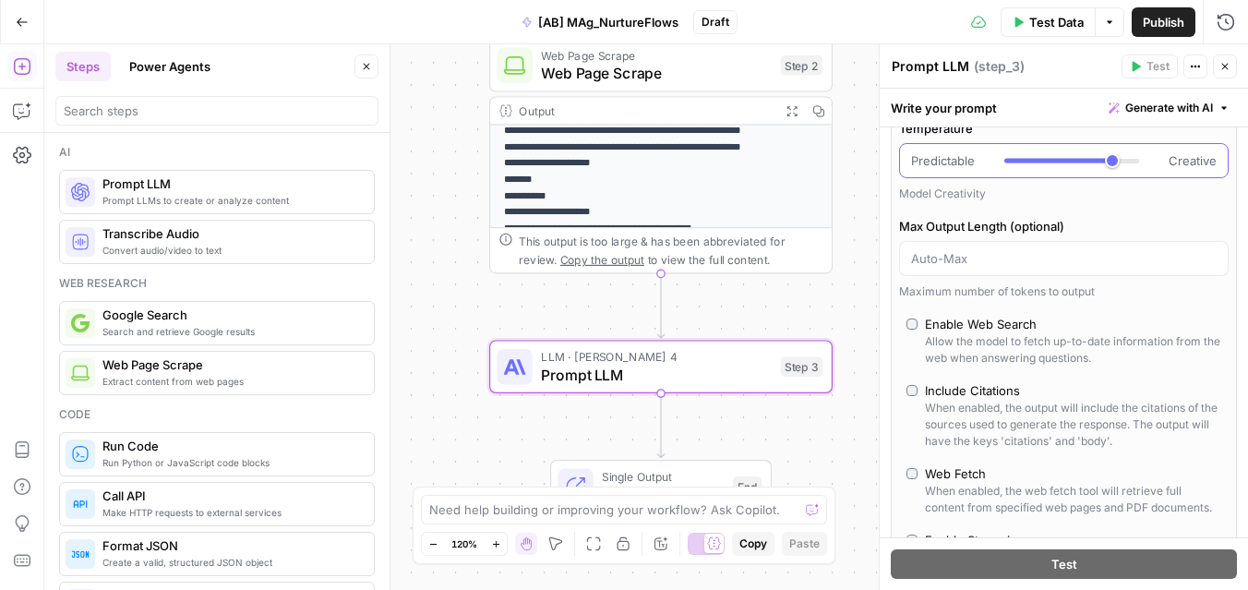
scroll to position [104, 0]
click at [1113, 262] on input "Max Output Length (optional)" at bounding box center [1064, 255] width 306 height 18
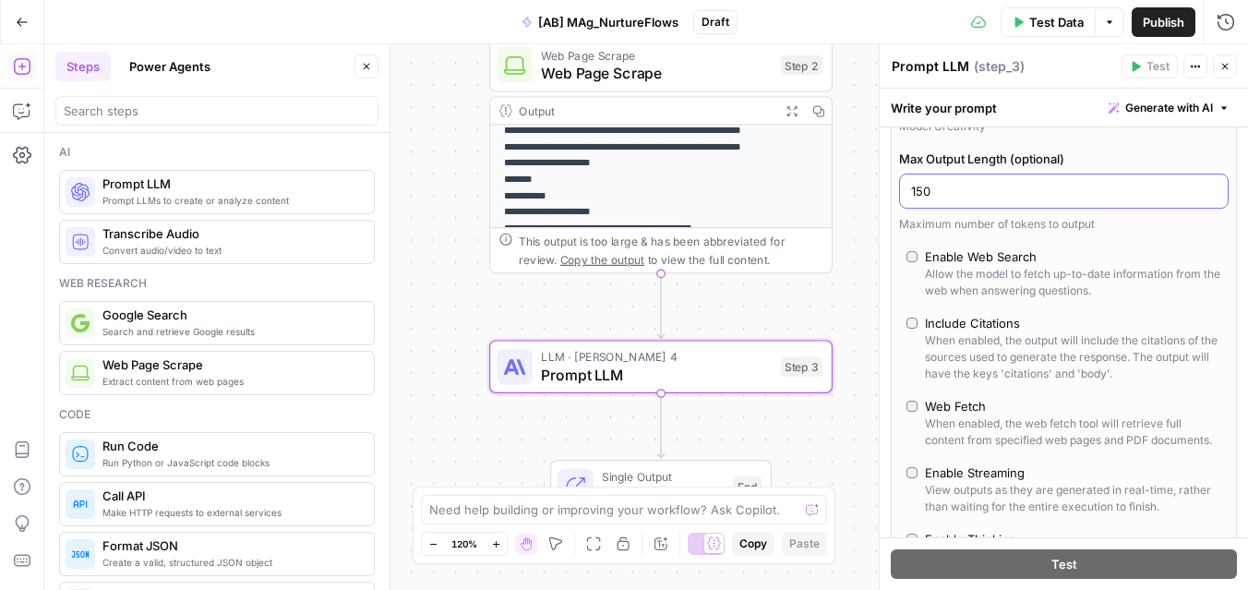
scroll to position [185, 0]
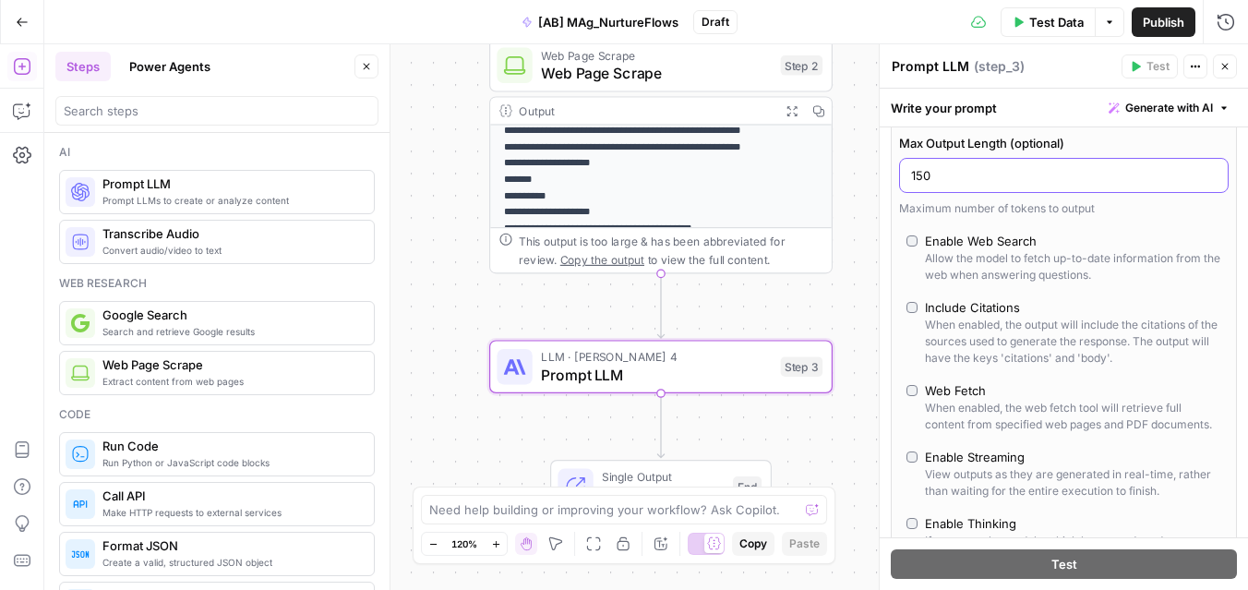
type input "150"
click at [1097, 242] on div "Enable Web Search" at bounding box center [1073, 241] width 296 height 18
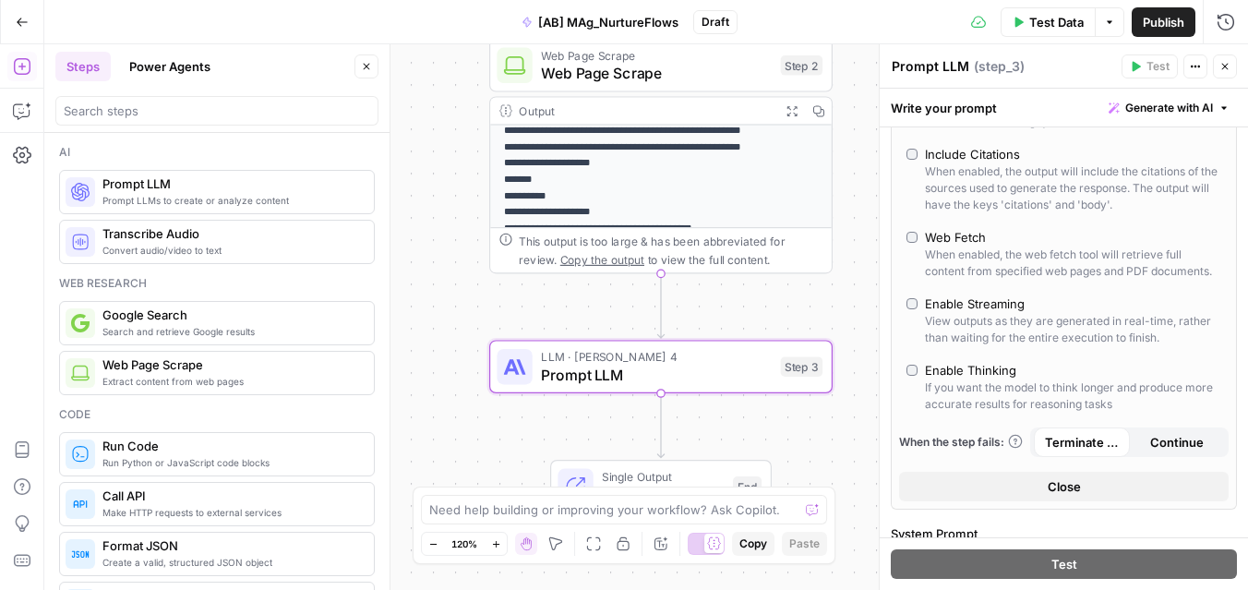
scroll to position [342, 0]
click at [1090, 270] on div "When enabled, the web fetch tool will retrieve full content from specified web …" at bounding box center [1073, 259] width 296 height 33
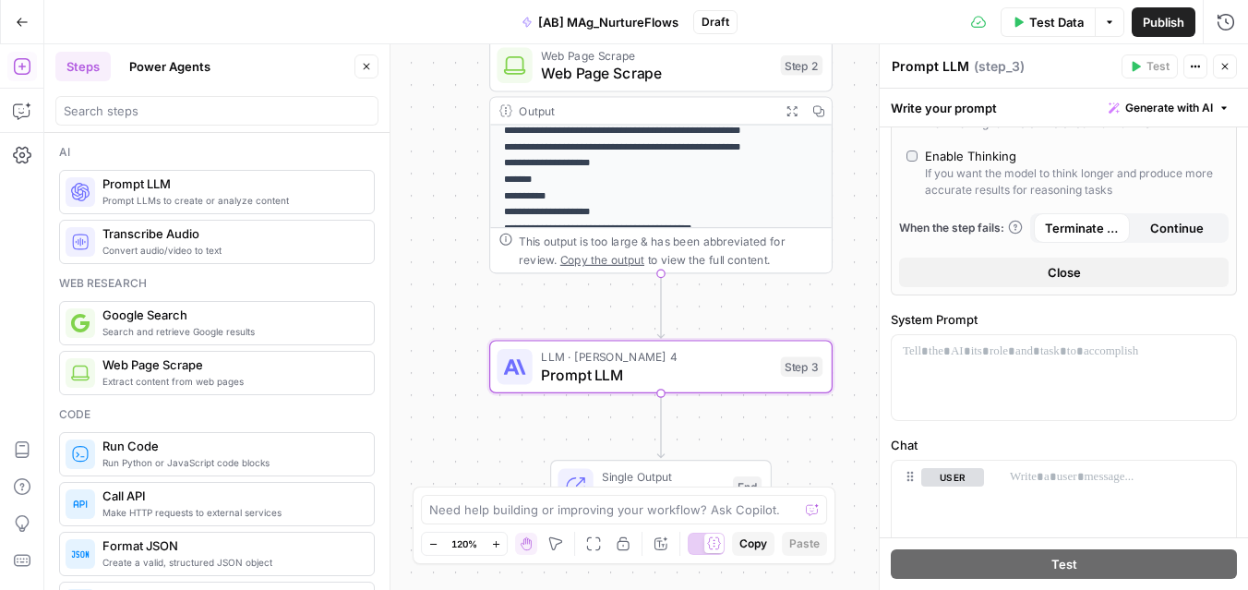
scroll to position [565, 0]
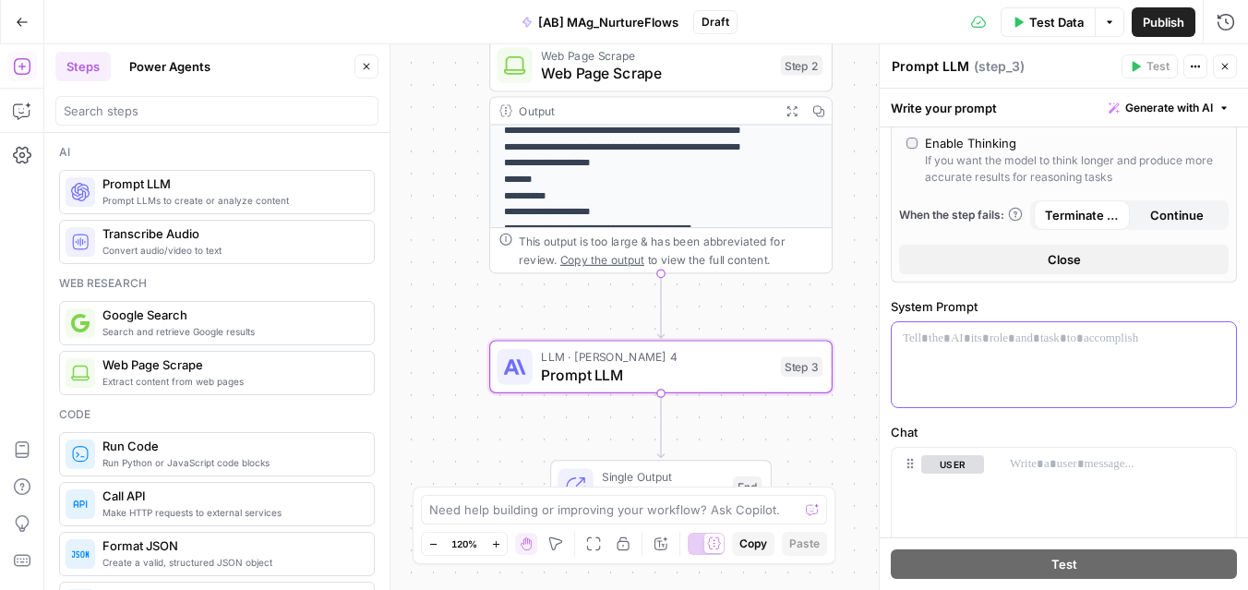
click at [1057, 397] on div at bounding box center [1064, 364] width 344 height 85
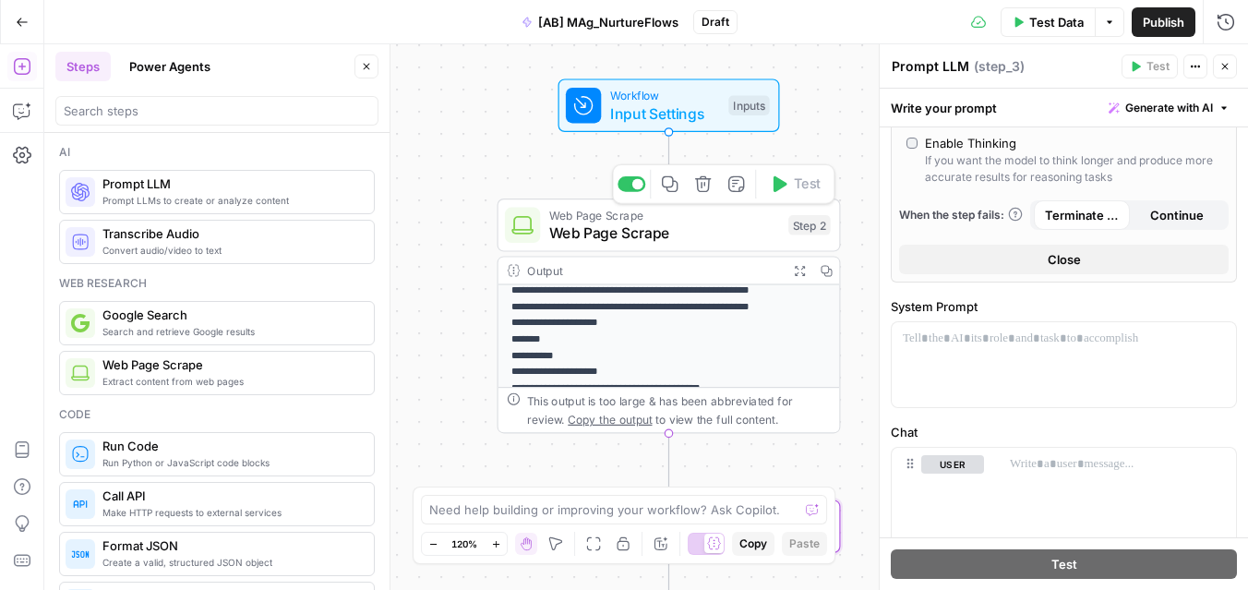
click at [665, 125] on div "Workflow Input Settings Inputs Test Step" at bounding box center [669, 105] width 222 height 54
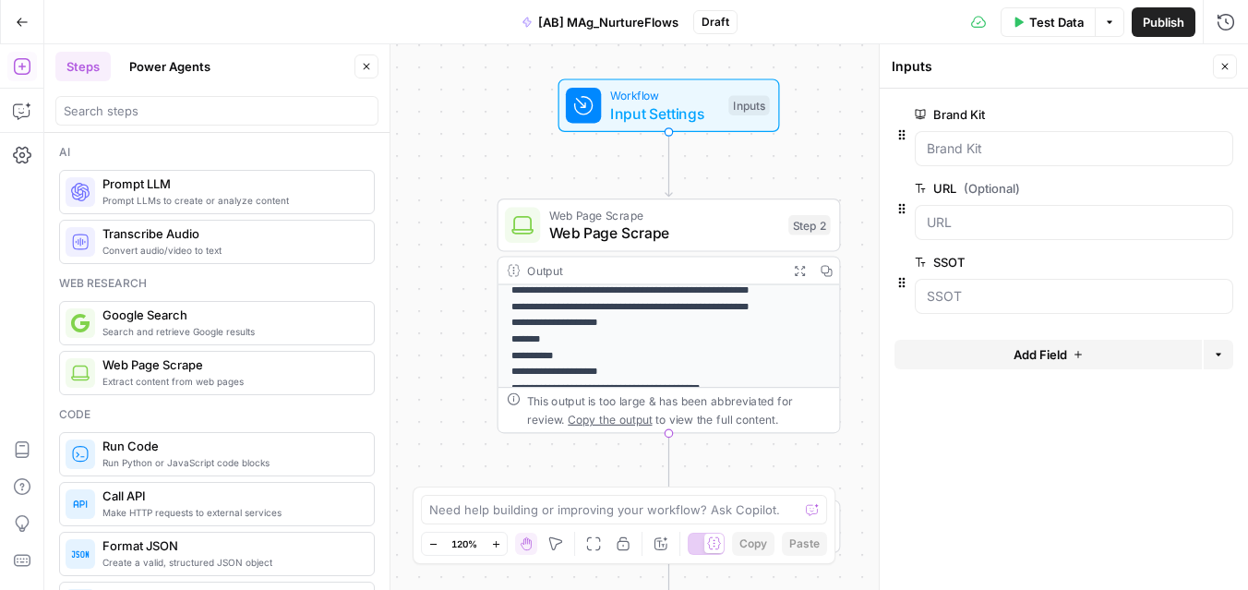
click at [1227, 267] on button "Delete group" at bounding box center [1222, 262] width 22 height 22
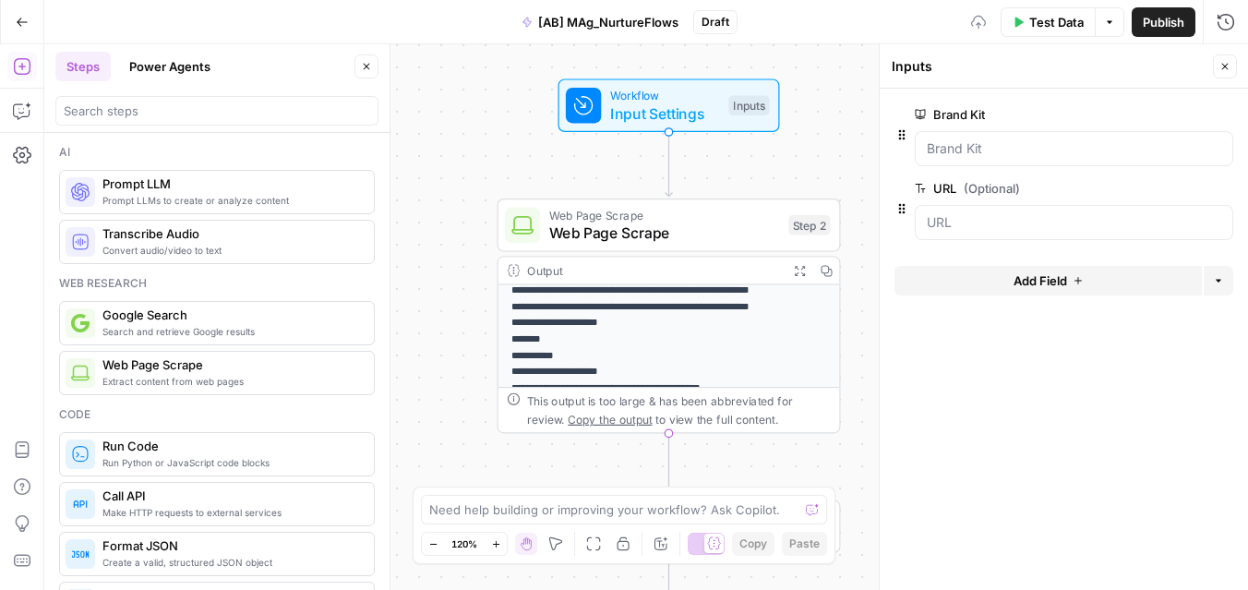
click at [1144, 272] on button "Add Field" at bounding box center [1047, 281] width 307 height 30
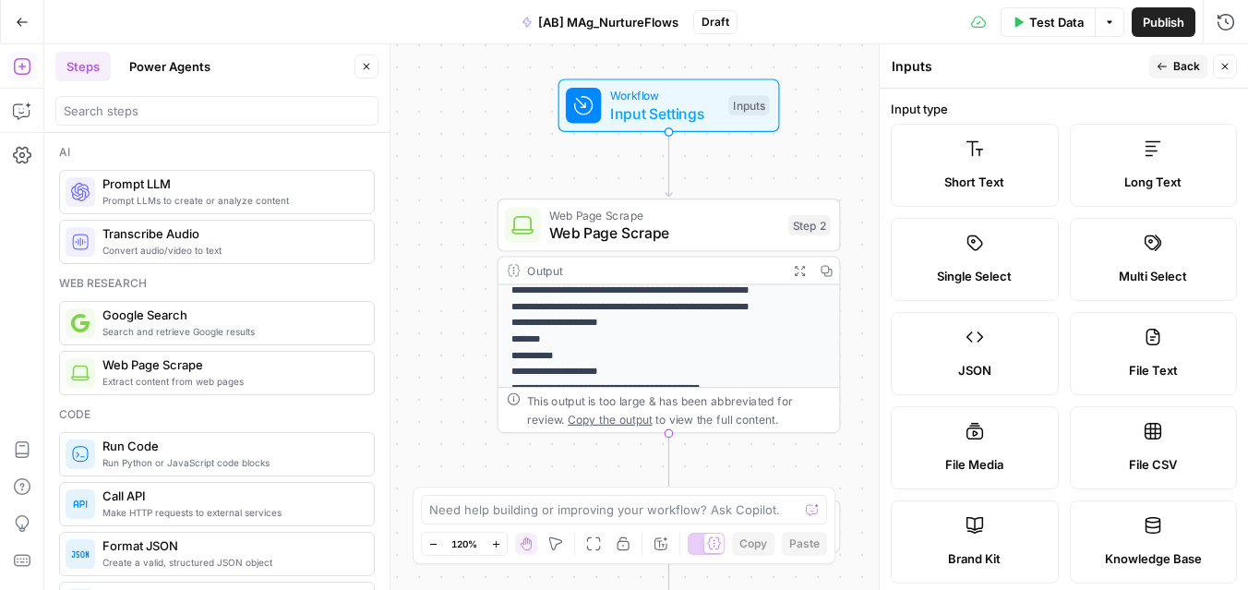
click at [972, 154] on icon at bounding box center [974, 148] width 17 height 15
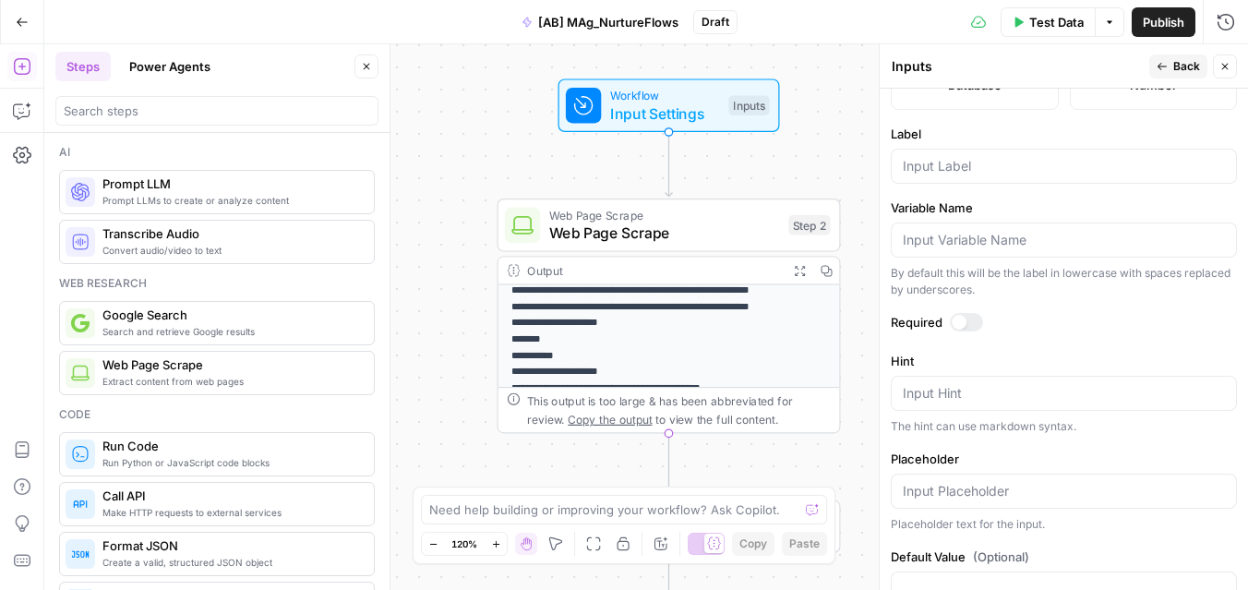
scroll to position [571, 0]
click at [971, 165] on input "Label" at bounding box center [1064, 162] width 322 height 18
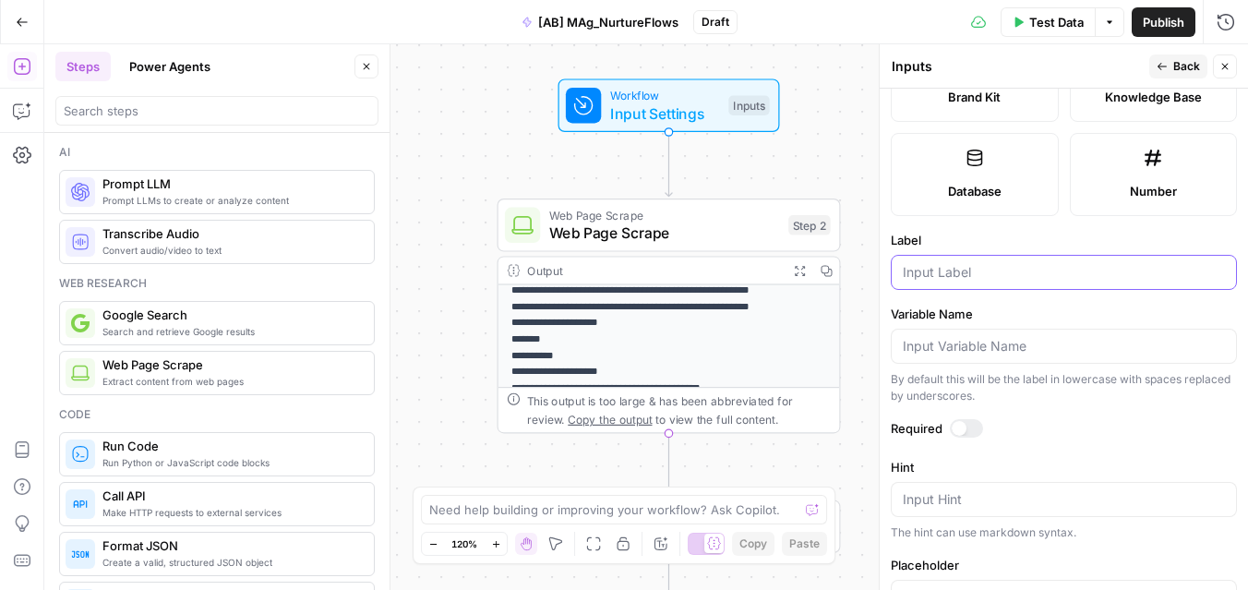
scroll to position [452, 0]
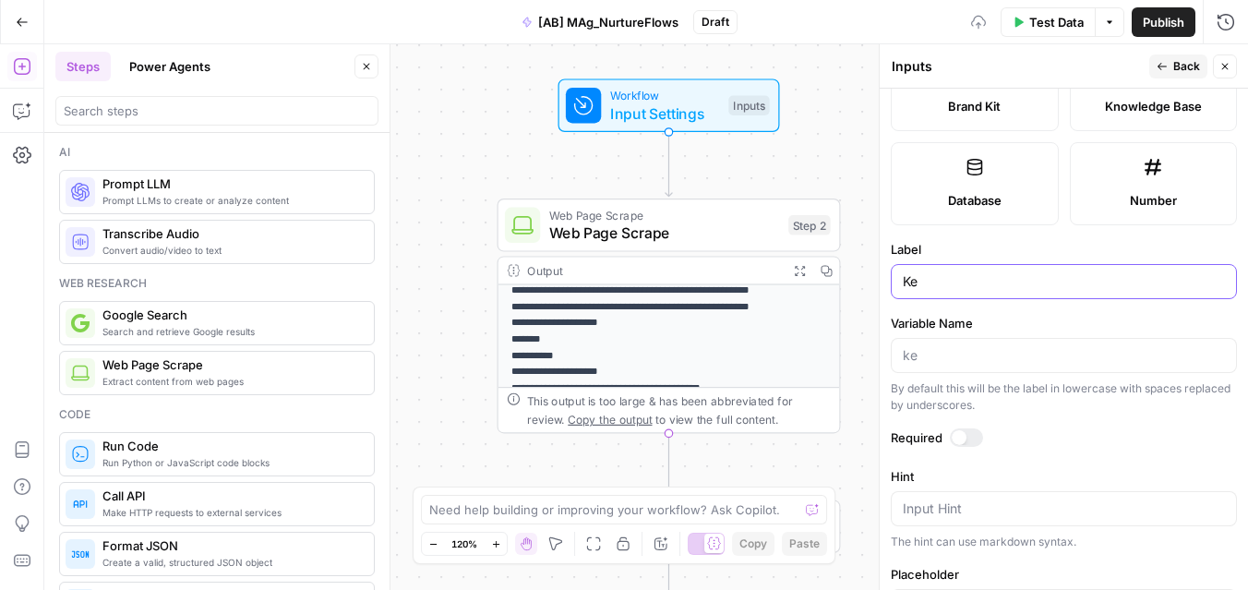
type input "K"
type input "Keyword"
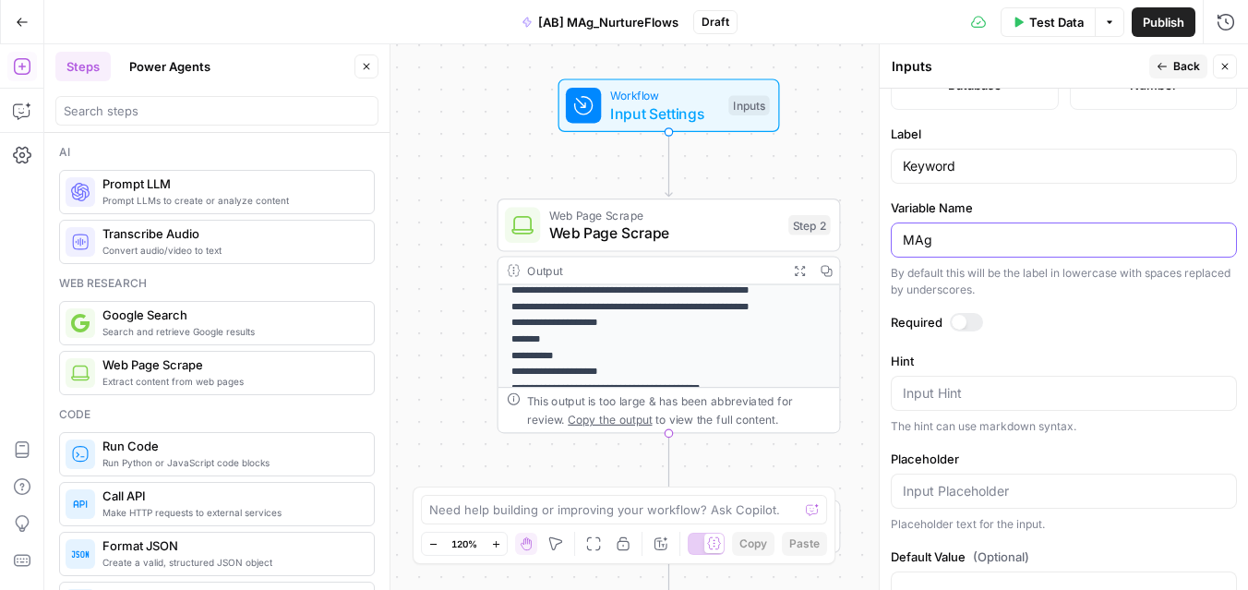
scroll to position [570, 0]
type input "MAg"
click at [1018, 390] on textarea "Hint" at bounding box center [1064, 391] width 322 height 18
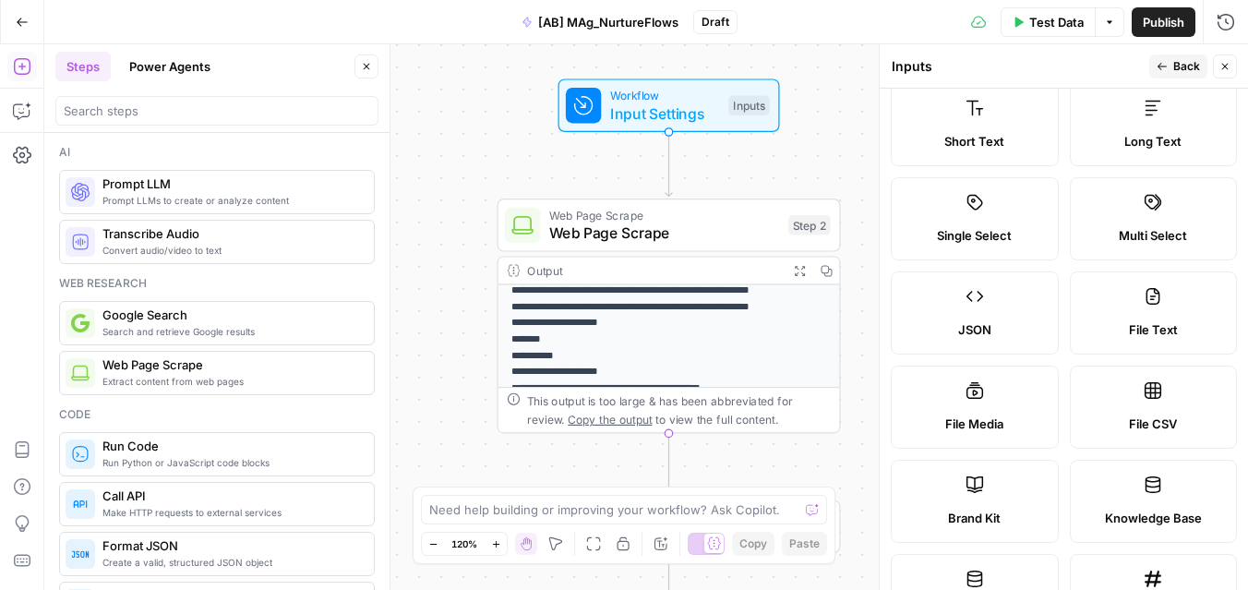
scroll to position [0, 0]
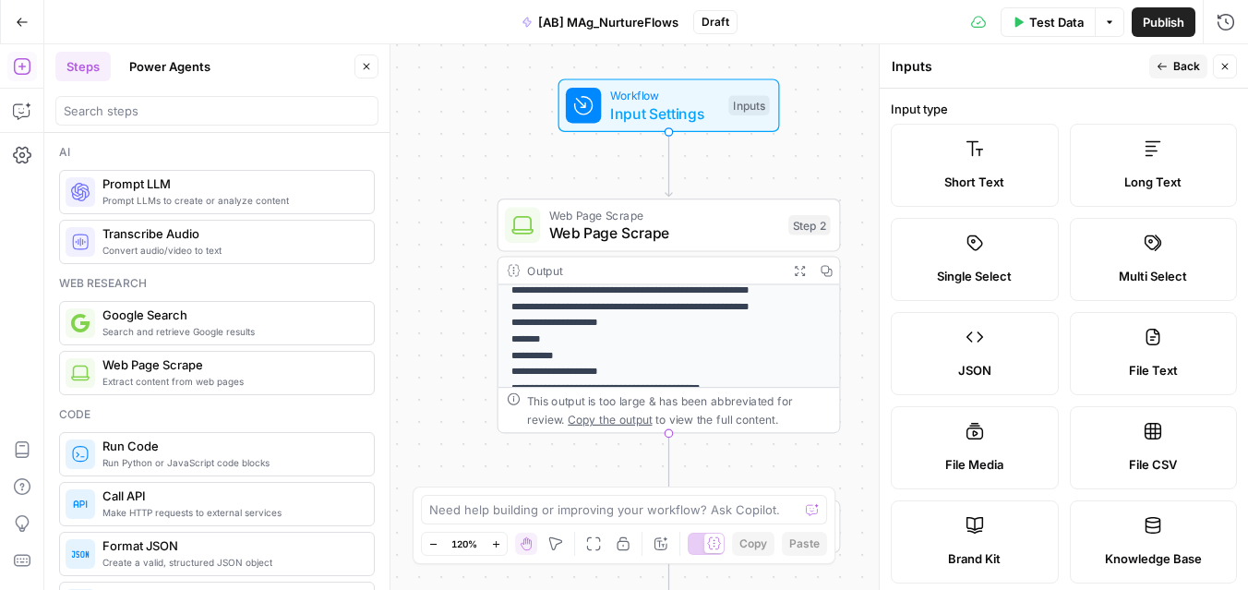
click at [1170, 63] on button "Back" at bounding box center [1178, 66] width 58 height 24
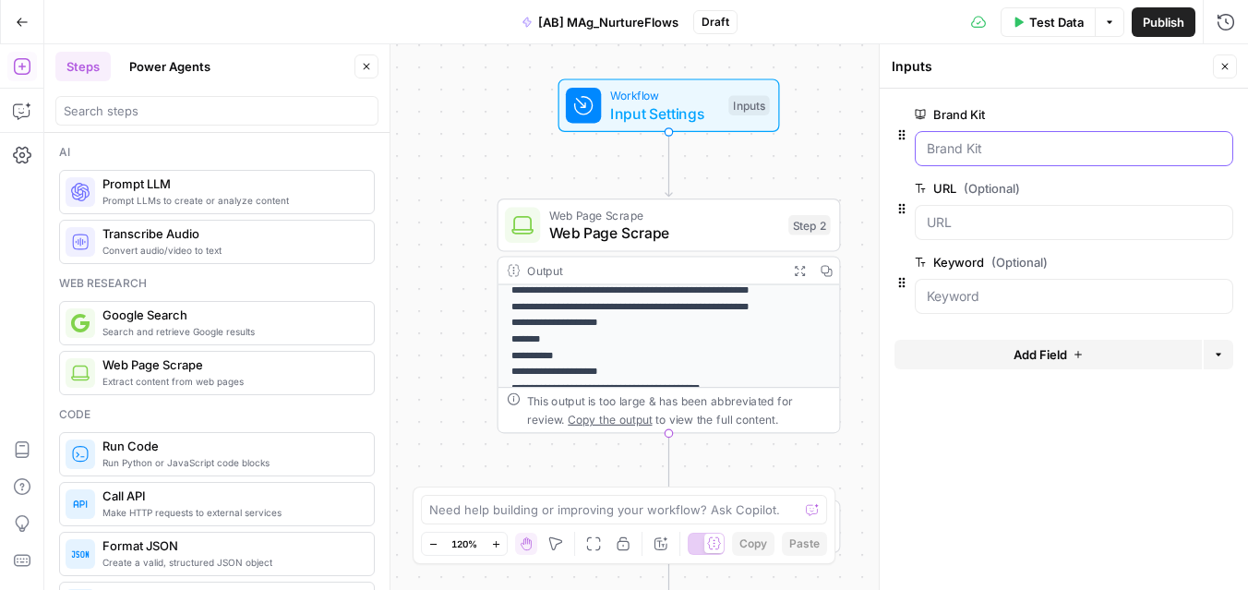
click at [1066, 151] on Kit "Brand Kit" at bounding box center [1074, 148] width 294 height 18
click at [1141, 143] on Kit "Brand Kit" at bounding box center [1074, 148] width 294 height 18
click at [1175, 108] on span "edit field" at bounding box center [1164, 114] width 41 height 15
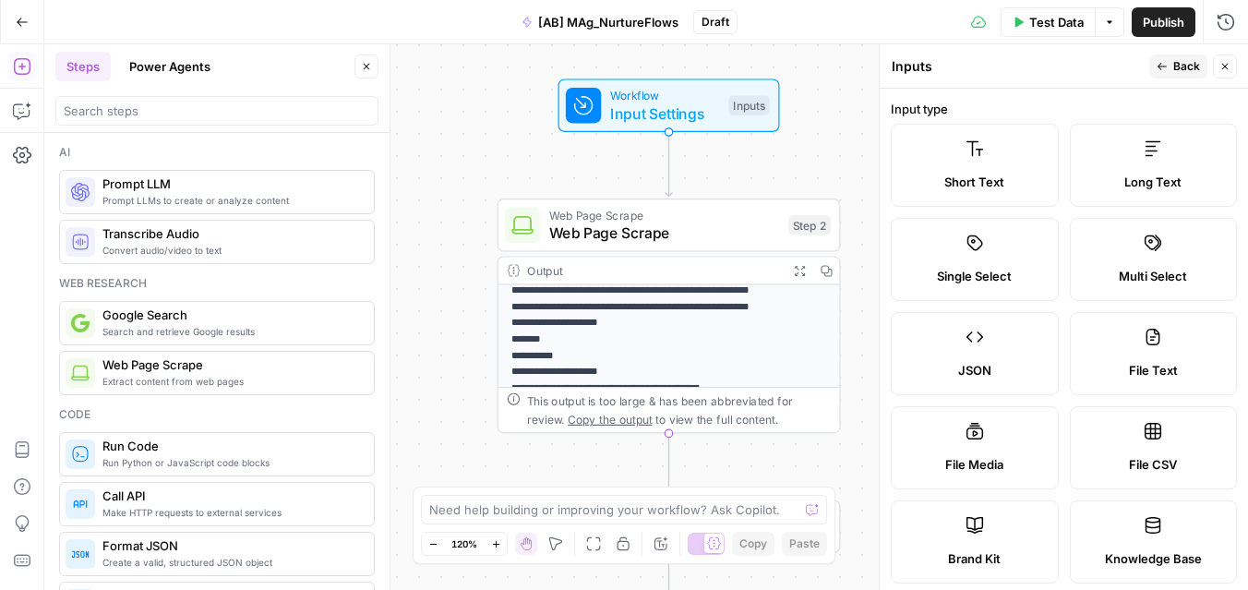
click at [972, 543] on label "Brand Kit" at bounding box center [975, 541] width 168 height 83
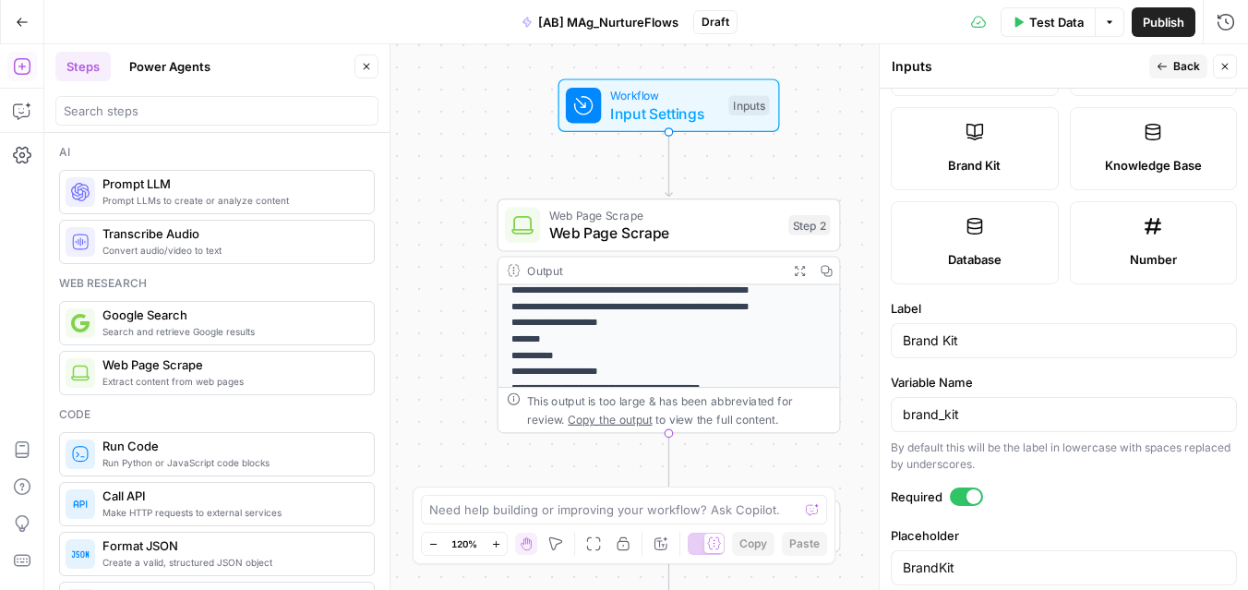
scroll to position [424, 0]
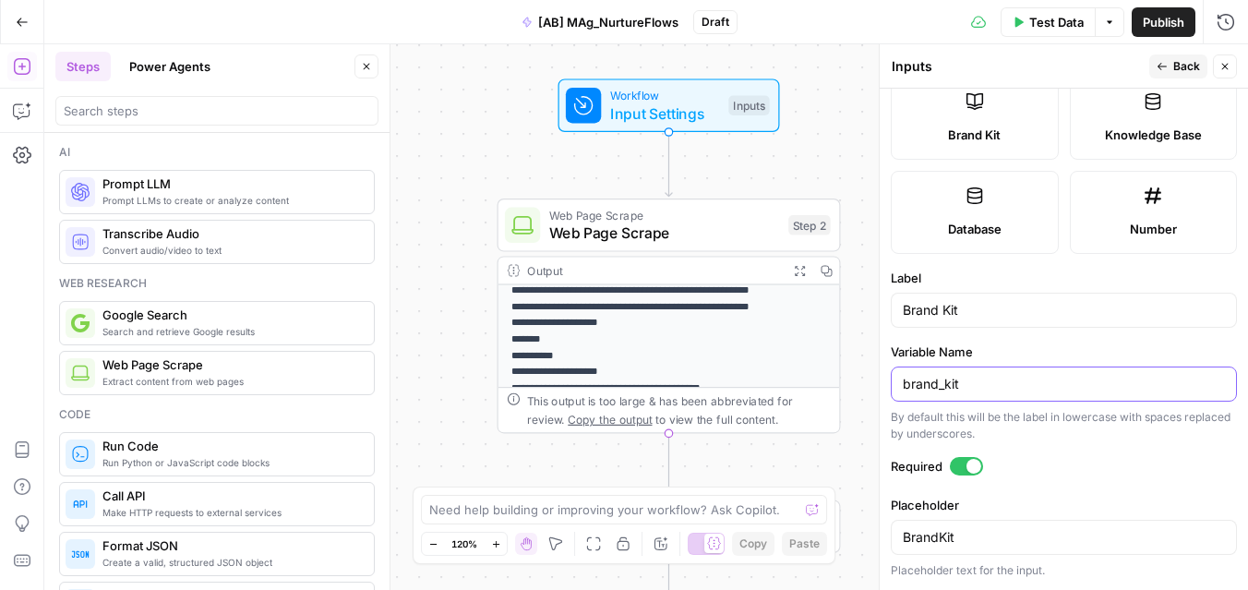
click at [1002, 382] on input "brand_kit" at bounding box center [1064, 384] width 322 height 18
type input "Klaviyo"
click at [1039, 503] on label "Placeholder" at bounding box center [1064, 505] width 346 height 18
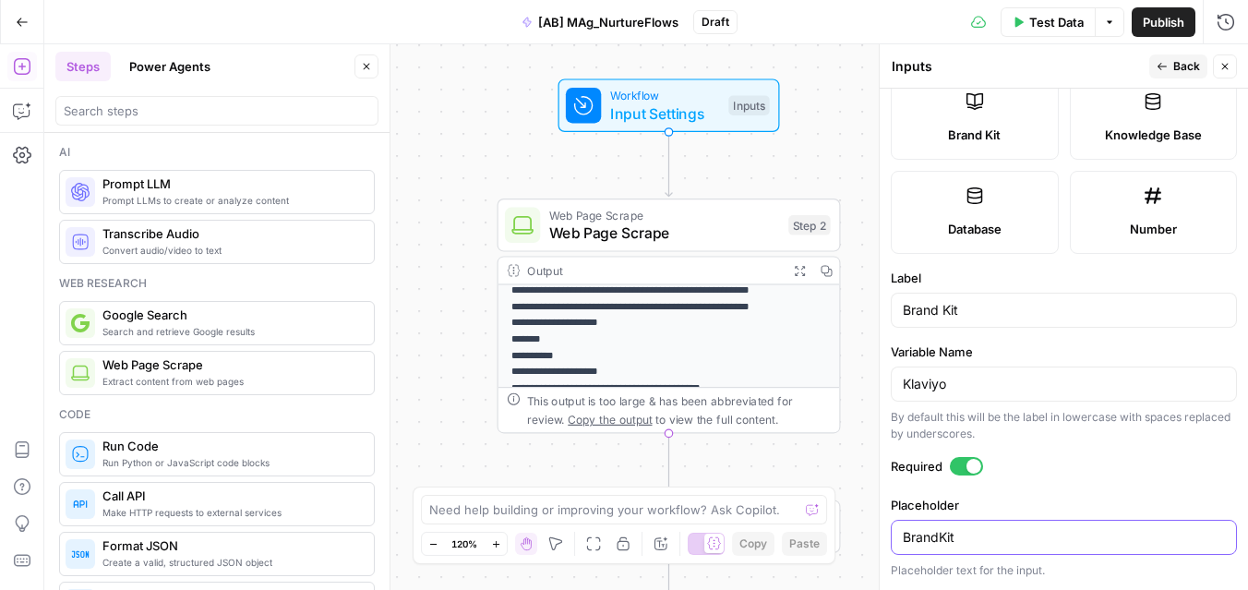
click at [1039, 528] on input "BrandKit" at bounding box center [1064, 537] width 322 height 18
click at [1022, 536] on input "BrandKit" at bounding box center [1064, 537] width 322 height 18
type input "Klaviyo"
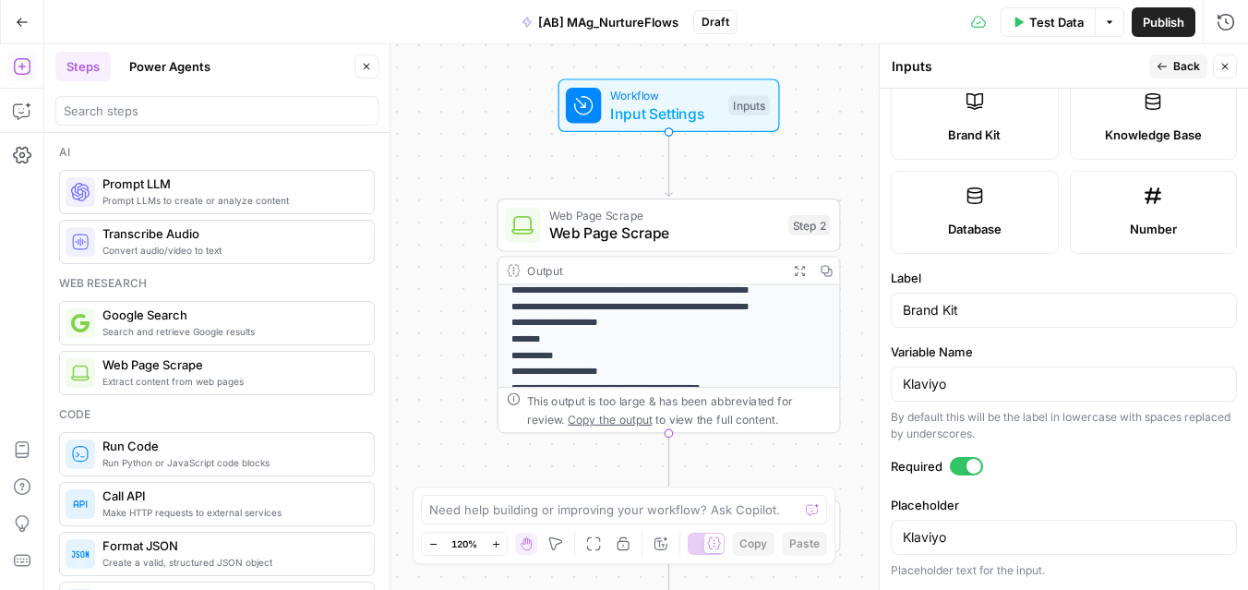
click at [1191, 66] on span "Back" at bounding box center [1186, 66] width 27 height 17
